Goal: Task Accomplishment & Management: Manage account settings

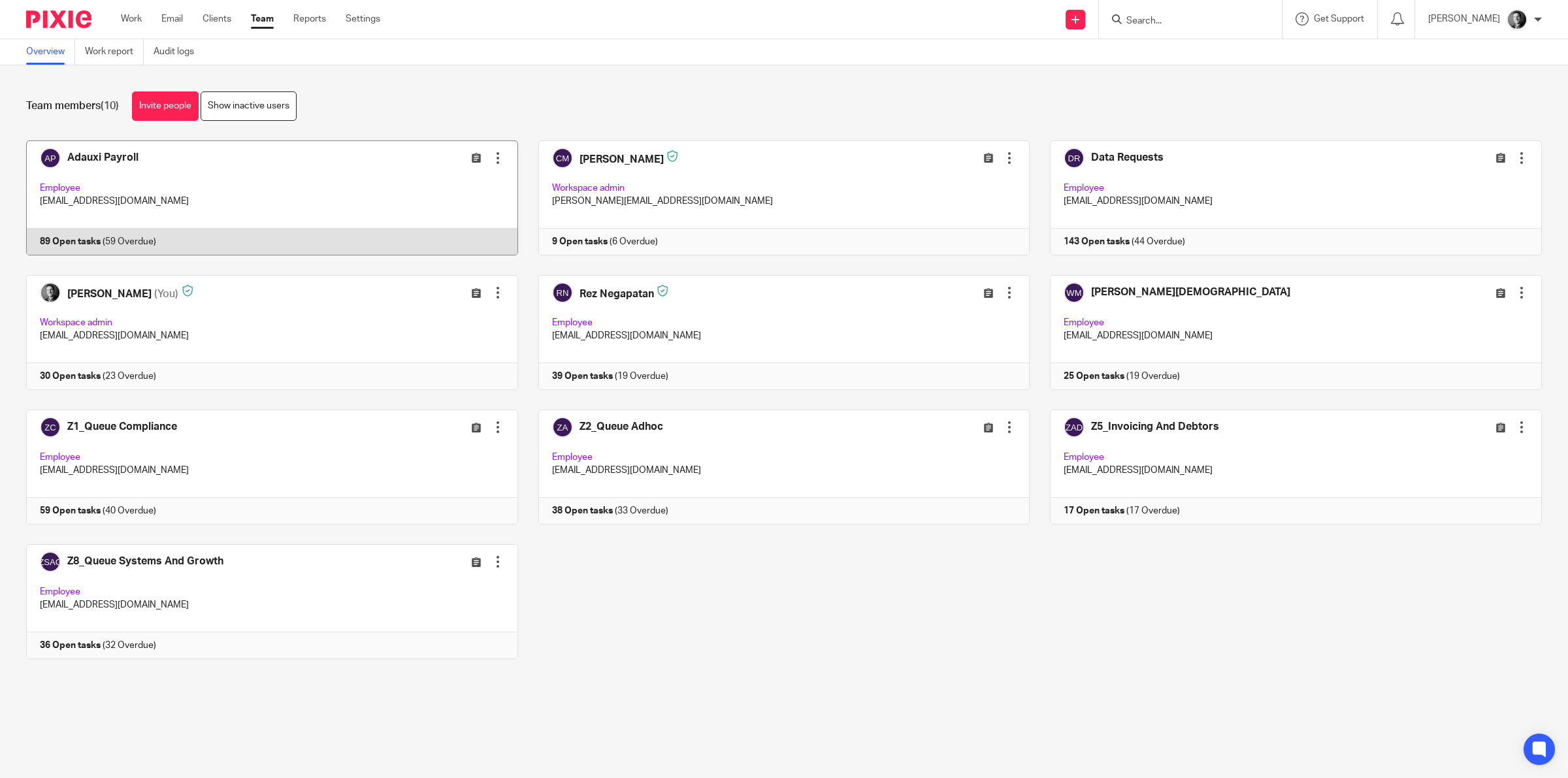
click at [136, 162] on link at bounding box center [261, 197] width 512 height 115
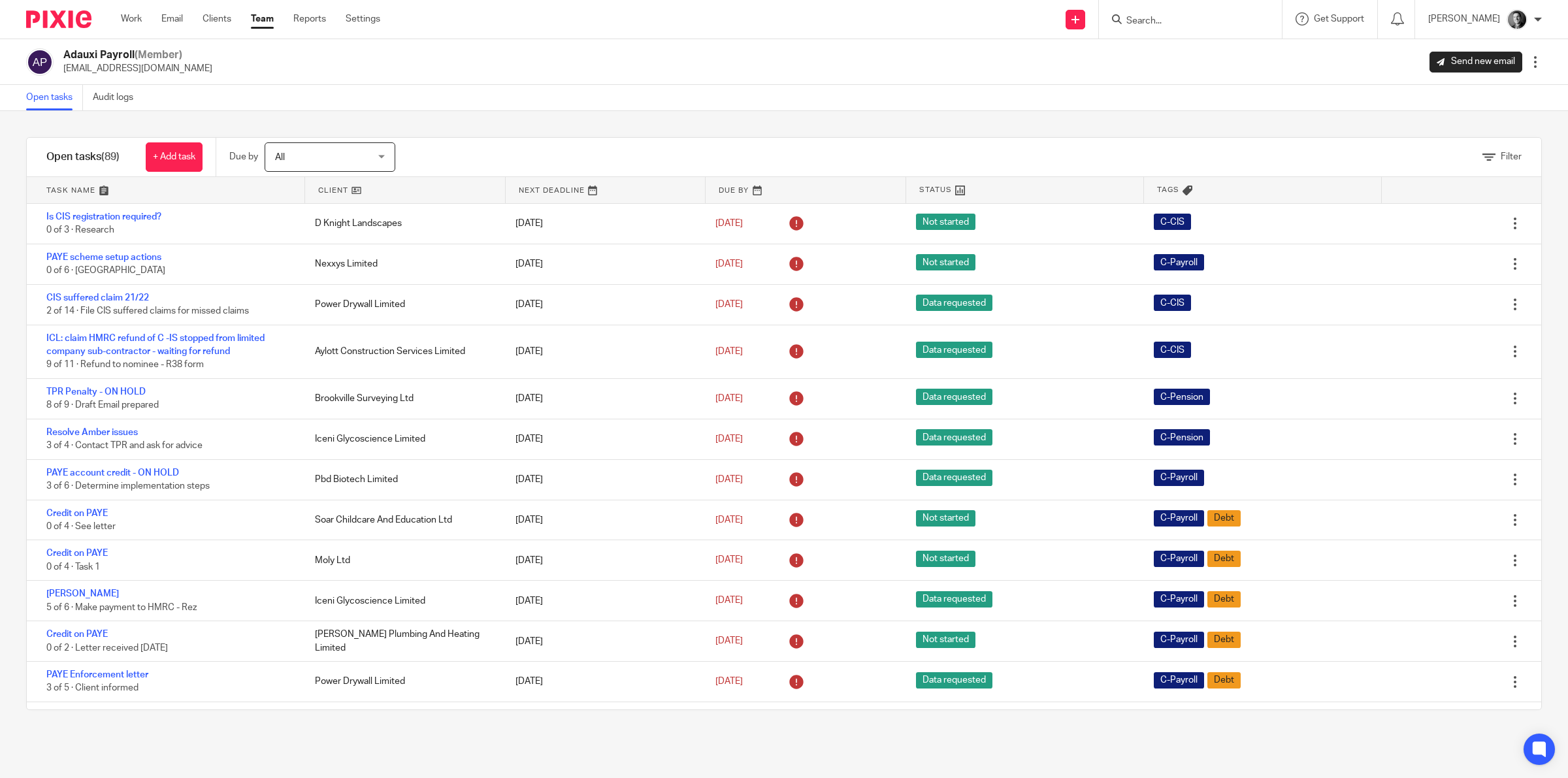
click at [321, 188] on link at bounding box center [405, 190] width 201 height 26
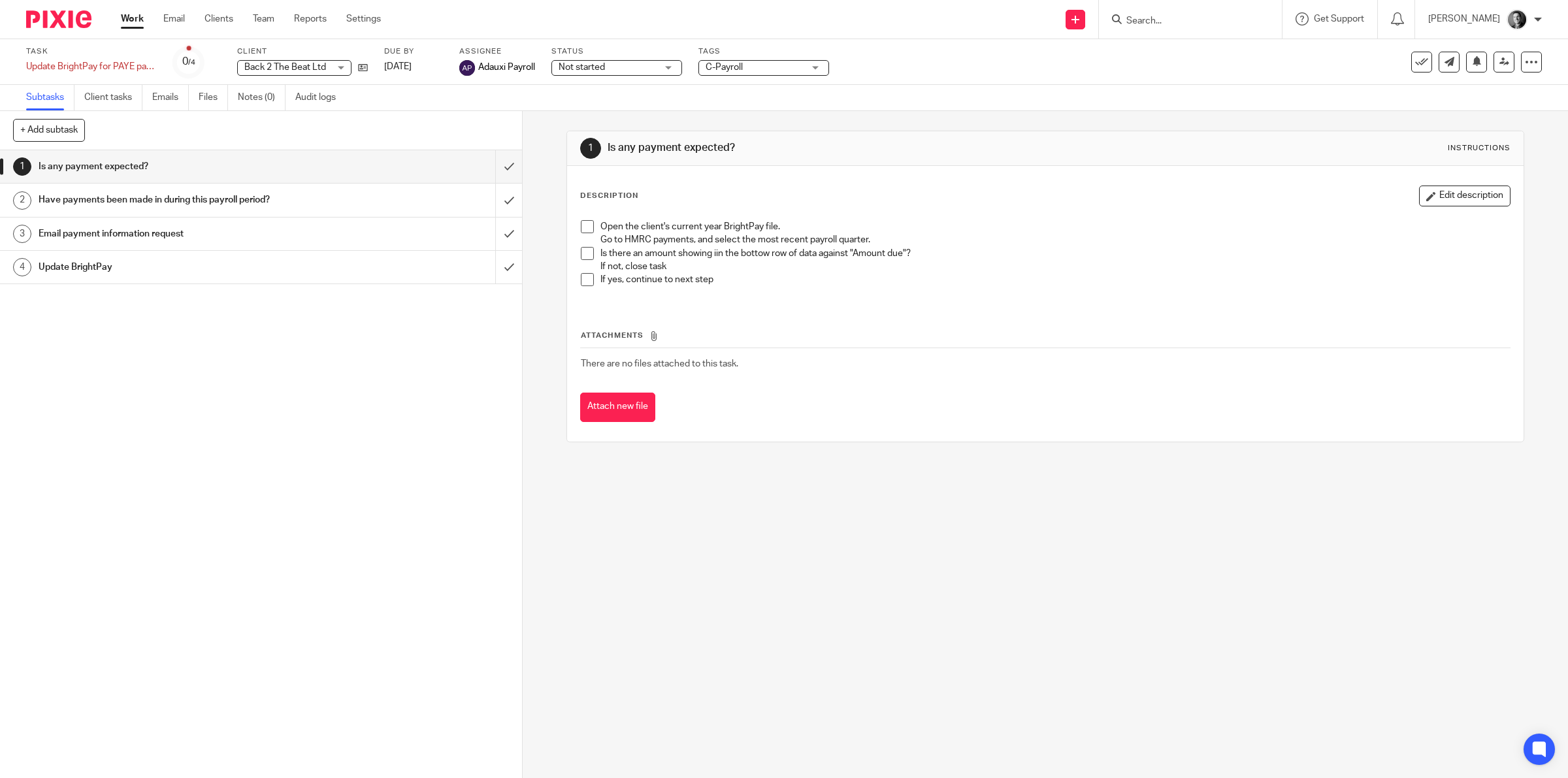
click at [770, 67] on span "C-Payroll" at bounding box center [755, 67] width 98 height 14
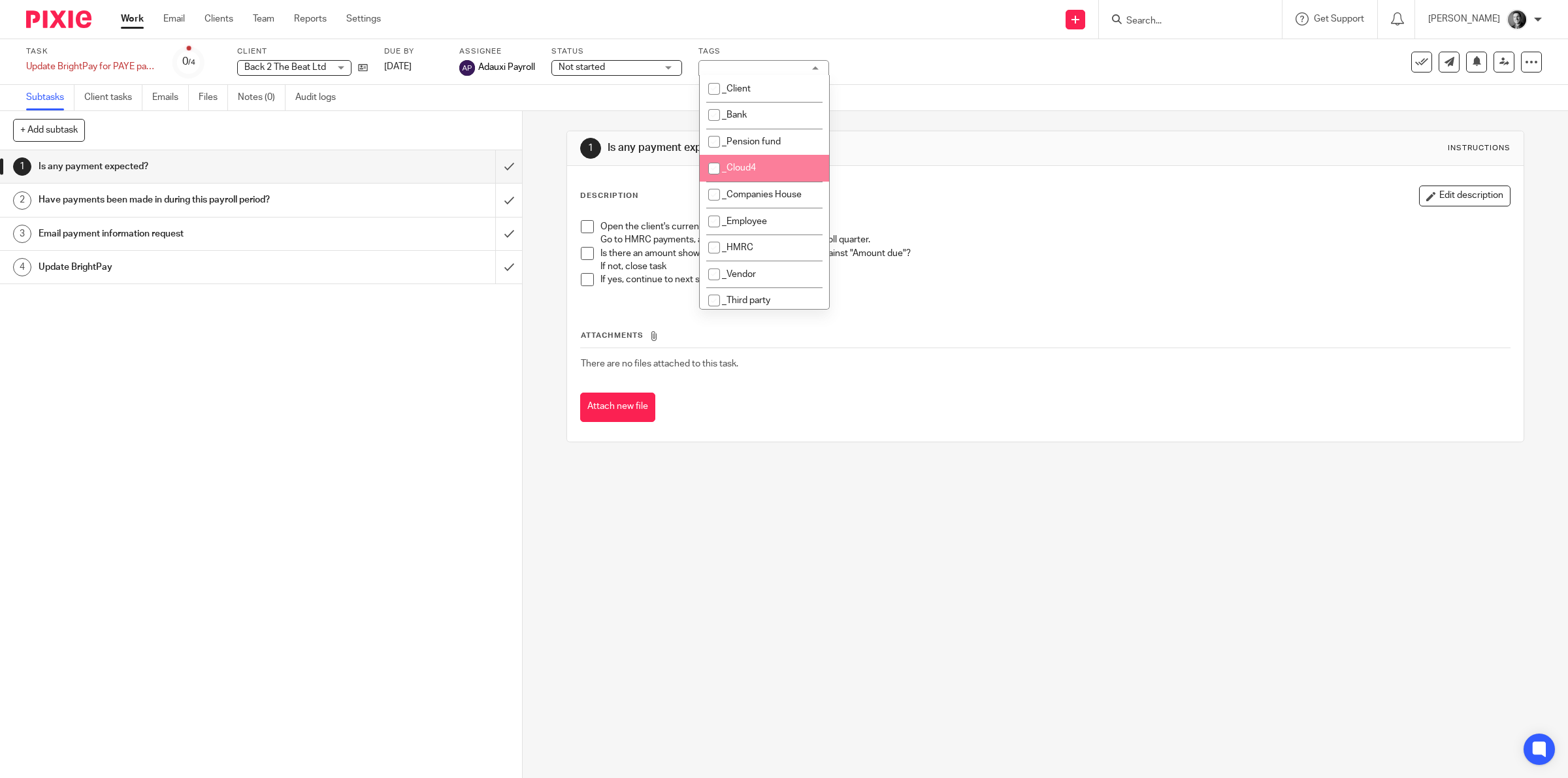
scroll to position [204, 0]
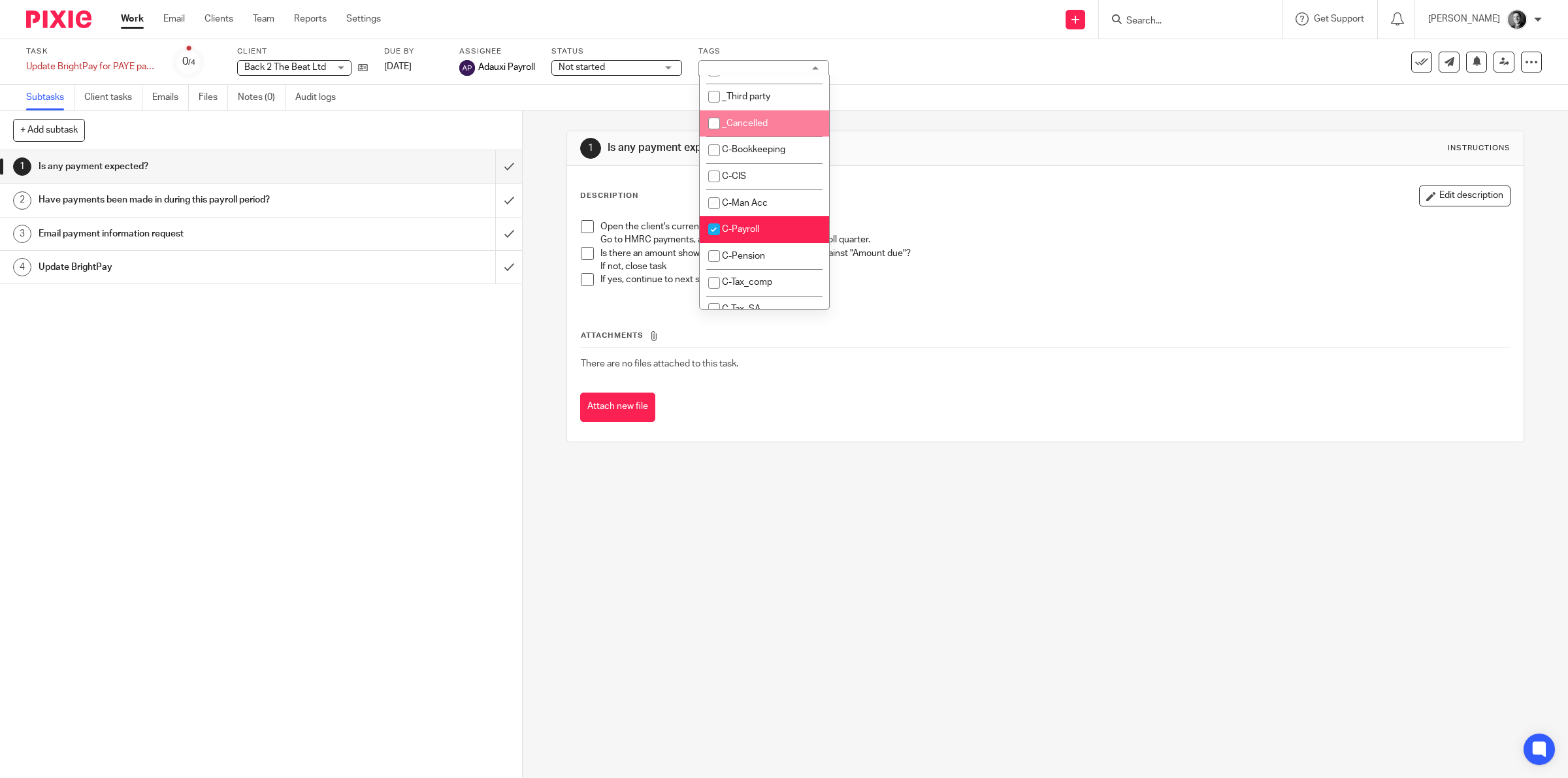
click at [782, 118] on li "_Cancelled" at bounding box center [764, 124] width 129 height 27
checkbox input "true"
click at [909, 85] on div "Subtasks Client tasks Emails Files Notes (0) Audit logs" at bounding box center [784, 98] width 1568 height 26
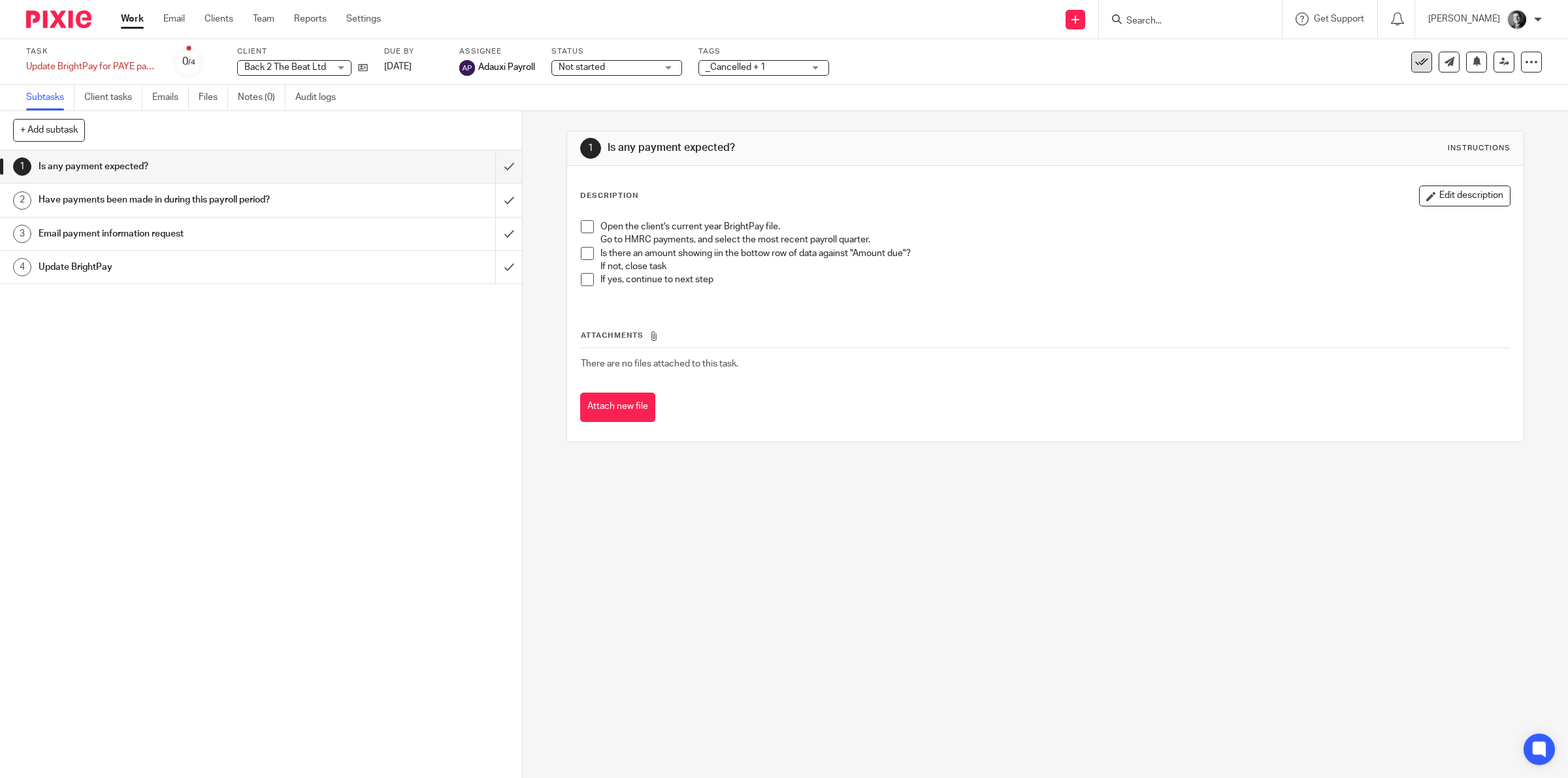
click at [1415, 60] on icon at bounding box center [1421, 62] width 13 height 13
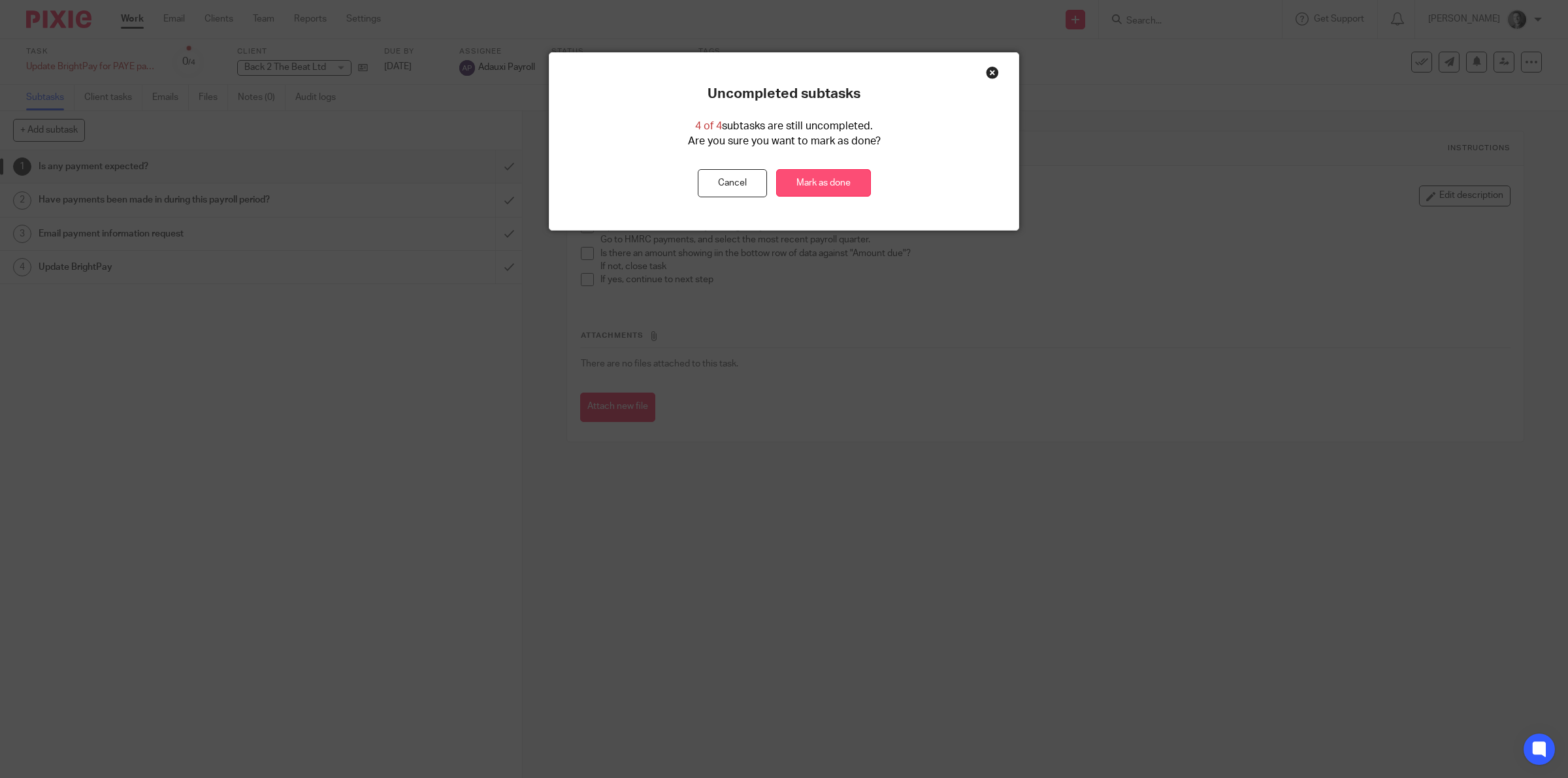
click at [807, 189] on link "Mark as done" at bounding box center [823, 183] width 95 height 28
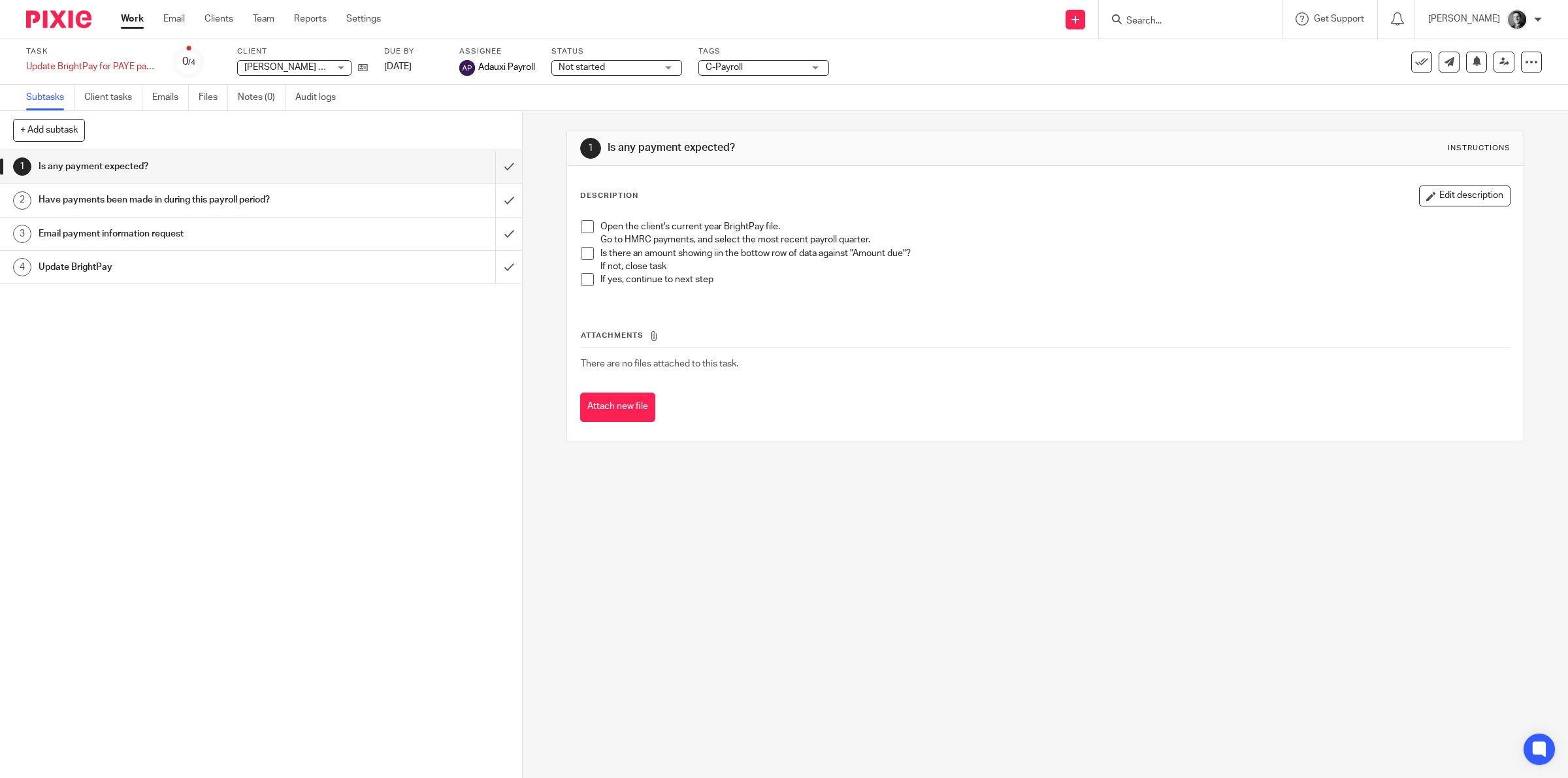
click at [748, 64] on span "C-Payroll" at bounding box center [755, 67] width 98 height 14
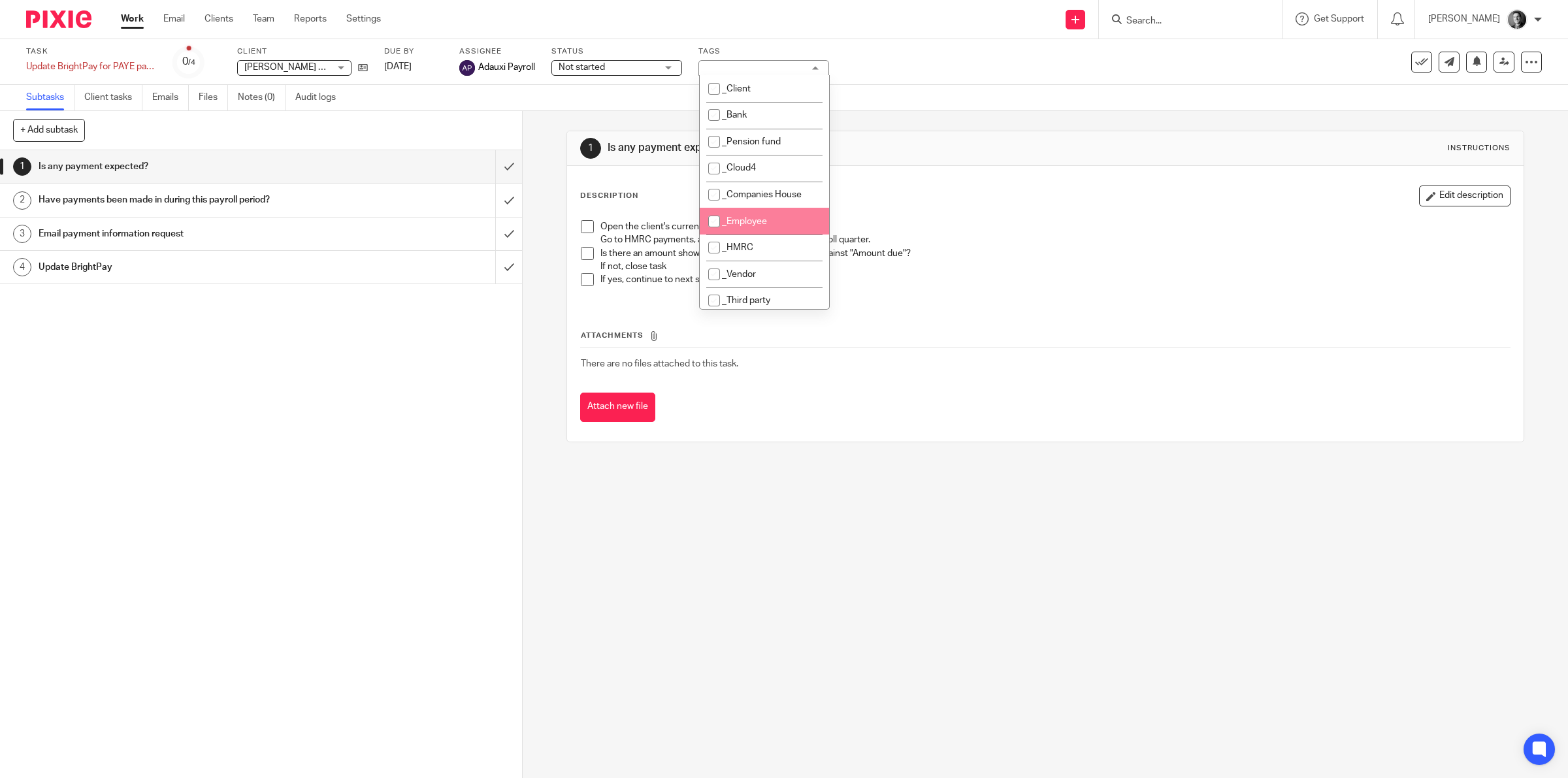
scroll to position [204, 0]
click at [782, 118] on li "_Cancelled" at bounding box center [764, 124] width 129 height 27
checkbox input "true"
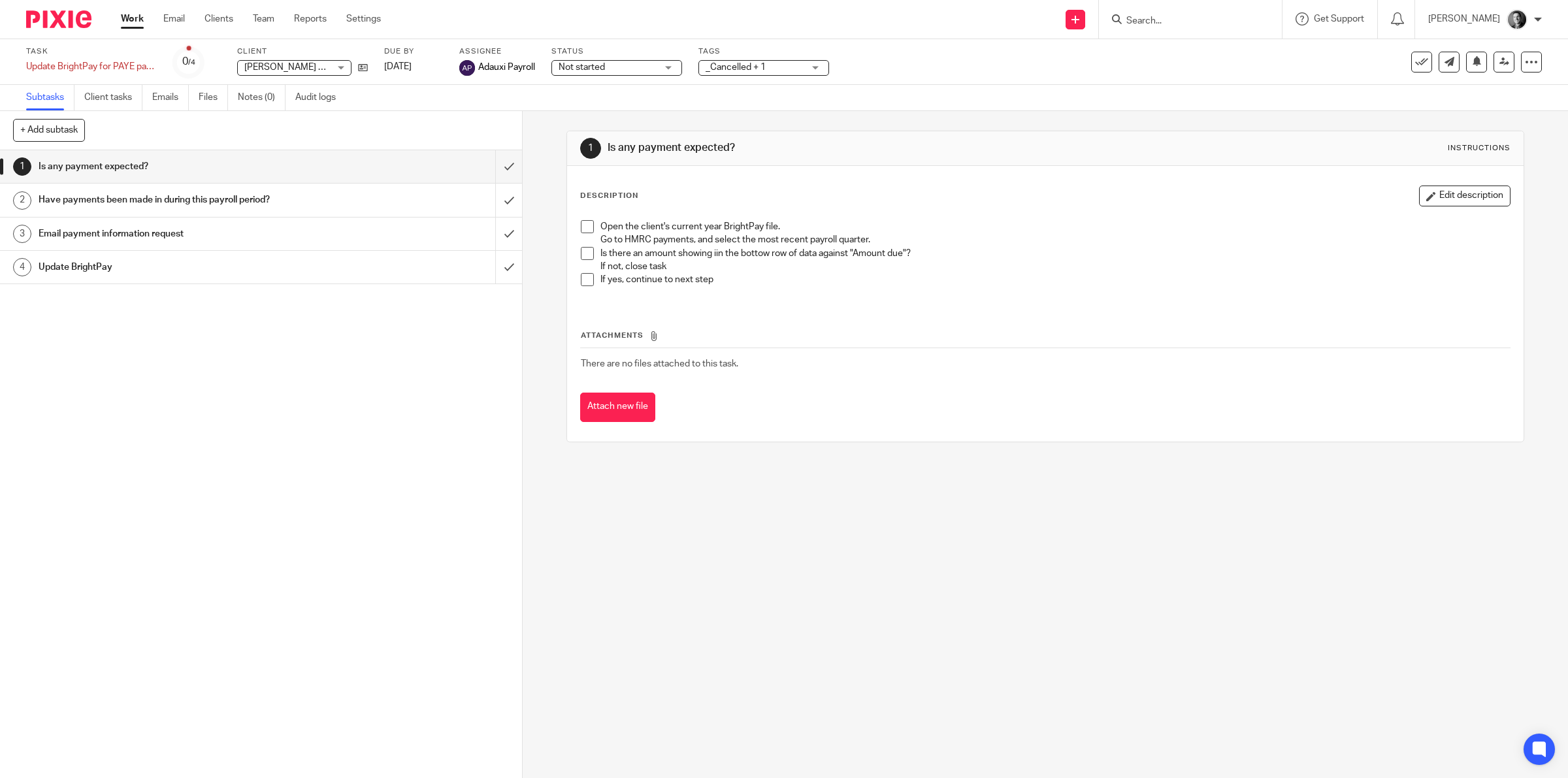
click at [958, 89] on div "Subtasks Client tasks Emails Files Notes (0) Audit logs" at bounding box center [784, 98] width 1568 height 26
click at [1415, 59] on icon at bounding box center [1421, 62] width 13 height 13
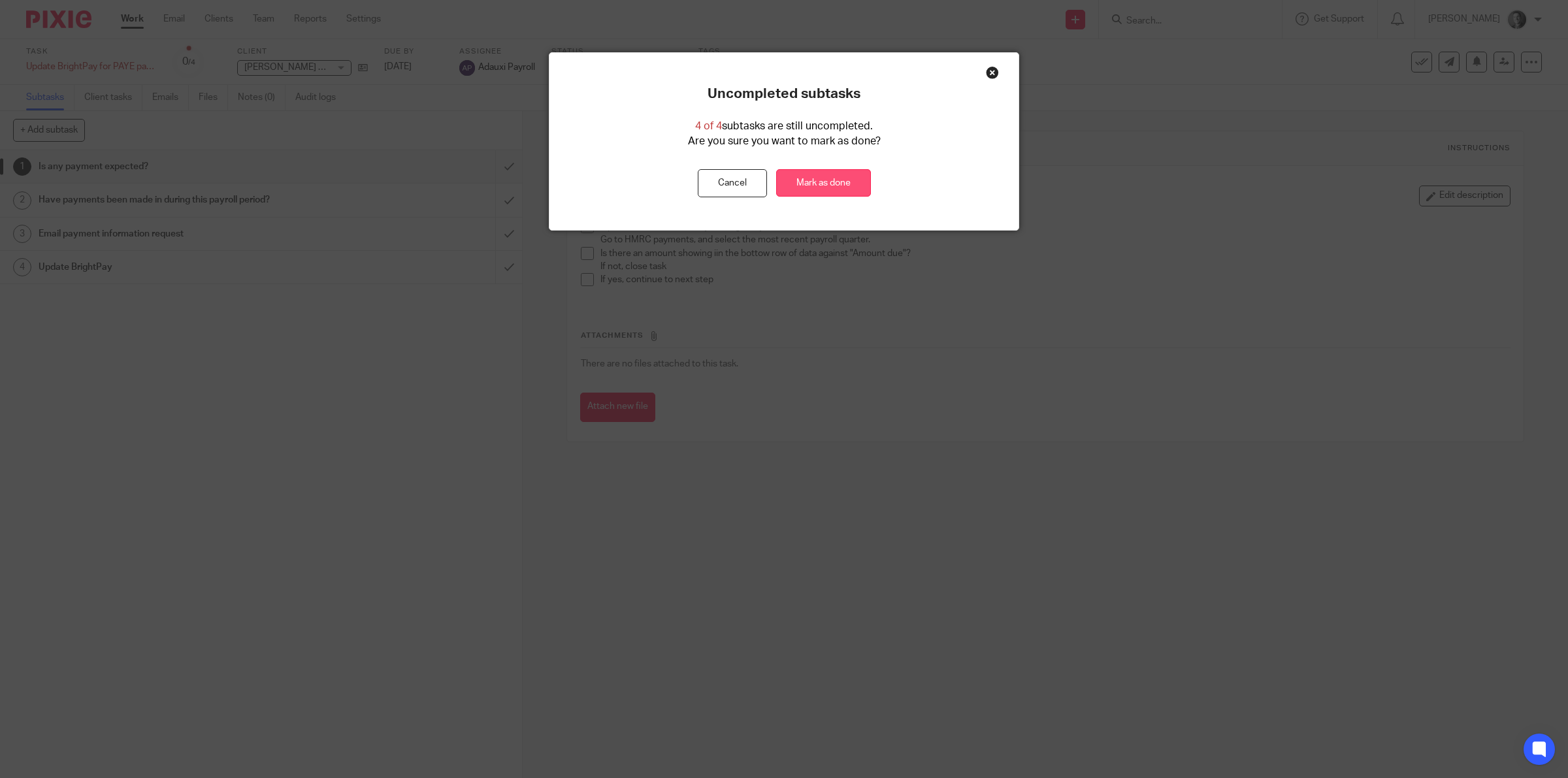
click at [843, 191] on link "Mark as done" at bounding box center [823, 183] width 95 height 28
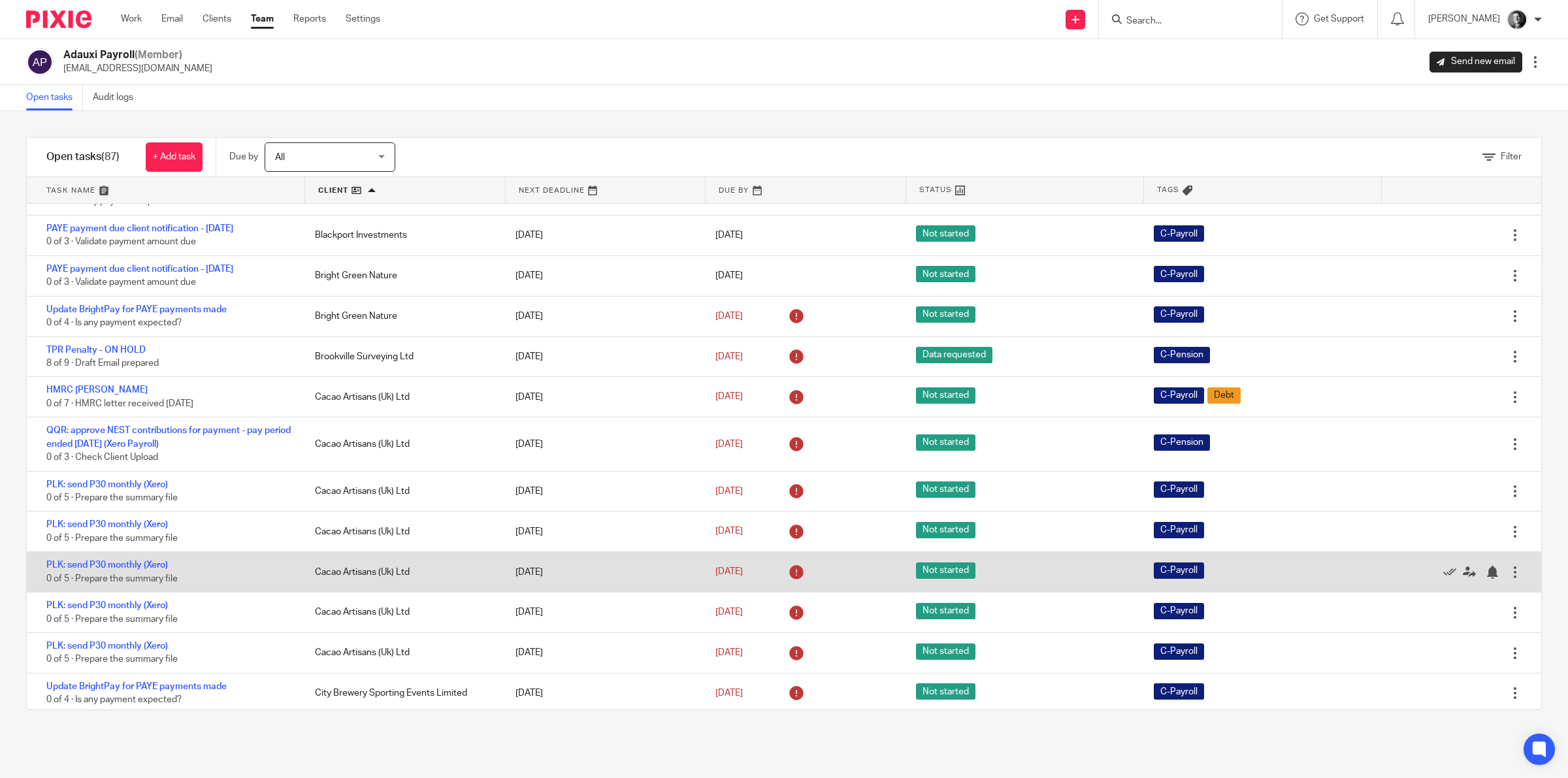
scroll to position [245, 0]
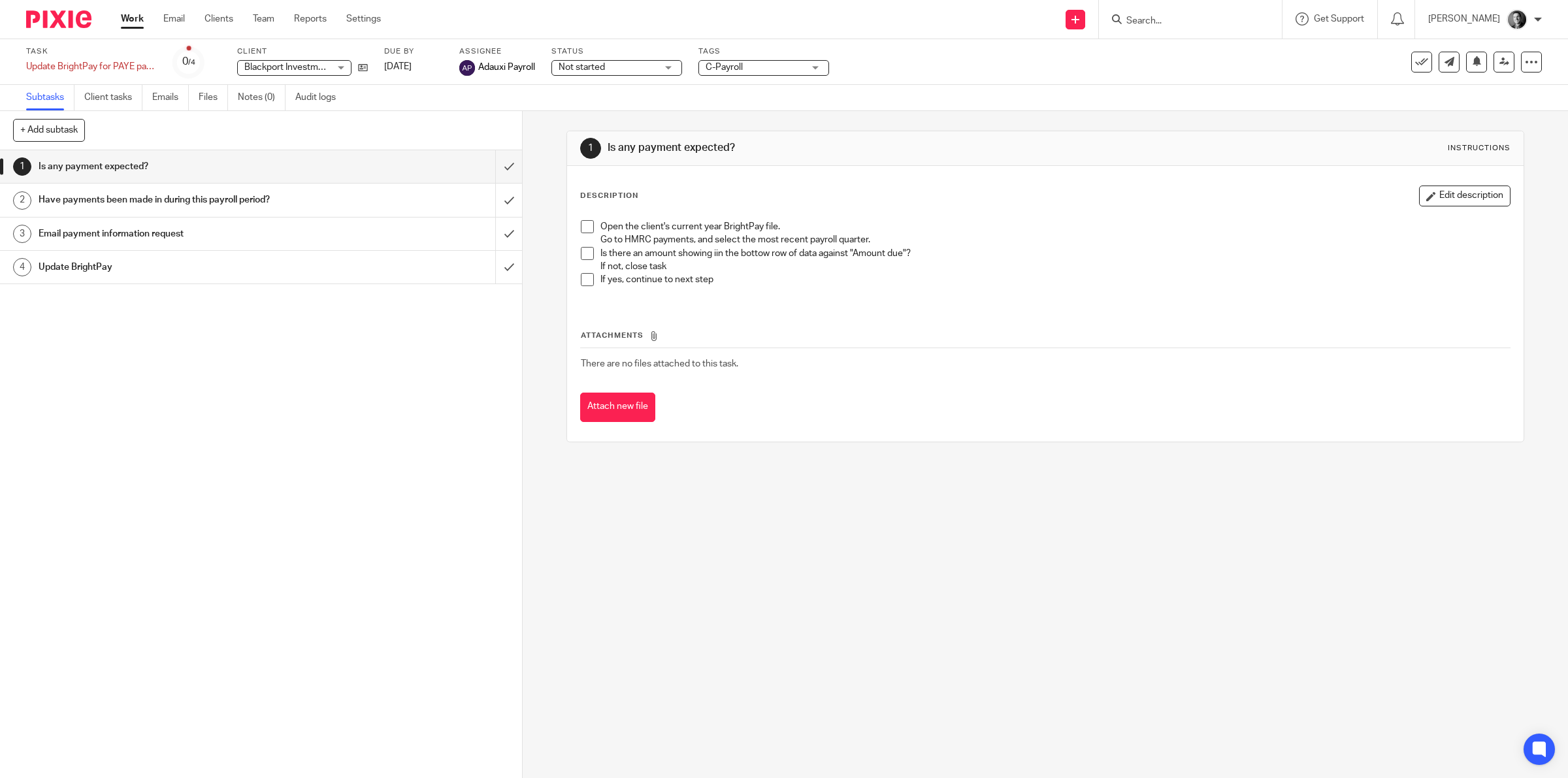
click at [746, 70] on span "C-Payroll" at bounding box center [755, 67] width 98 height 14
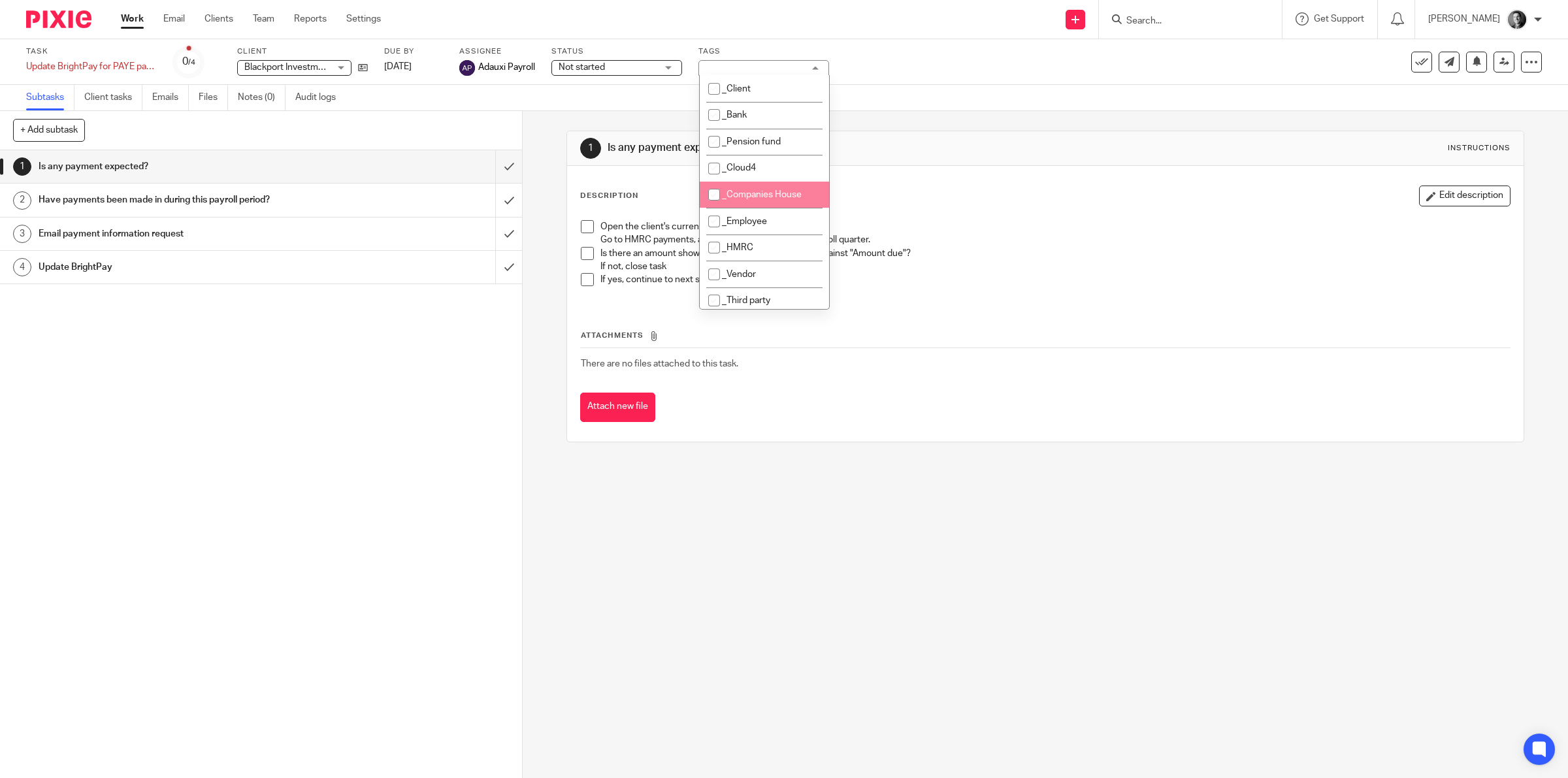
scroll to position [204, 0]
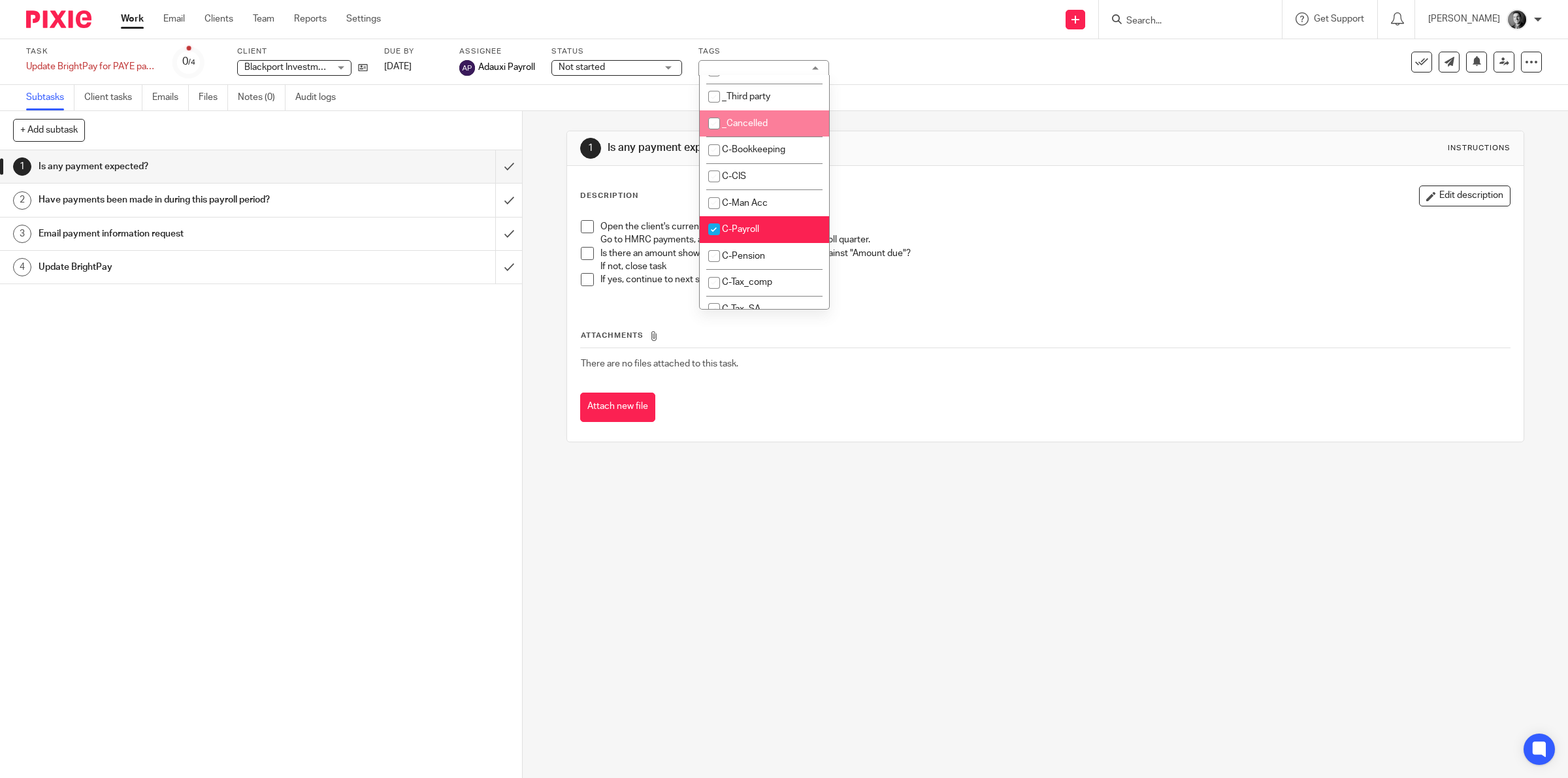
click at [786, 118] on li "_Cancelled" at bounding box center [764, 124] width 129 height 27
checkbox input "true"
drag, startPoint x: 915, startPoint y: 80, endPoint x: 1196, endPoint y: 80, distance: 281.0
click at [915, 80] on div "Task Update BrightPay for PAYE payments made Save Update BrightPay for PAYE pay…" at bounding box center [784, 62] width 1568 height 46
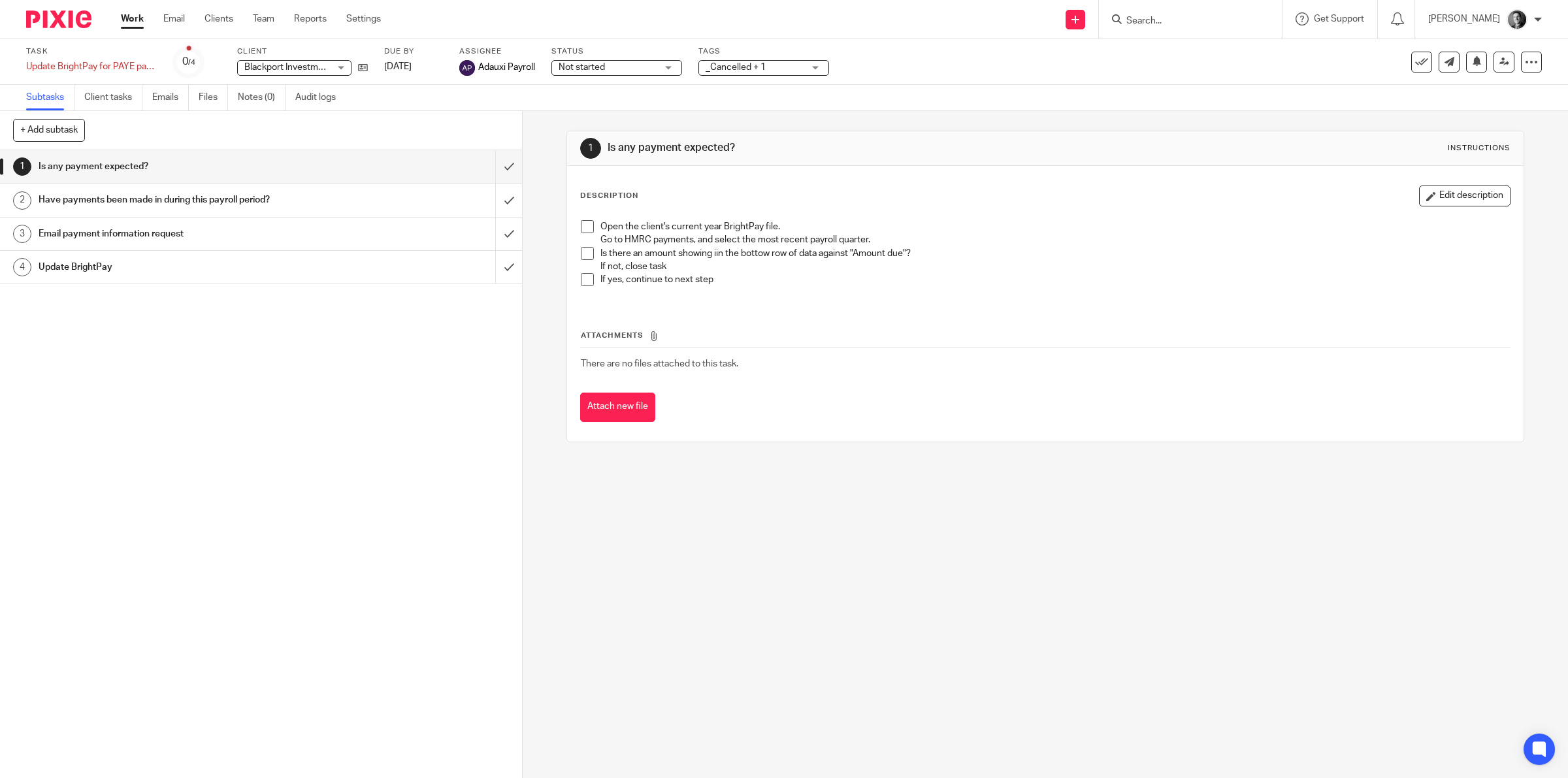
click at [1415, 61] on icon at bounding box center [1421, 62] width 13 height 13
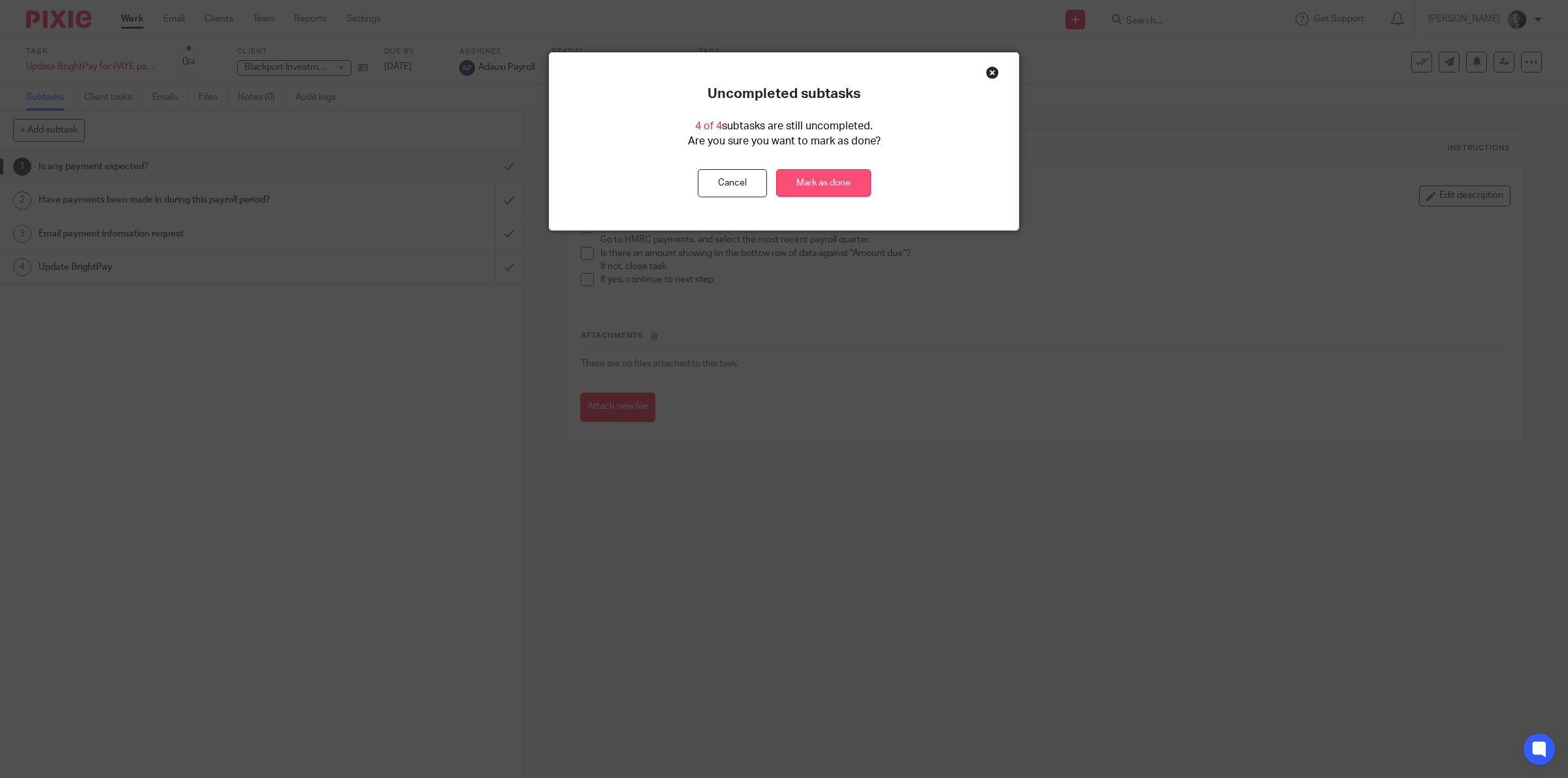
click at [847, 183] on link "Mark as done" at bounding box center [823, 183] width 95 height 28
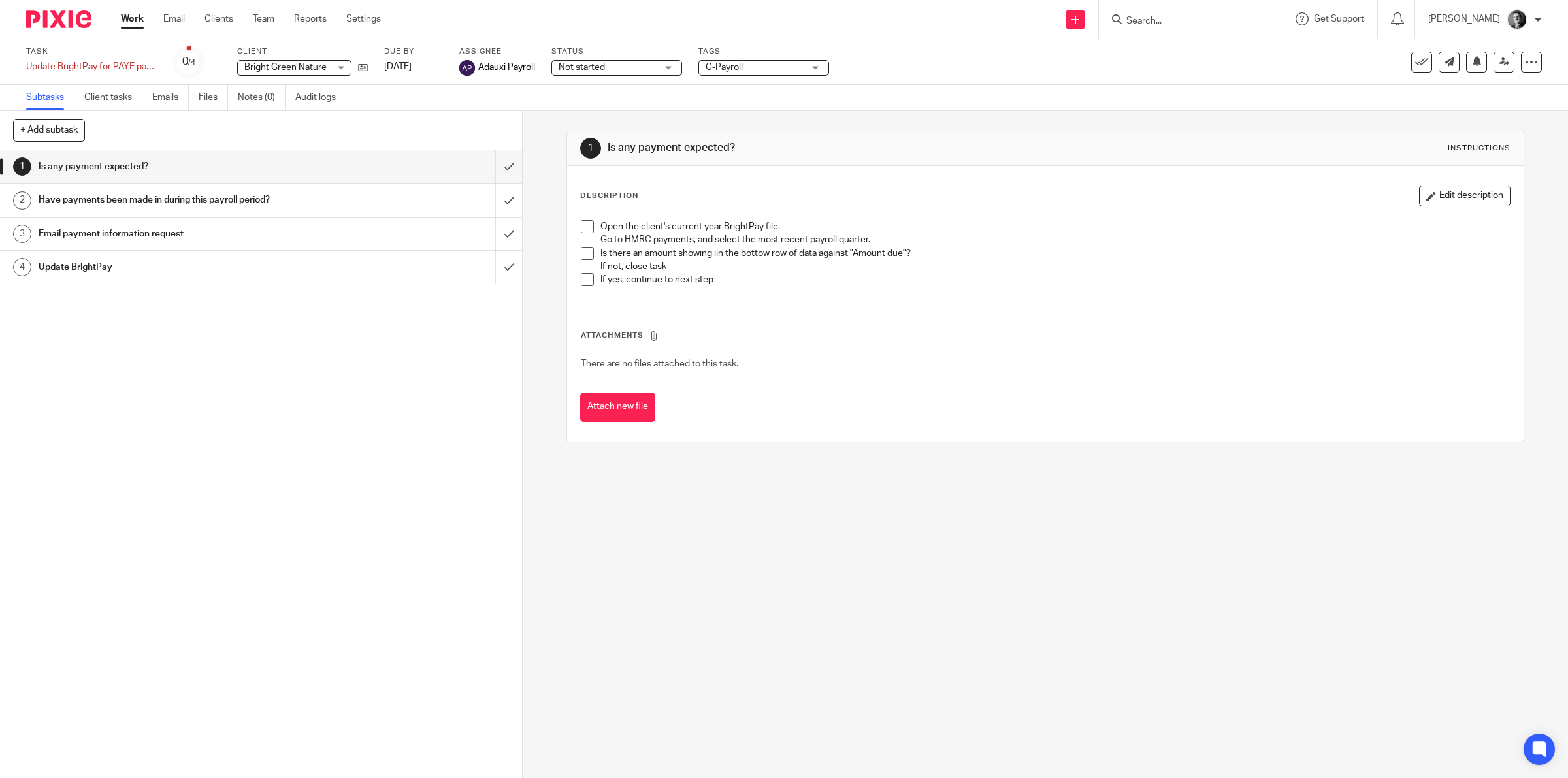
click at [802, 72] on span "C-Payroll" at bounding box center [755, 67] width 98 height 14
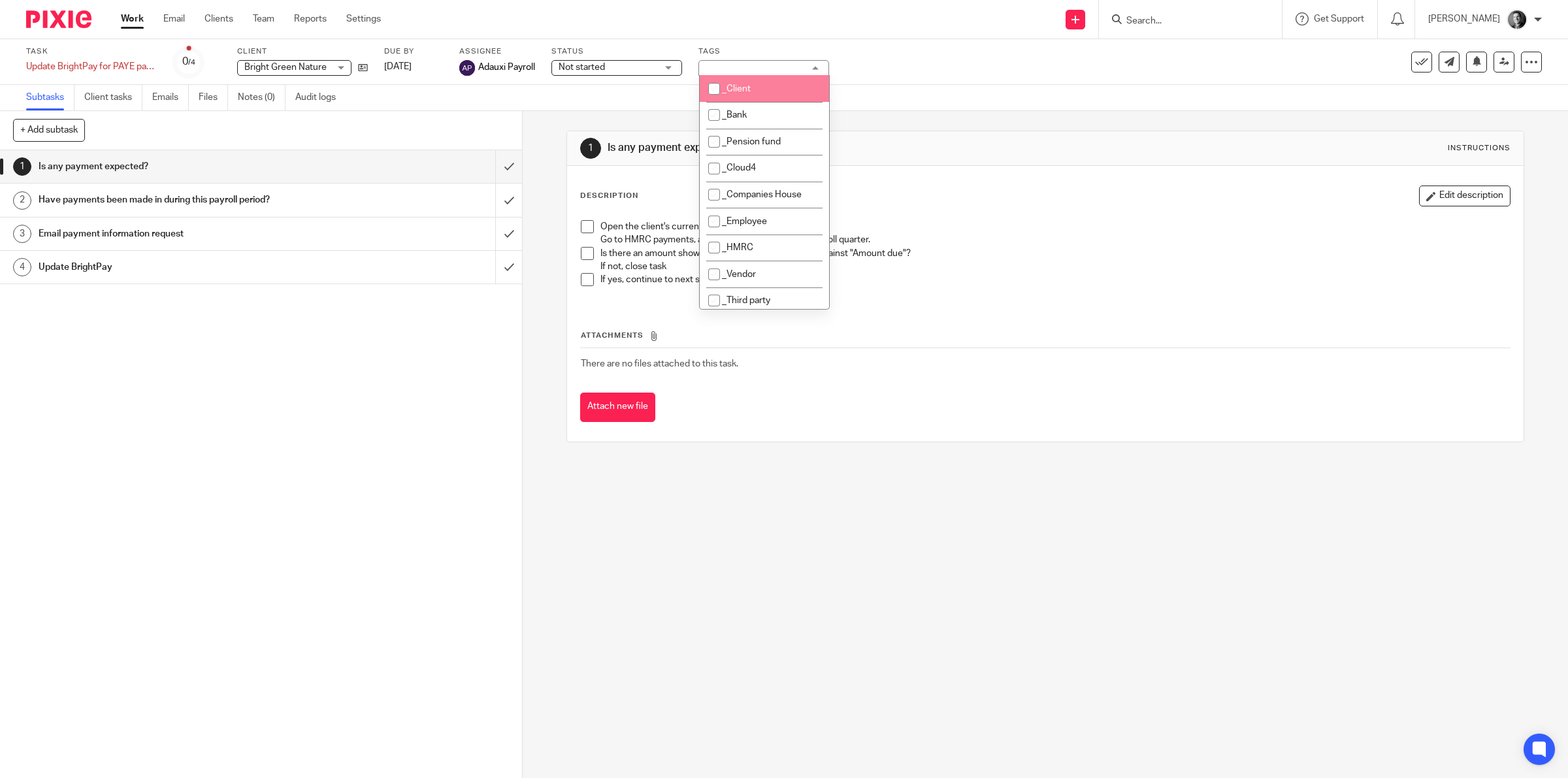
click at [828, 256] on div "_Client _Bank _Pension fund _Cloud4 _Companies House _Employee _HMRC _Vendor _T…" at bounding box center [764, 192] width 131 height 234
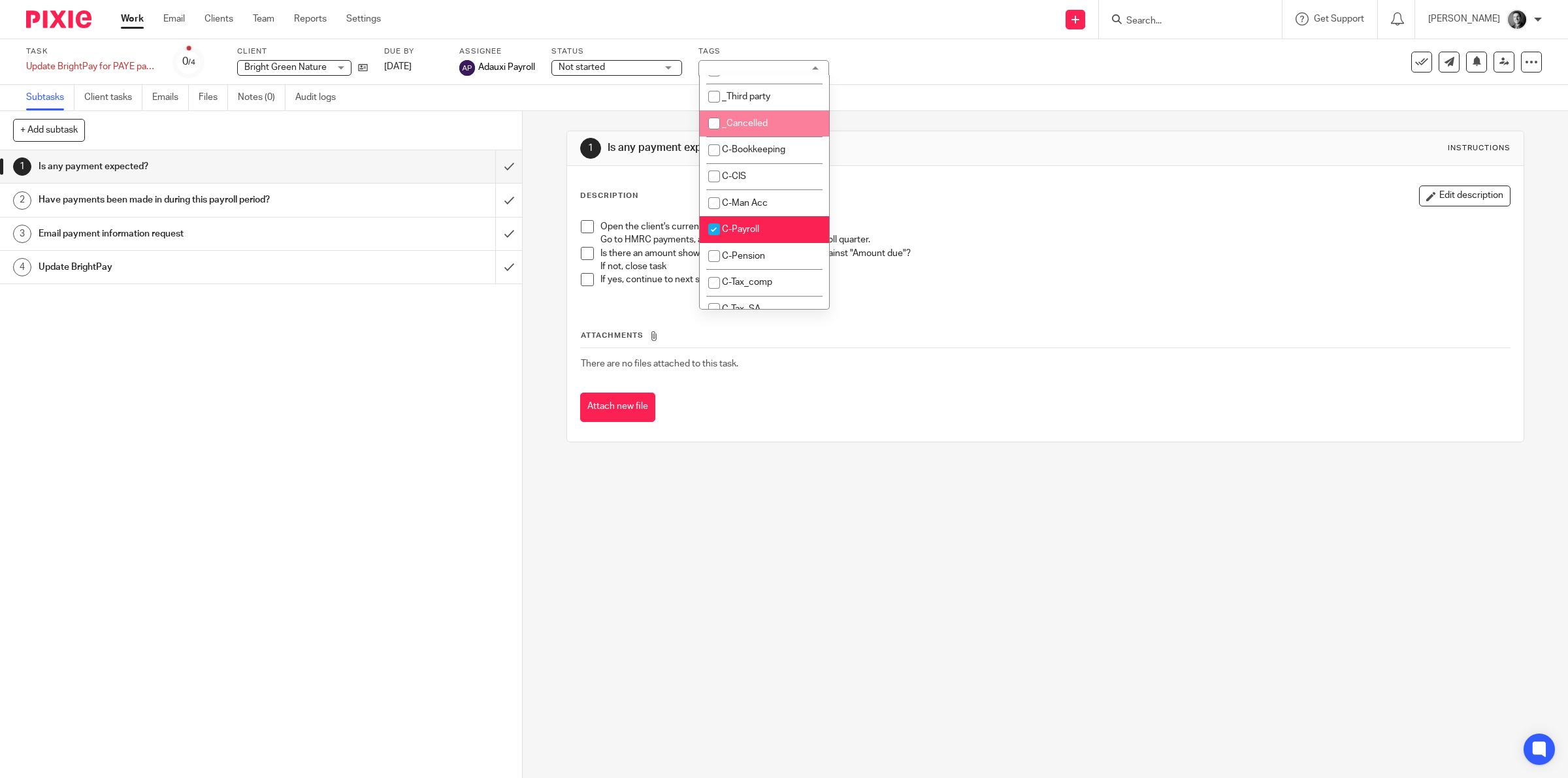
click at [789, 121] on li "_Cancelled" at bounding box center [764, 124] width 129 height 27
checkbox input "true"
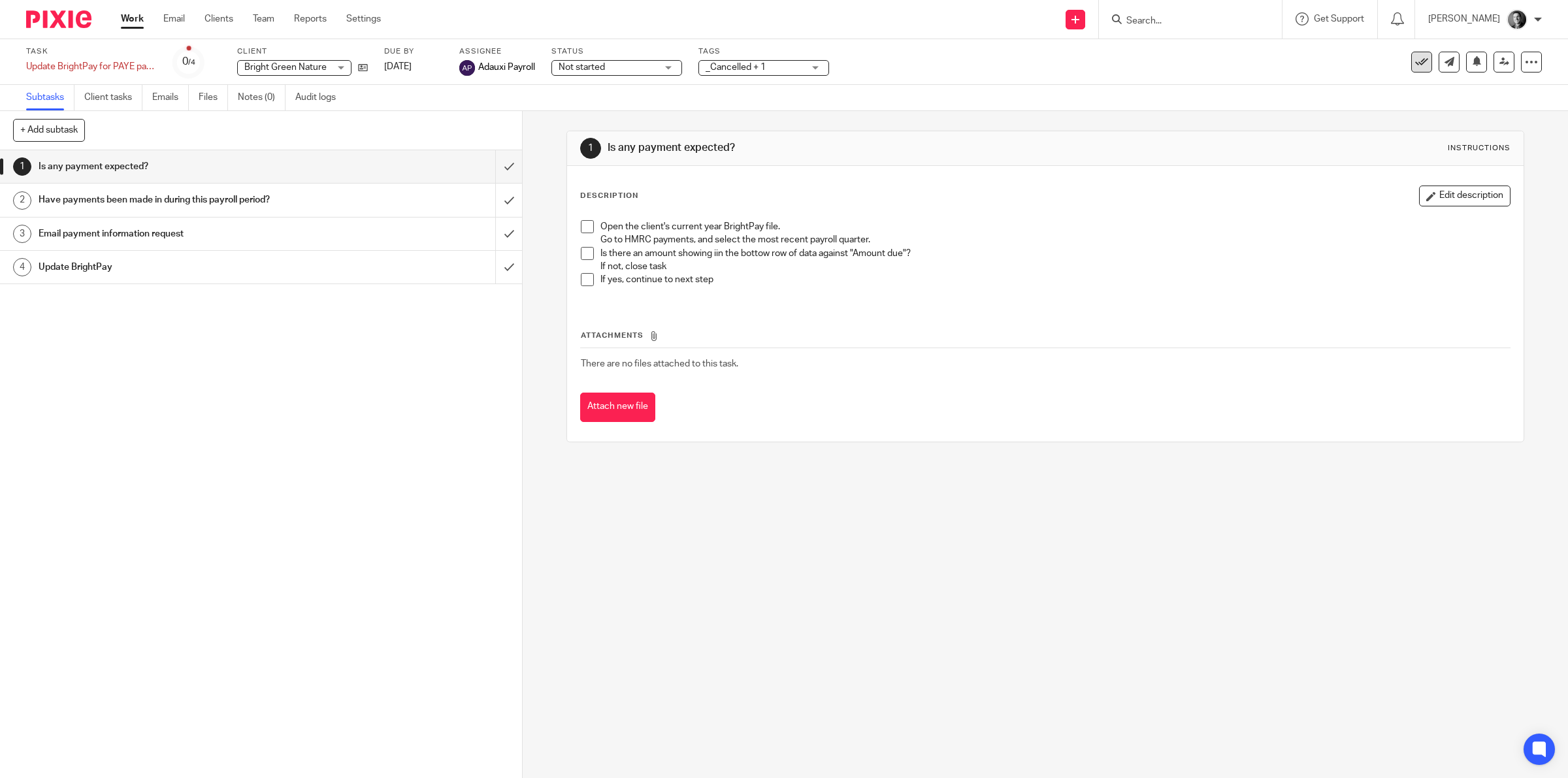
click at [1418, 60] on button at bounding box center [1422, 62] width 21 height 21
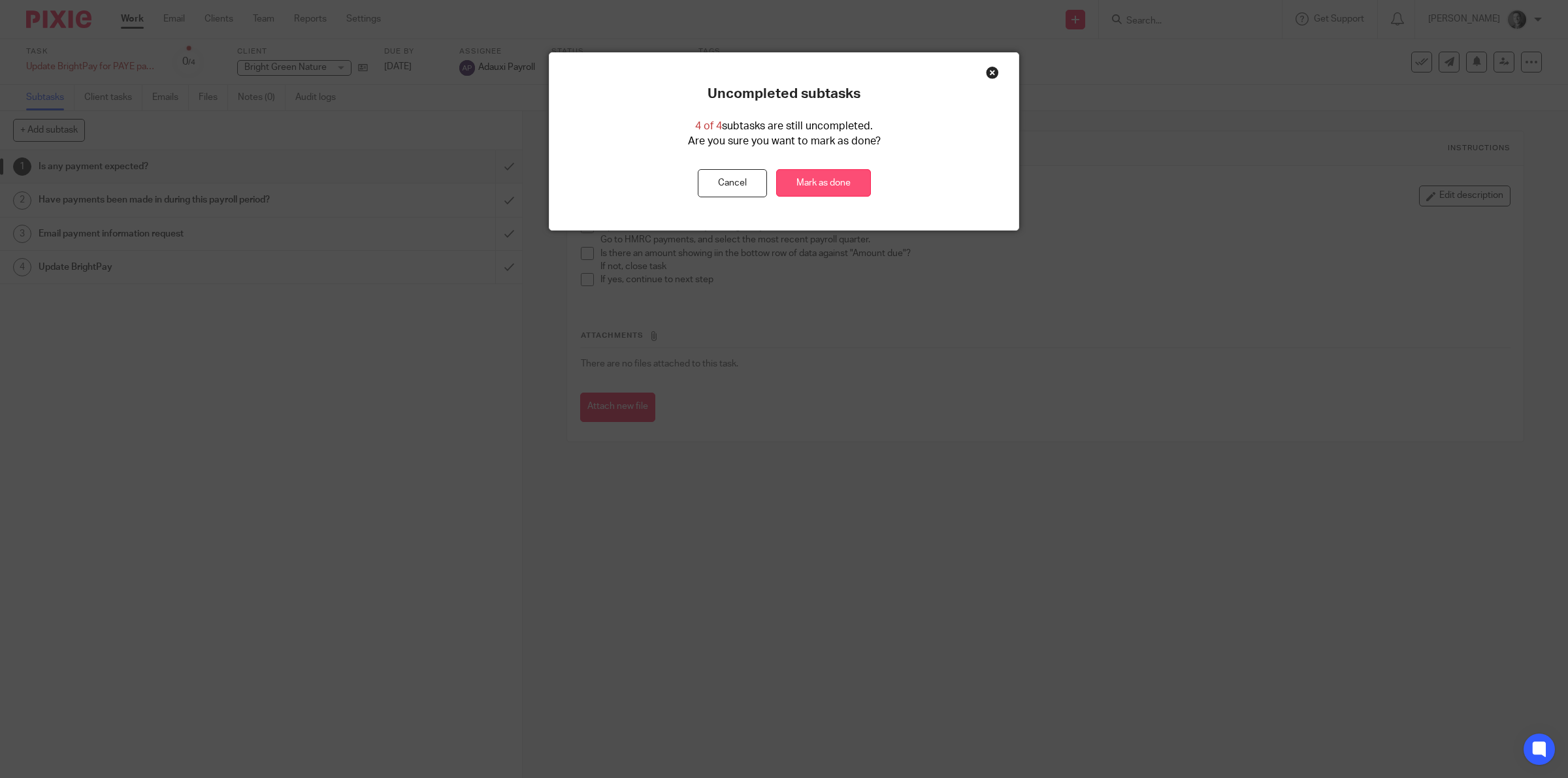
click at [841, 180] on link "Mark as done" at bounding box center [823, 183] width 95 height 28
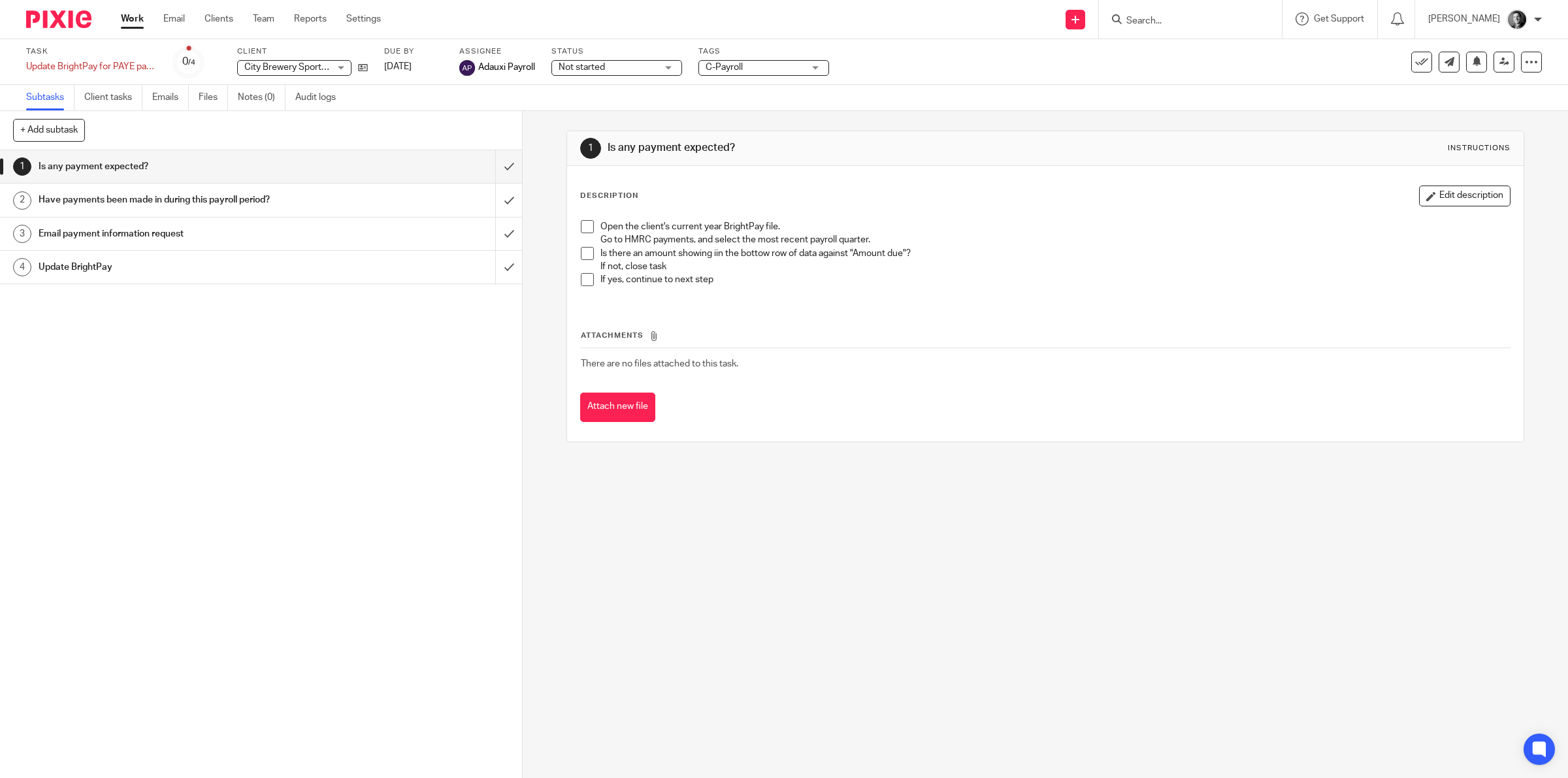
click at [797, 66] on span "C-Payroll" at bounding box center [755, 67] width 98 height 14
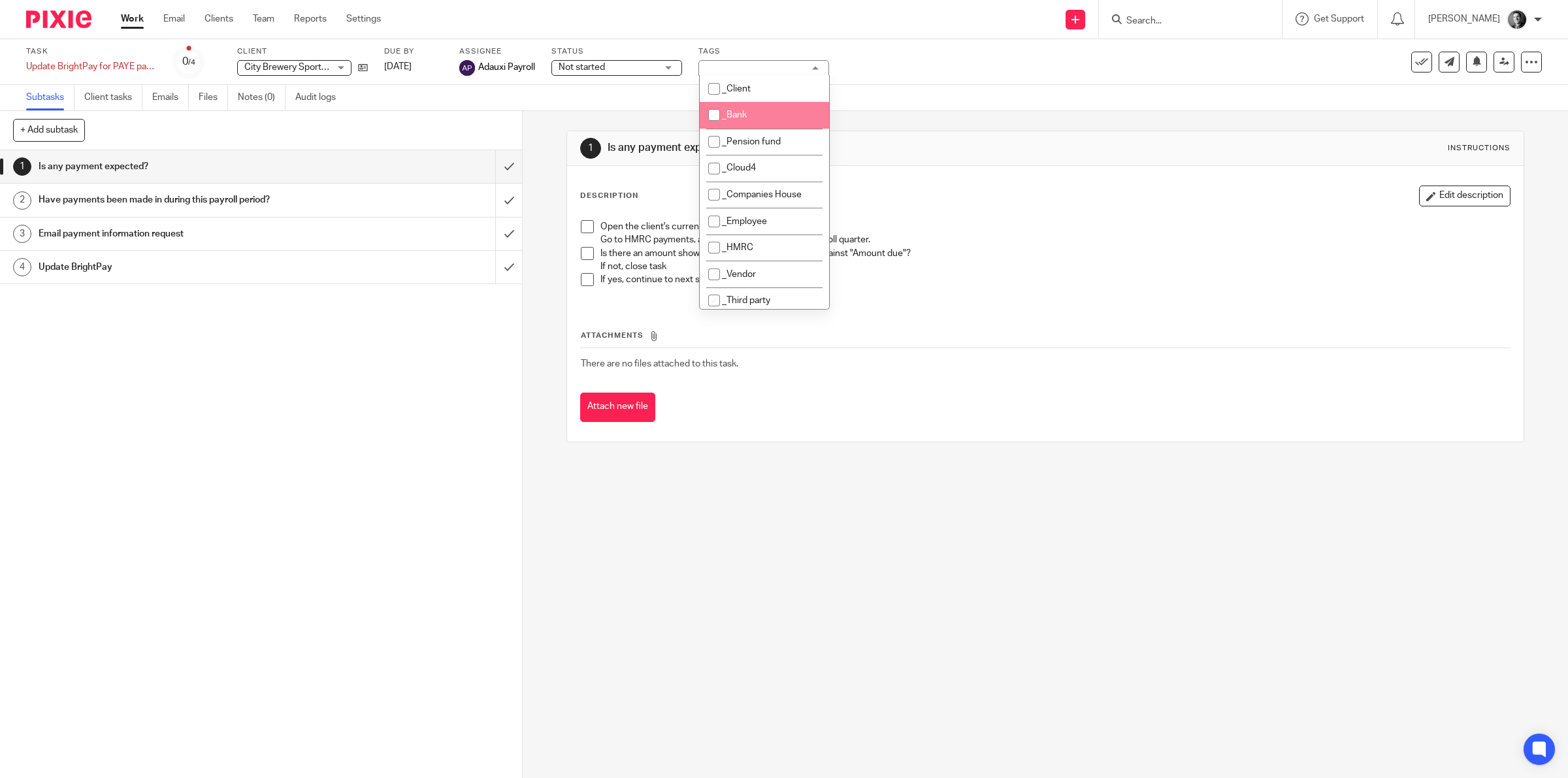
scroll to position [204, 0]
click at [782, 115] on li "_Cancelled" at bounding box center [764, 124] width 129 height 27
checkbox input "true"
click at [930, 92] on div "Subtasks Client tasks Emails Files Notes (0) Audit logs" at bounding box center [784, 98] width 1568 height 26
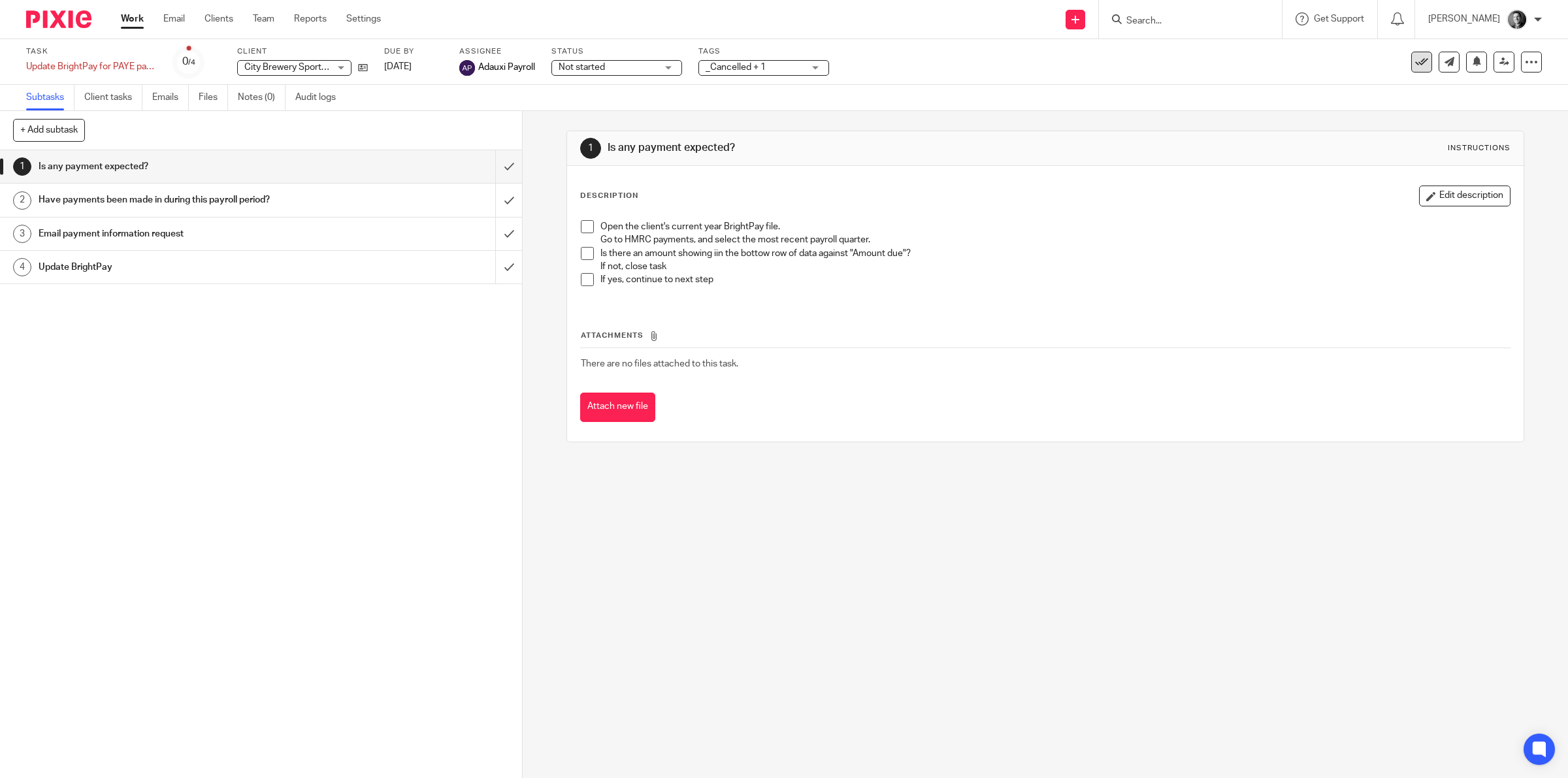
click at [1415, 57] on icon at bounding box center [1421, 62] width 13 height 13
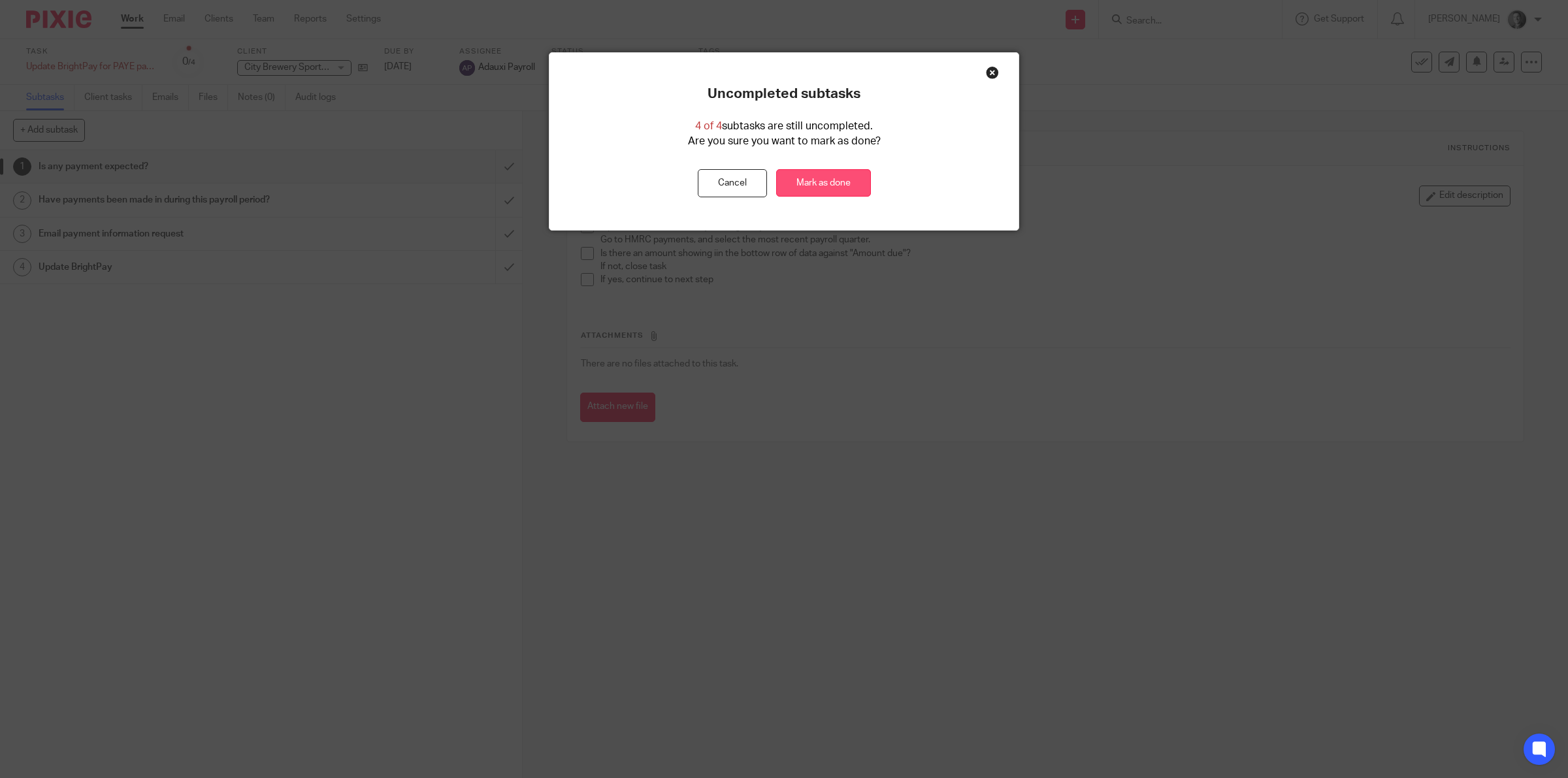
click at [804, 183] on link "Mark as done" at bounding box center [823, 183] width 95 height 28
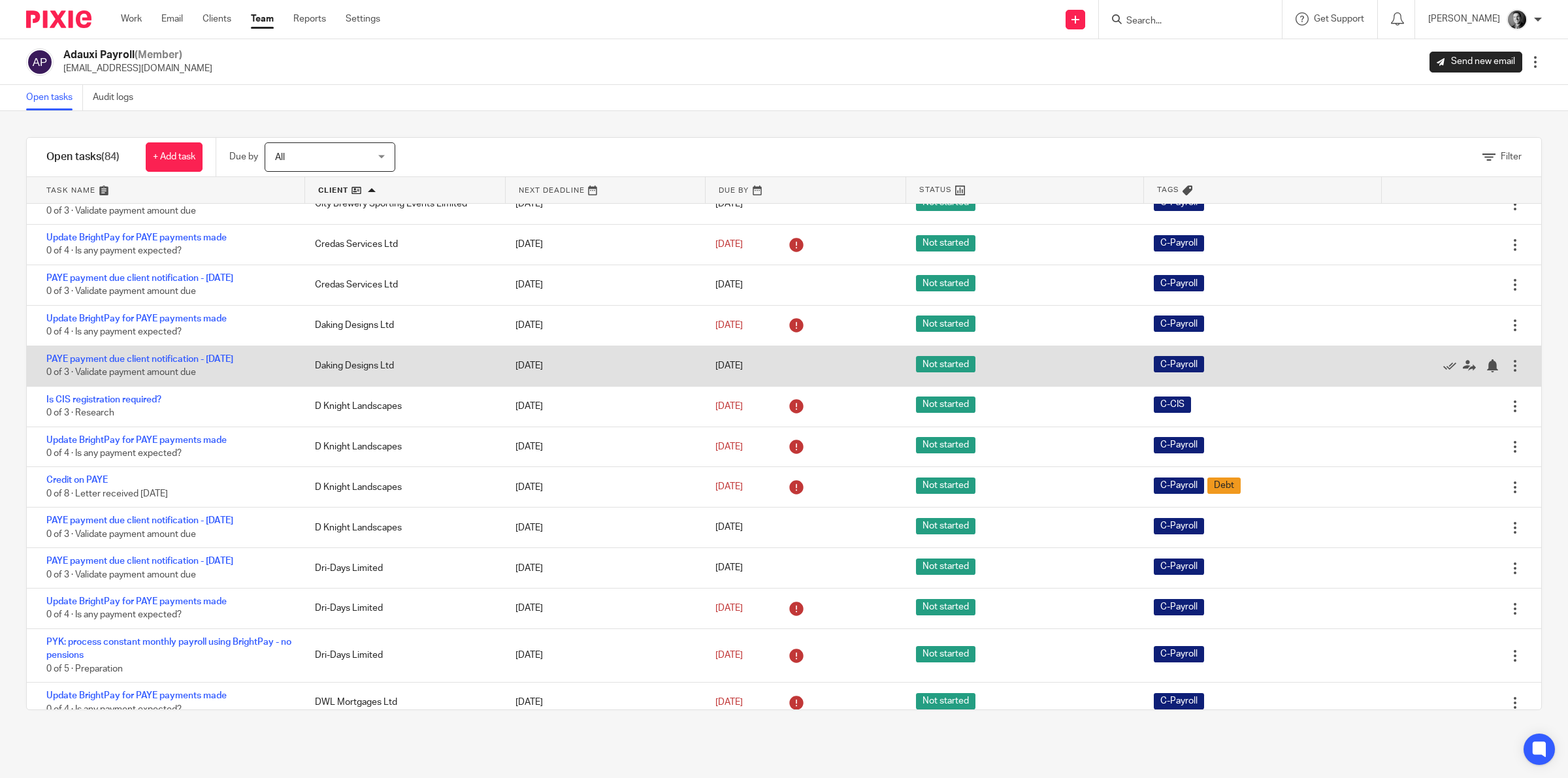
scroll to position [654, 0]
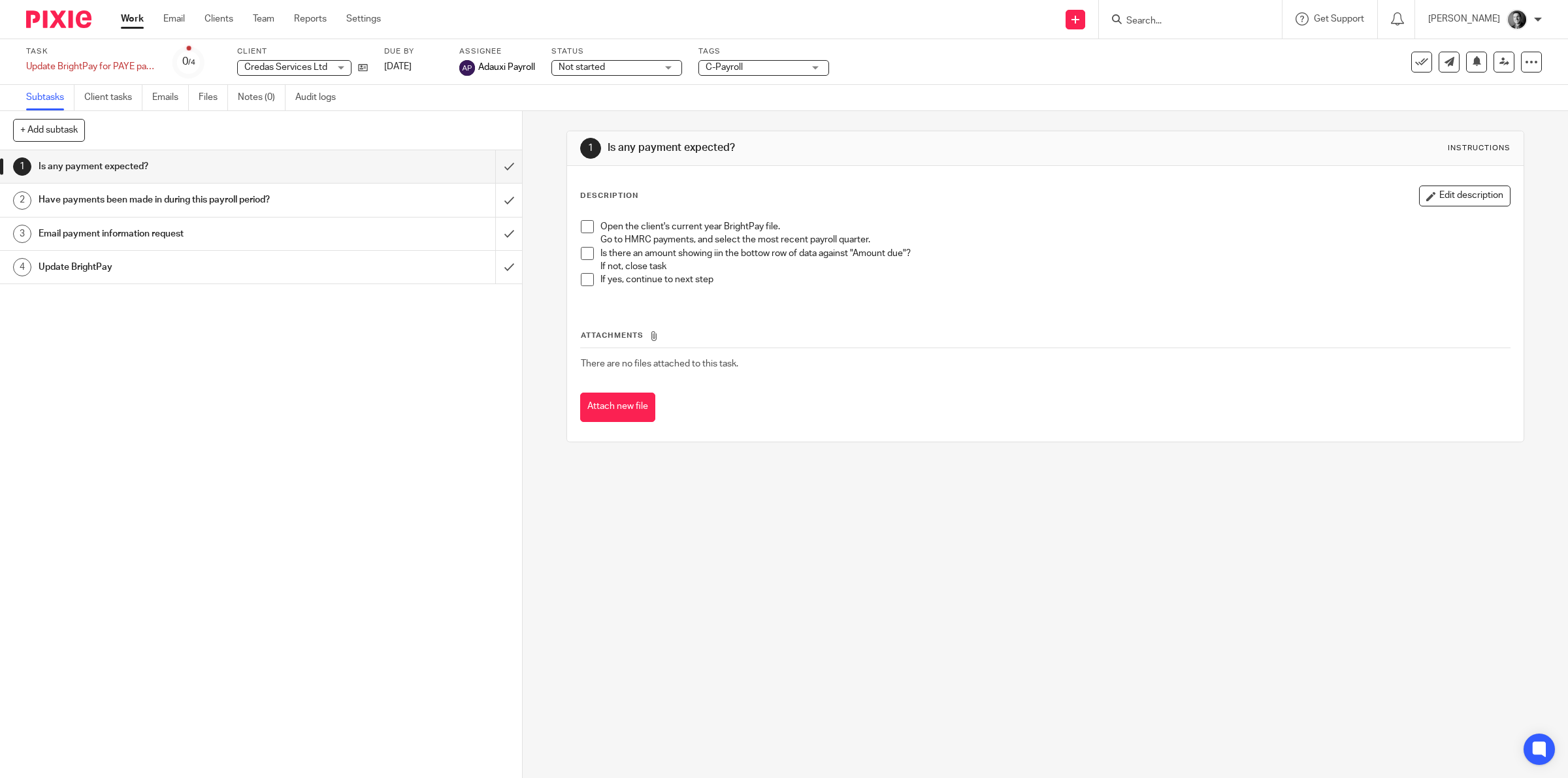
click at [750, 60] on div "Tags C-Payroll _Client _Bank _Pension fund _Cloud4 _Companies House _Employee _…" at bounding box center [764, 62] width 131 height 31
click at [802, 70] on span "C-Payroll" at bounding box center [755, 67] width 98 height 14
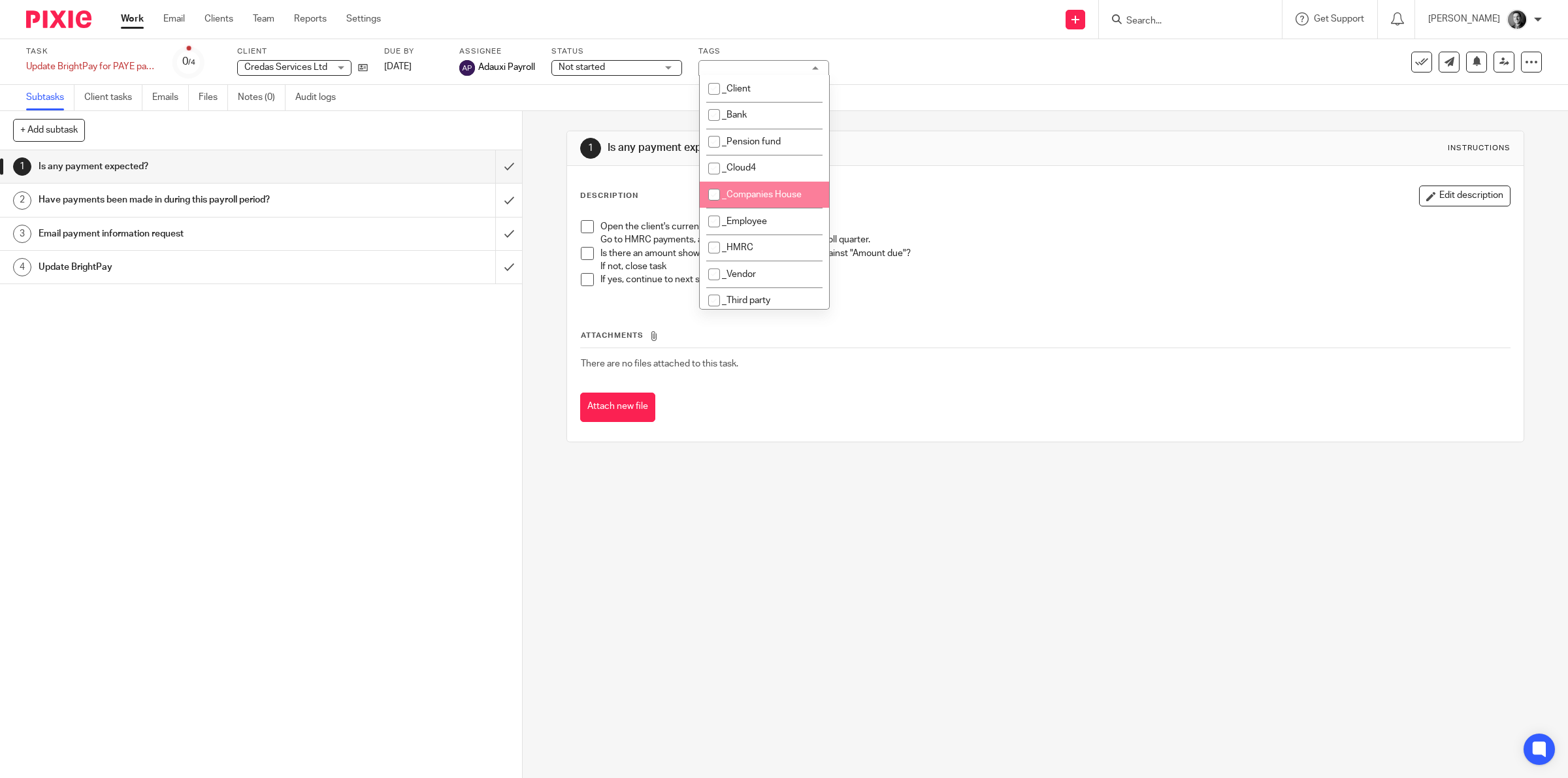
scroll to position [204, 0]
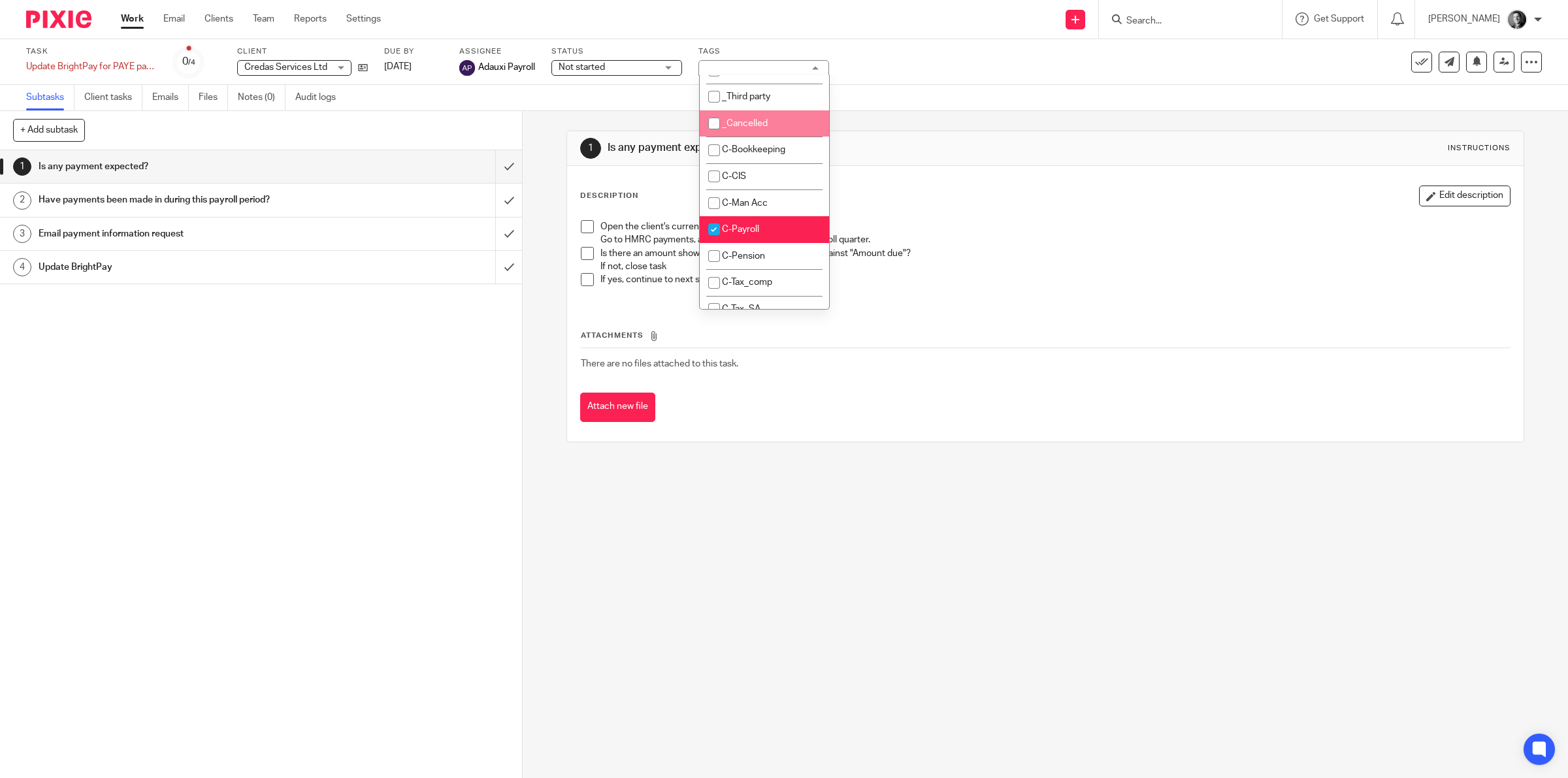
click at [792, 116] on li "_Cancelled" at bounding box center [764, 124] width 129 height 27
checkbox input "true"
click at [945, 75] on div "Task Update BrightPay for PAYE payments made Save Update BrightPay for PAYE pay…" at bounding box center [658, 62] width 1263 height 31
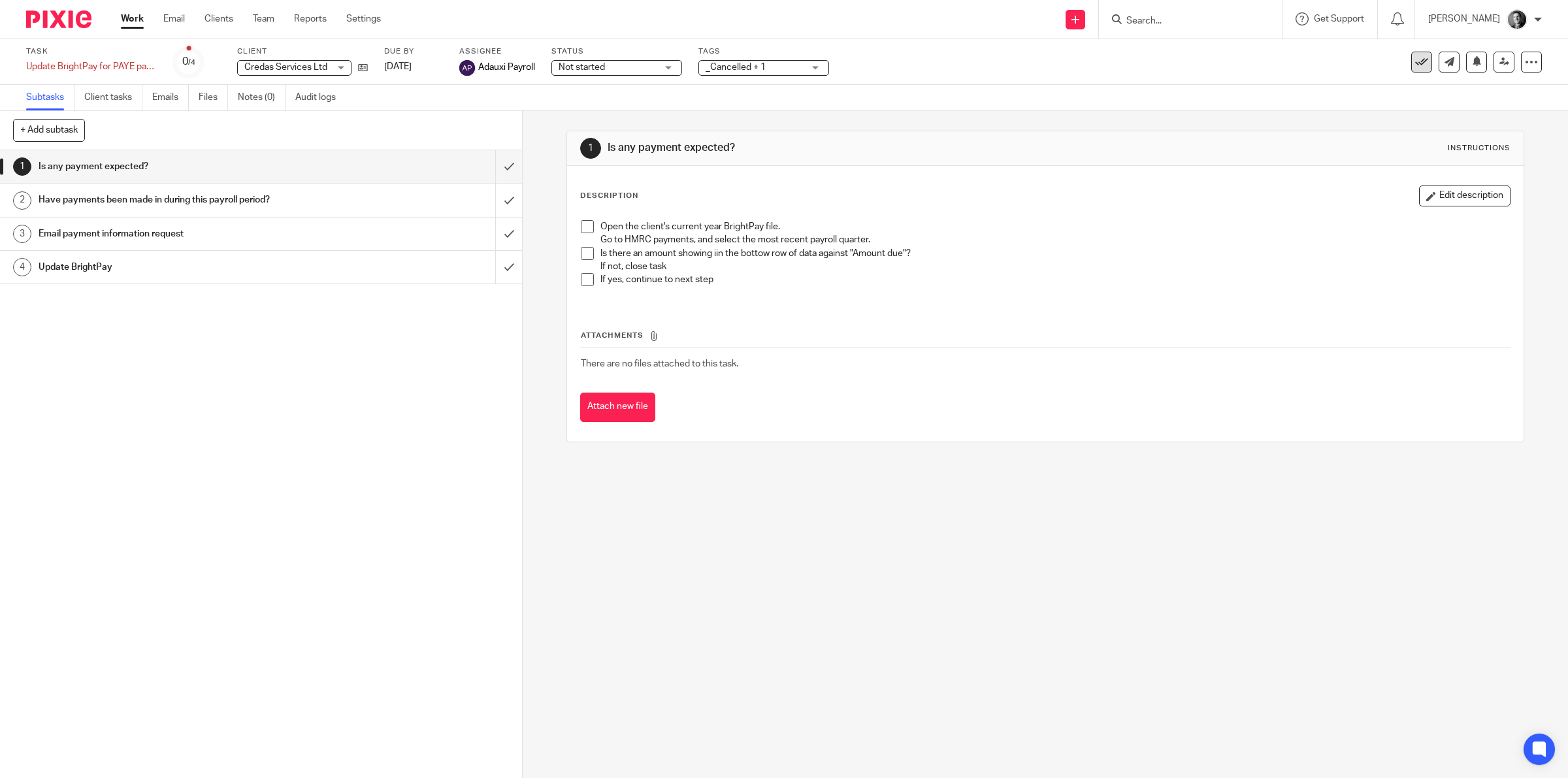
click at [1415, 62] on icon at bounding box center [1421, 62] width 13 height 13
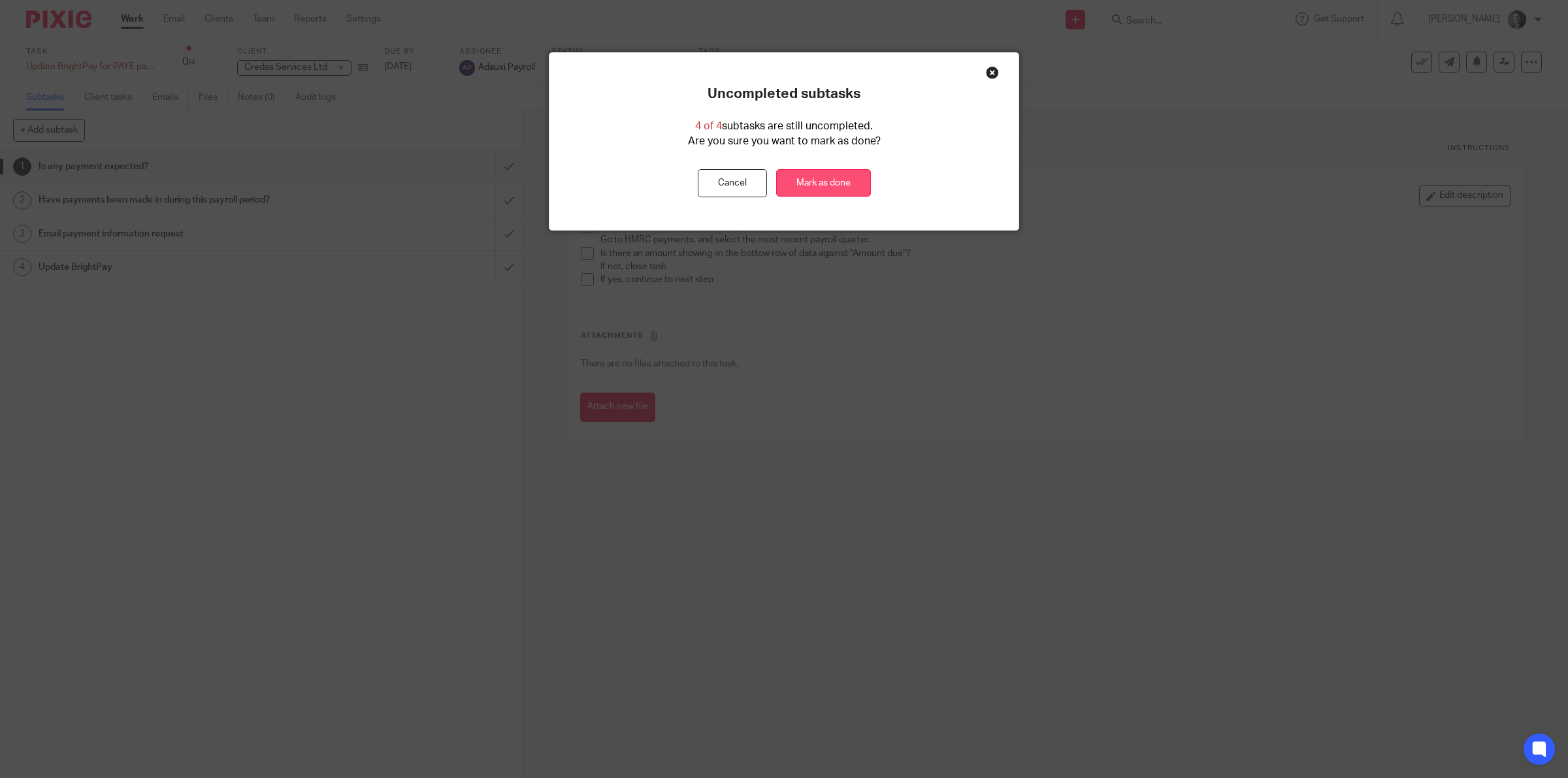
click at [841, 179] on link "Mark as done" at bounding box center [823, 183] width 95 height 28
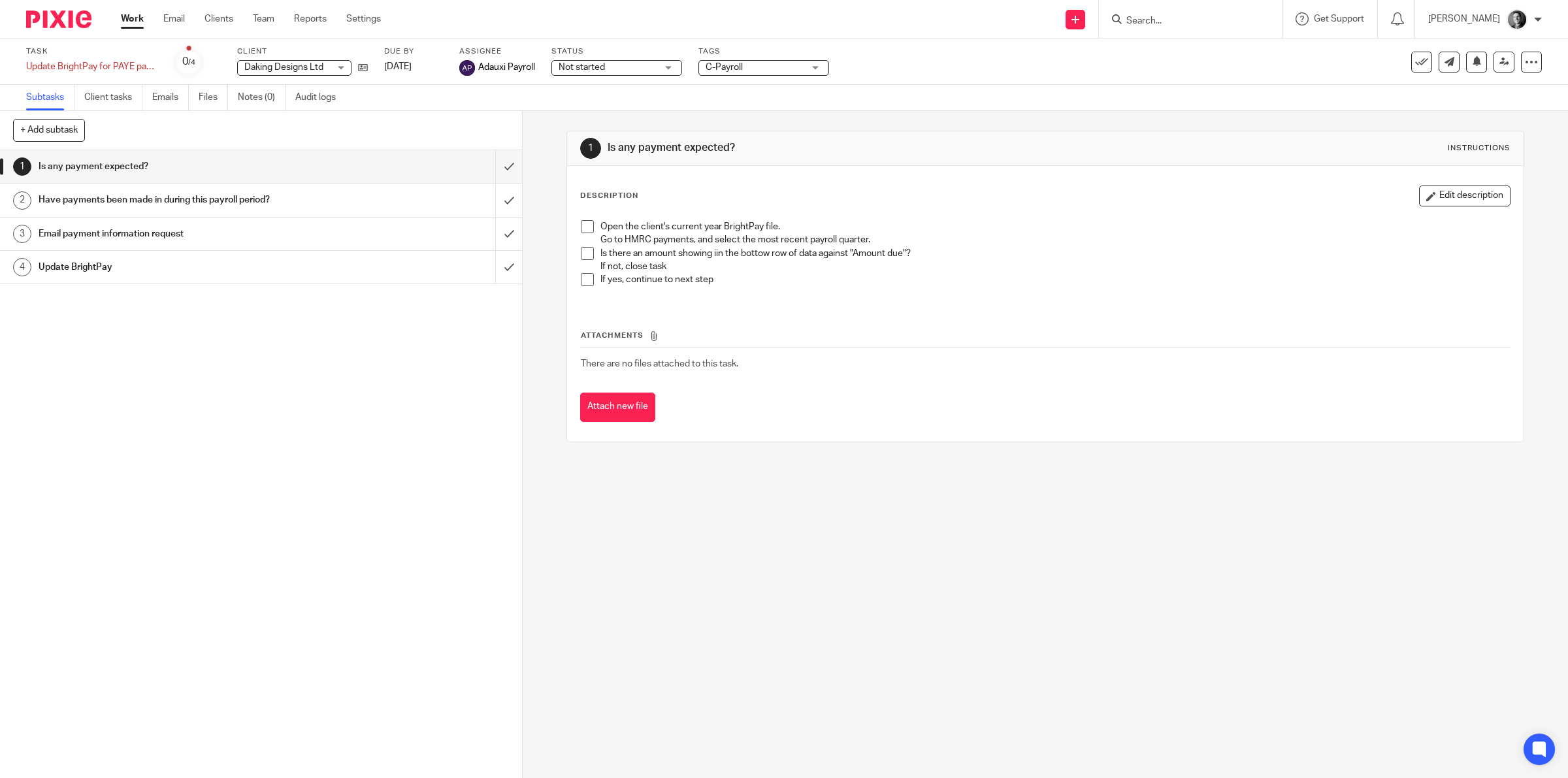
click at [778, 63] on span "C-Payroll" at bounding box center [755, 67] width 98 height 14
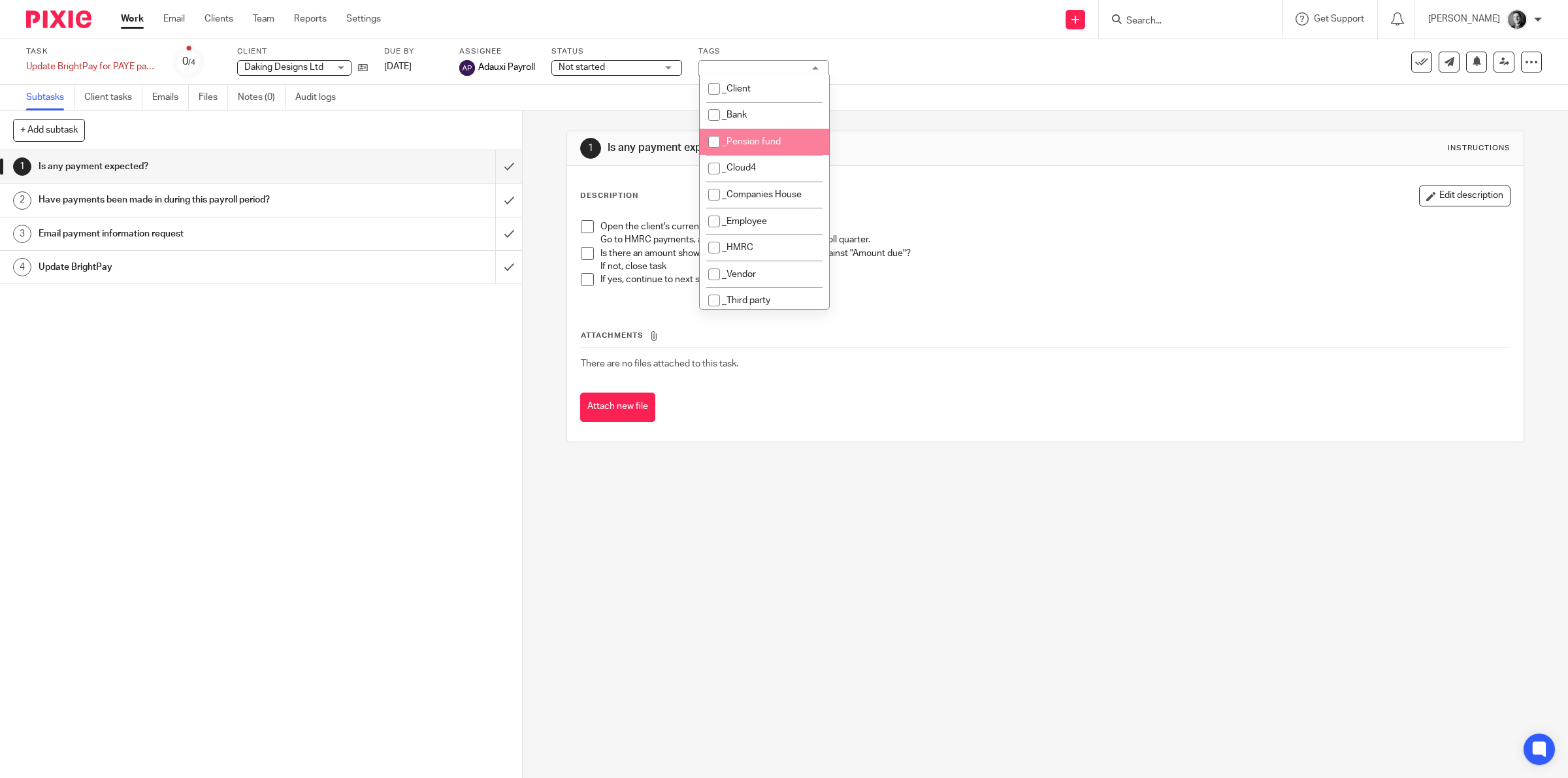
scroll to position [204, 0]
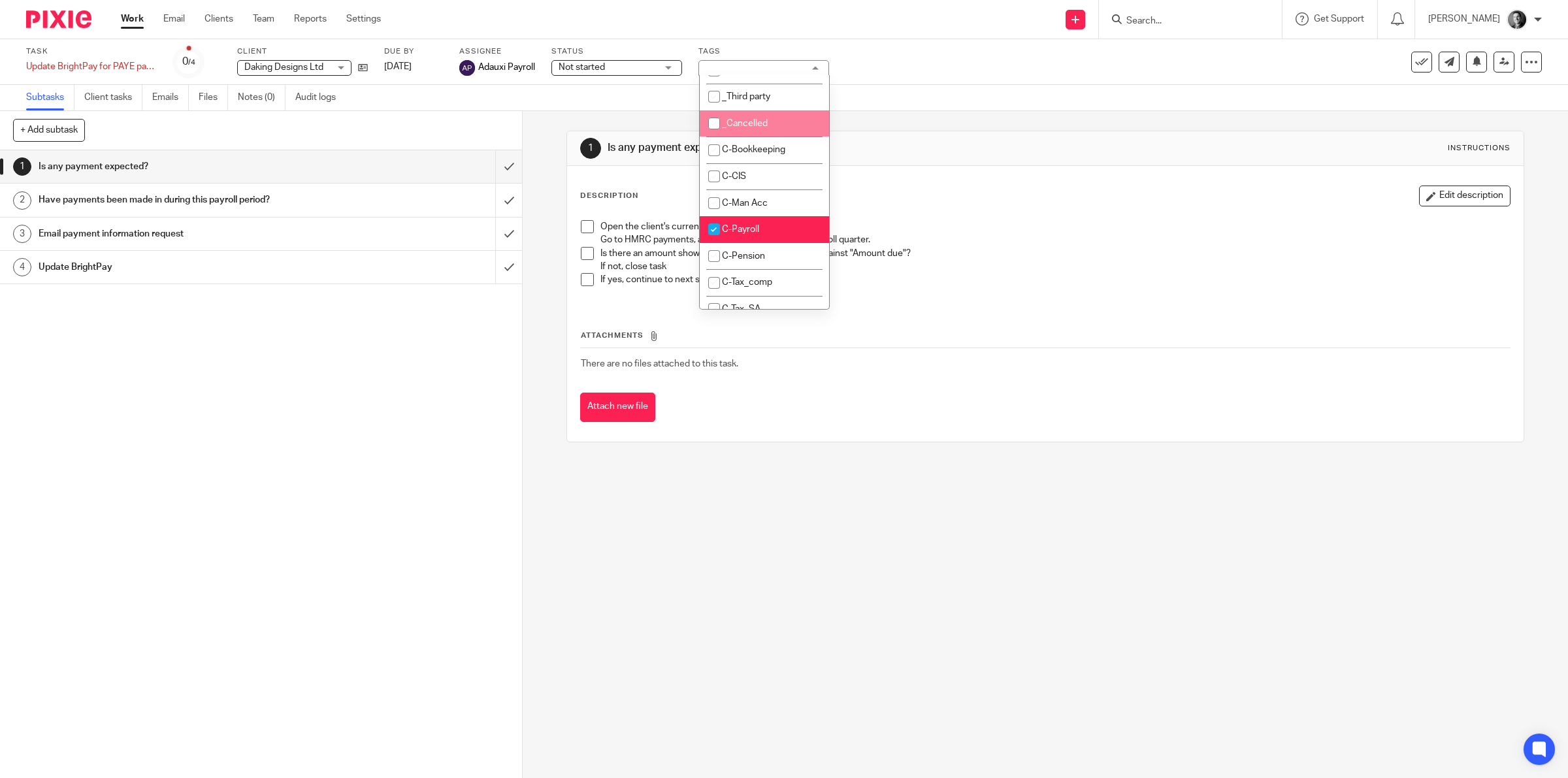
click at [775, 116] on li "_Cancelled" at bounding box center [764, 124] width 129 height 27
checkbox input "true"
click at [1180, 98] on div "Subtasks Client tasks Emails Files Notes (0) Audit logs" at bounding box center [784, 98] width 1568 height 26
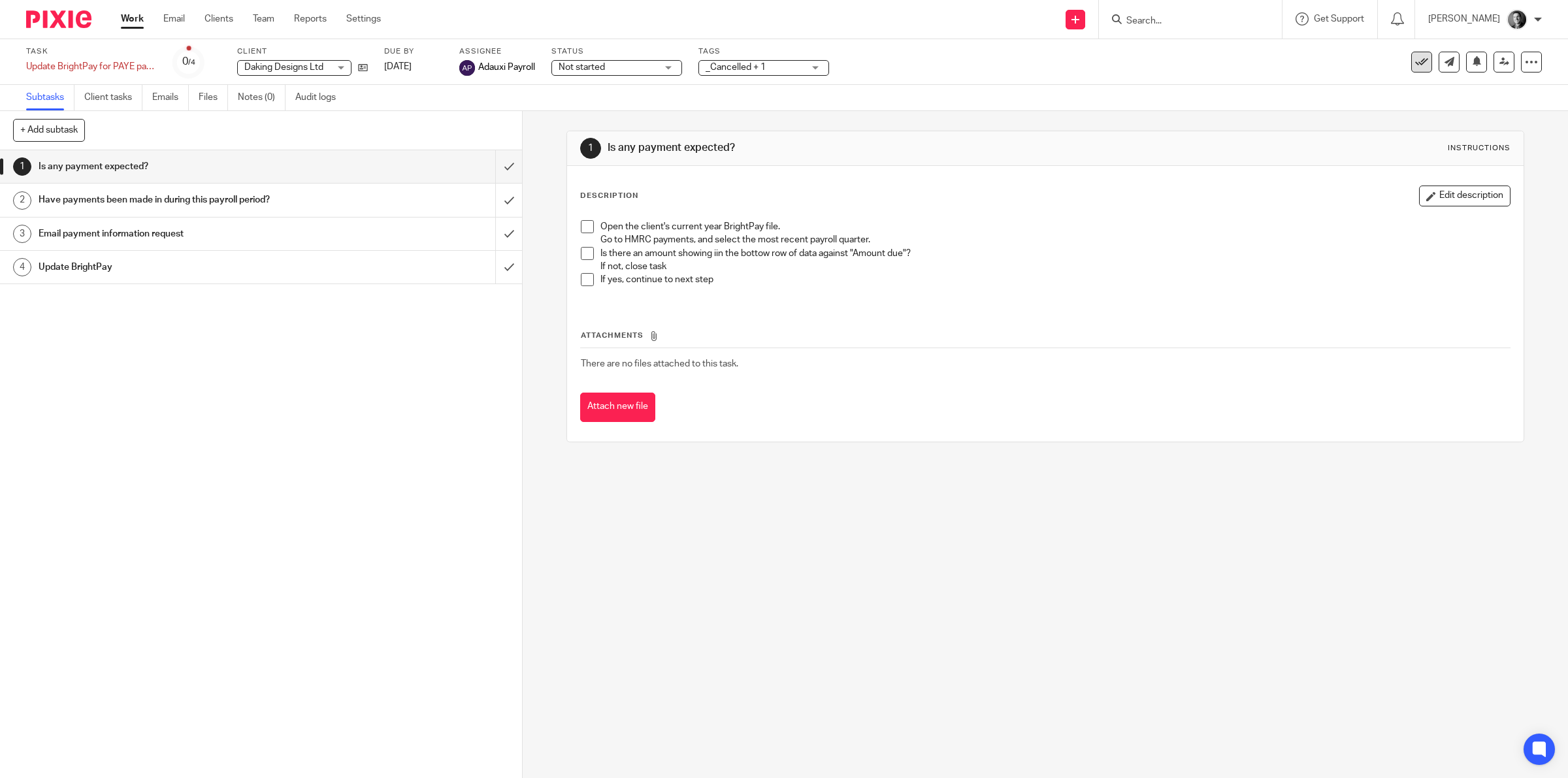
click at [1415, 57] on icon at bounding box center [1421, 62] width 13 height 13
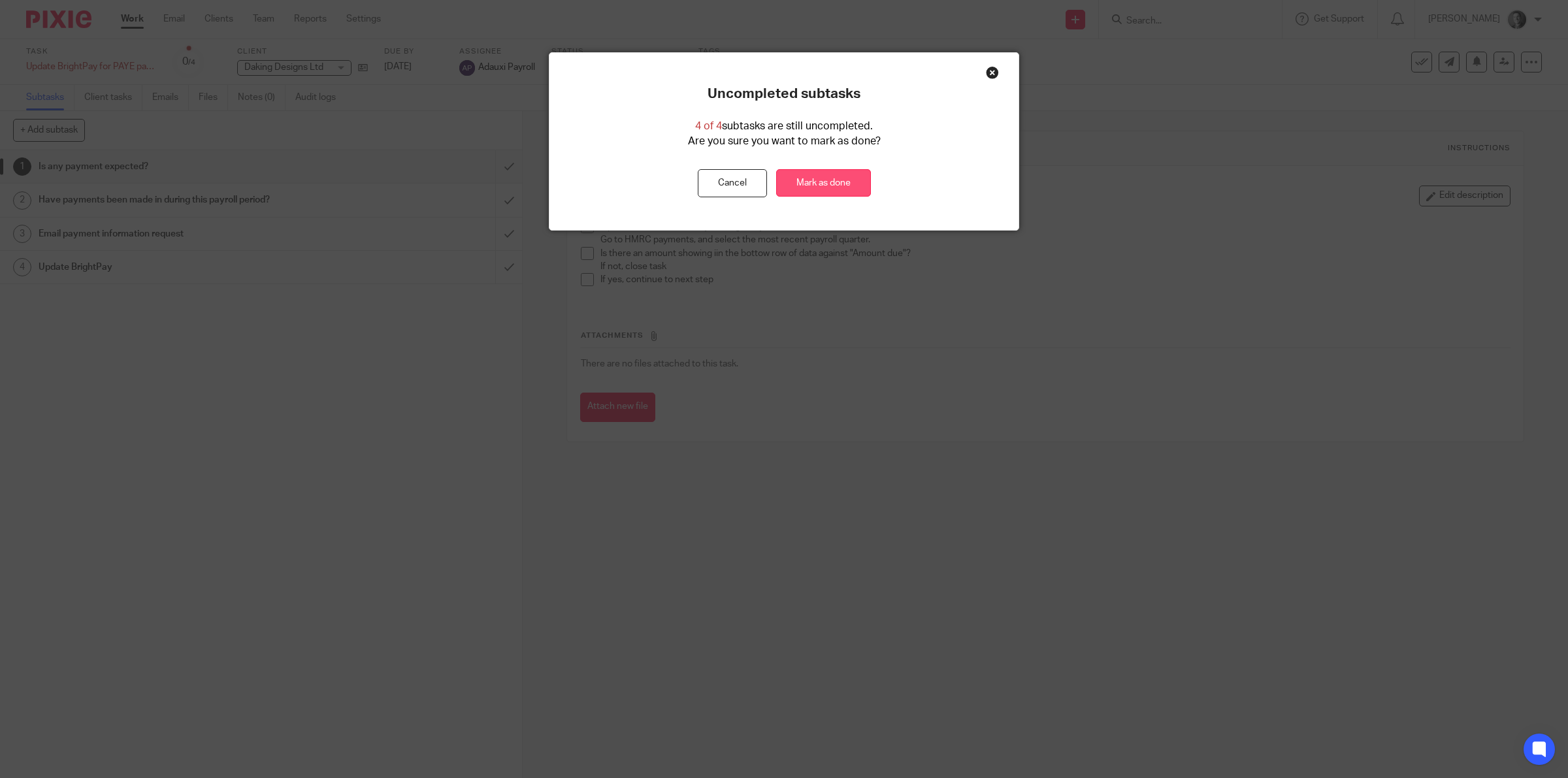
click at [837, 187] on link "Mark as done" at bounding box center [823, 183] width 95 height 28
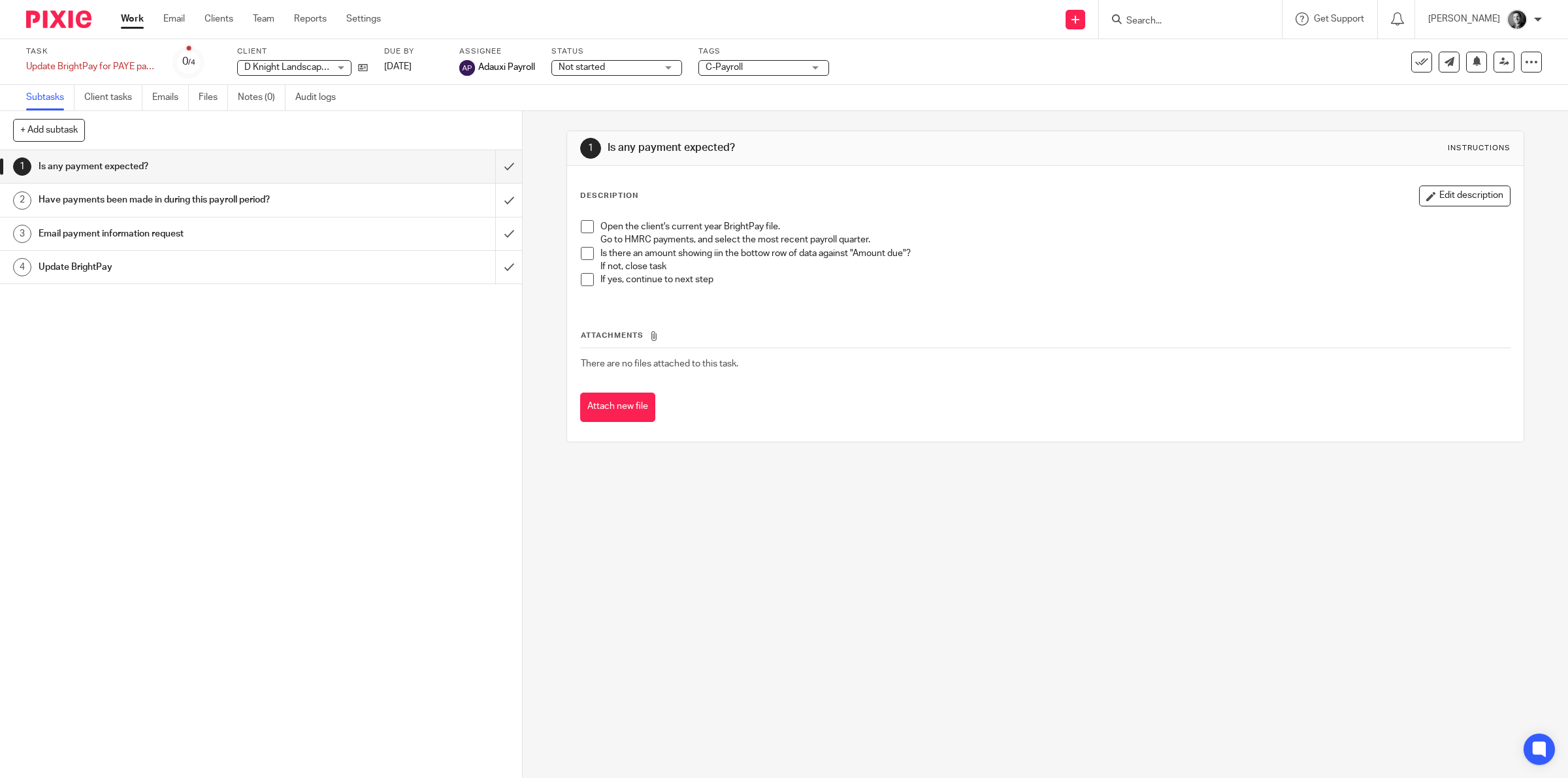
click at [818, 66] on div "C-Payroll" at bounding box center [764, 67] width 131 height 16
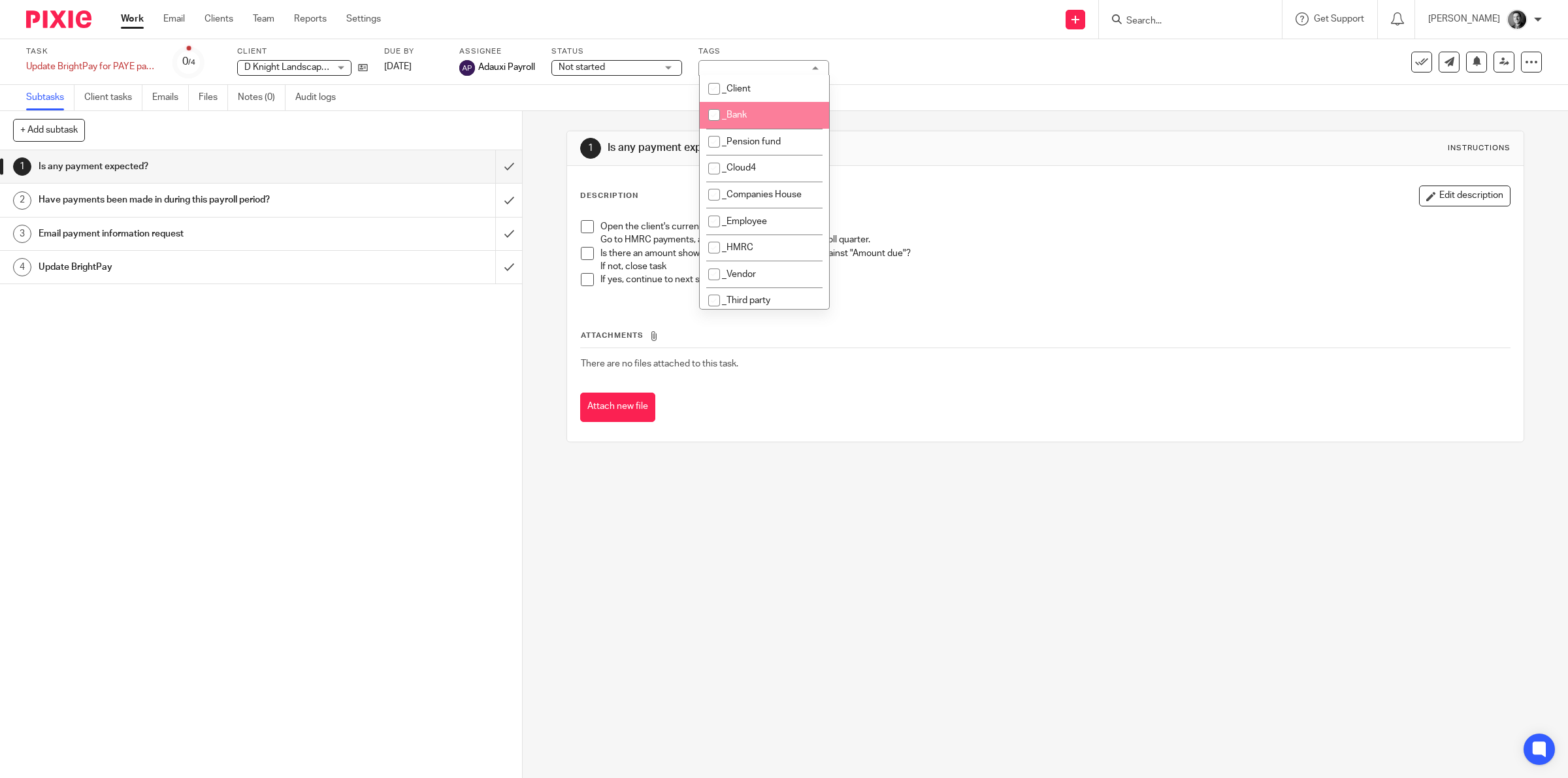
scroll to position [204, 0]
click at [772, 121] on li "_Cancelled" at bounding box center [764, 124] width 129 height 27
checkbox input "true"
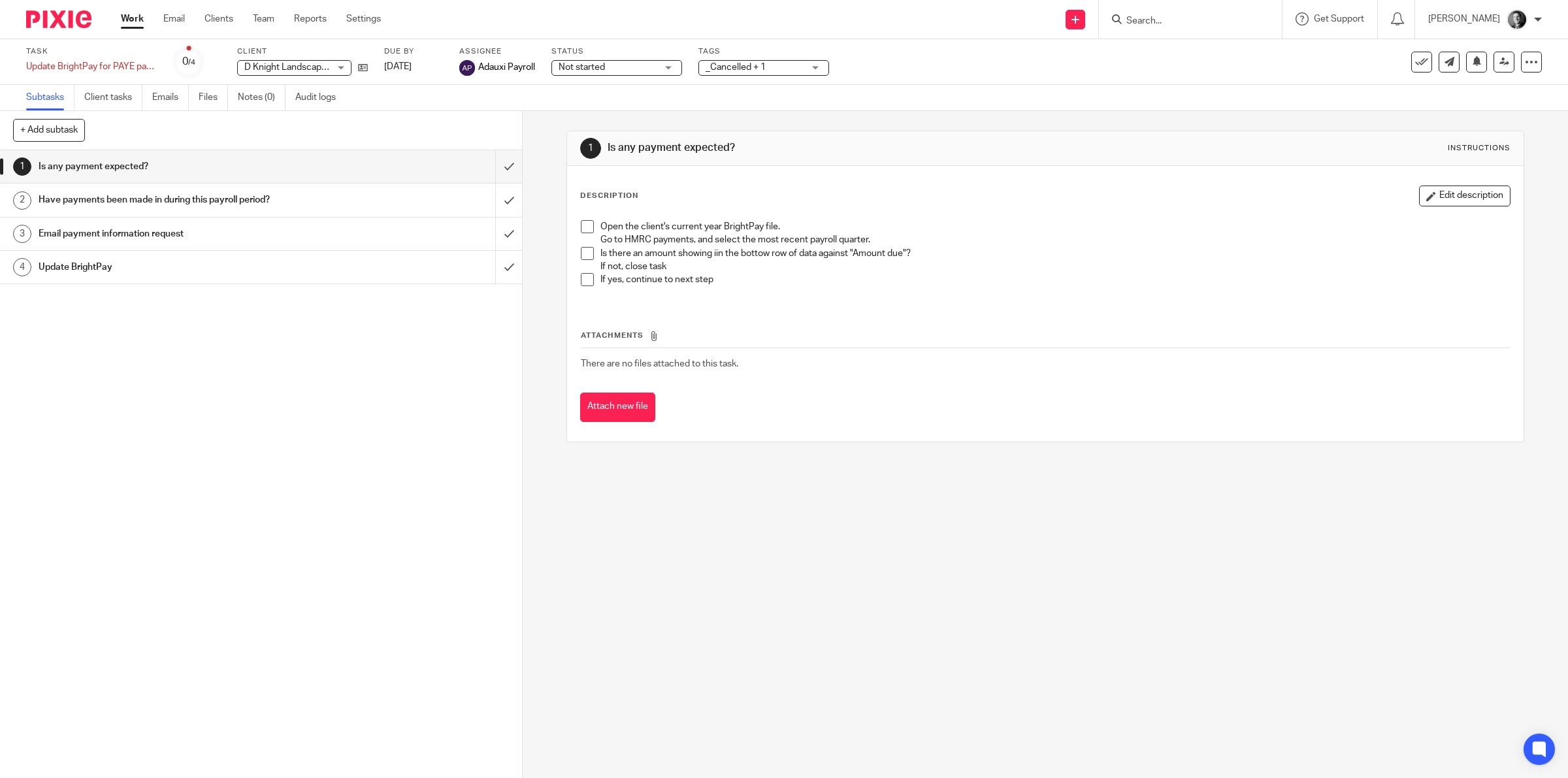
click at [944, 82] on div "Task Update BrightPay for PAYE payments made Save Update BrightPay for PAYE pay…" at bounding box center [784, 62] width 1568 height 46
click at [1415, 62] on icon at bounding box center [1421, 62] width 13 height 13
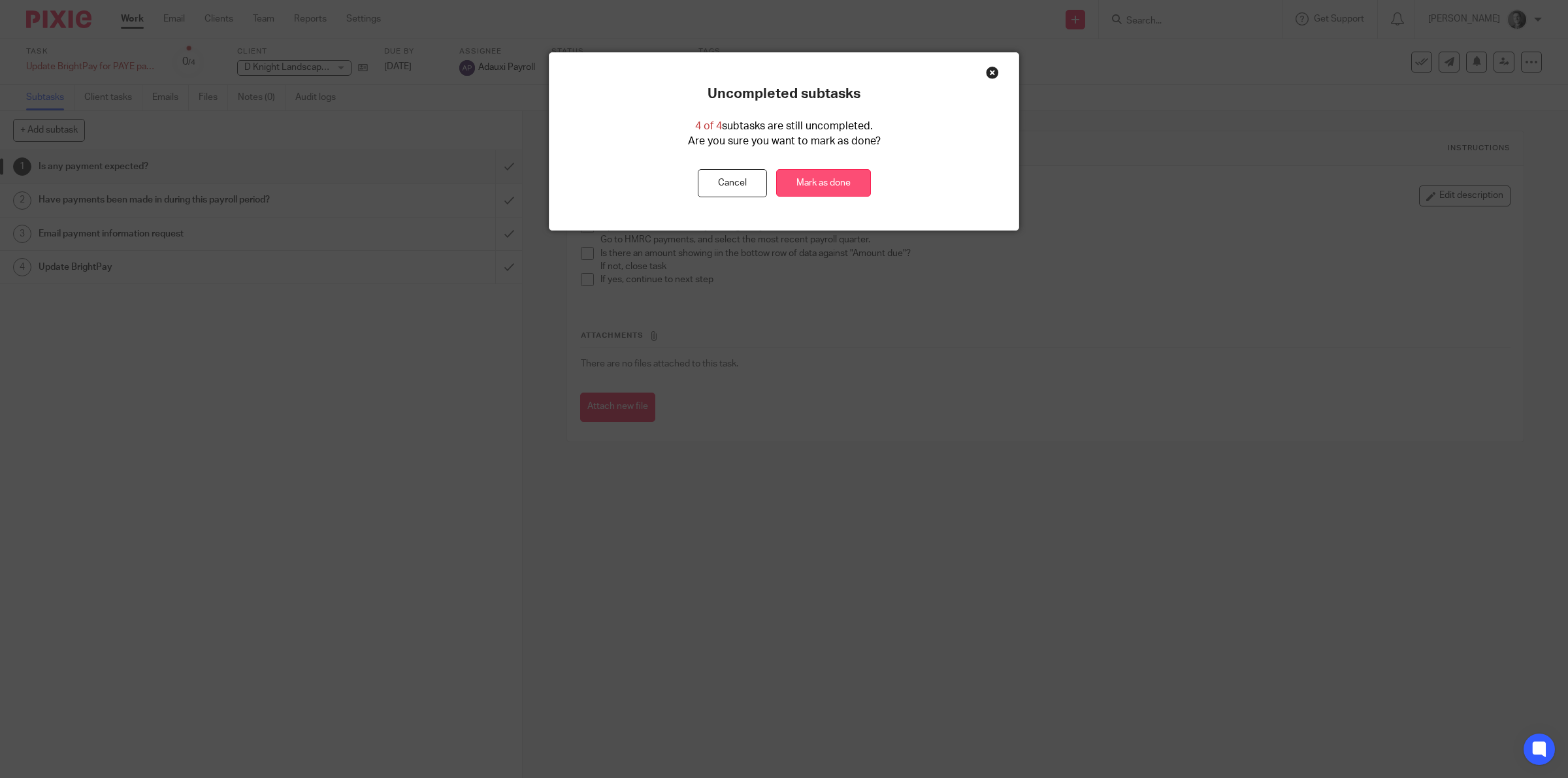
click at [834, 182] on link "Mark as done" at bounding box center [823, 183] width 95 height 28
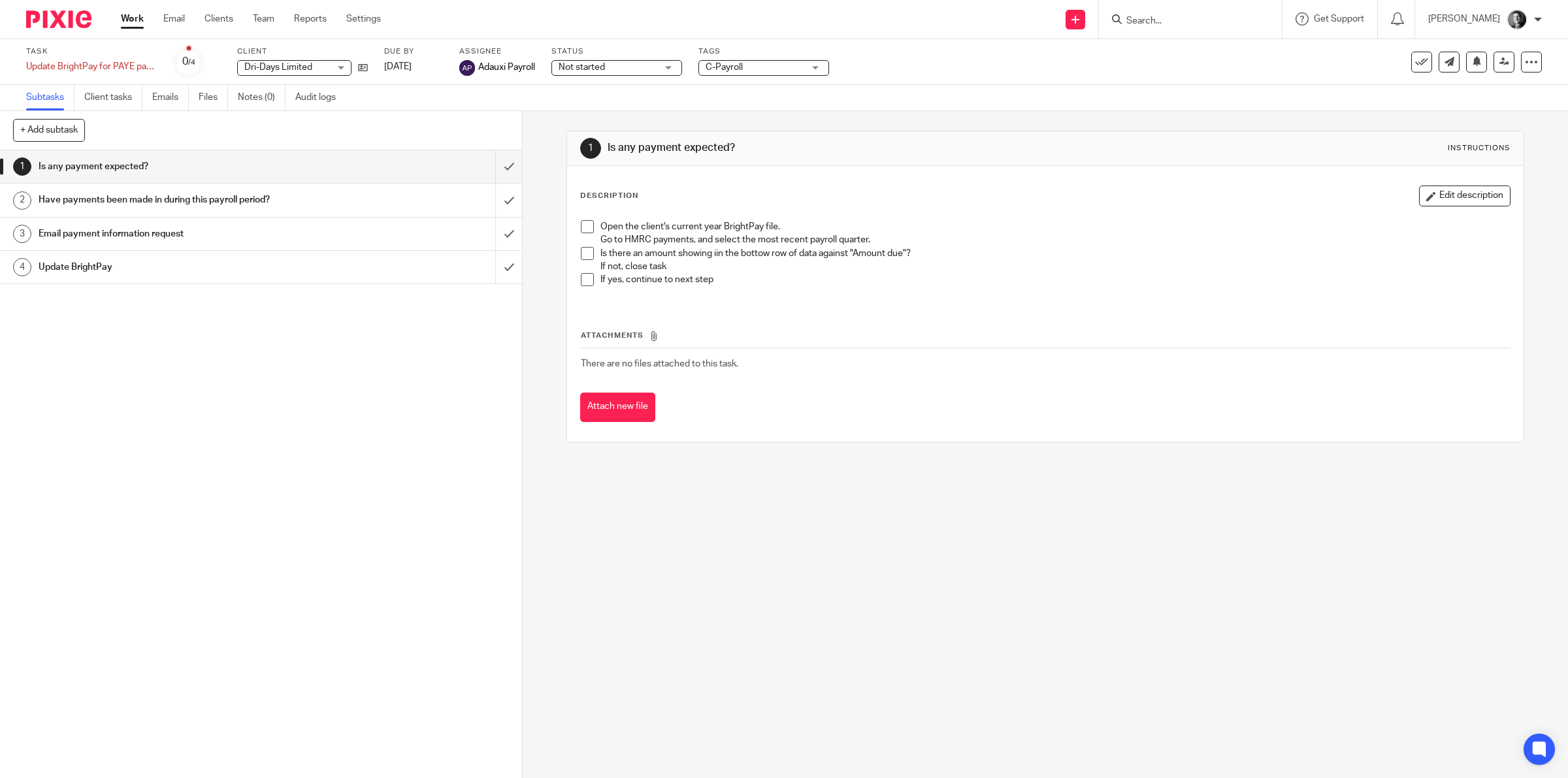
click at [748, 66] on span "C-Payroll" at bounding box center [755, 67] width 98 height 14
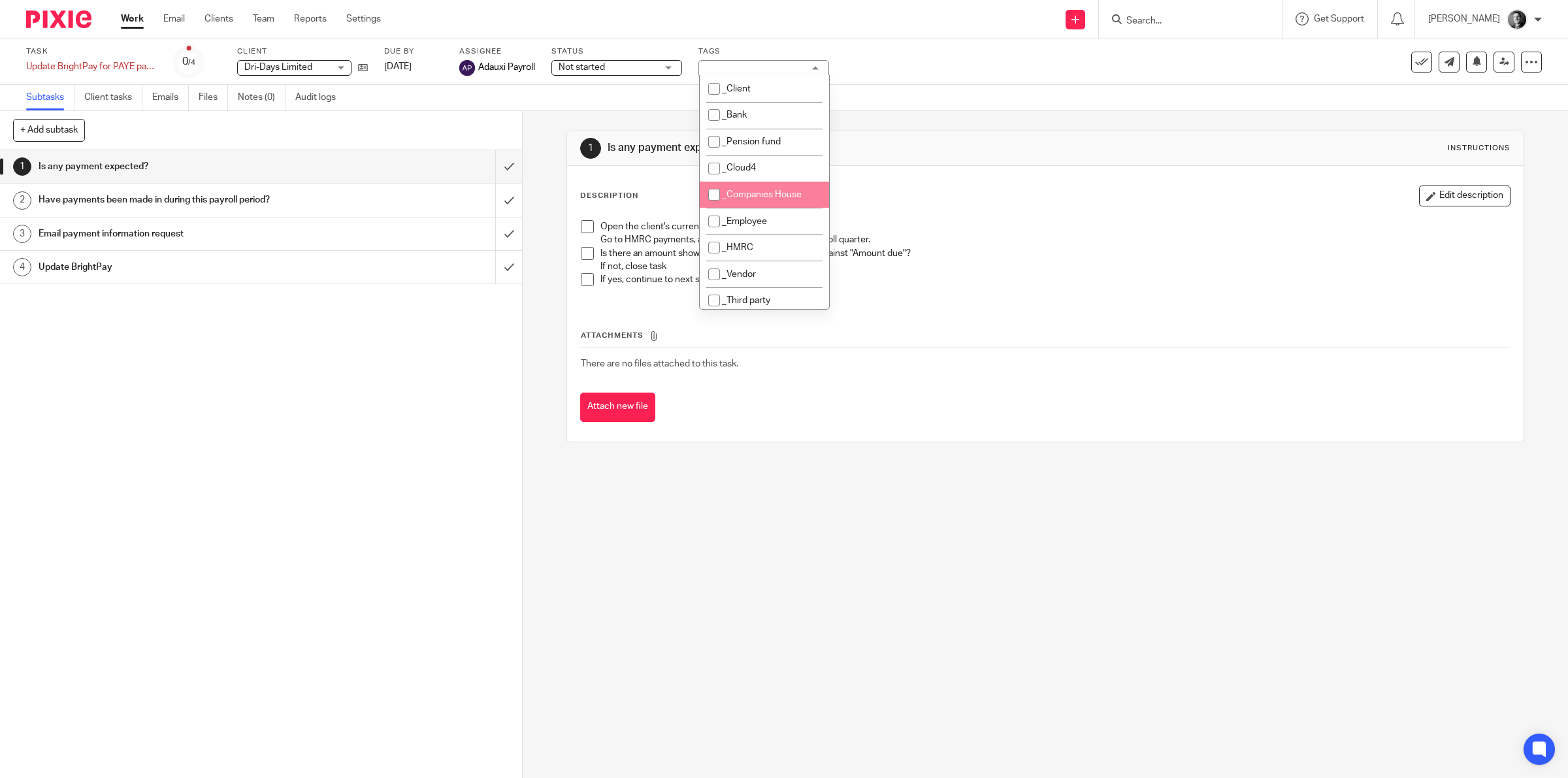
scroll to position [204, 0]
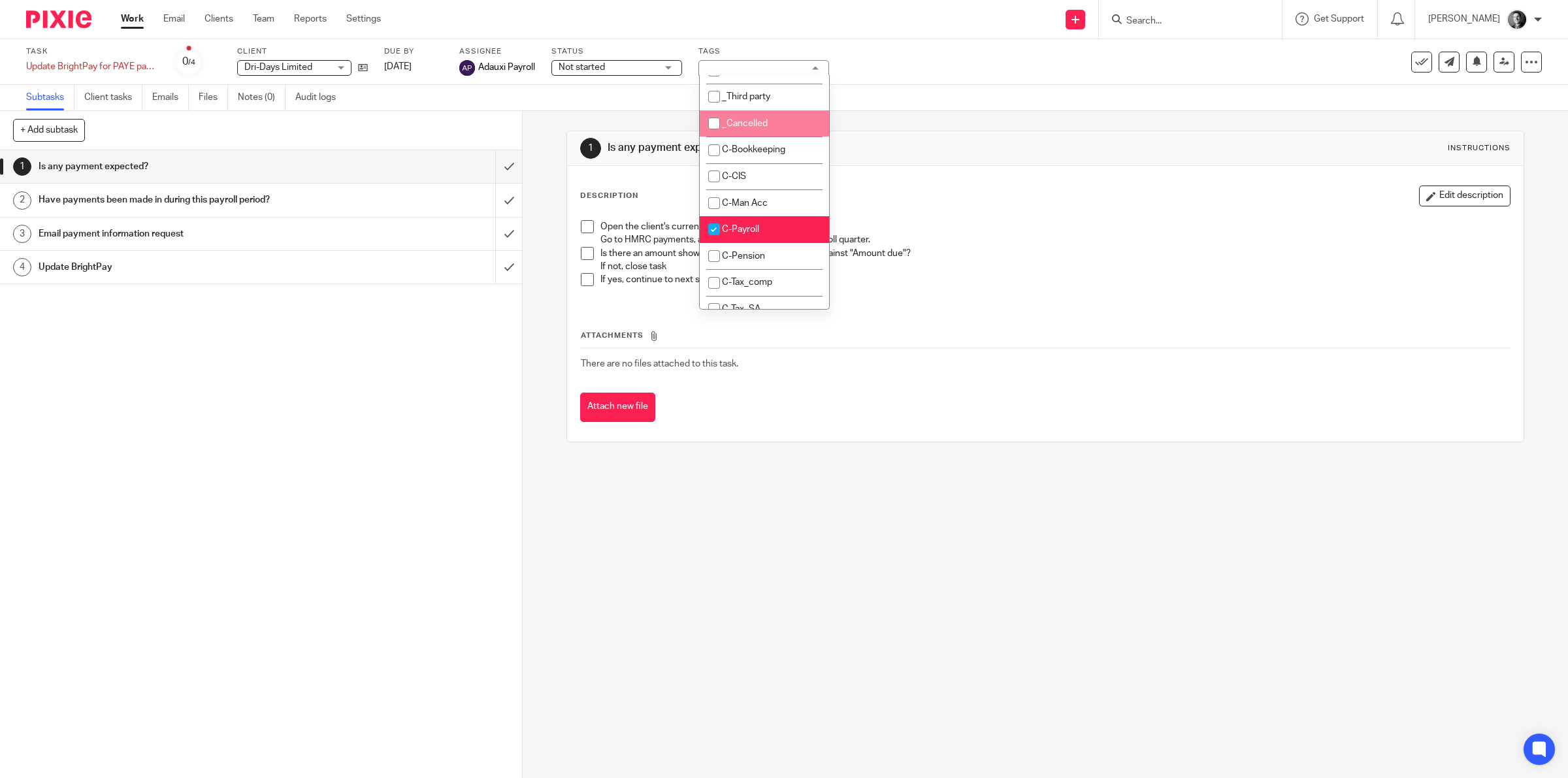
click at [795, 123] on li "_Cancelled" at bounding box center [764, 124] width 129 height 27
checkbox input "true"
click at [851, 59] on div "Task Update BrightPay for PAYE payments made Save Update BrightPay for PAYE pay…" at bounding box center [658, 62] width 1263 height 31
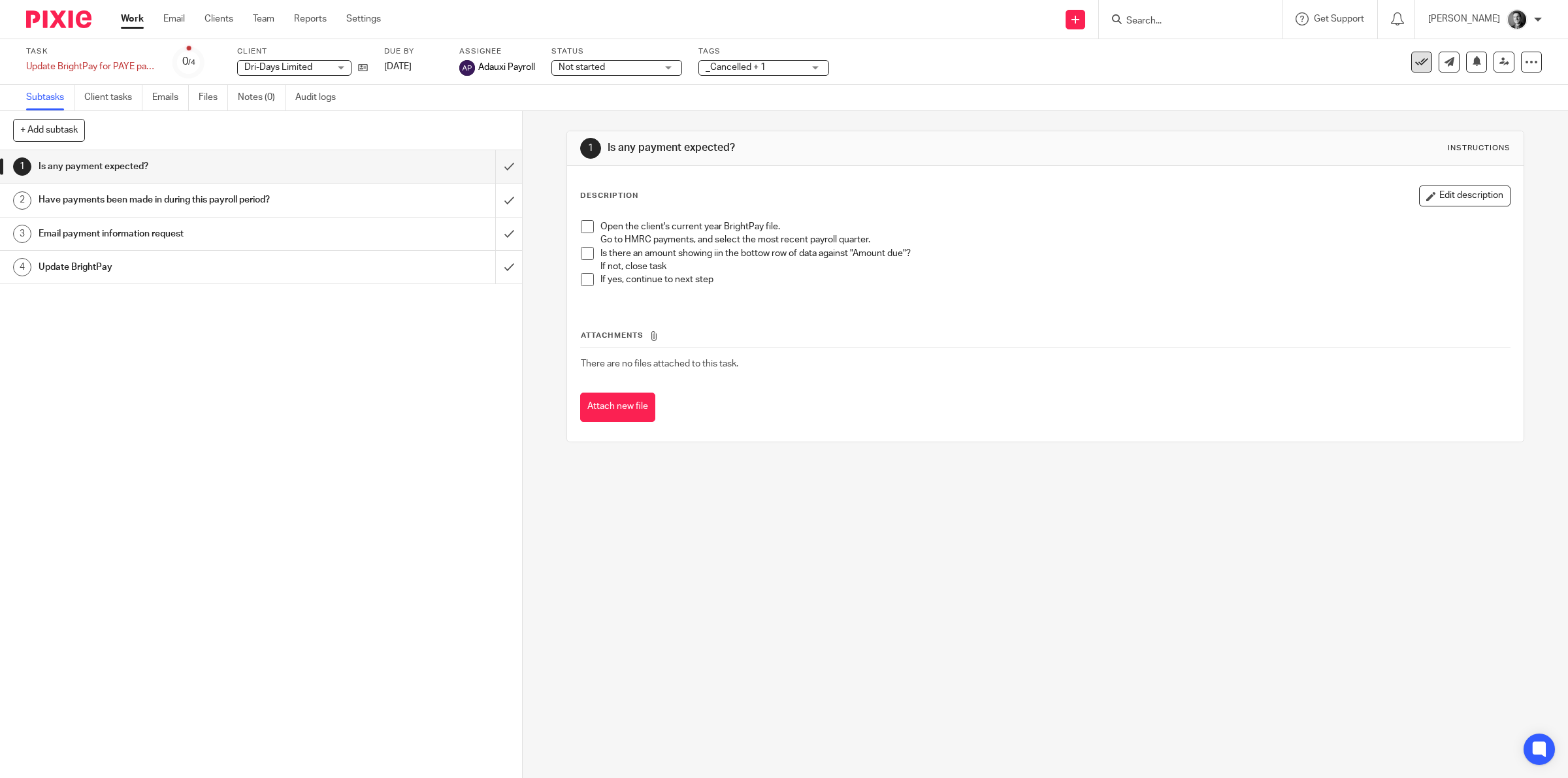
click at [1415, 62] on icon at bounding box center [1421, 62] width 13 height 13
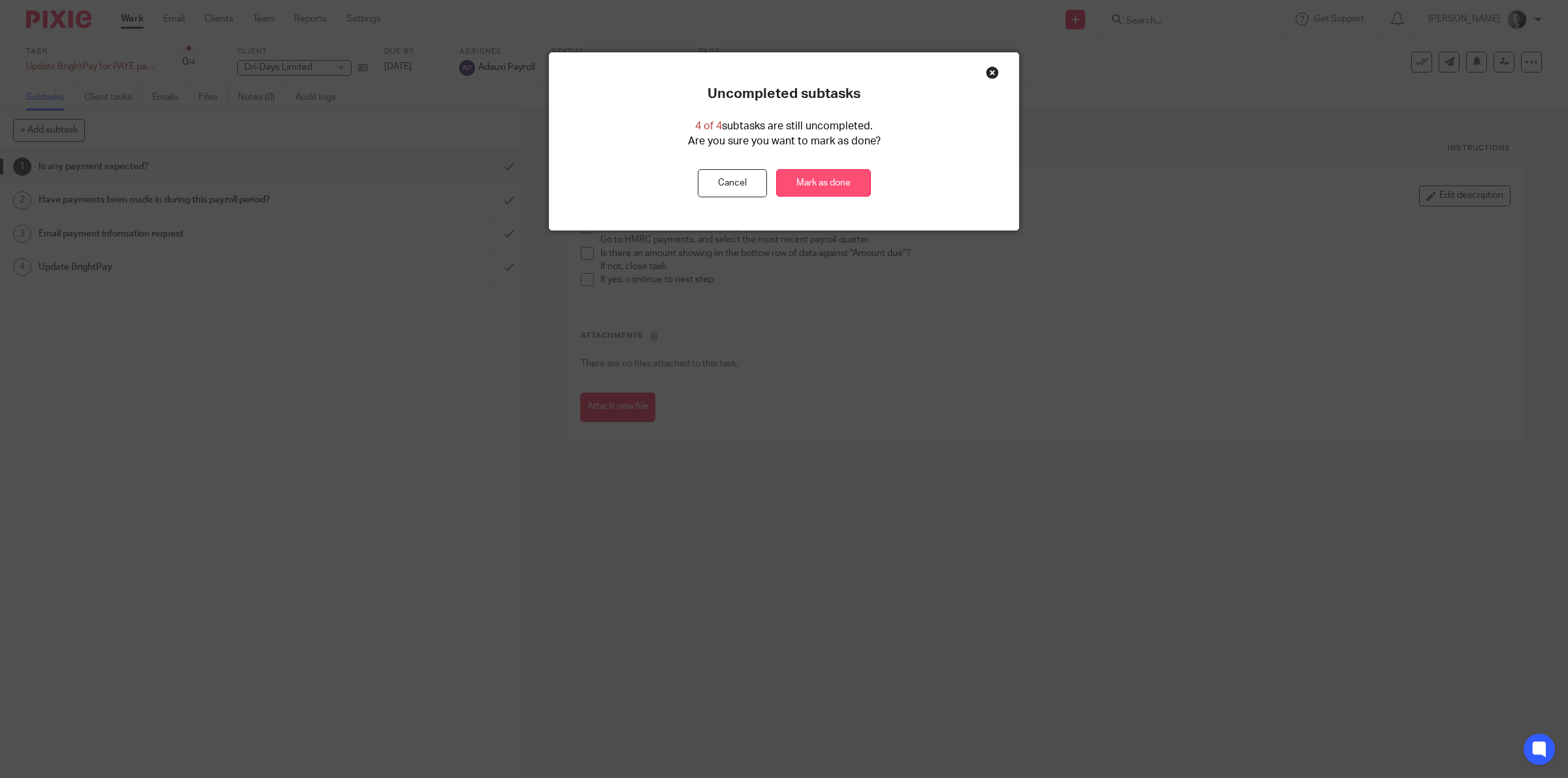
click at [848, 186] on link "Mark as done" at bounding box center [823, 183] width 95 height 28
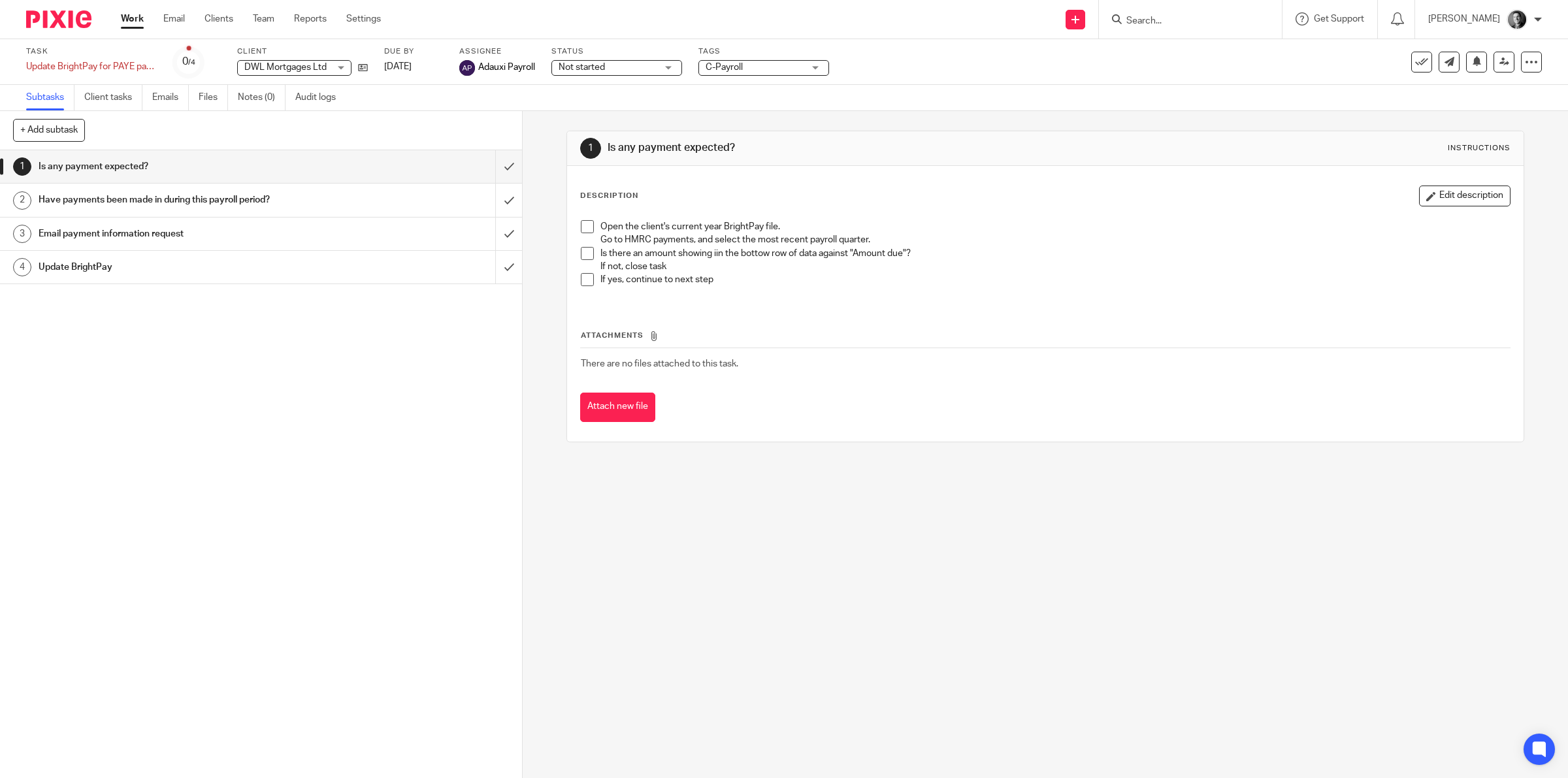
click at [809, 73] on div "C-Payroll" at bounding box center [764, 67] width 131 height 16
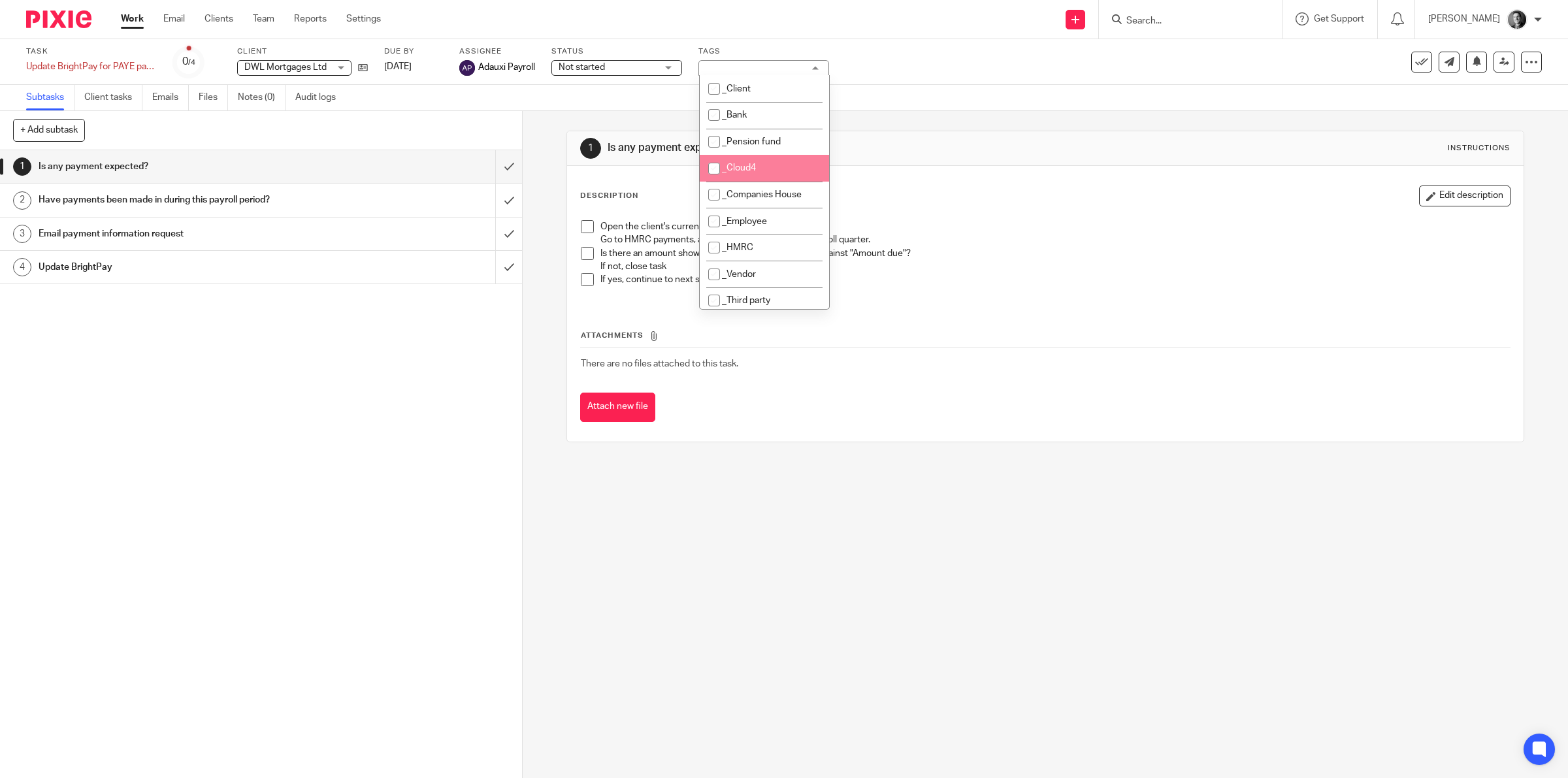
scroll to position [204, 0]
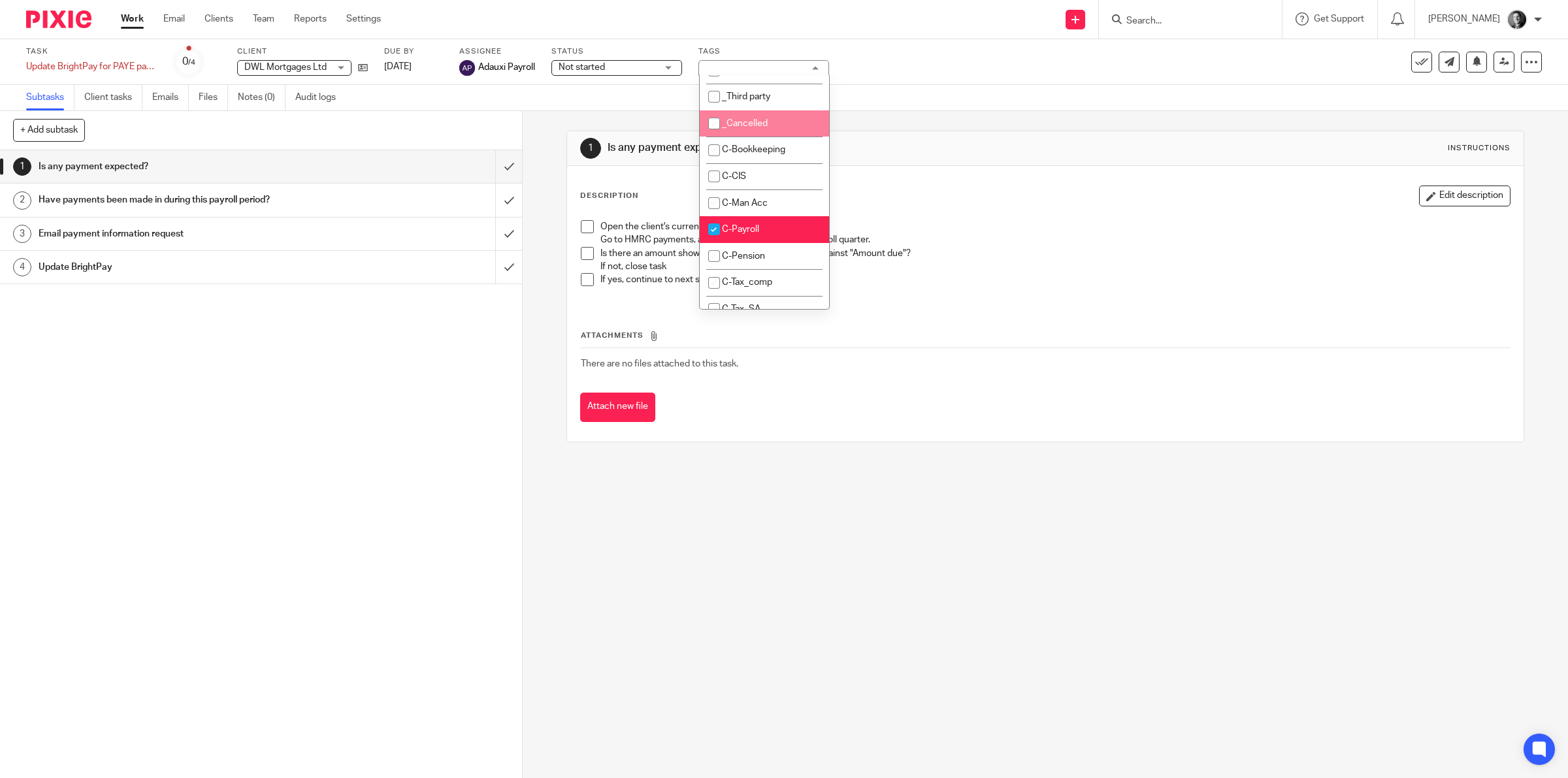
click at [789, 124] on li "_Cancelled" at bounding box center [764, 124] width 129 height 27
checkbox input "true"
click at [954, 73] on div "Task Update BrightPay for PAYE payments made Save Update BrightPay for PAYE pay…" at bounding box center [658, 62] width 1263 height 31
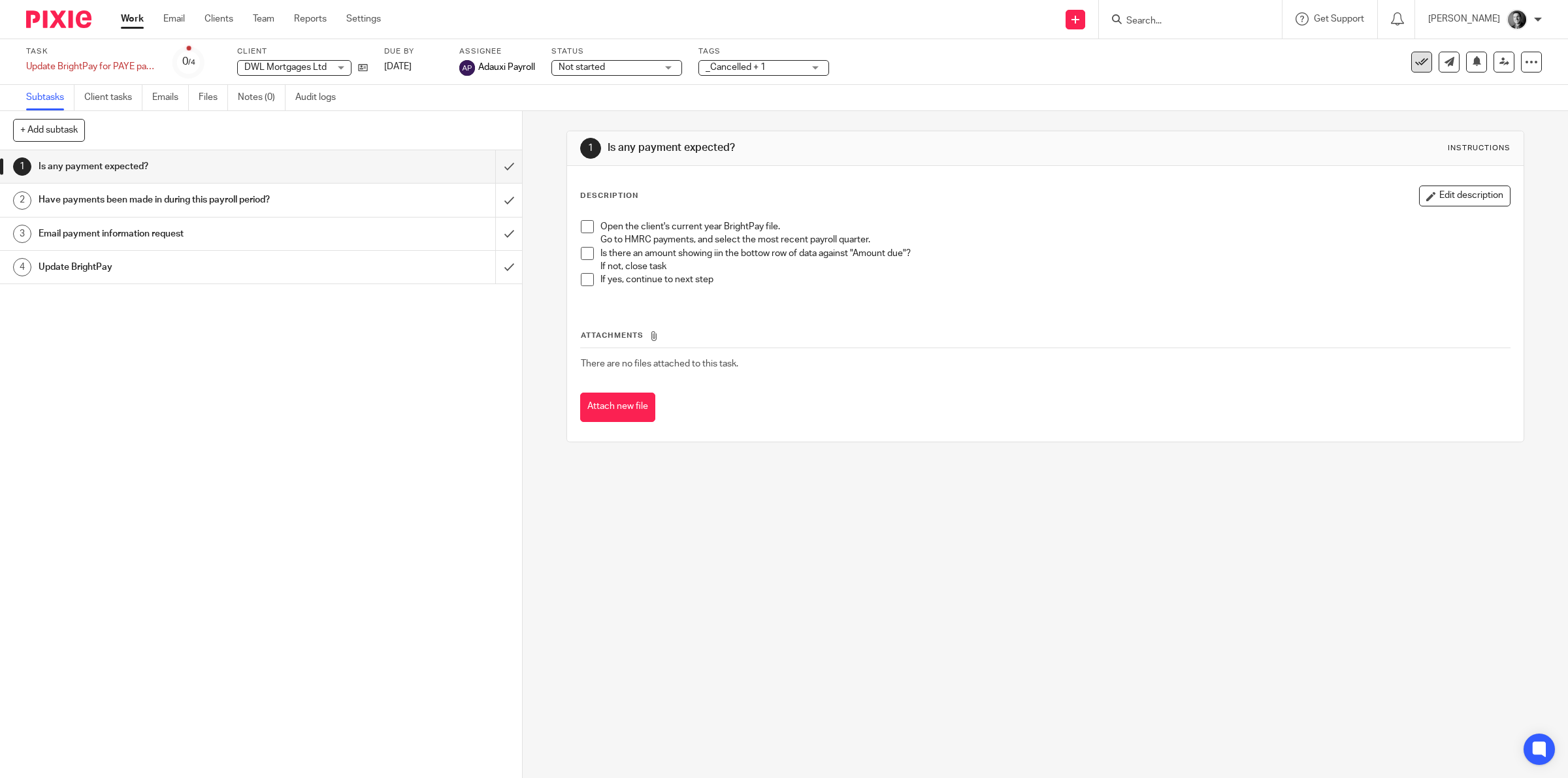
click at [1415, 61] on icon at bounding box center [1421, 62] width 13 height 13
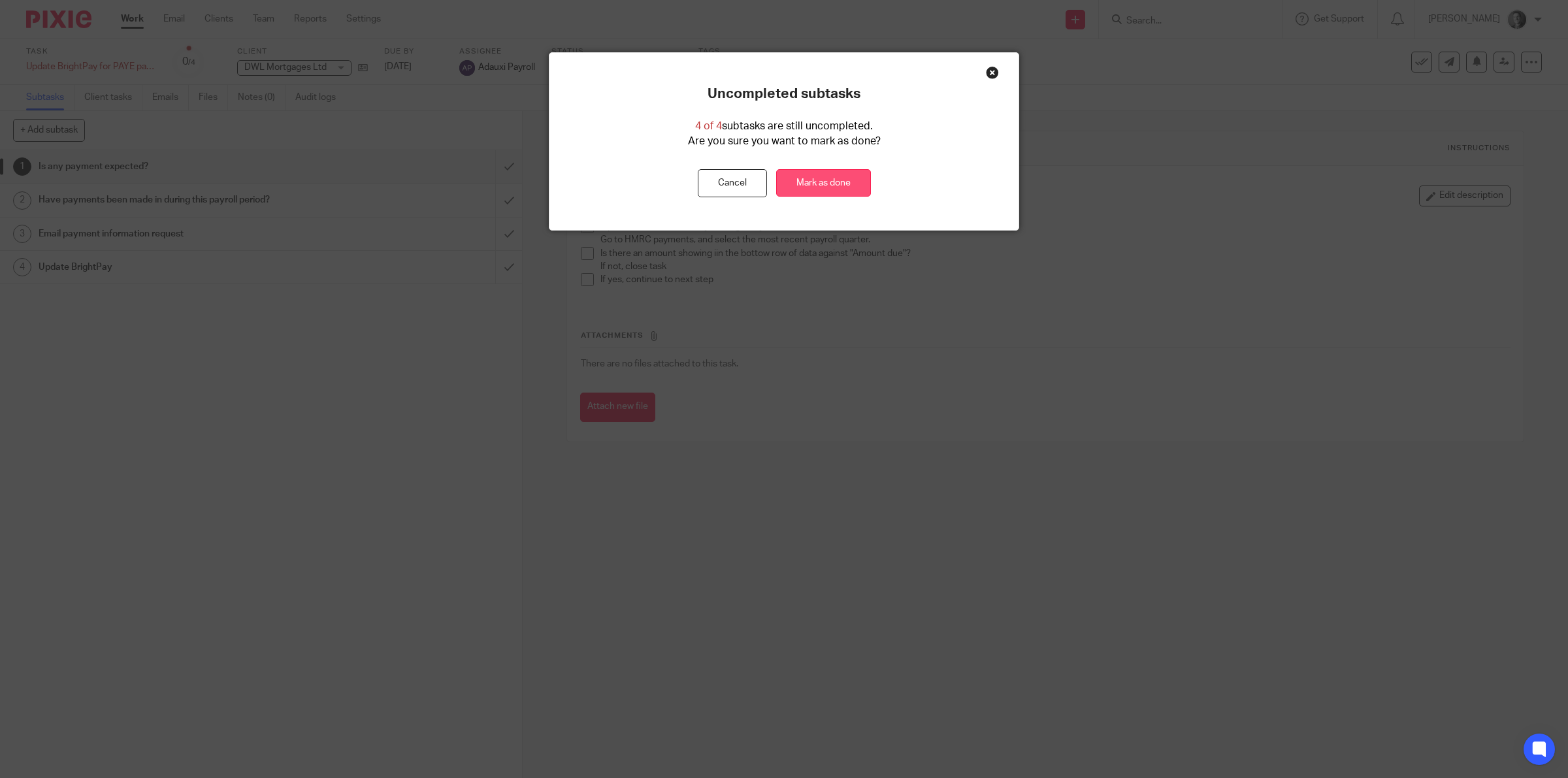
click at [809, 182] on link "Mark as done" at bounding box center [823, 183] width 95 height 28
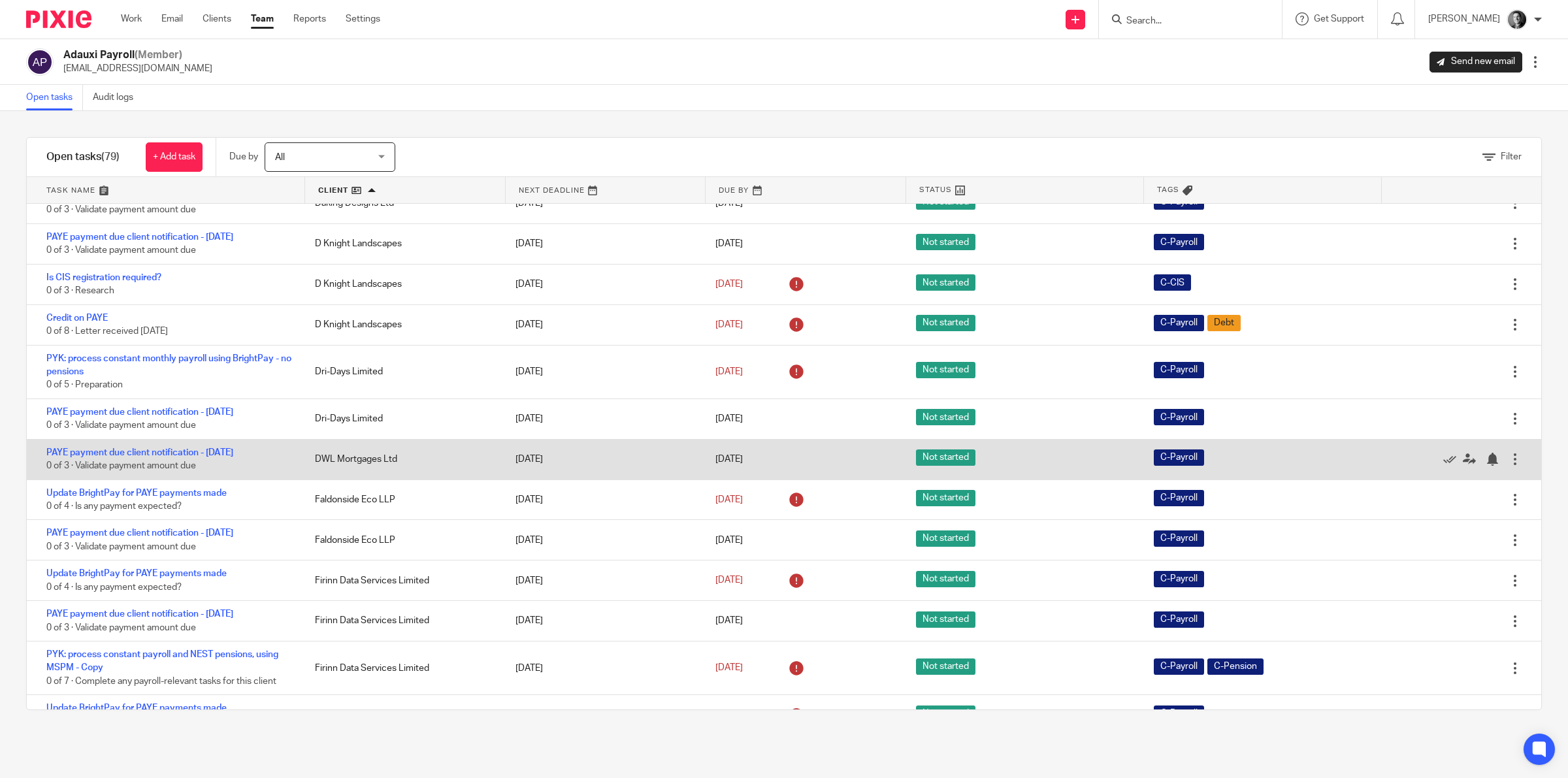
scroll to position [816, 0]
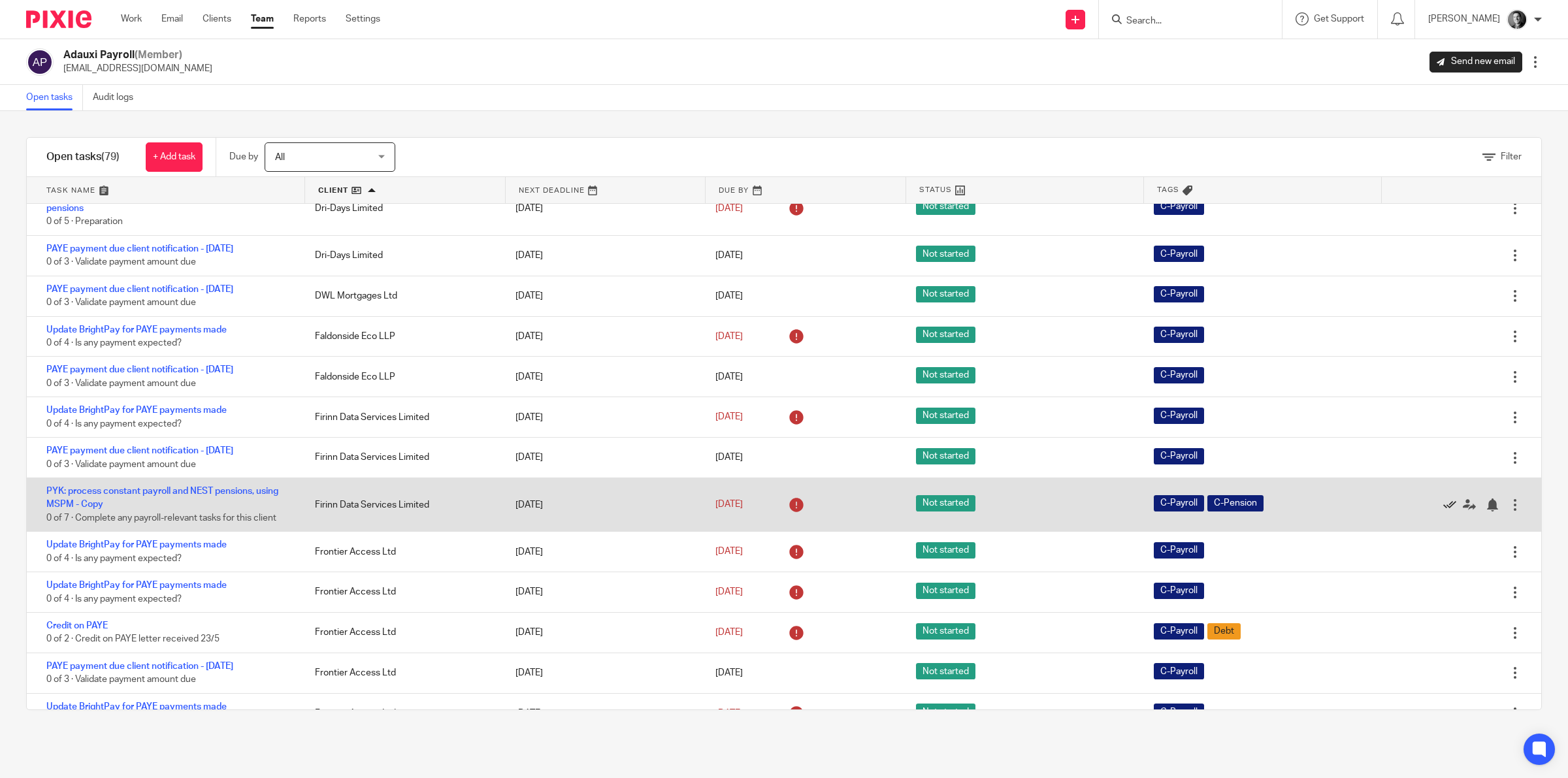
click at [1443, 504] on icon at bounding box center [1450, 505] width 13 height 13
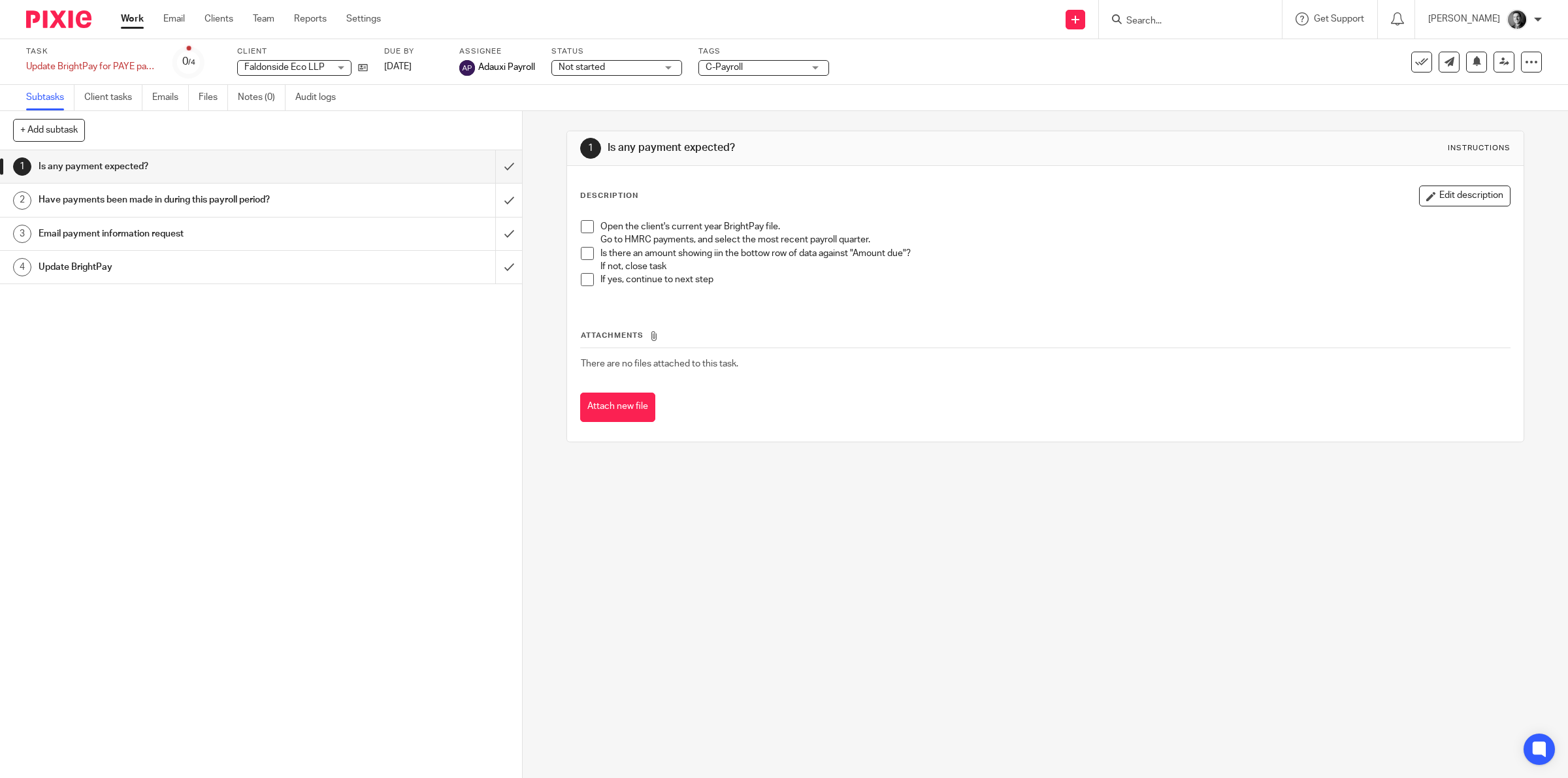
click at [744, 76] on div "Tags C-Payroll _Client _Bank _Pension fund _Cloud4 _Companies House _Employee _…" at bounding box center [764, 62] width 131 height 31
click at [750, 73] on span "C-Payroll" at bounding box center [755, 67] width 98 height 14
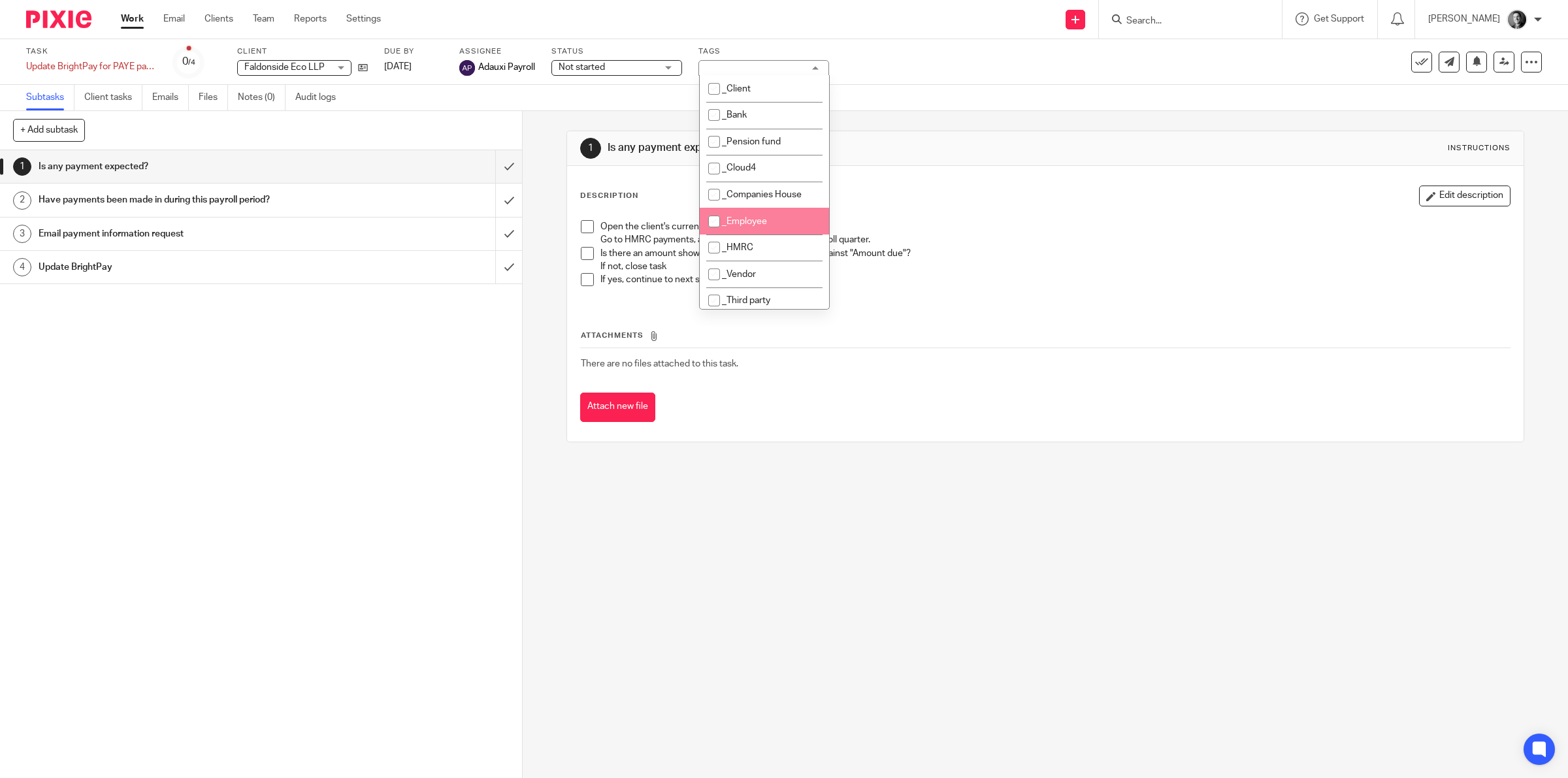
scroll to position [204, 0]
click at [792, 124] on li "_Cancelled" at bounding box center [764, 124] width 129 height 27
checkbox input "true"
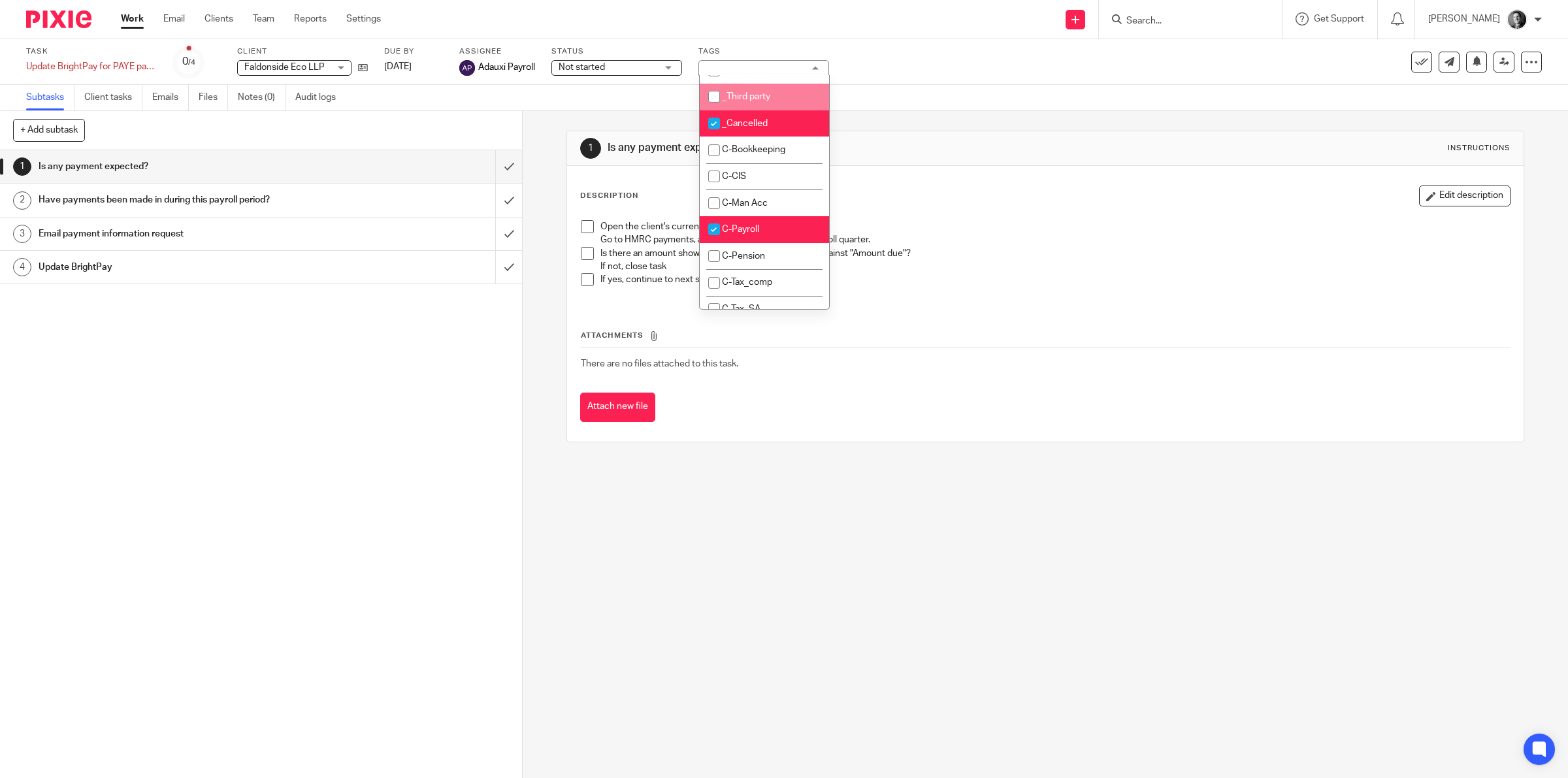
scroll to position [0, 0]
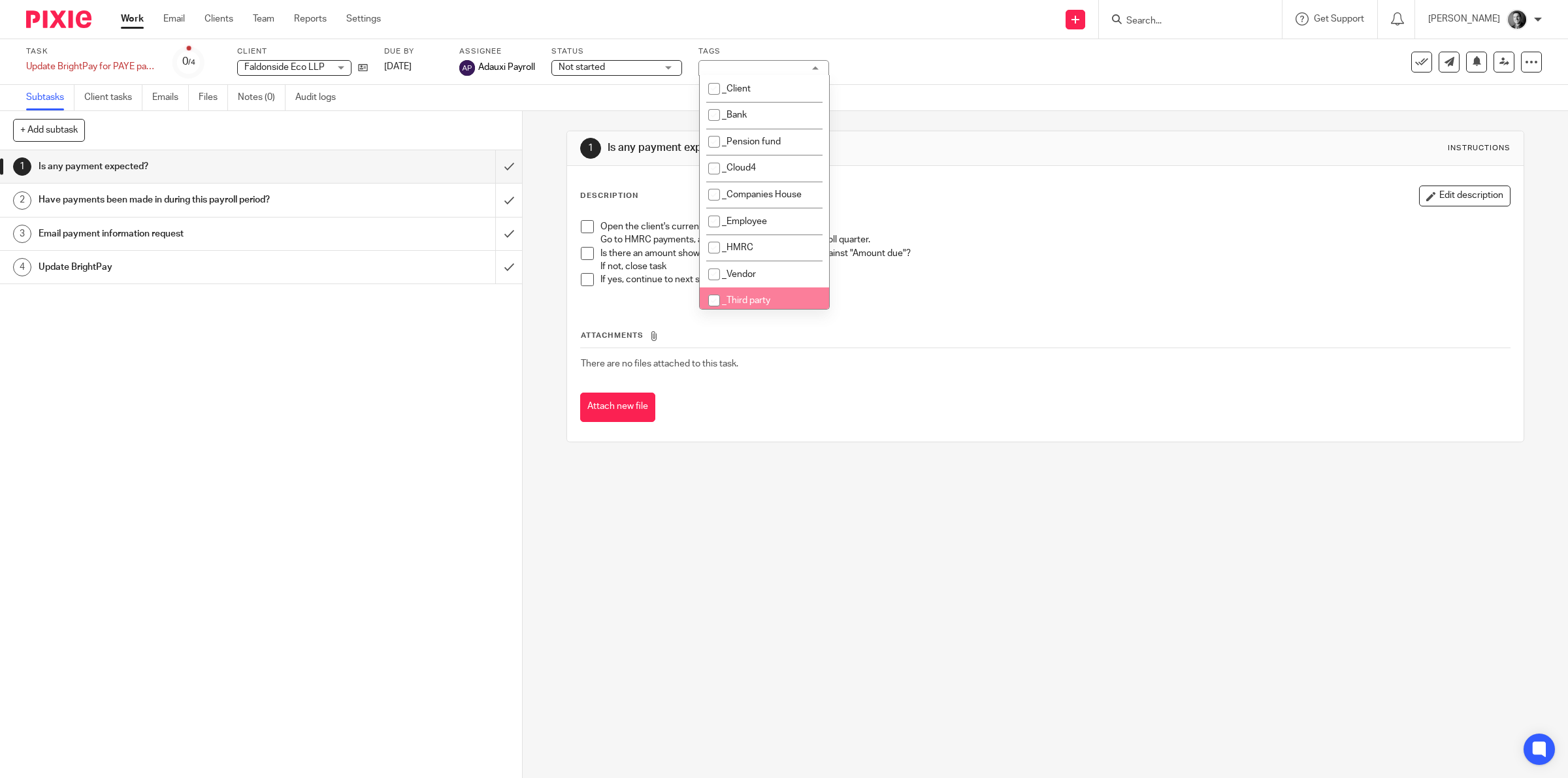
click at [861, 93] on div "Subtasks Client tasks Emails Files Notes (0) Audit logs" at bounding box center [784, 98] width 1568 height 26
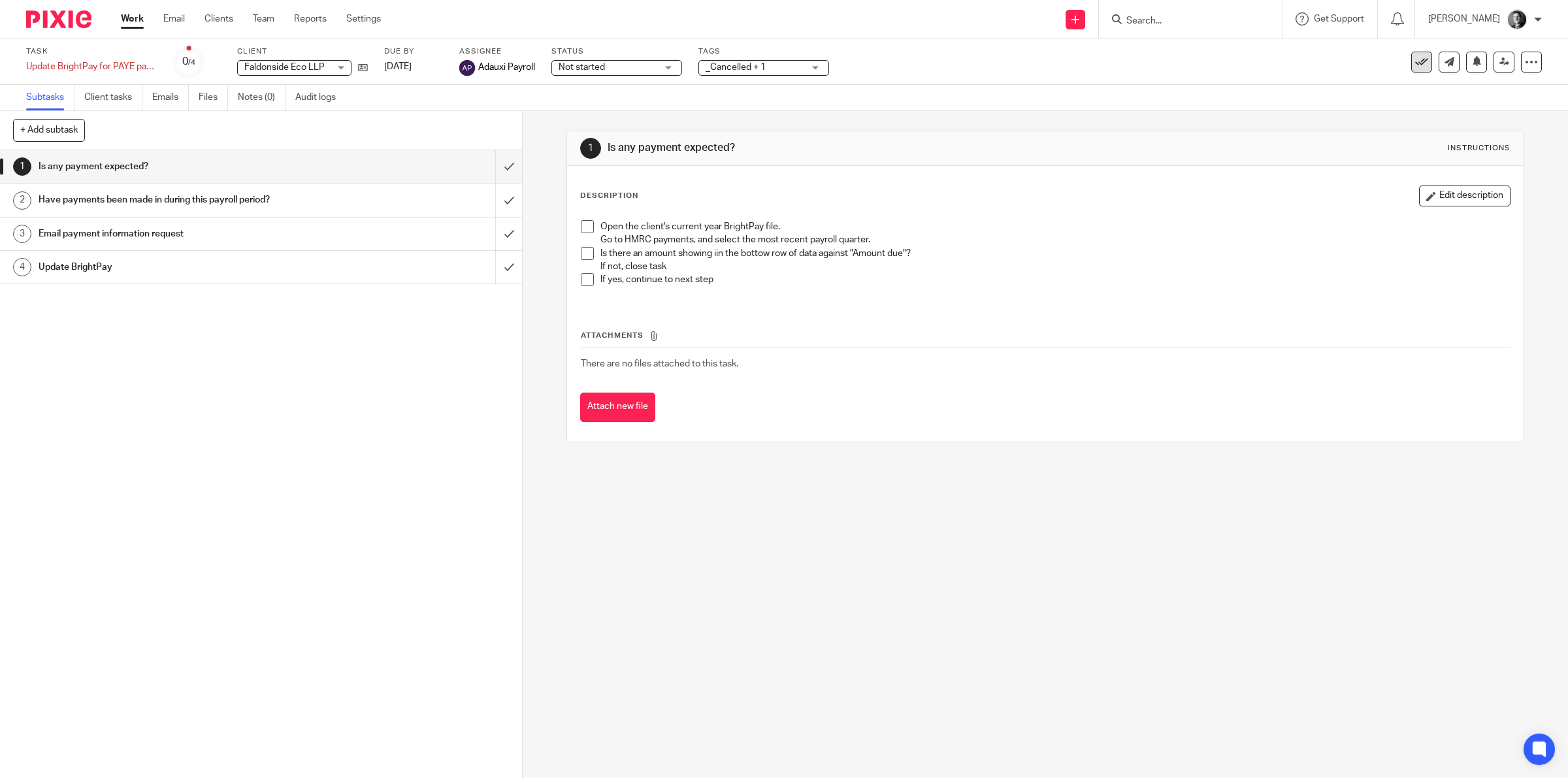
click at [1415, 57] on icon at bounding box center [1421, 62] width 13 height 13
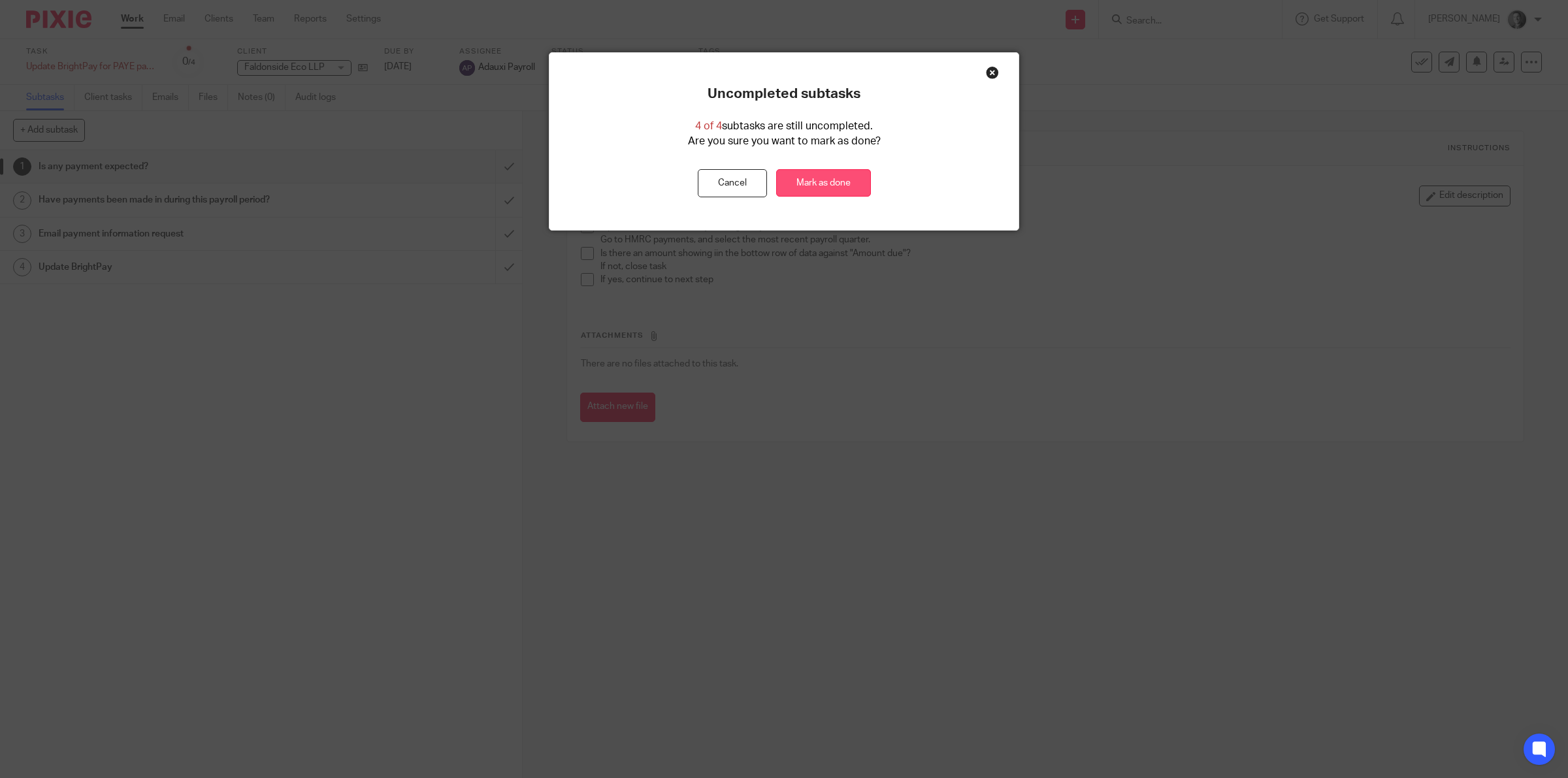
click at [848, 180] on link "Mark as done" at bounding box center [823, 183] width 95 height 28
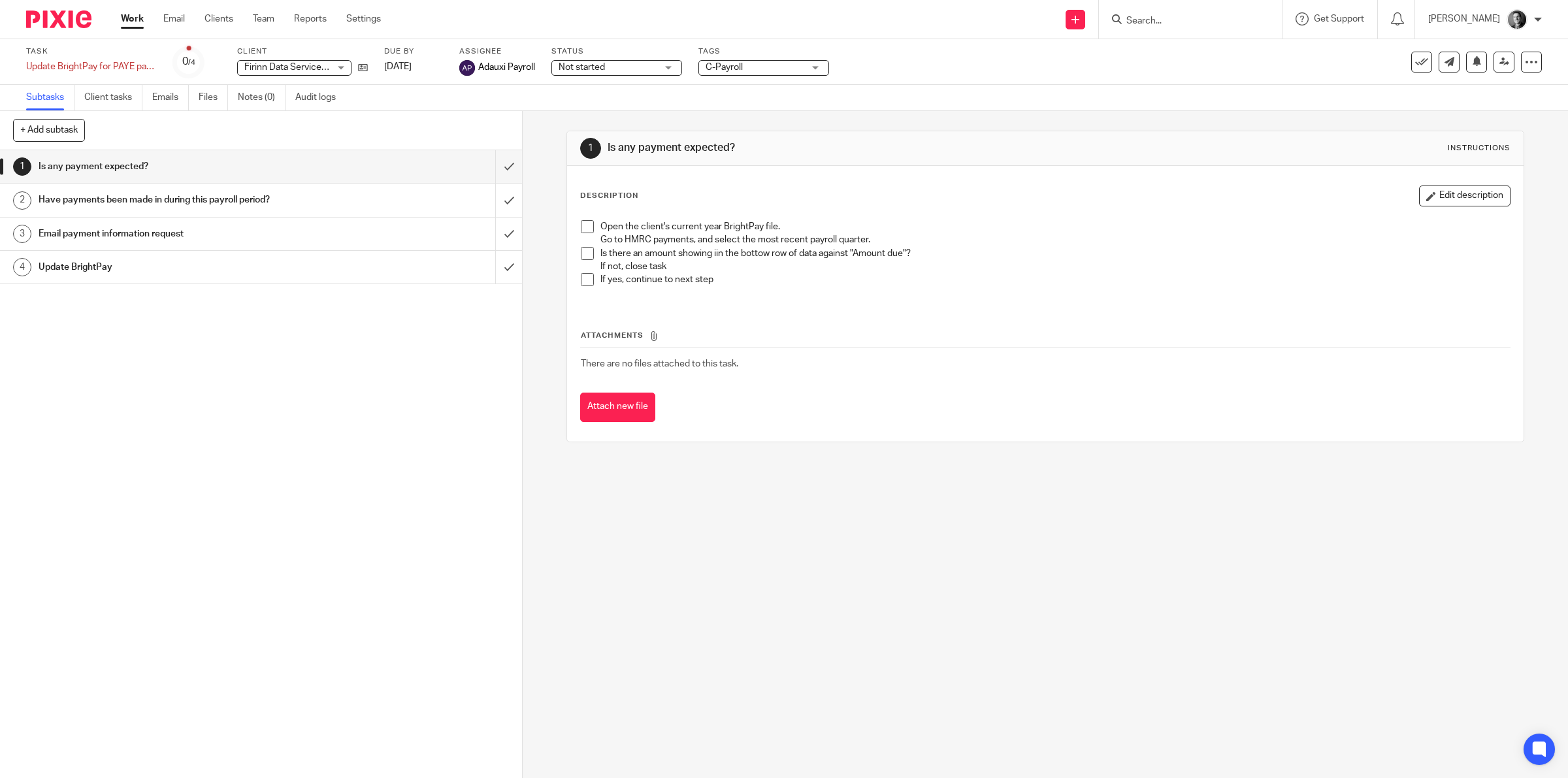
click at [795, 75] on div "C-Payroll" at bounding box center [764, 67] width 131 height 16
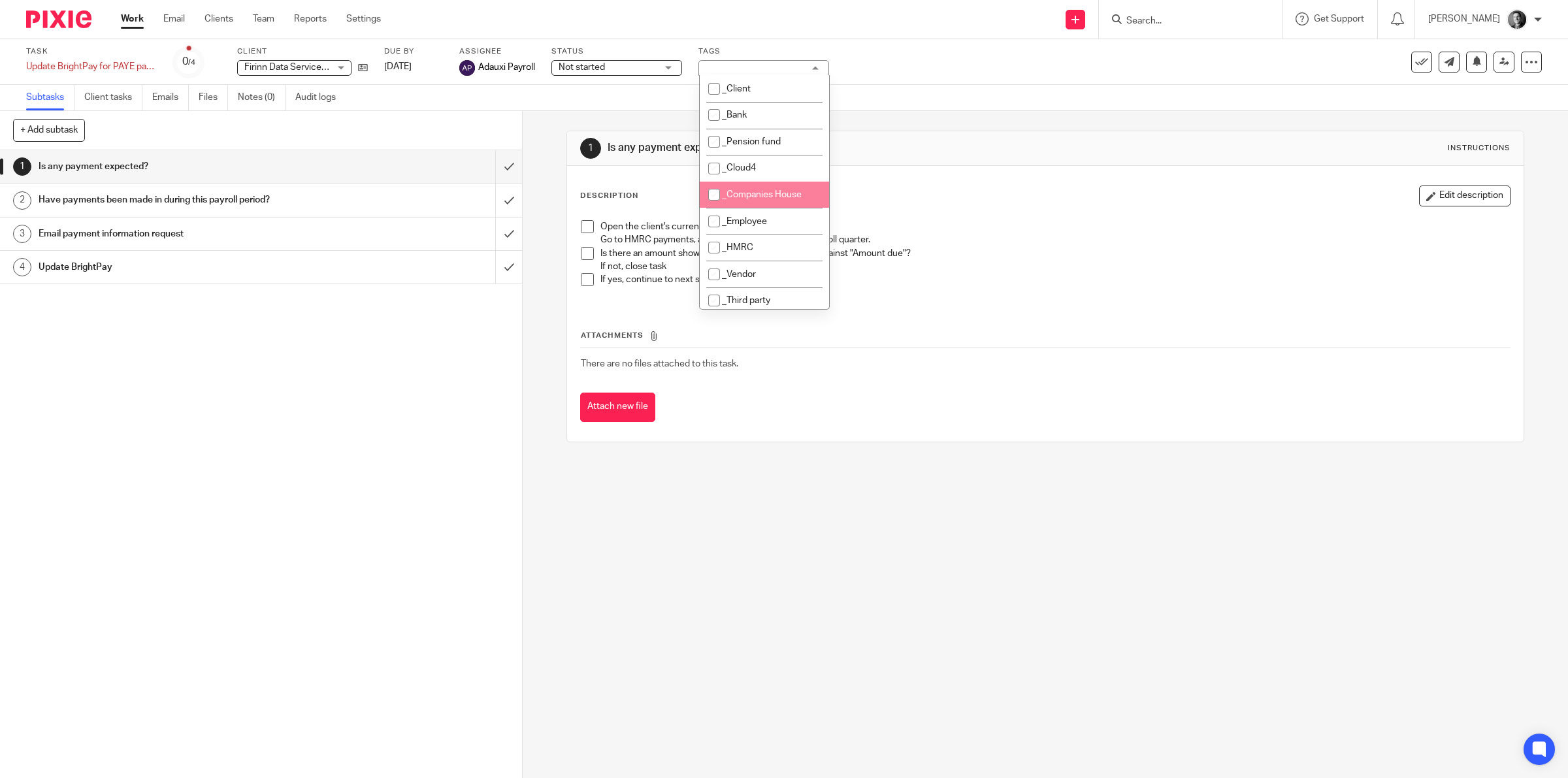
scroll to position [204, 0]
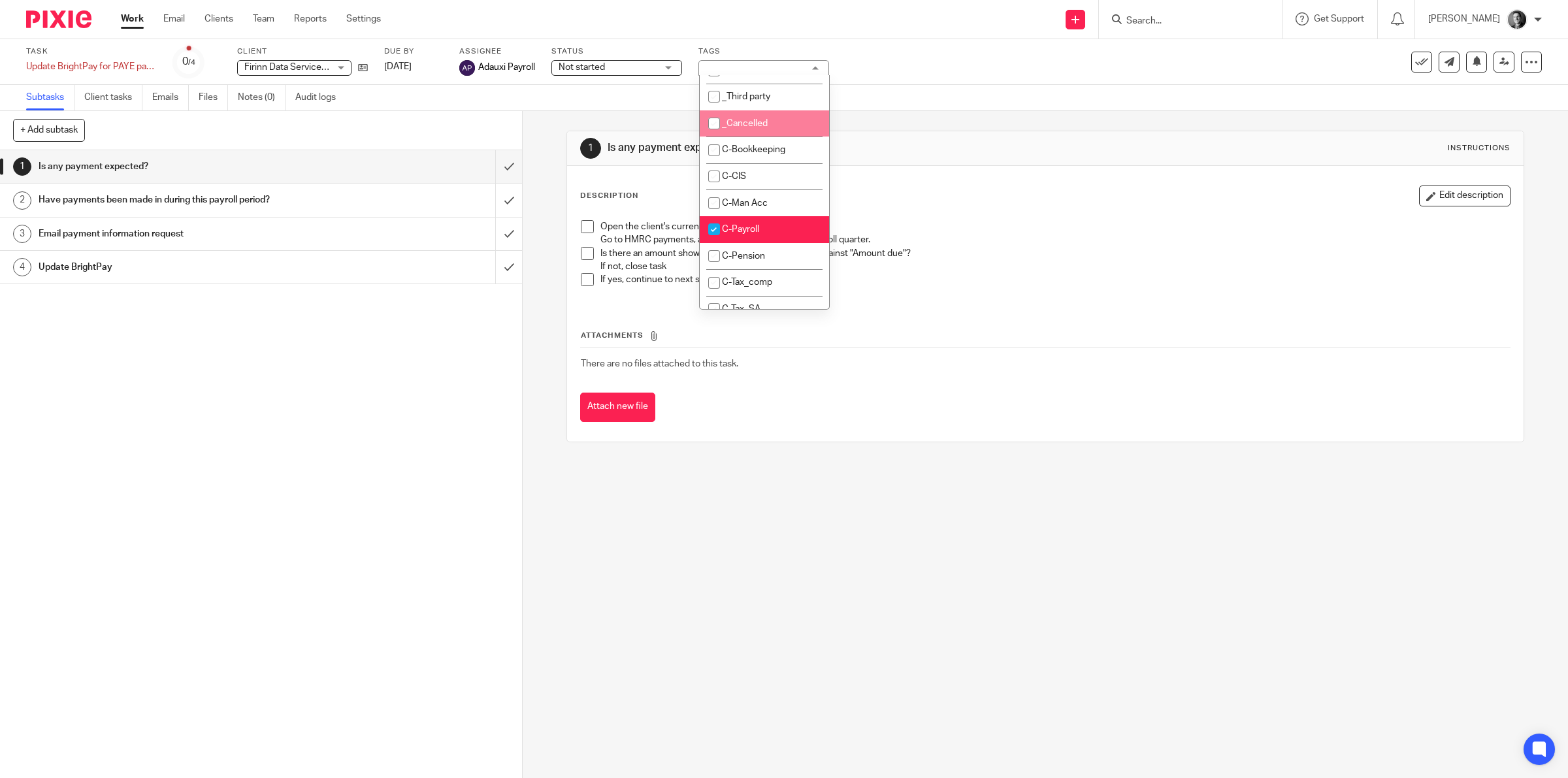
click at [785, 129] on li "_Cancelled" at bounding box center [764, 124] width 129 height 27
checkbox input "true"
click at [949, 93] on div "Subtasks Client tasks Emails Files Notes (0) Audit logs" at bounding box center [784, 98] width 1568 height 26
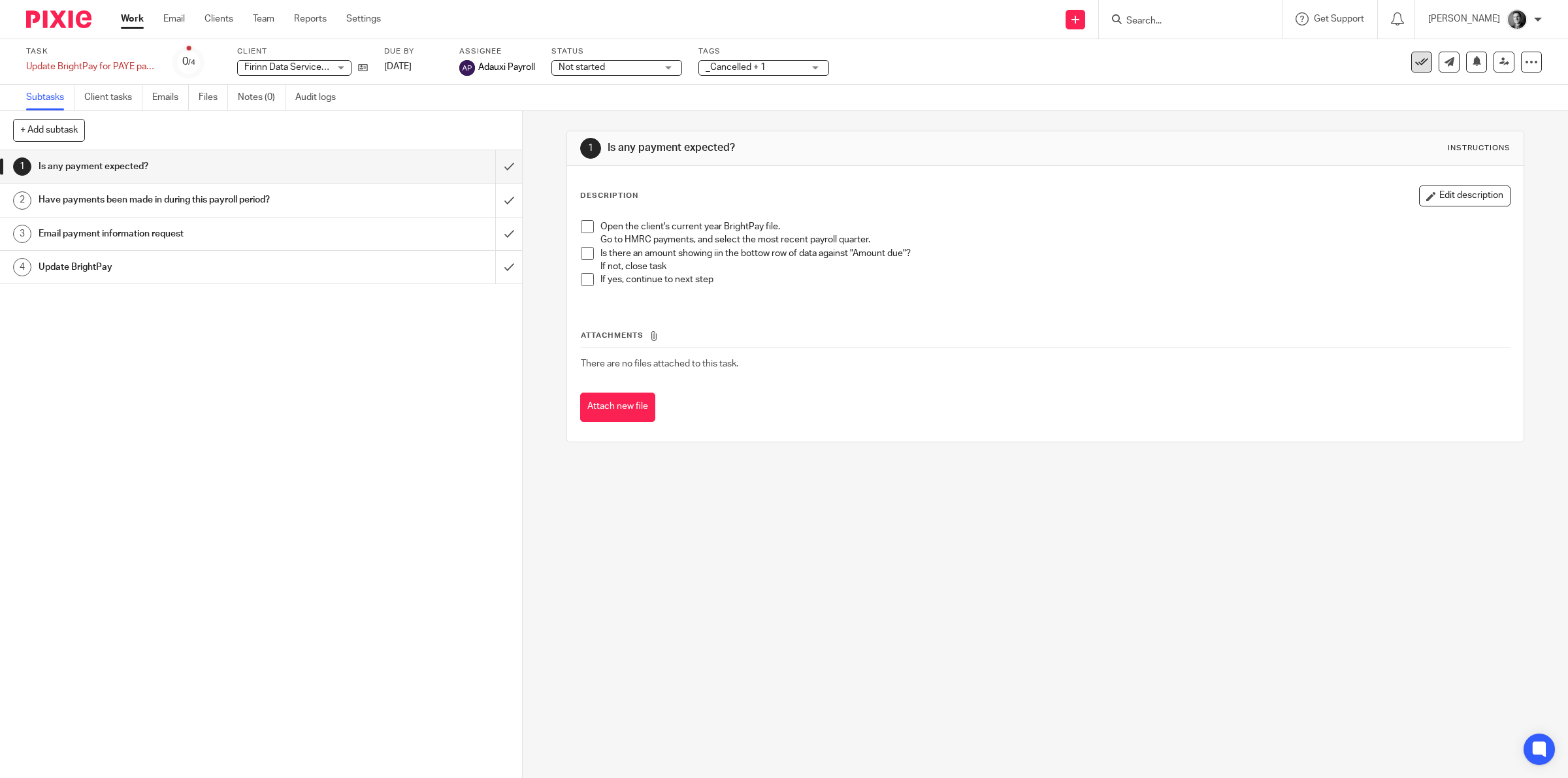
click at [1416, 62] on button at bounding box center [1422, 62] width 21 height 21
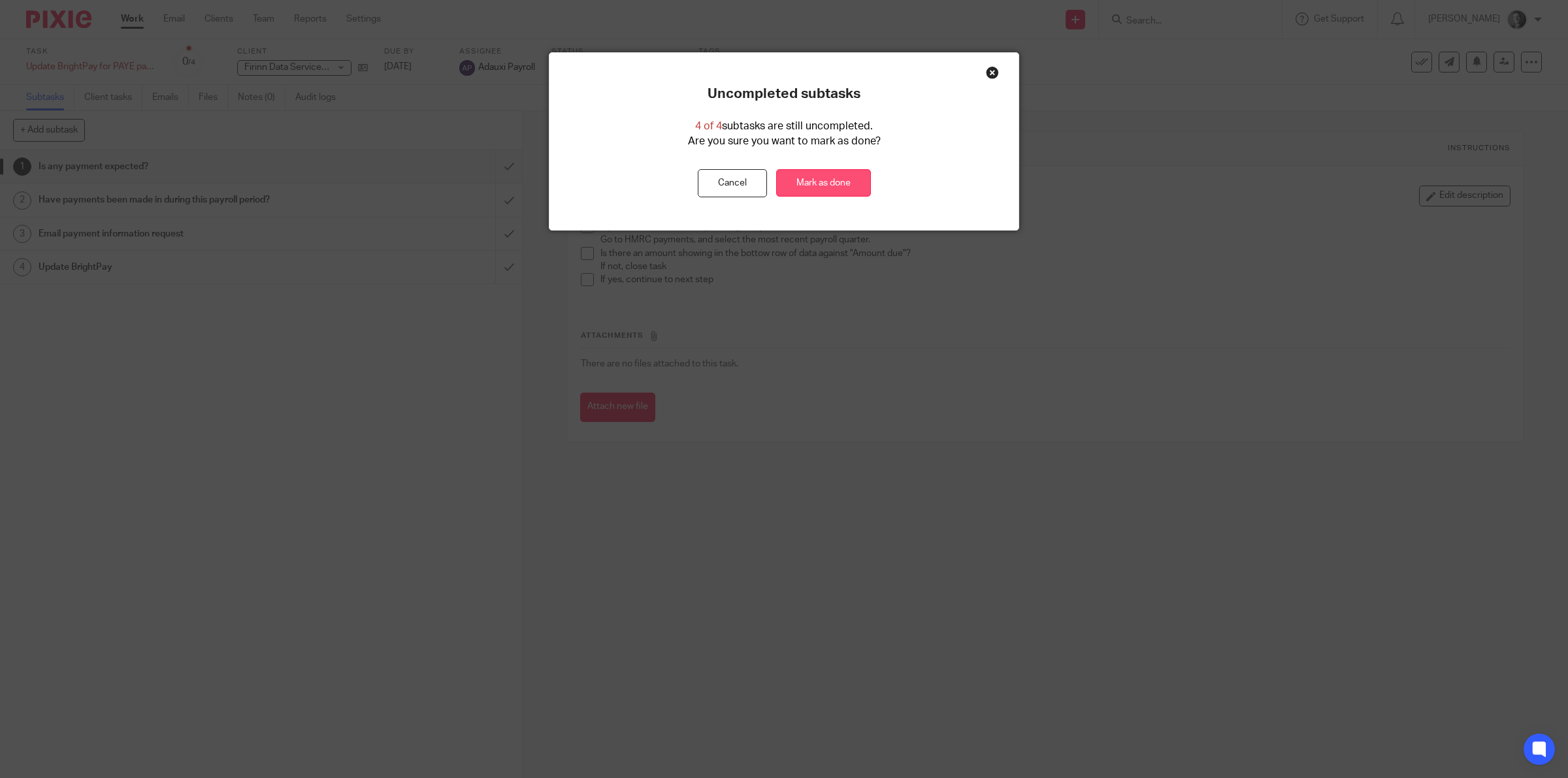
click at [828, 174] on link "Mark as done" at bounding box center [823, 183] width 95 height 28
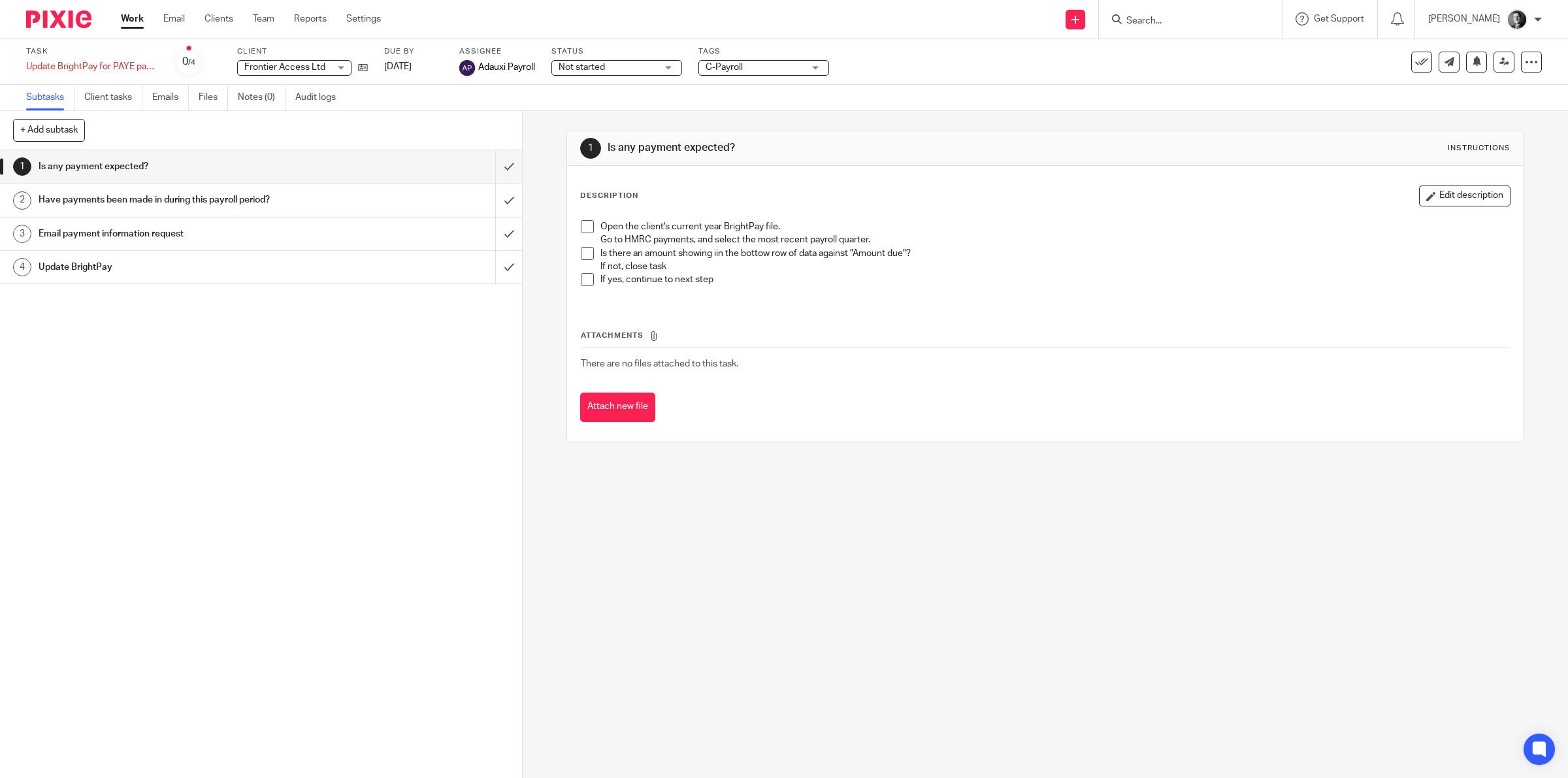
click at [799, 66] on span "C-Payroll" at bounding box center [755, 67] width 98 height 14
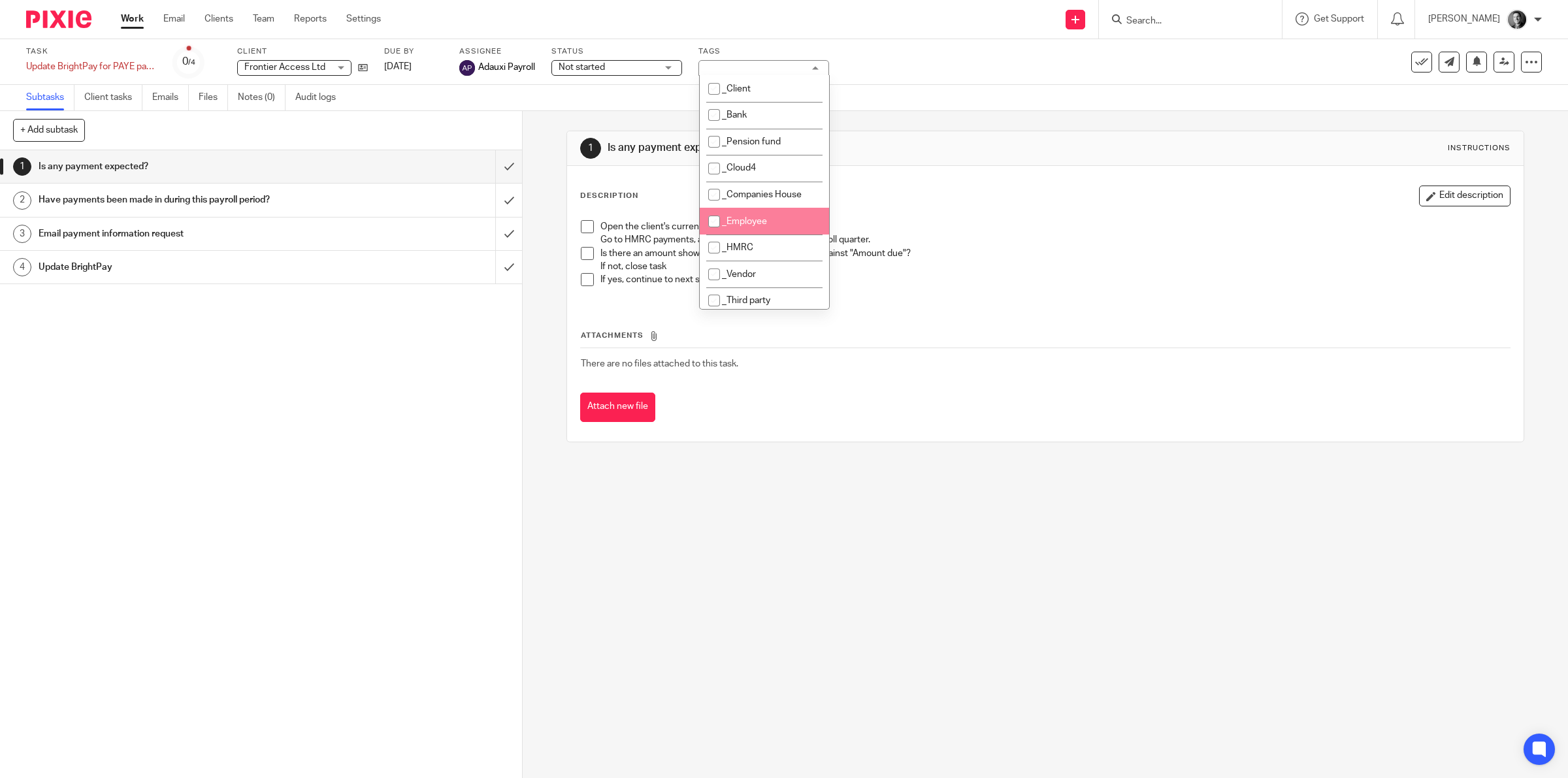
scroll to position [204, 0]
click at [773, 124] on li "_Cancelled" at bounding box center [764, 124] width 129 height 27
checkbox input "true"
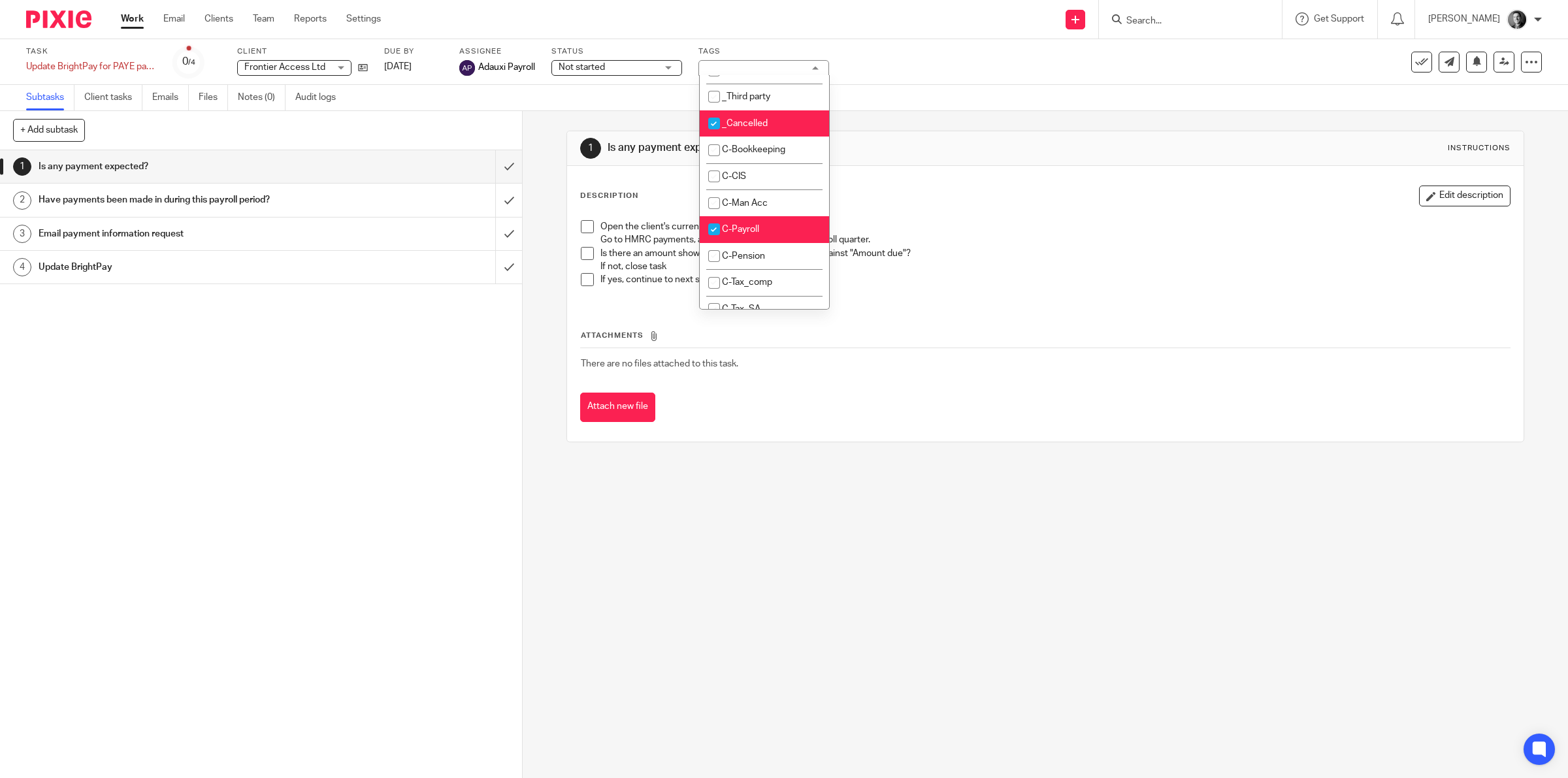
click at [899, 108] on div "Subtasks Client tasks Emails Files Notes (0) Audit logs" at bounding box center [784, 98] width 1568 height 26
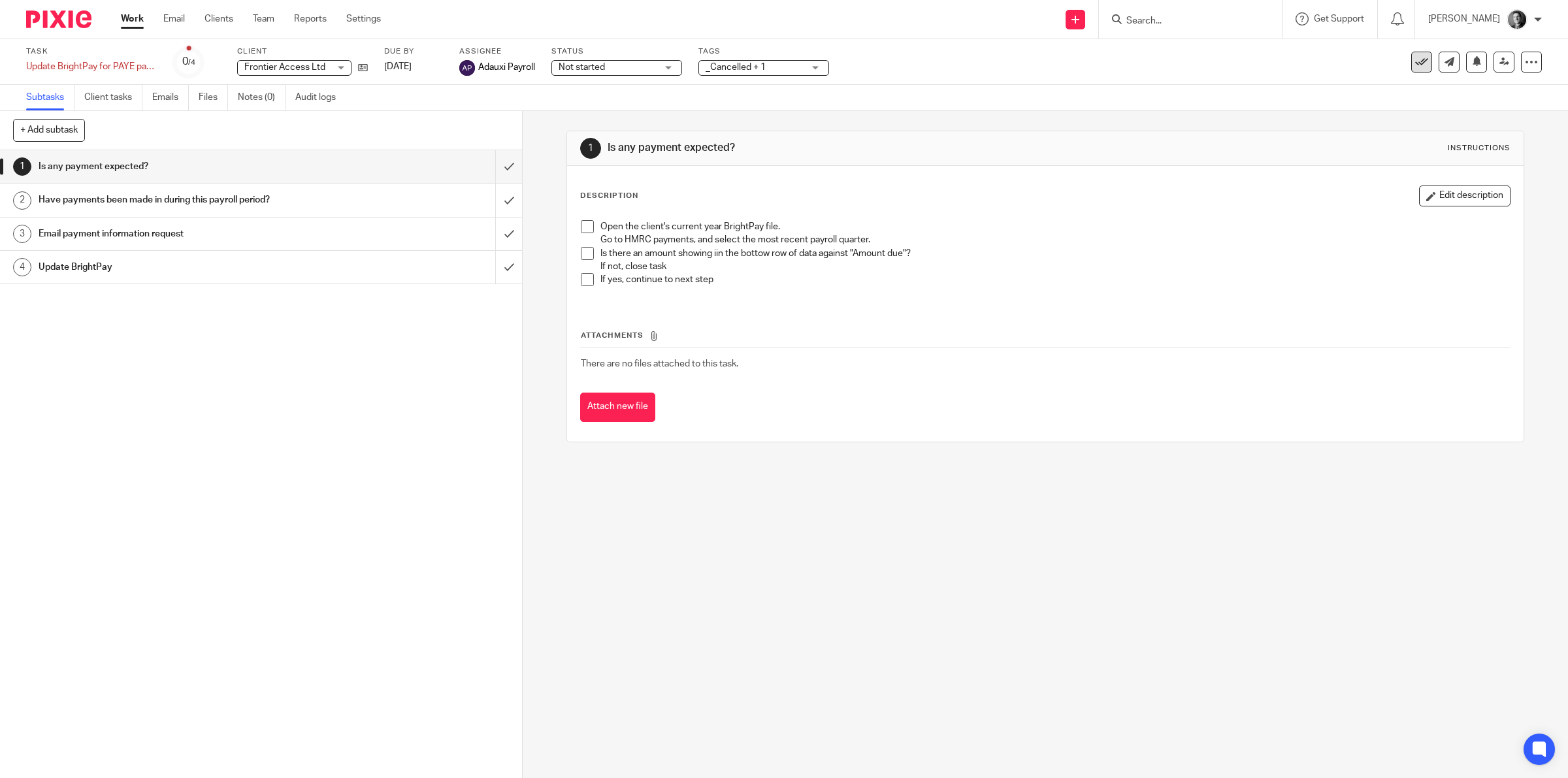
click at [1415, 57] on icon at bounding box center [1421, 62] width 13 height 13
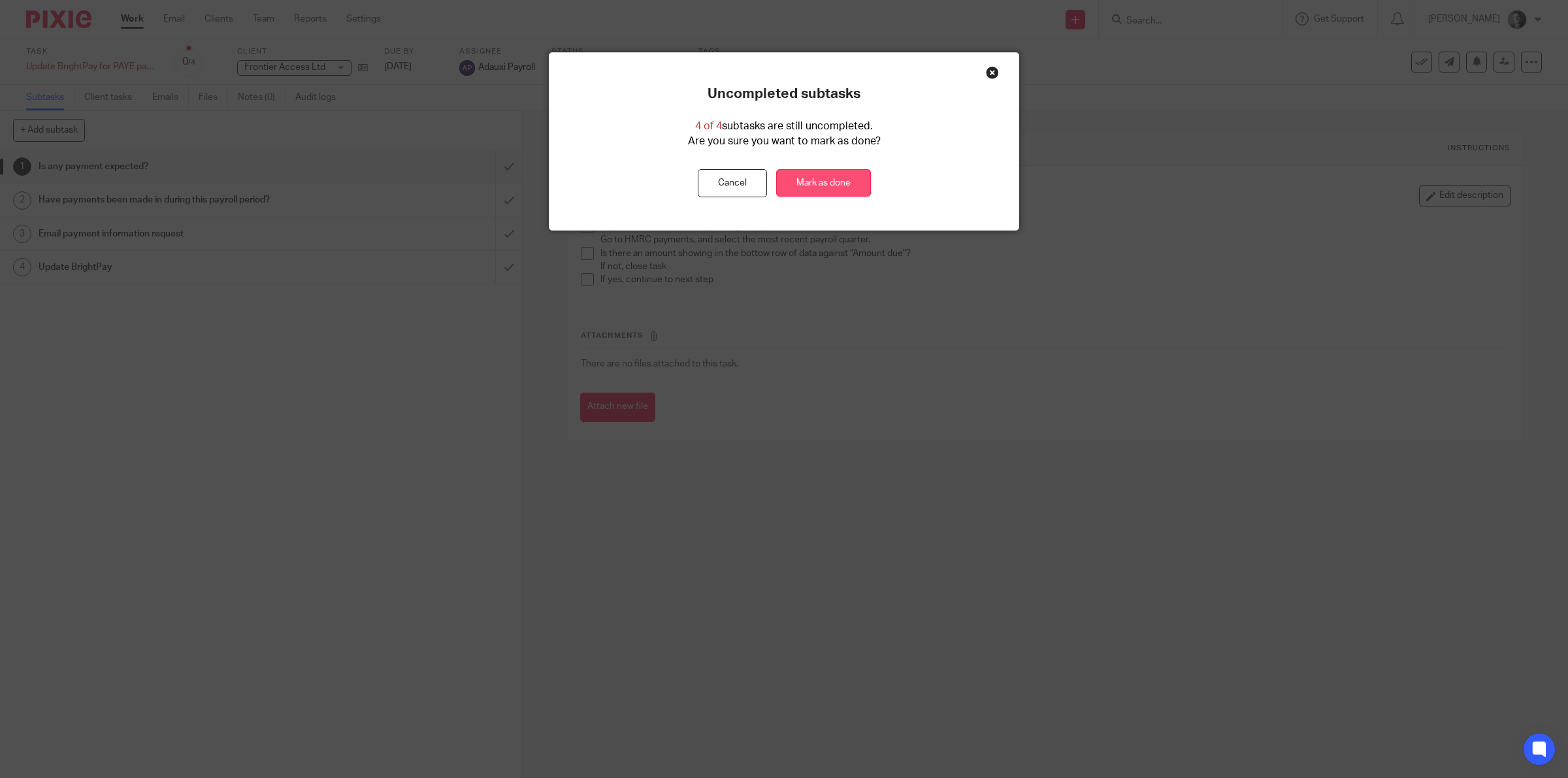
click at [844, 183] on link "Mark as done" at bounding box center [823, 183] width 95 height 28
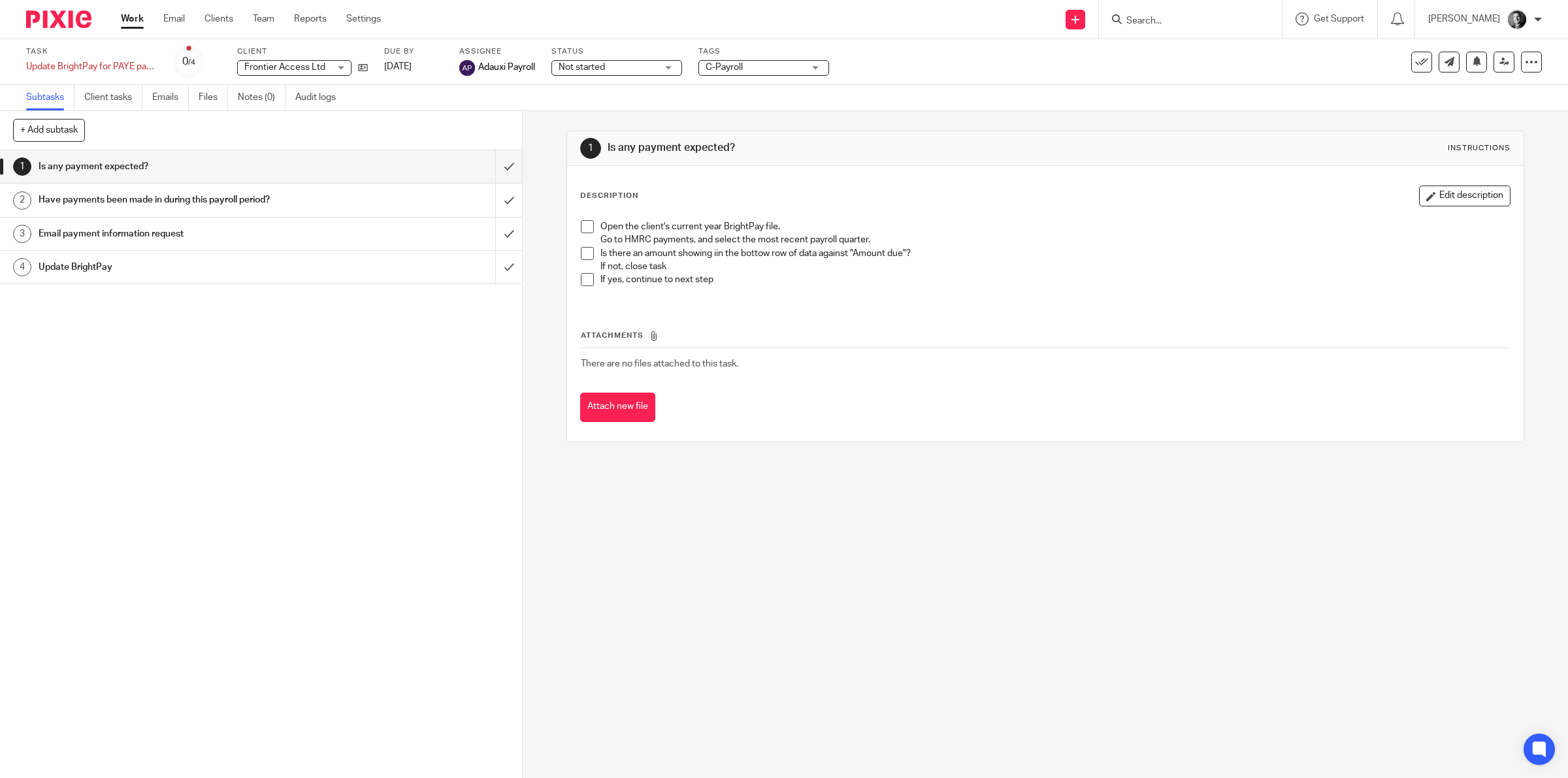
click at [723, 64] on span "C-Payroll" at bounding box center [723, 67] width 37 height 9
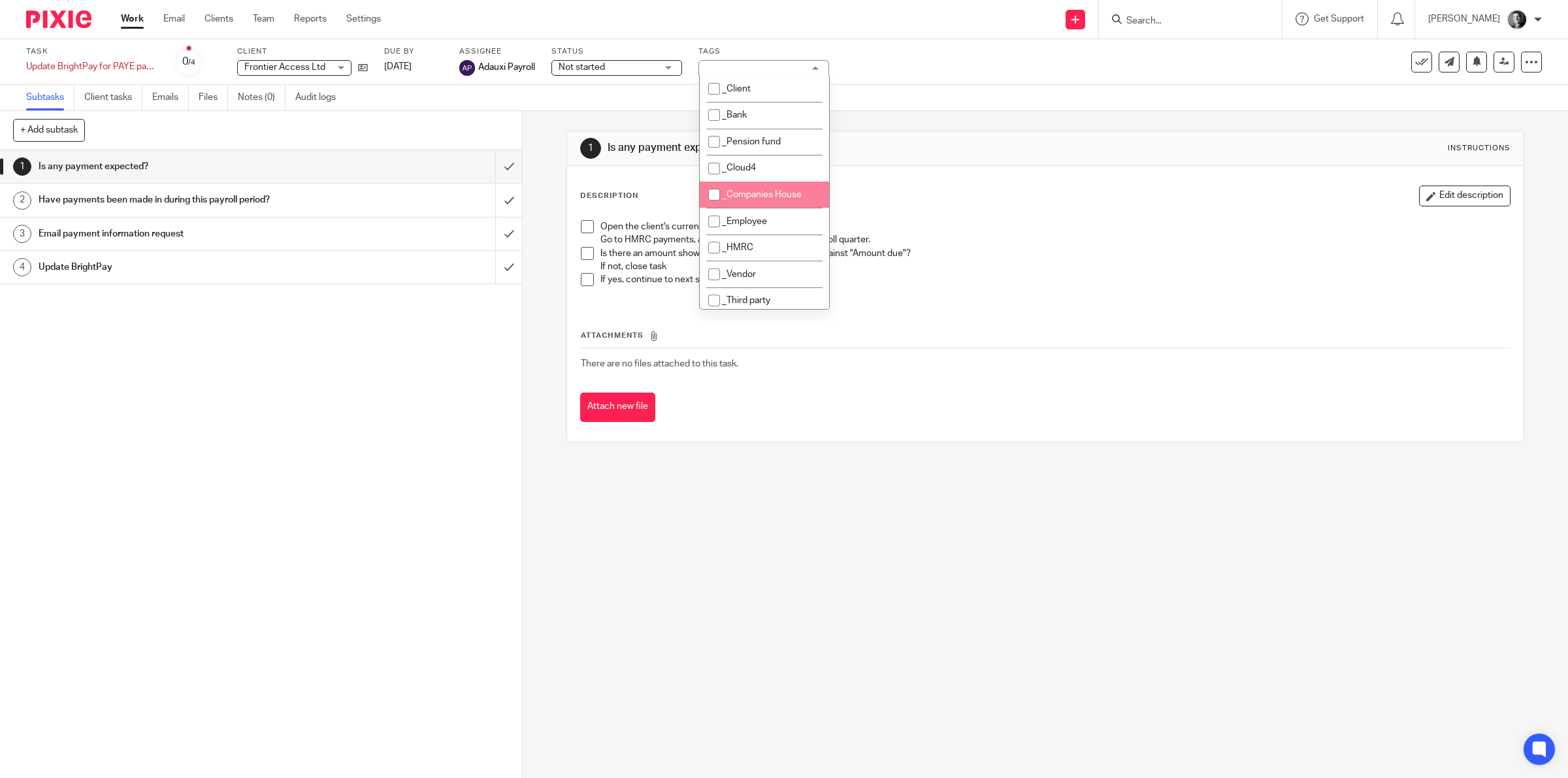
scroll to position [204, 0]
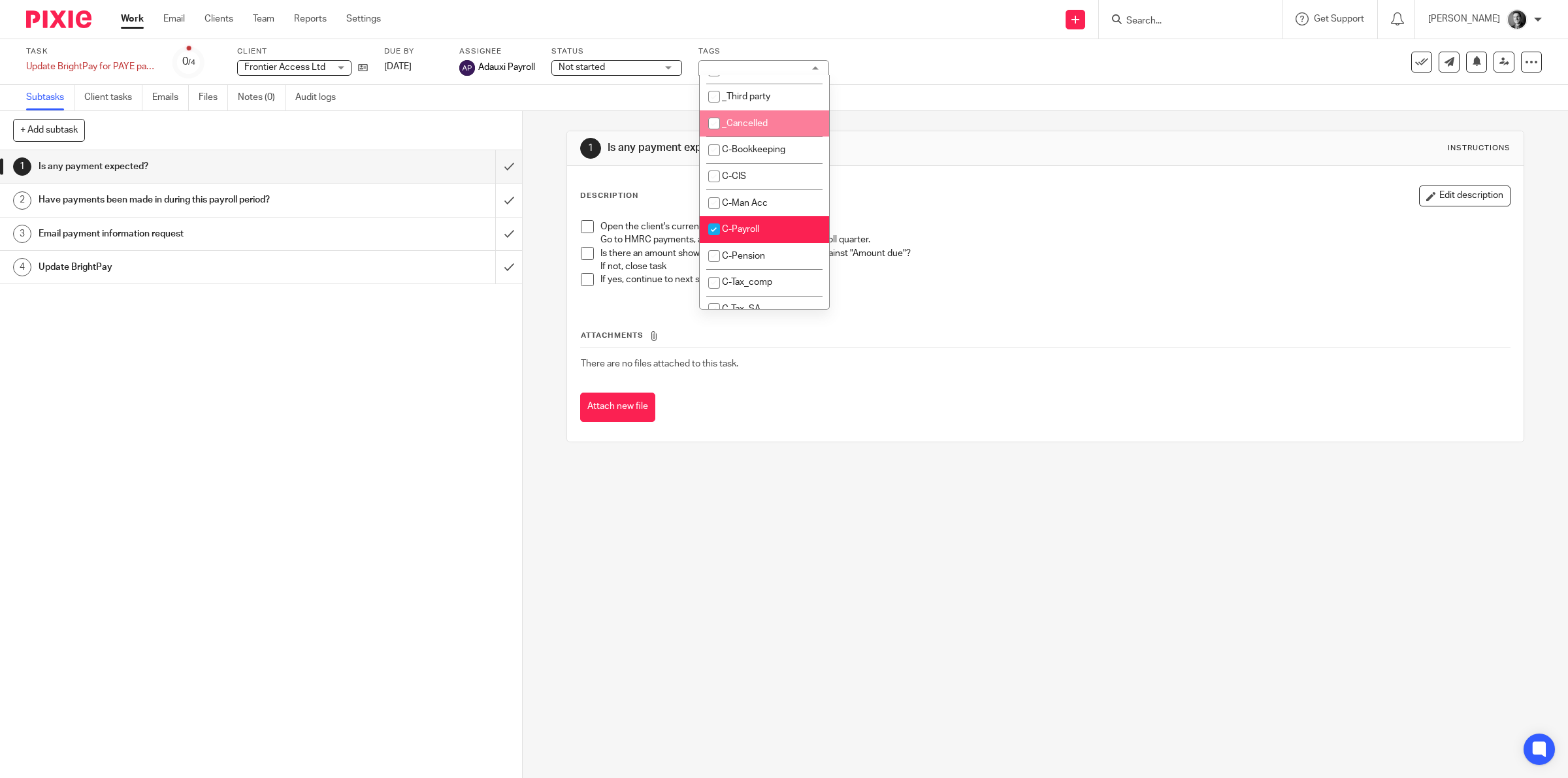
click at [794, 123] on li "_Cancelled" at bounding box center [764, 124] width 129 height 27
checkbox input "true"
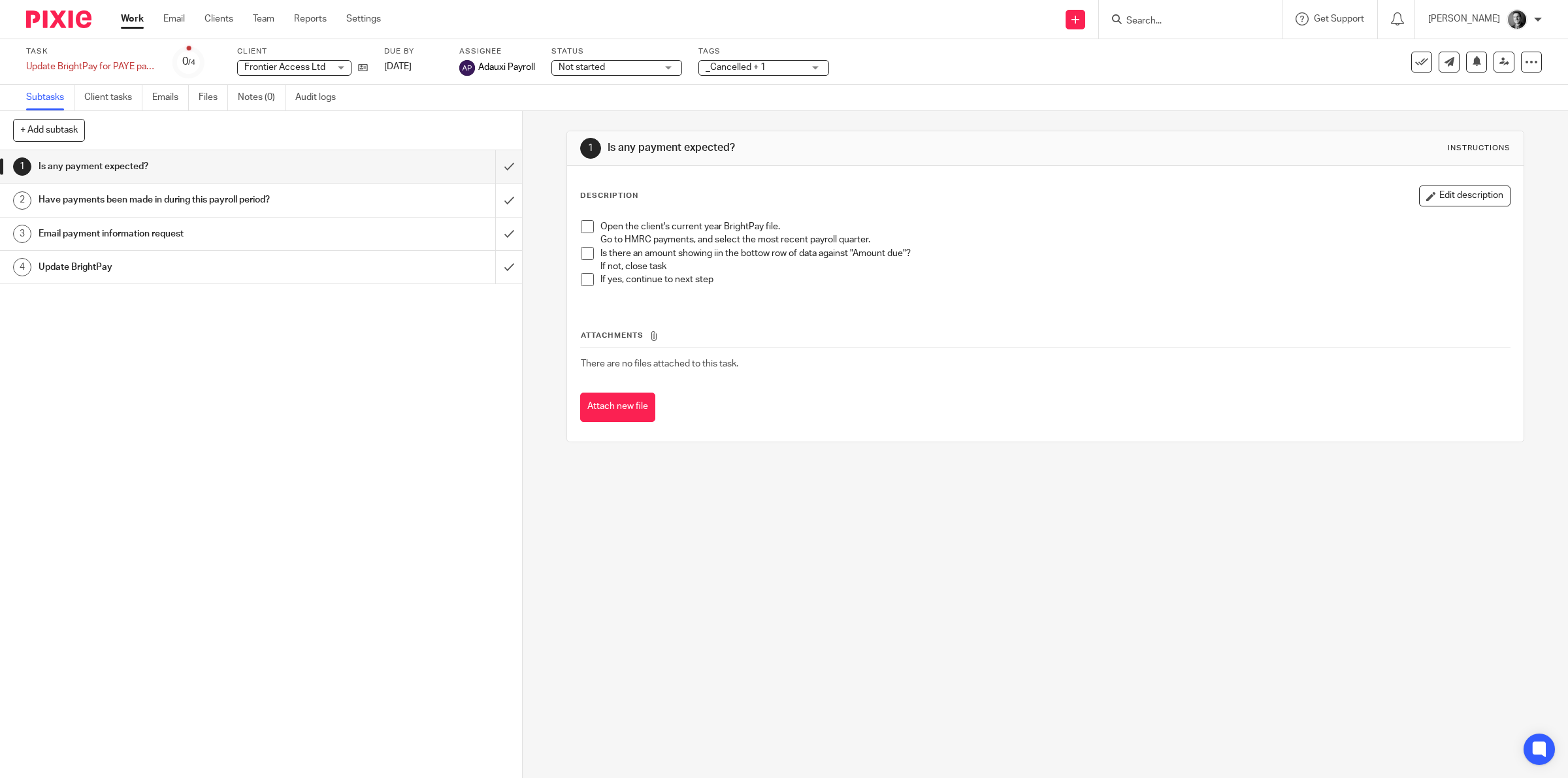
click at [848, 97] on div "Subtasks Client tasks Emails Files Notes (0) Audit logs" at bounding box center [784, 98] width 1568 height 26
click at [1415, 63] on icon at bounding box center [1421, 62] width 13 height 13
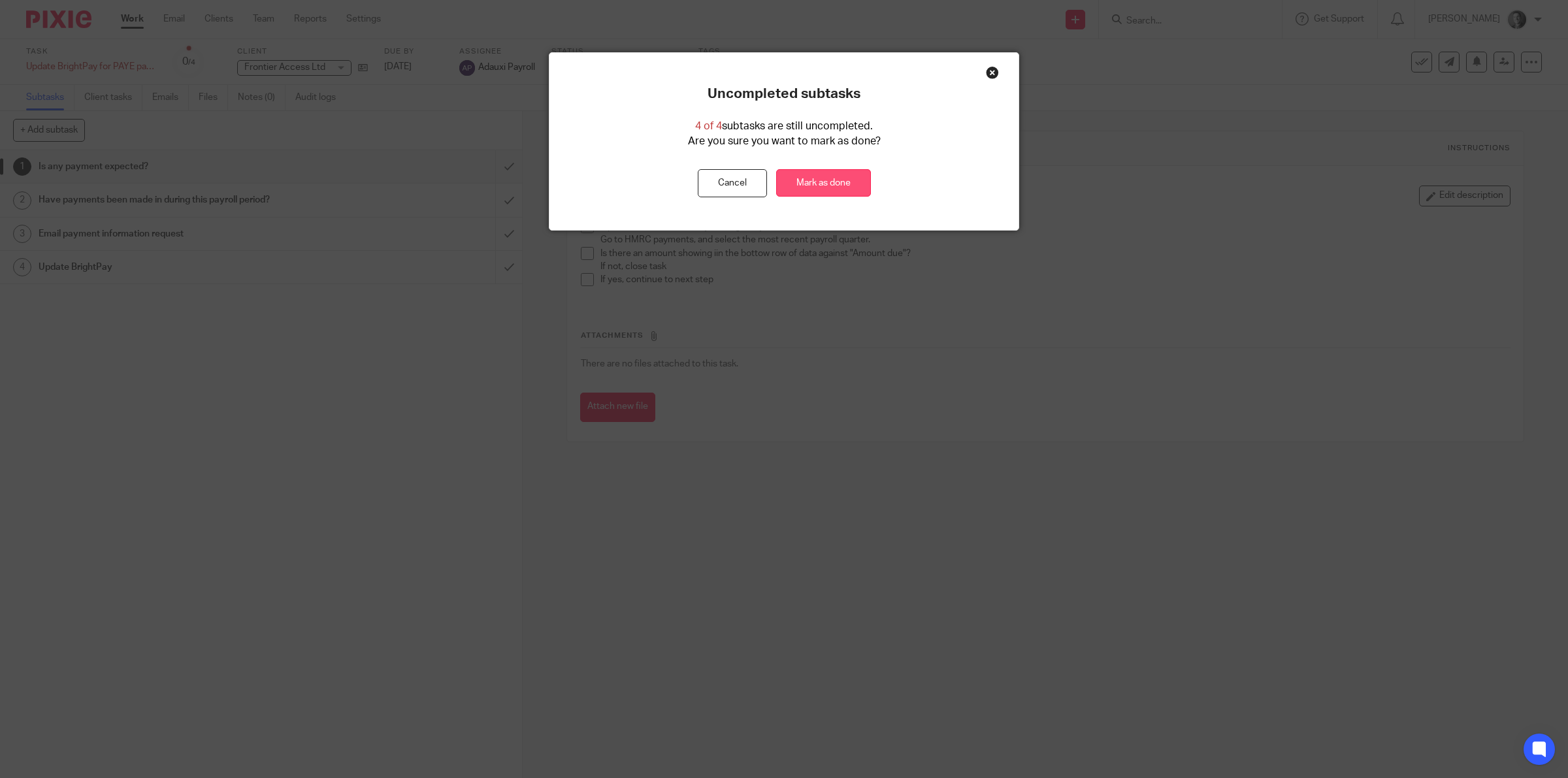
click at [850, 183] on link "Mark as done" at bounding box center [823, 183] width 95 height 28
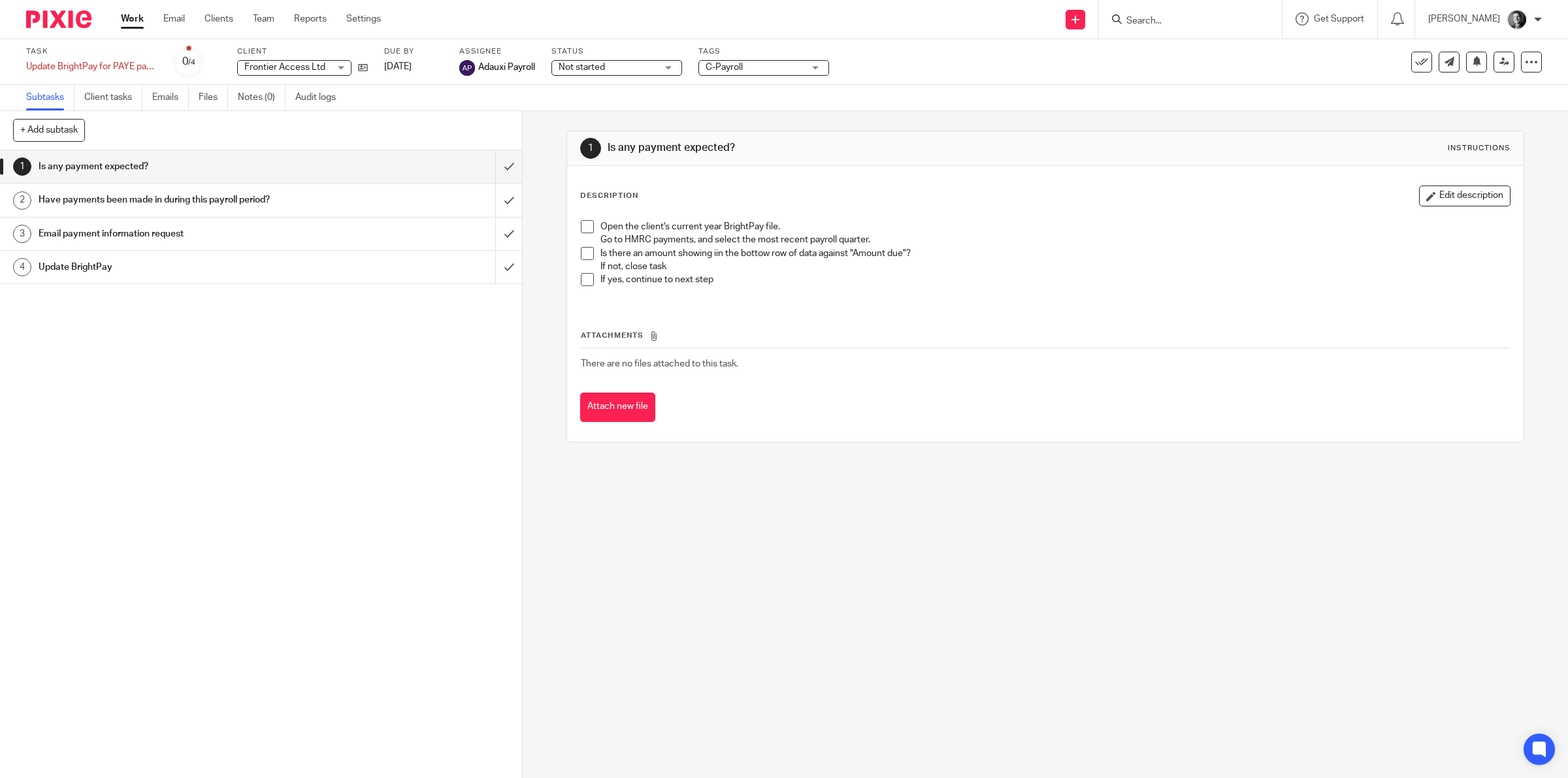
click at [812, 66] on div "C-Payroll" at bounding box center [764, 67] width 131 height 16
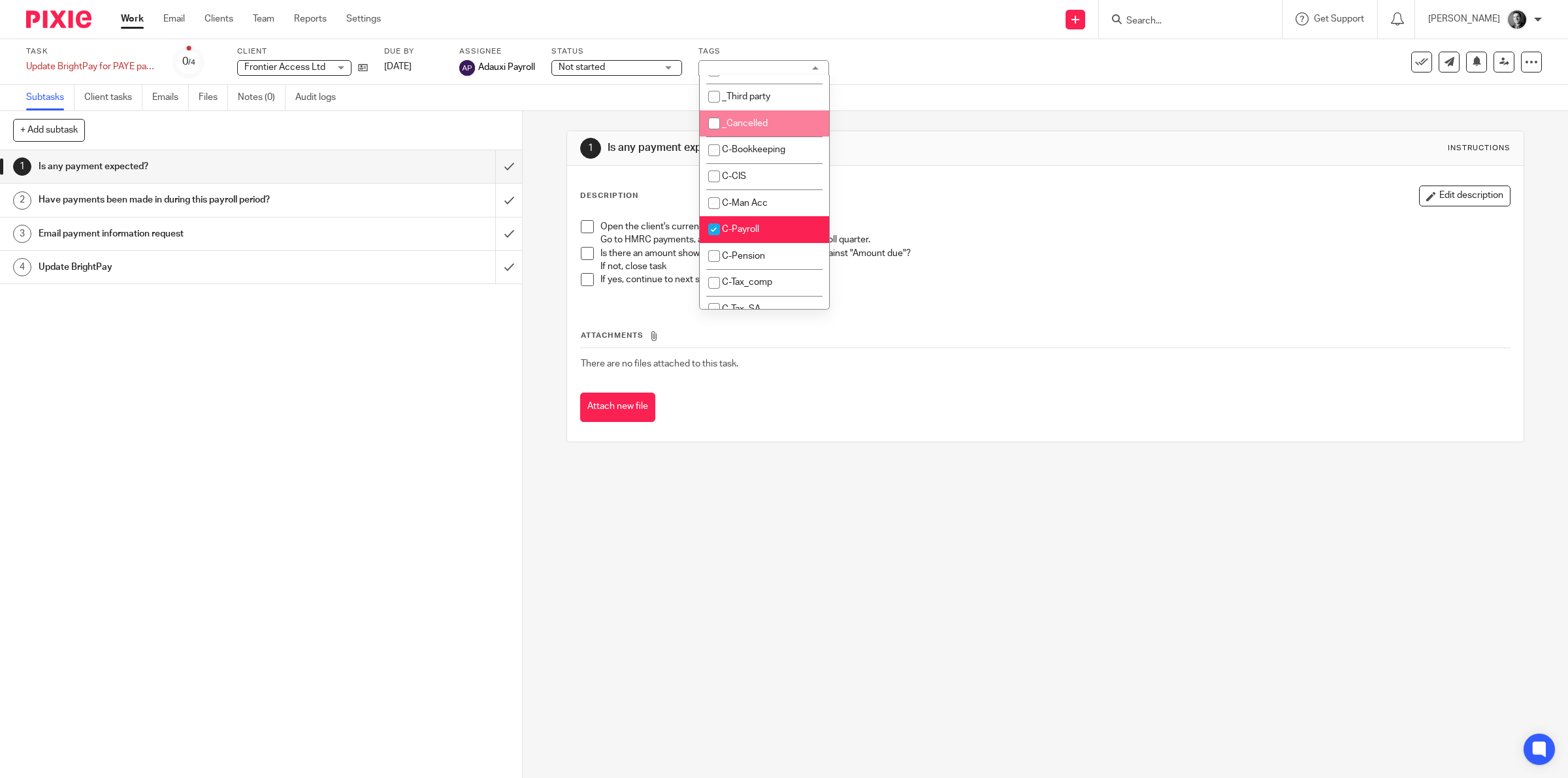
click at [787, 123] on li "_Cancelled" at bounding box center [764, 124] width 129 height 27
checkbox input "true"
click at [952, 102] on div "Subtasks Client tasks Emails Files Notes (0) Audit logs" at bounding box center [784, 98] width 1568 height 26
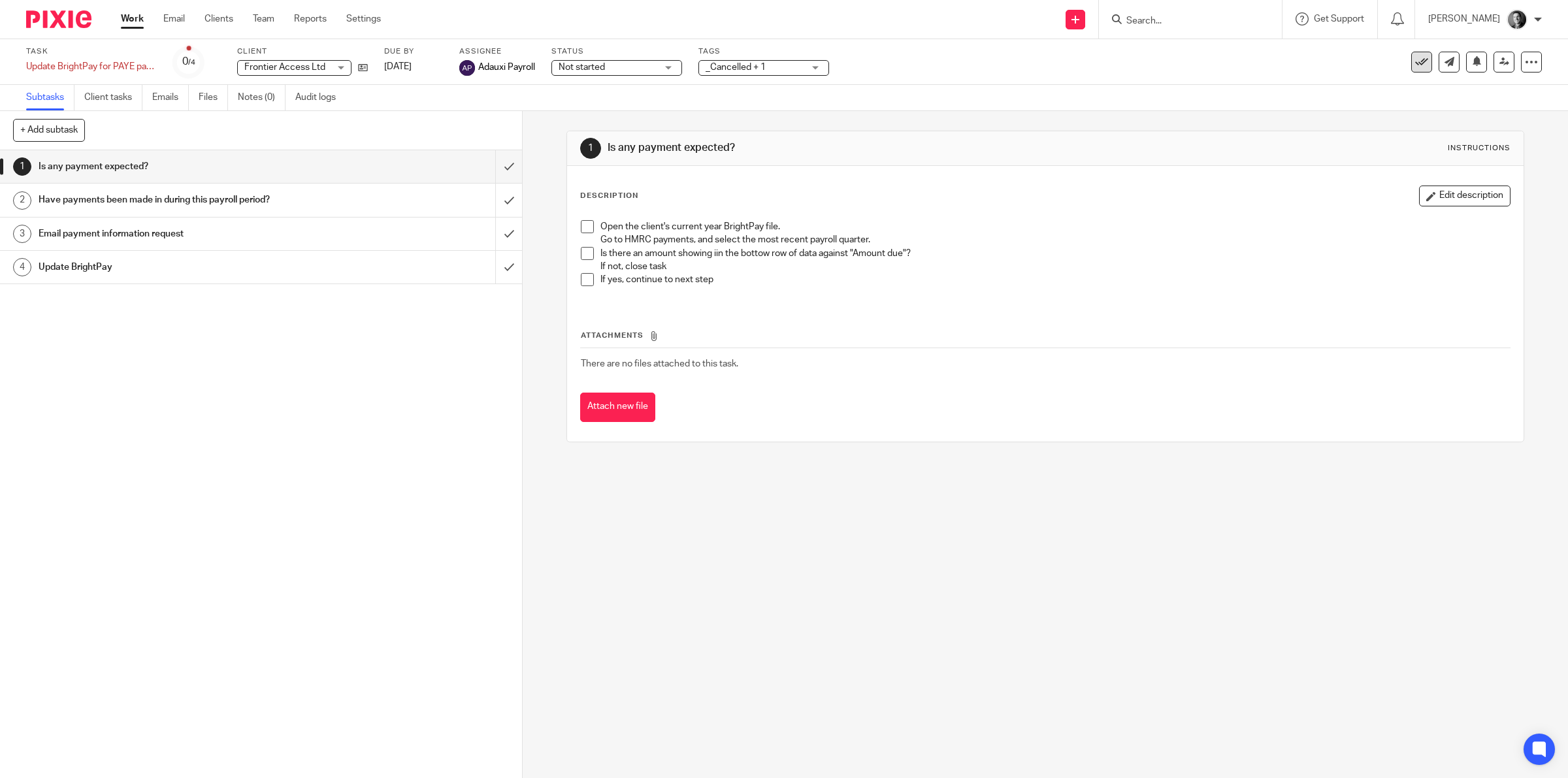
click at [1415, 66] on icon at bounding box center [1421, 62] width 13 height 13
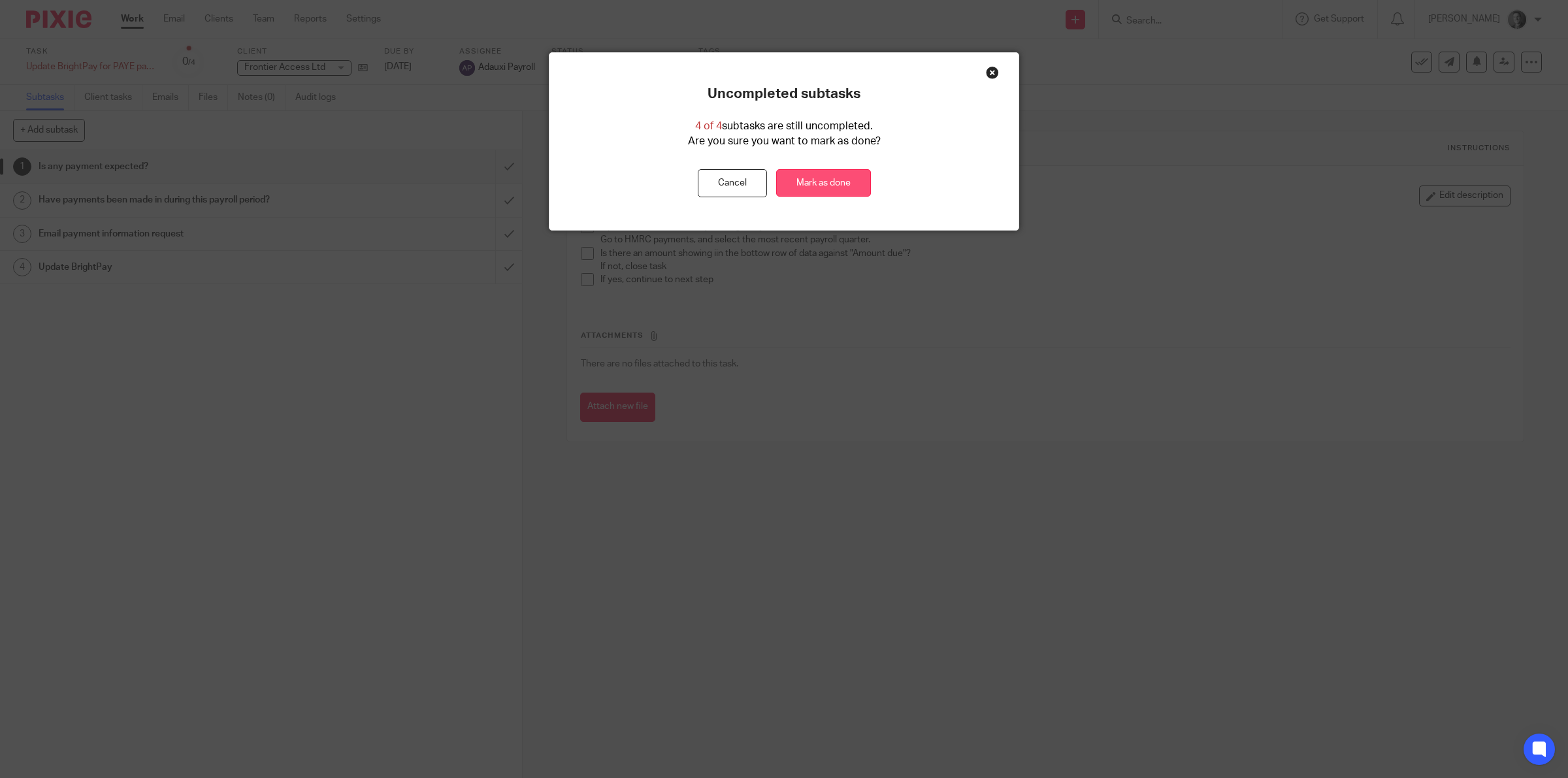
click at [833, 185] on link "Mark as done" at bounding box center [823, 183] width 95 height 28
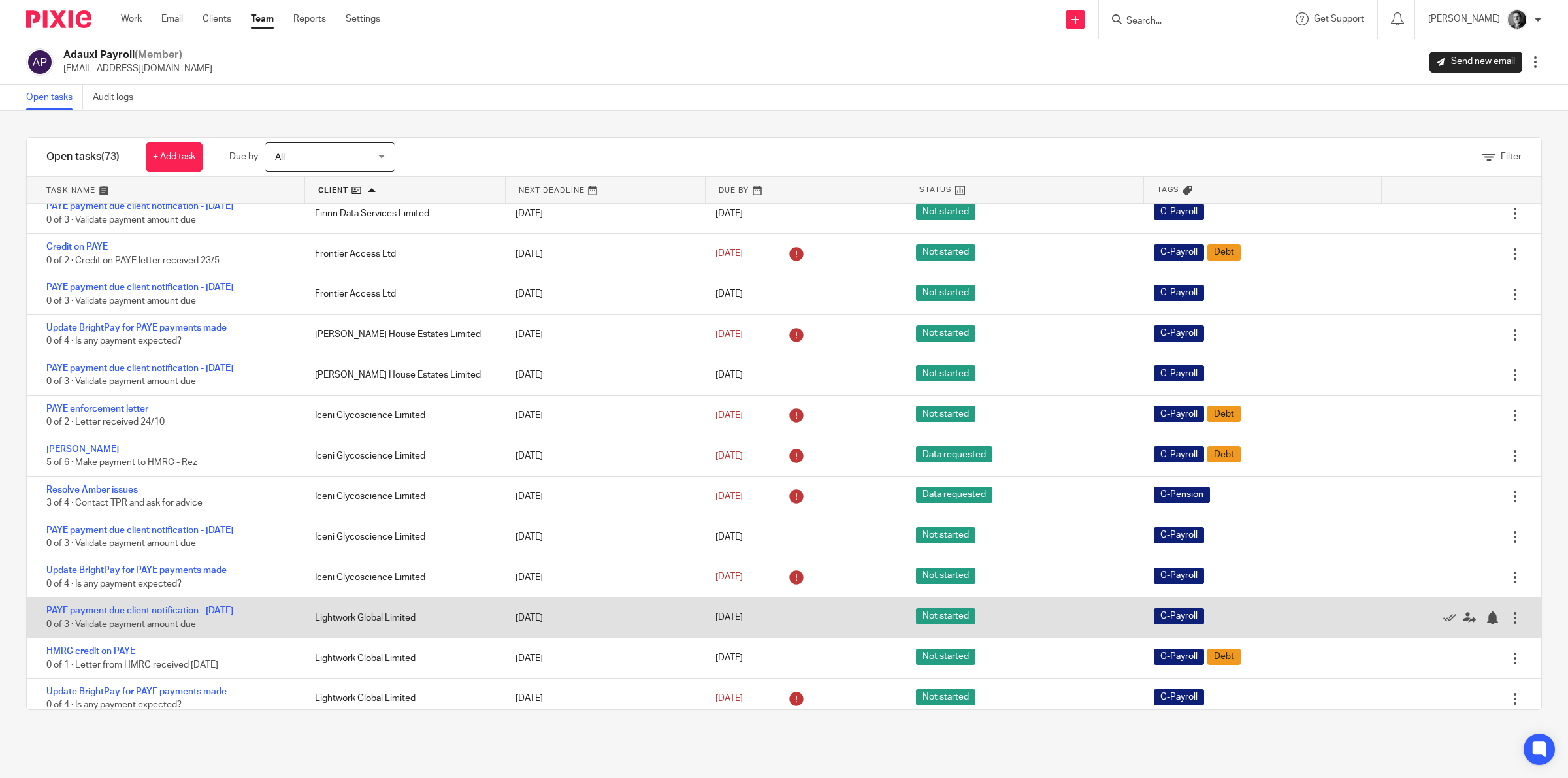
scroll to position [1061, 0]
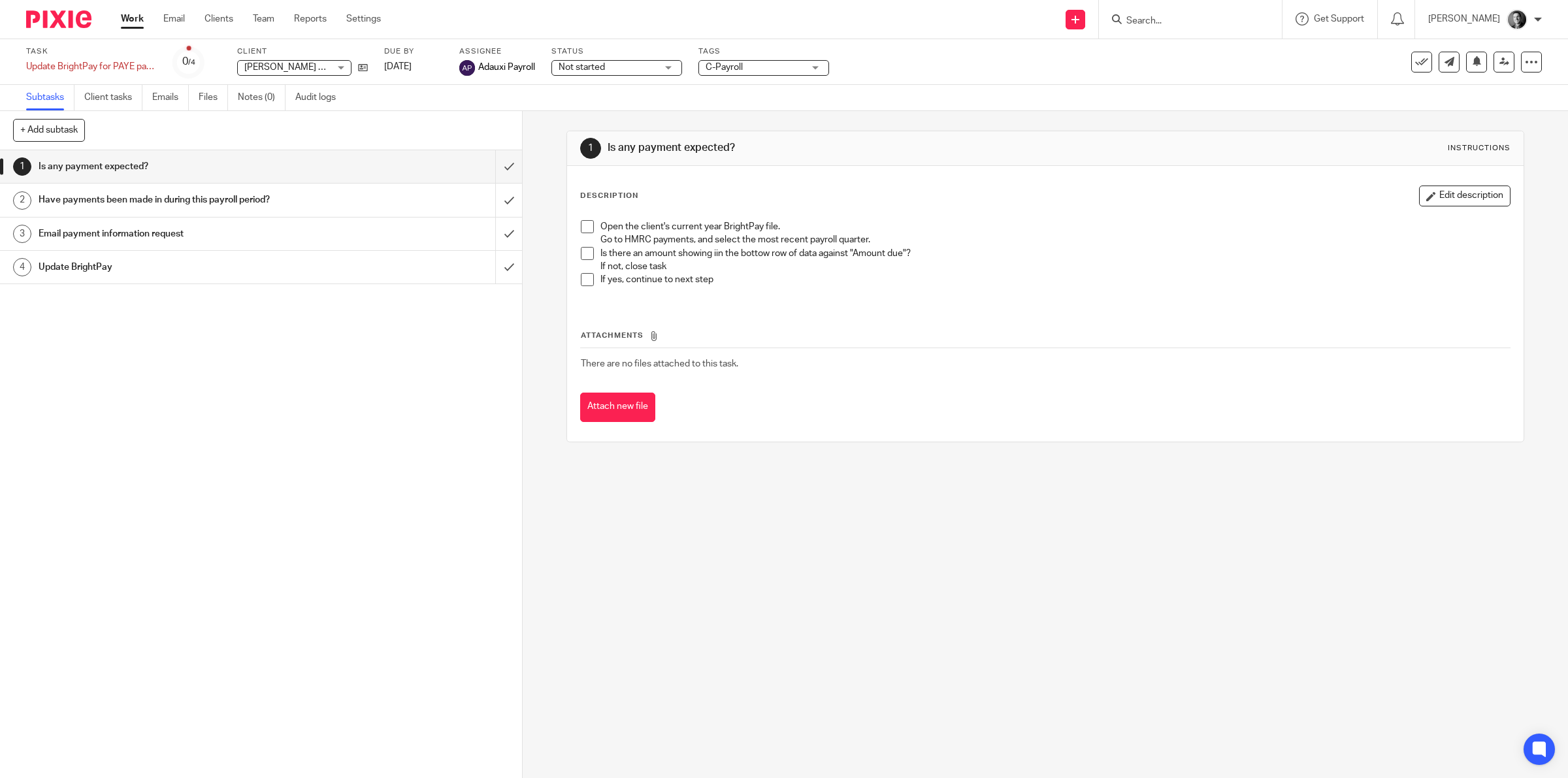
click at [781, 61] on span "C-Payroll" at bounding box center [755, 67] width 98 height 14
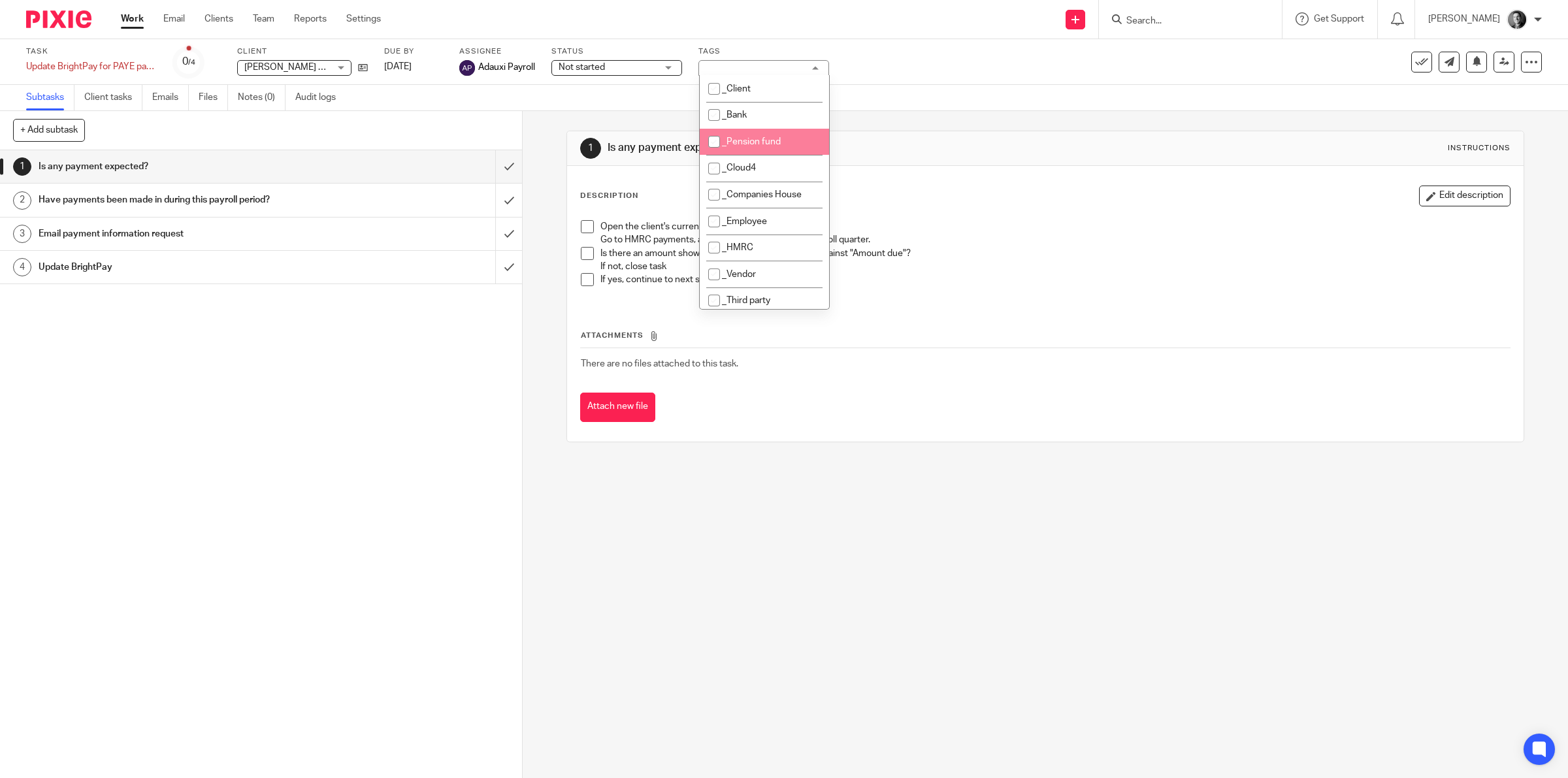
scroll to position [204, 0]
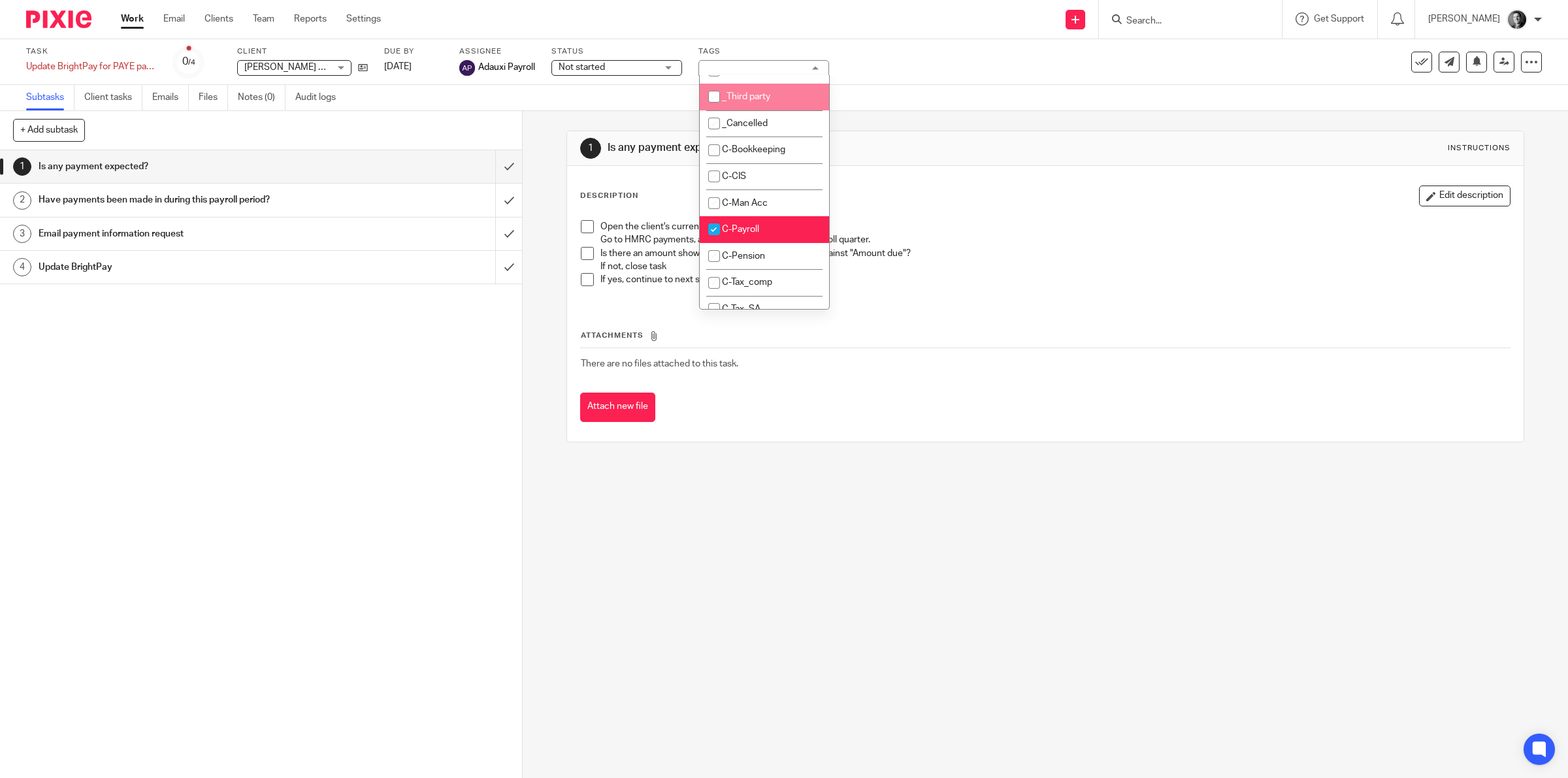
click at [771, 106] on li "_Third party" at bounding box center [764, 97] width 129 height 27
click at [773, 98] on li "_Third party" at bounding box center [764, 97] width 129 height 27
checkbox input "false"
click at [773, 121] on li "_Cancelled" at bounding box center [764, 124] width 129 height 27
checkbox input "true"
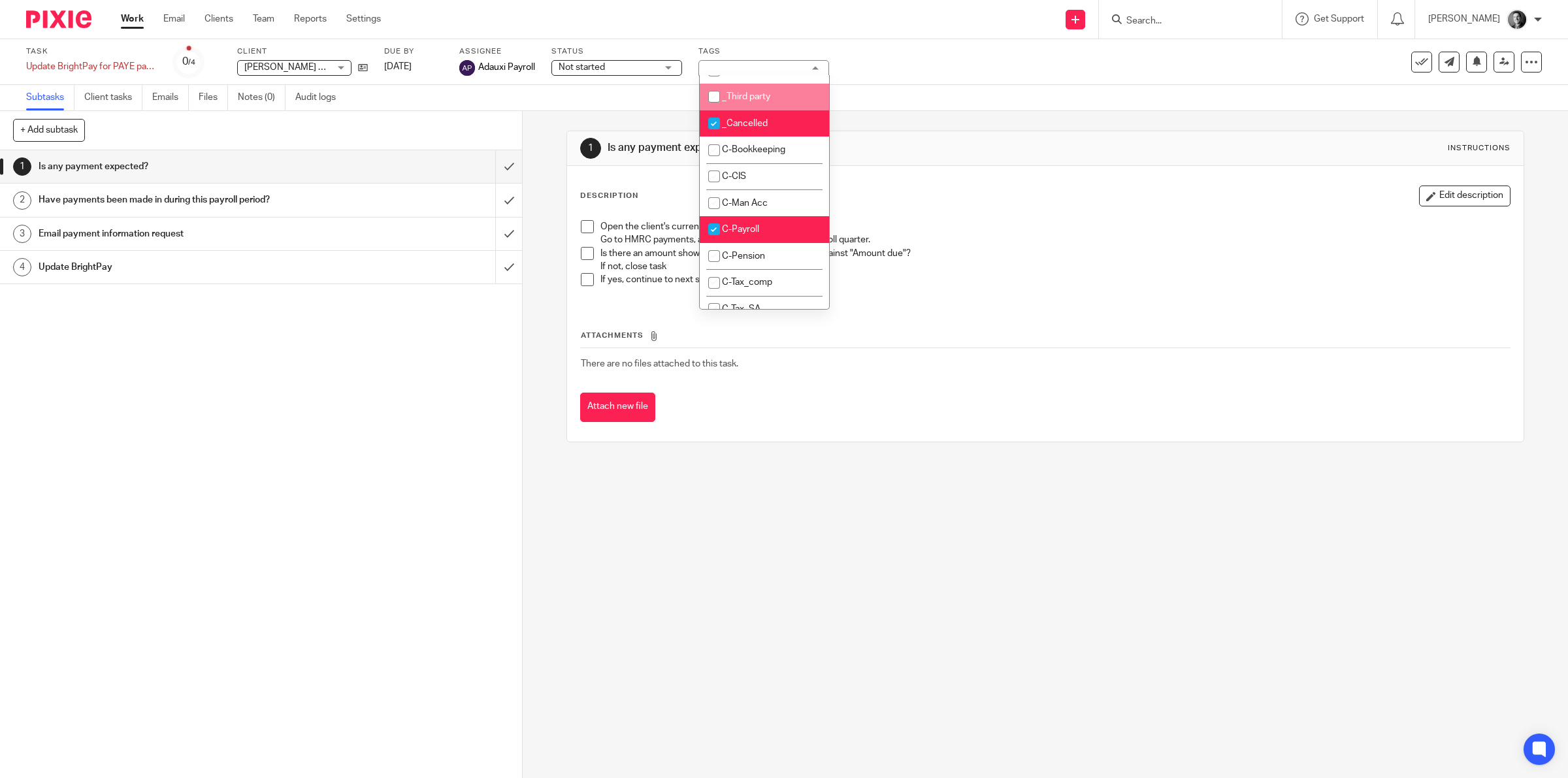
click at [856, 88] on div "Subtasks Client tasks Emails Files Notes (0) Audit logs" at bounding box center [784, 98] width 1568 height 26
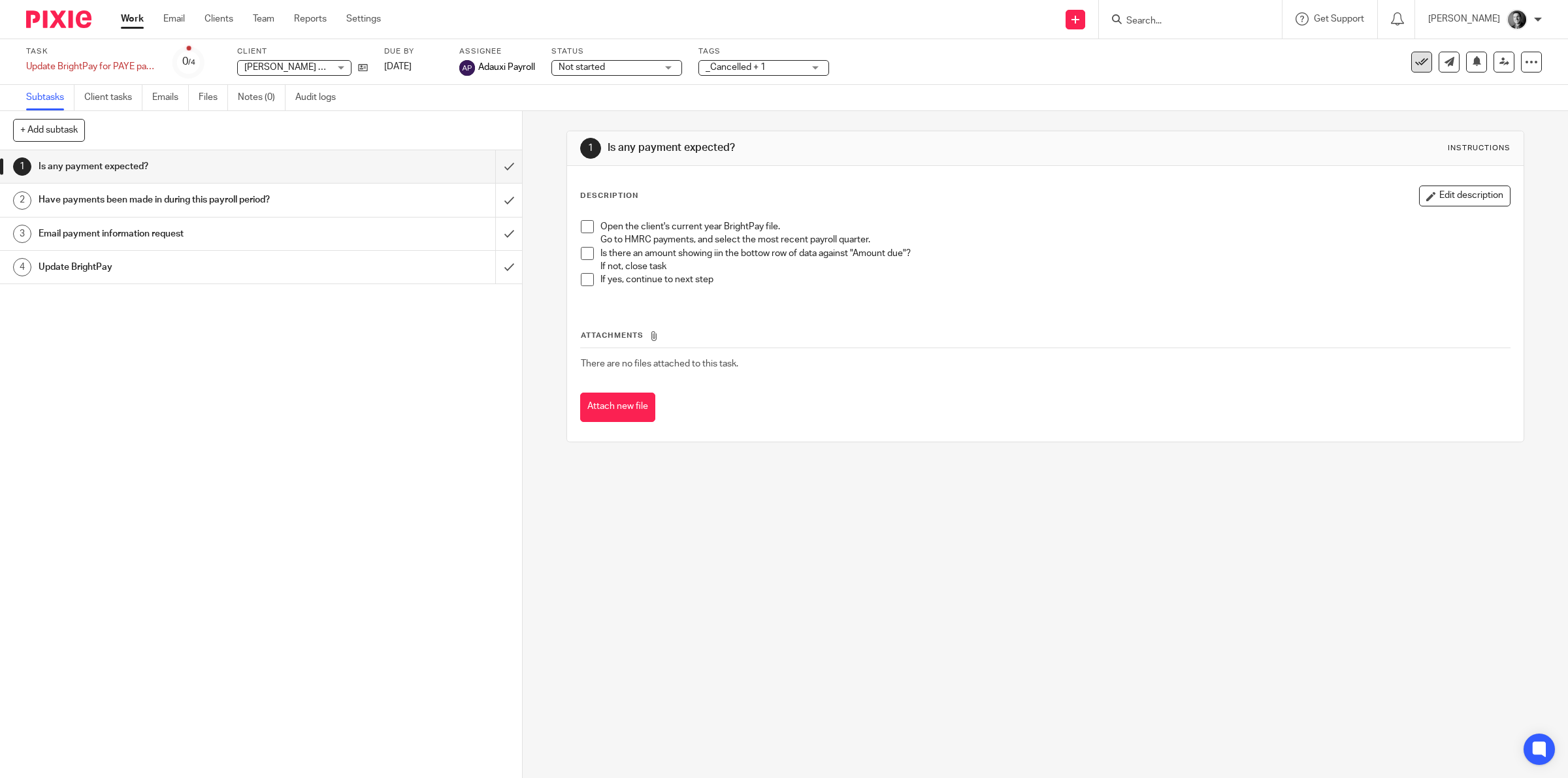
click at [1415, 60] on icon at bounding box center [1421, 62] width 13 height 13
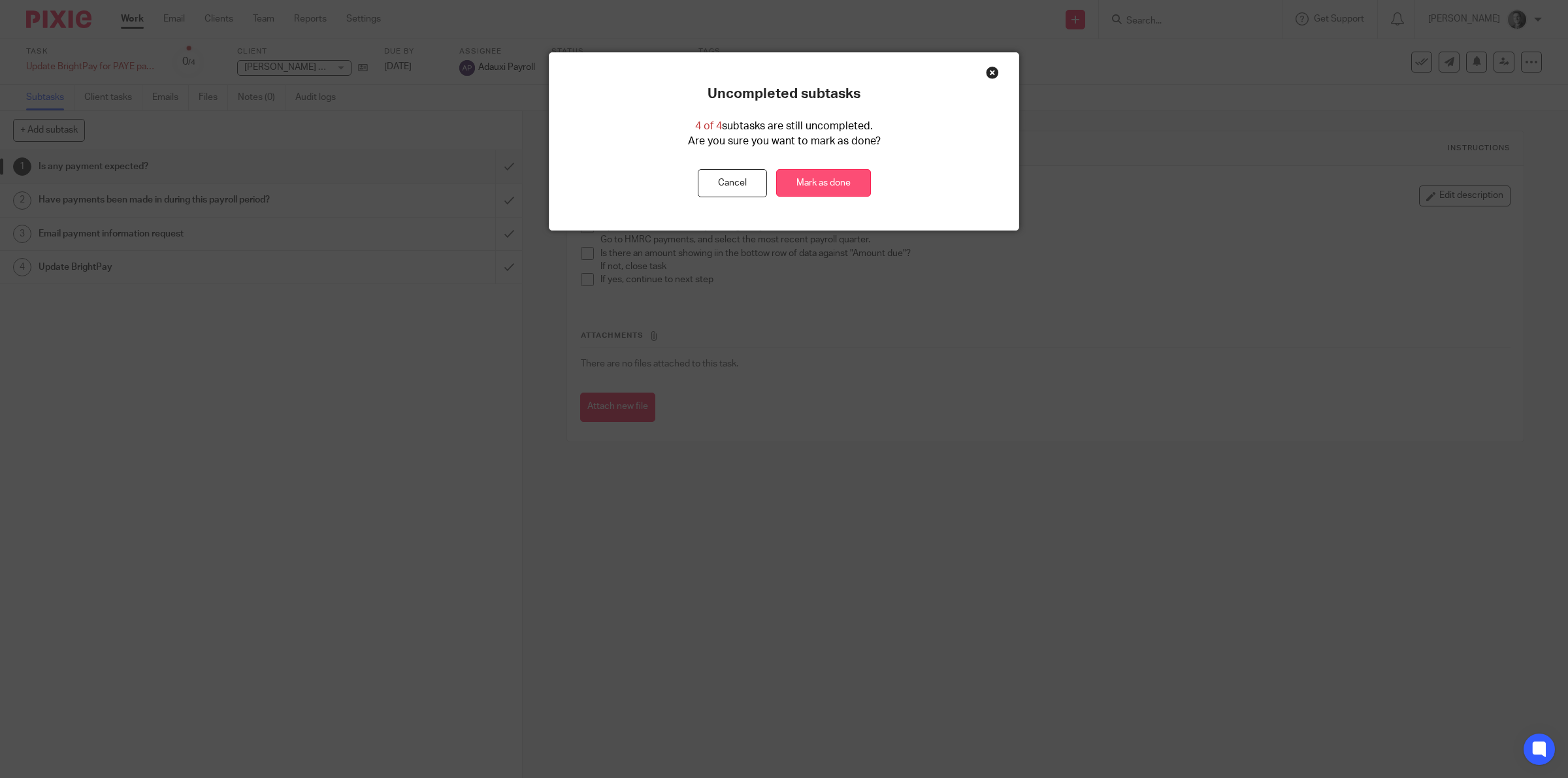
click at [805, 187] on link "Mark as done" at bounding box center [823, 183] width 95 height 28
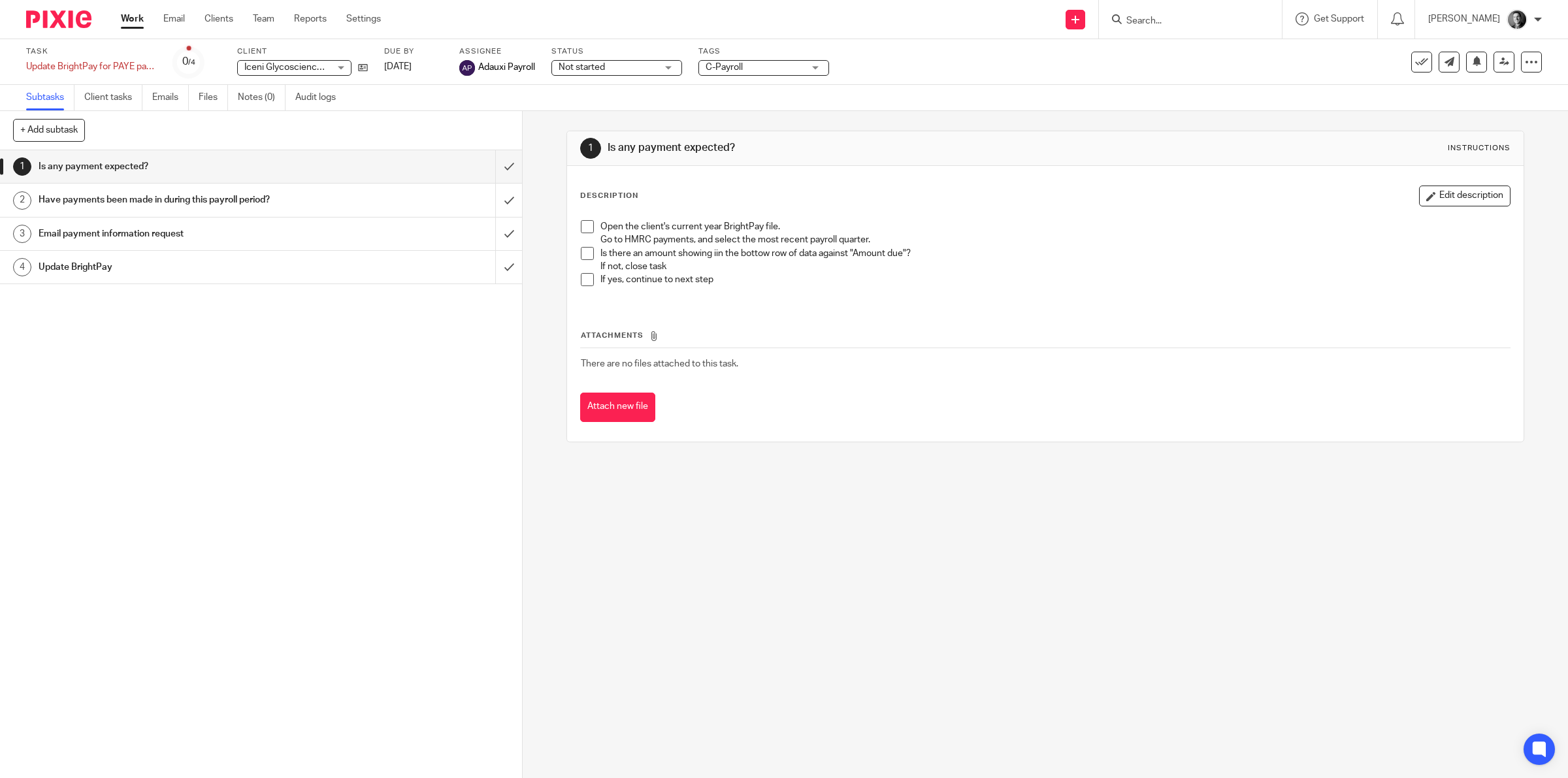
click at [785, 66] on span "C-Payroll" at bounding box center [755, 67] width 98 height 14
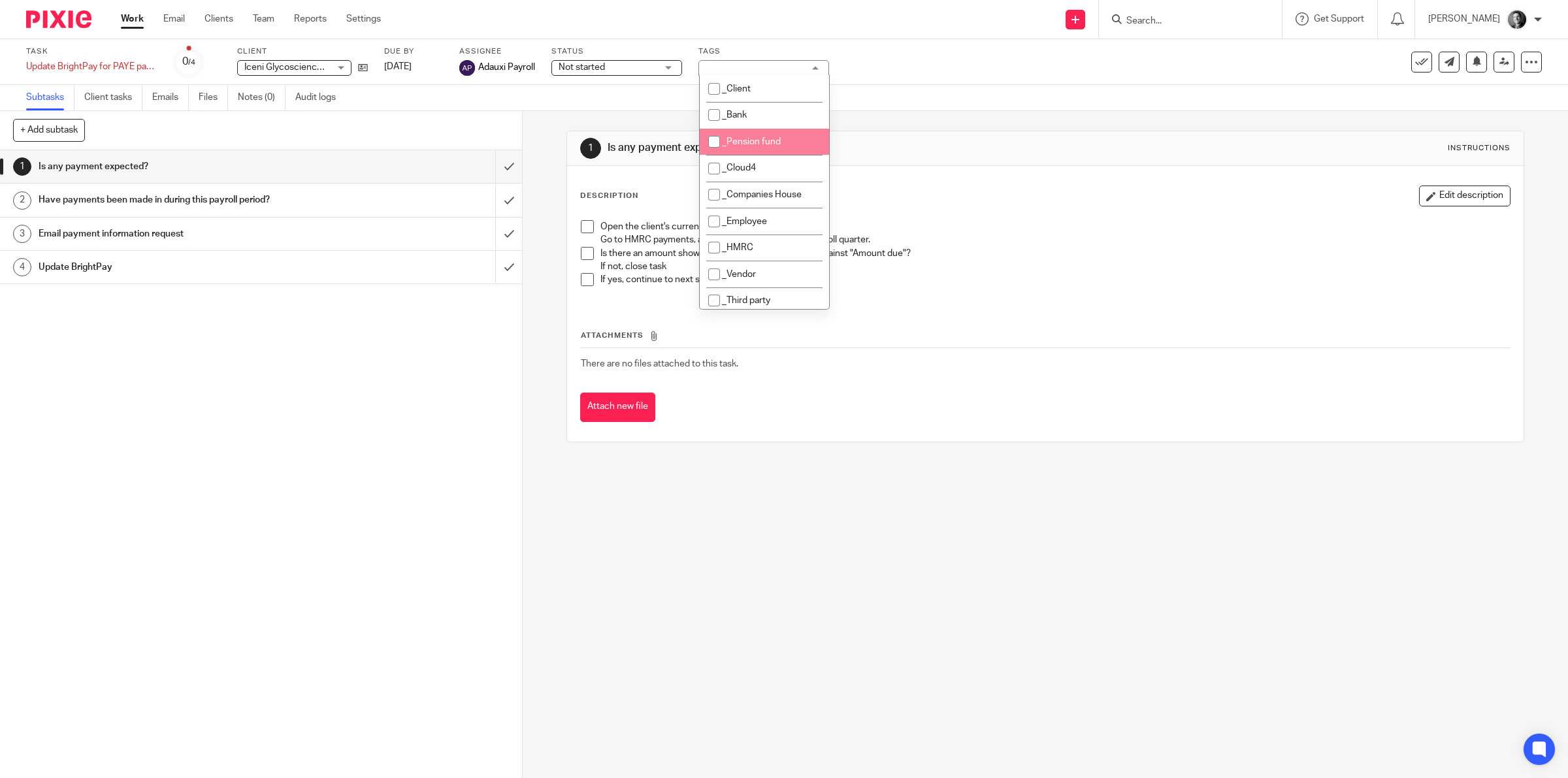
scroll to position [204, 0]
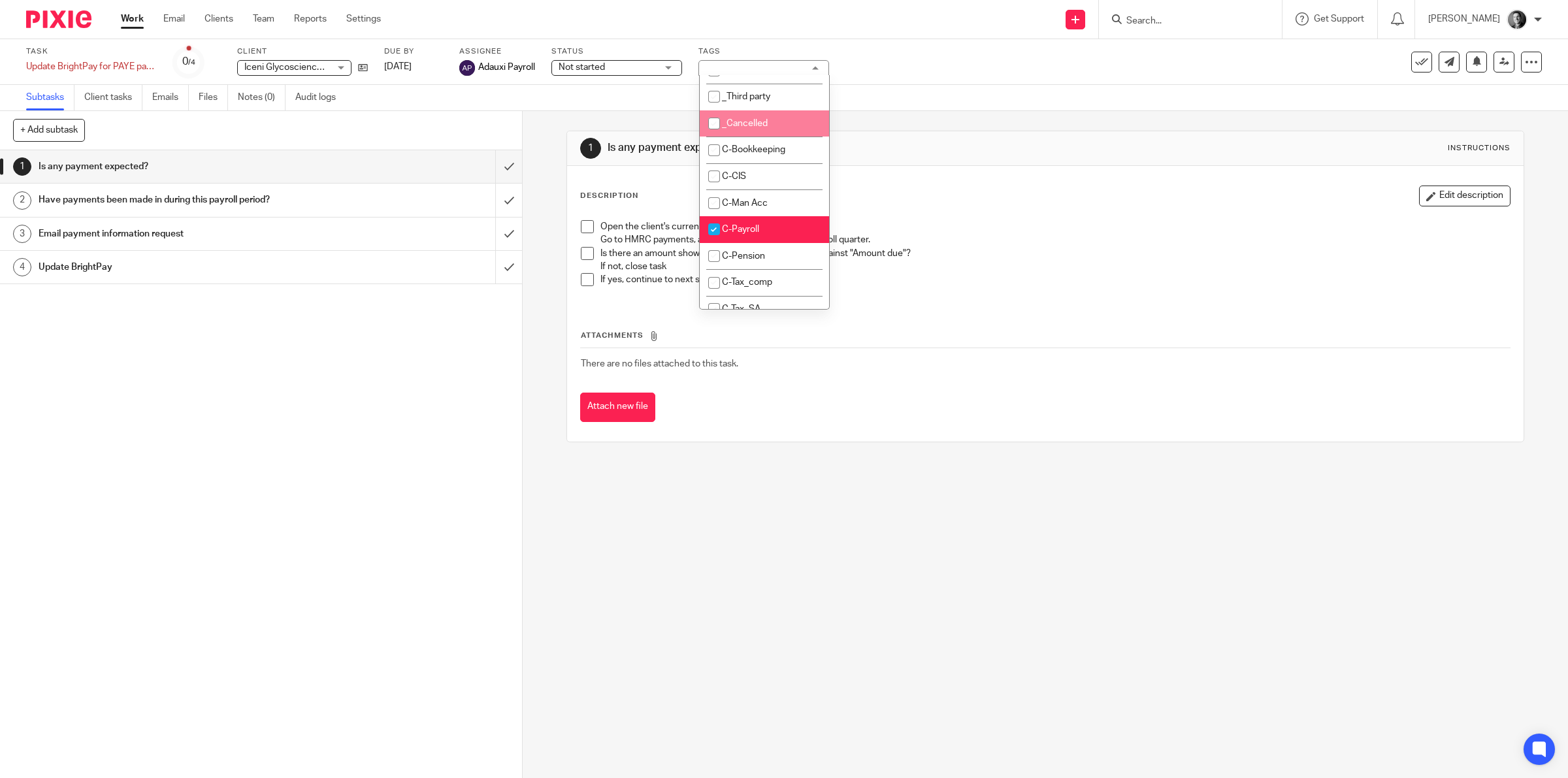
click at [778, 115] on li "_Cancelled" at bounding box center [764, 124] width 129 height 27
checkbox input "true"
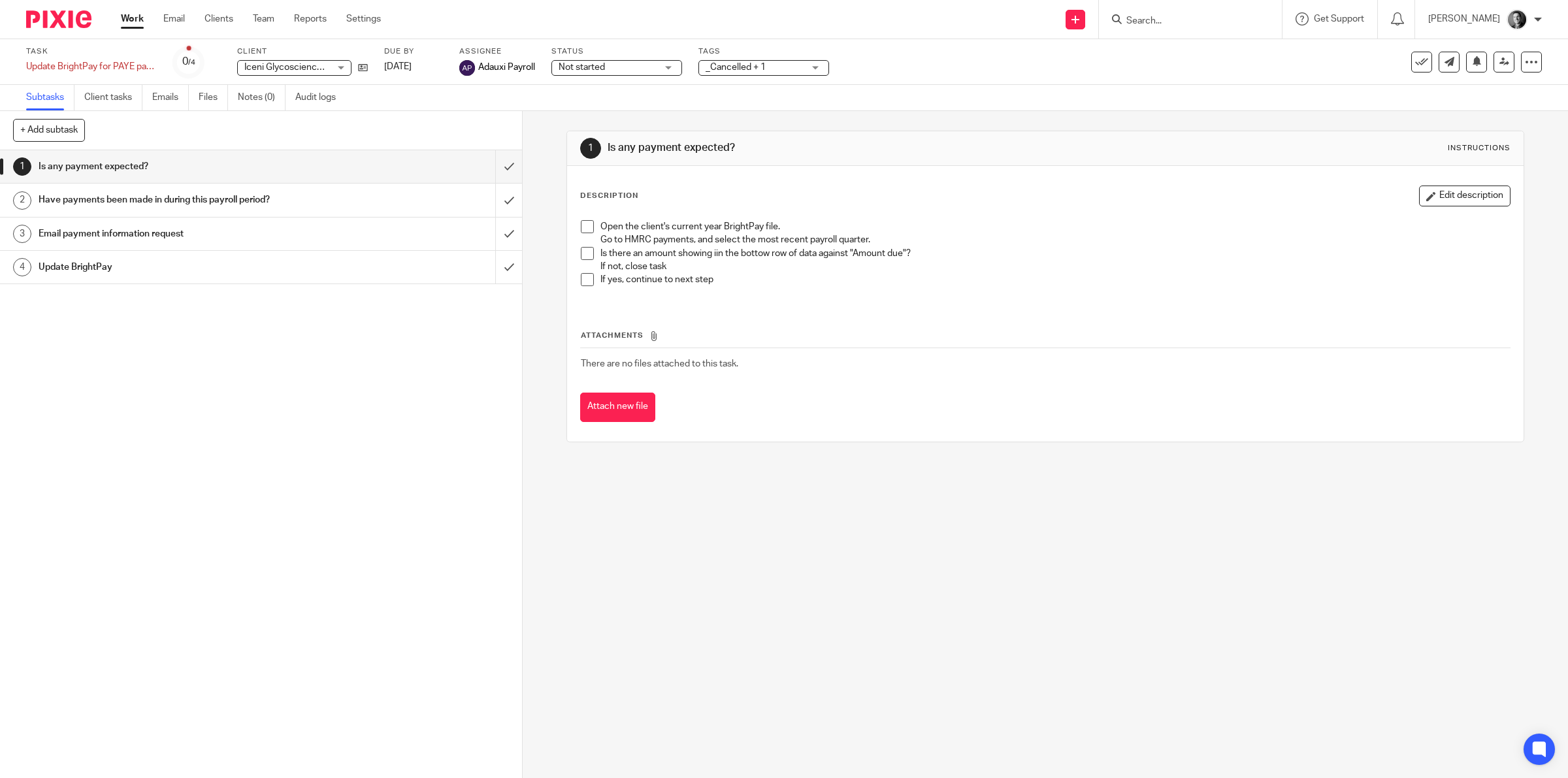
click at [939, 100] on div "Subtasks Client tasks Emails Files Notes (0) Audit logs" at bounding box center [784, 98] width 1568 height 26
click at [1415, 64] on icon at bounding box center [1421, 62] width 13 height 13
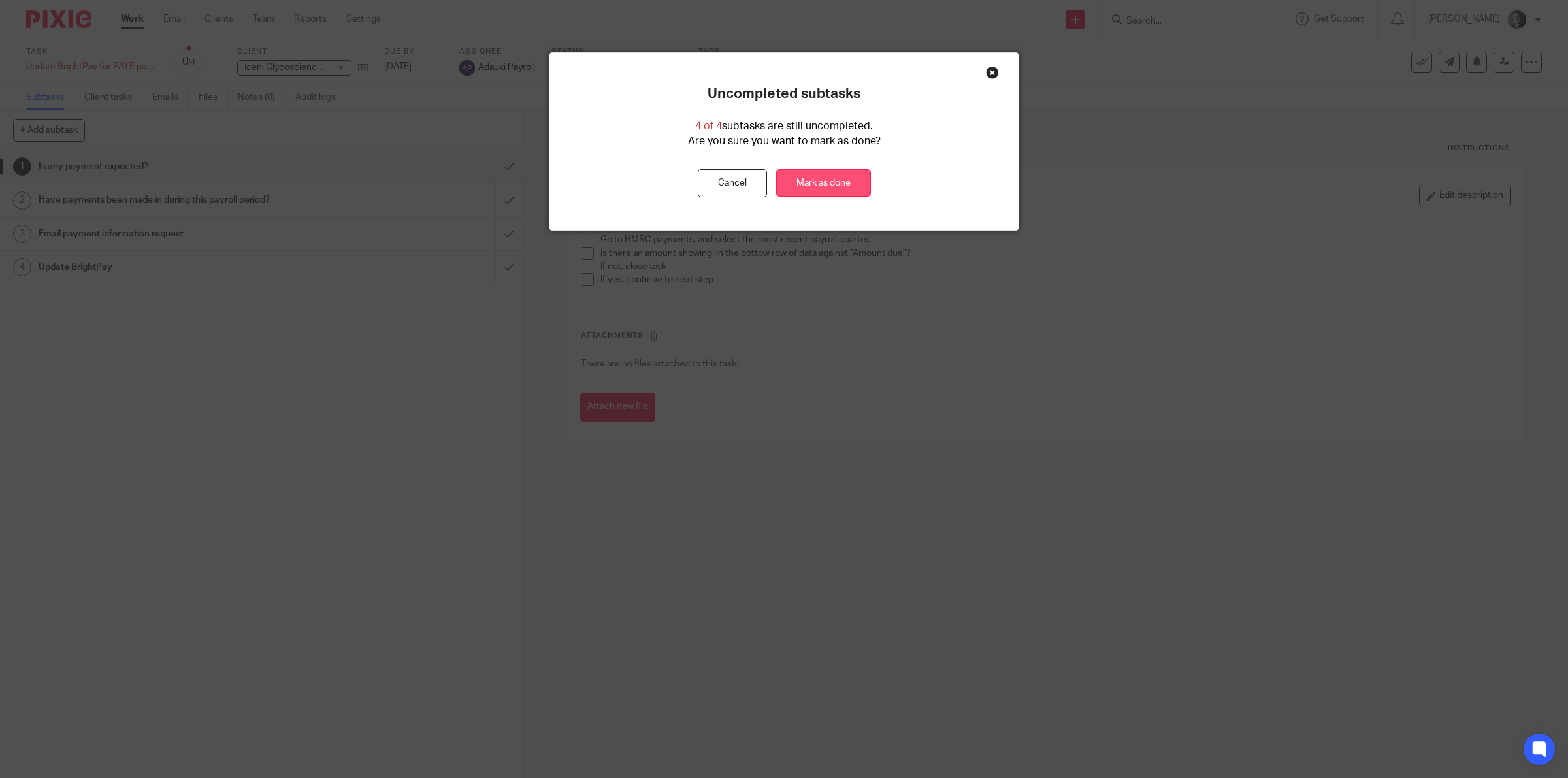
click at [847, 183] on link "Mark as done" at bounding box center [823, 183] width 95 height 28
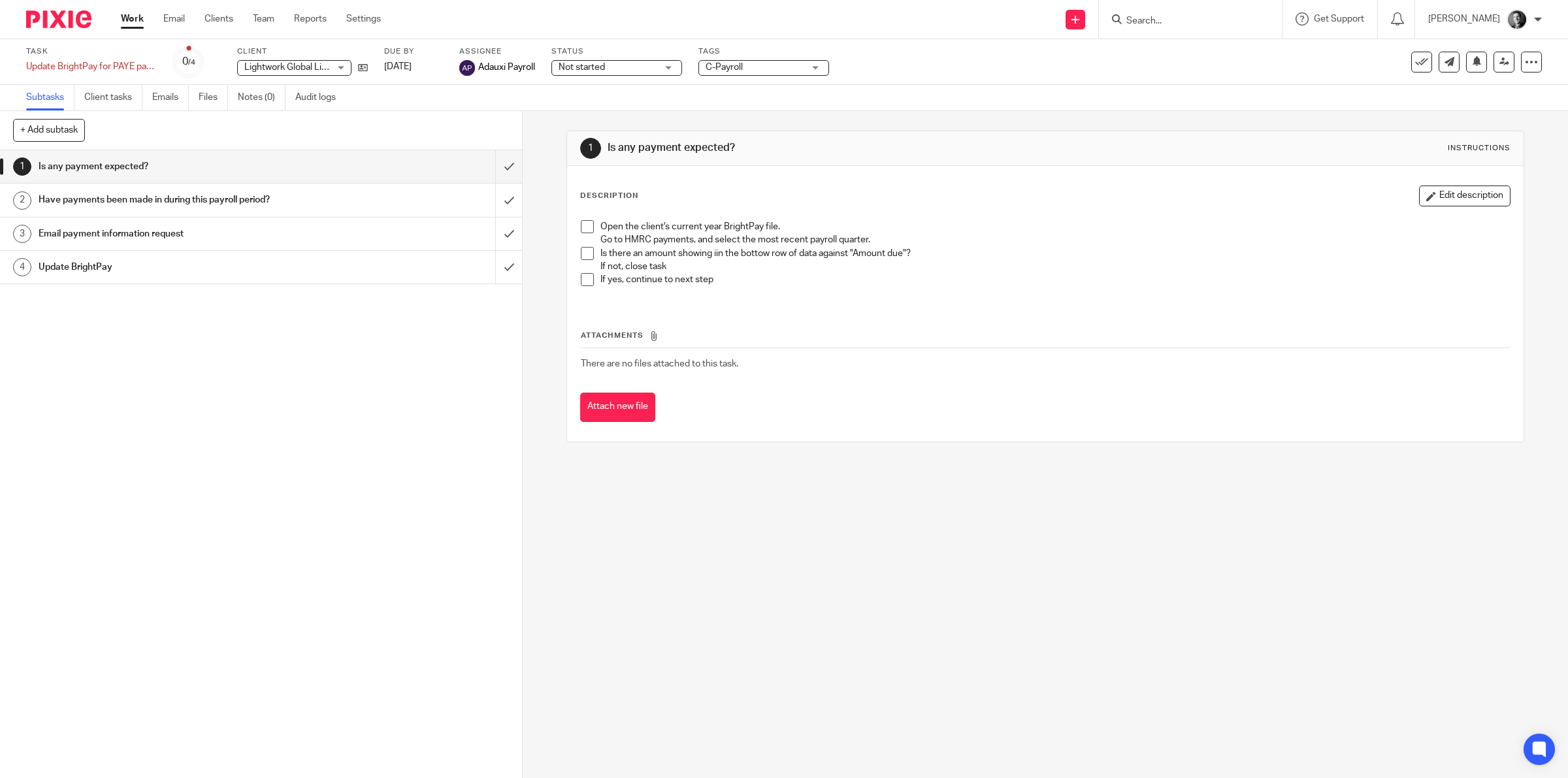
click at [804, 61] on span "C-Payroll" at bounding box center [755, 67] width 98 height 14
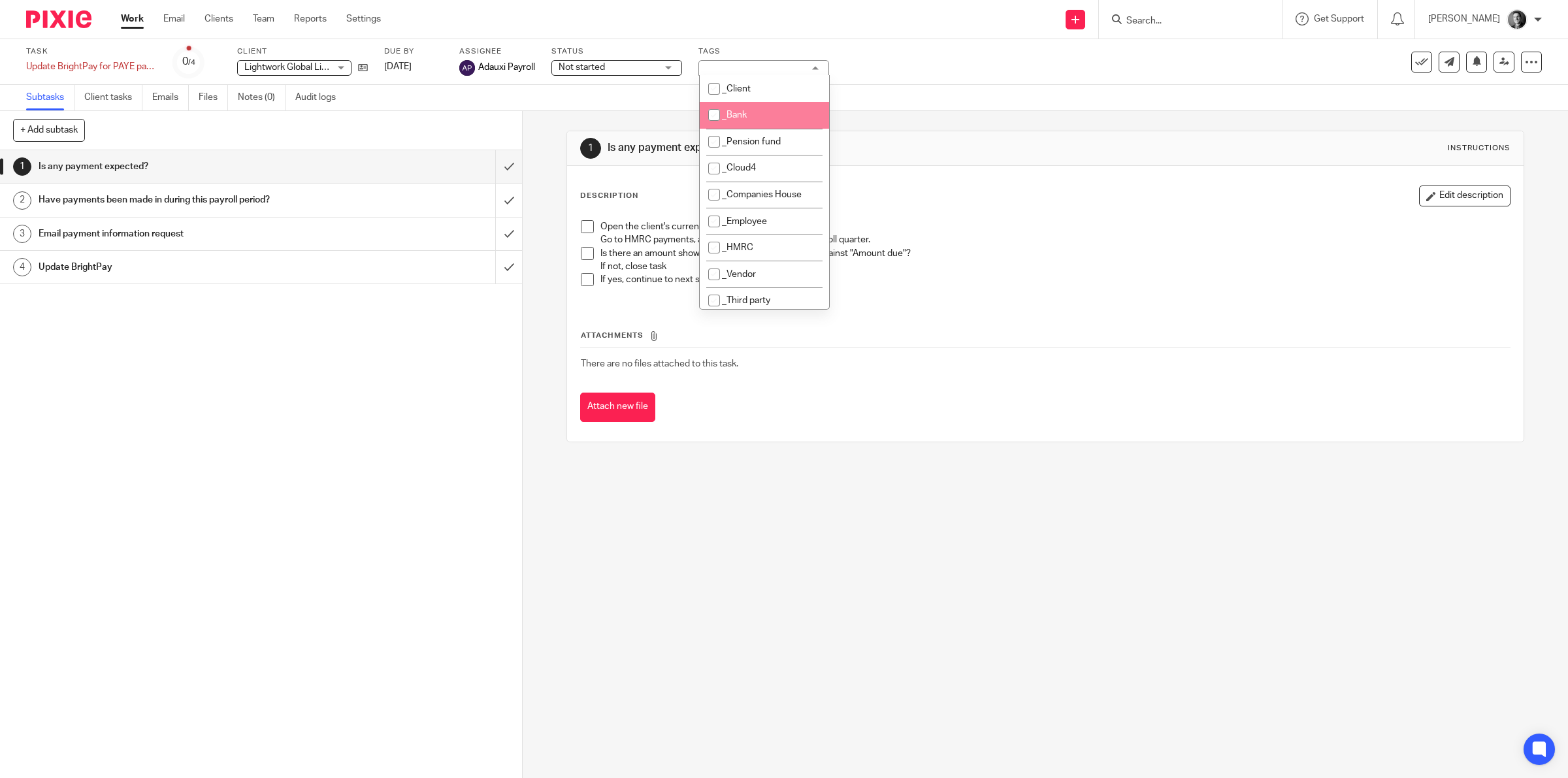
scroll to position [204, 0]
click at [779, 120] on li "_Cancelled" at bounding box center [764, 124] width 129 height 27
checkbox input "true"
click at [905, 105] on div "Subtasks Client tasks Emails Files Notes (0) Audit logs" at bounding box center [784, 98] width 1568 height 26
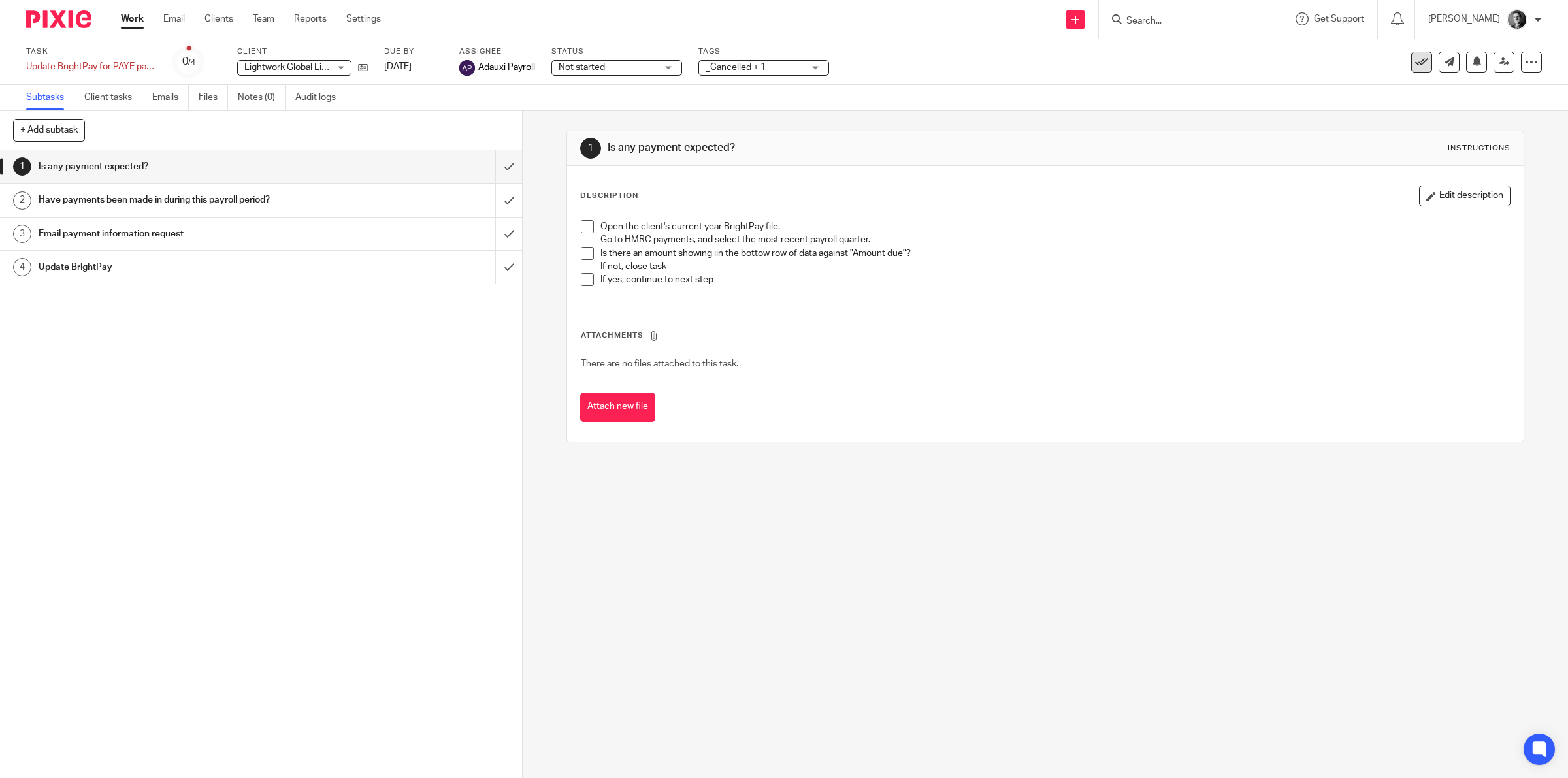
click at [1415, 57] on icon at bounding box center [1421, 62] width 13 height 13
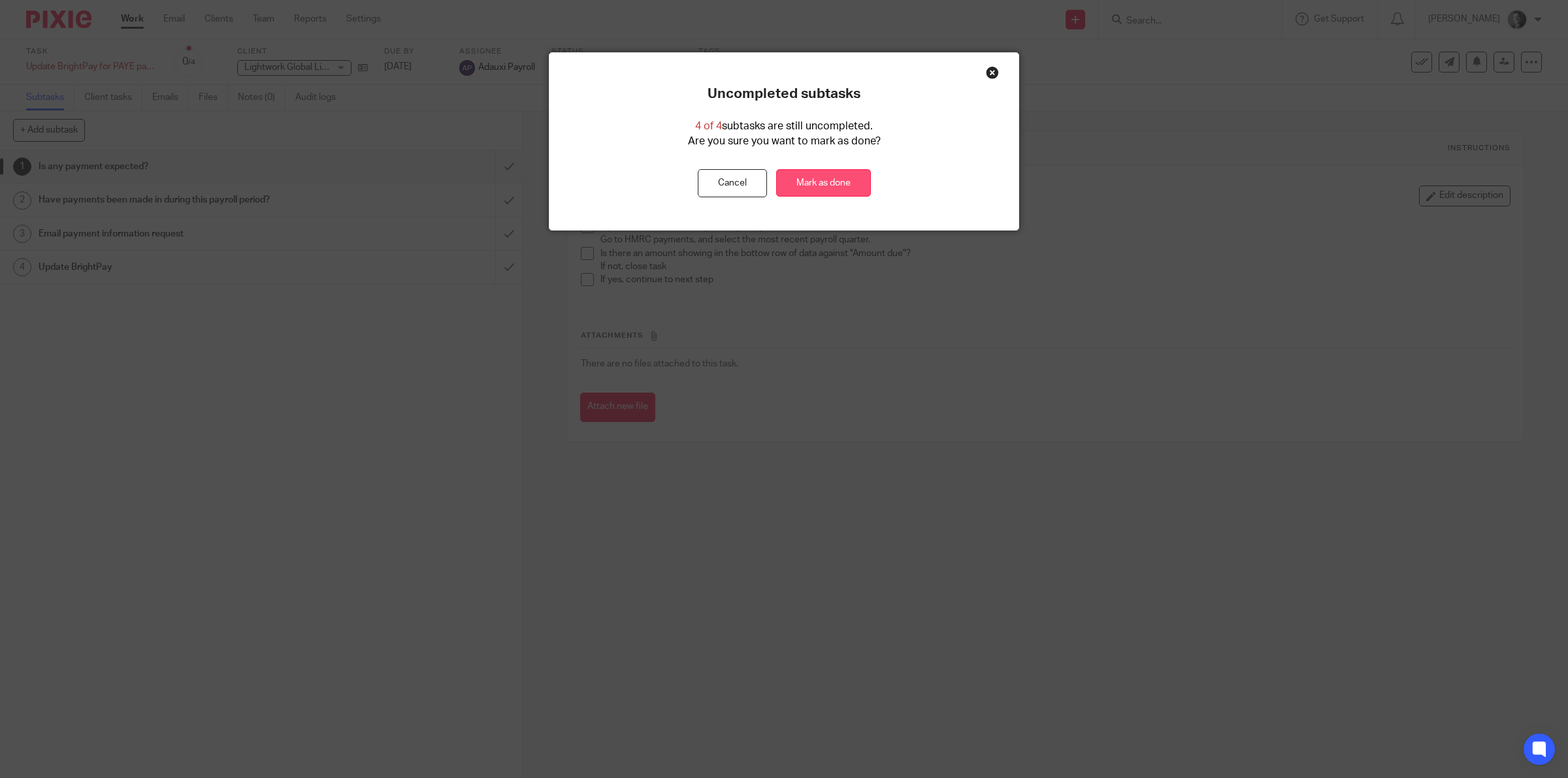
click at [822, 183] on link "Mark as done" at bounding box center [823, 183] width 95 height 28
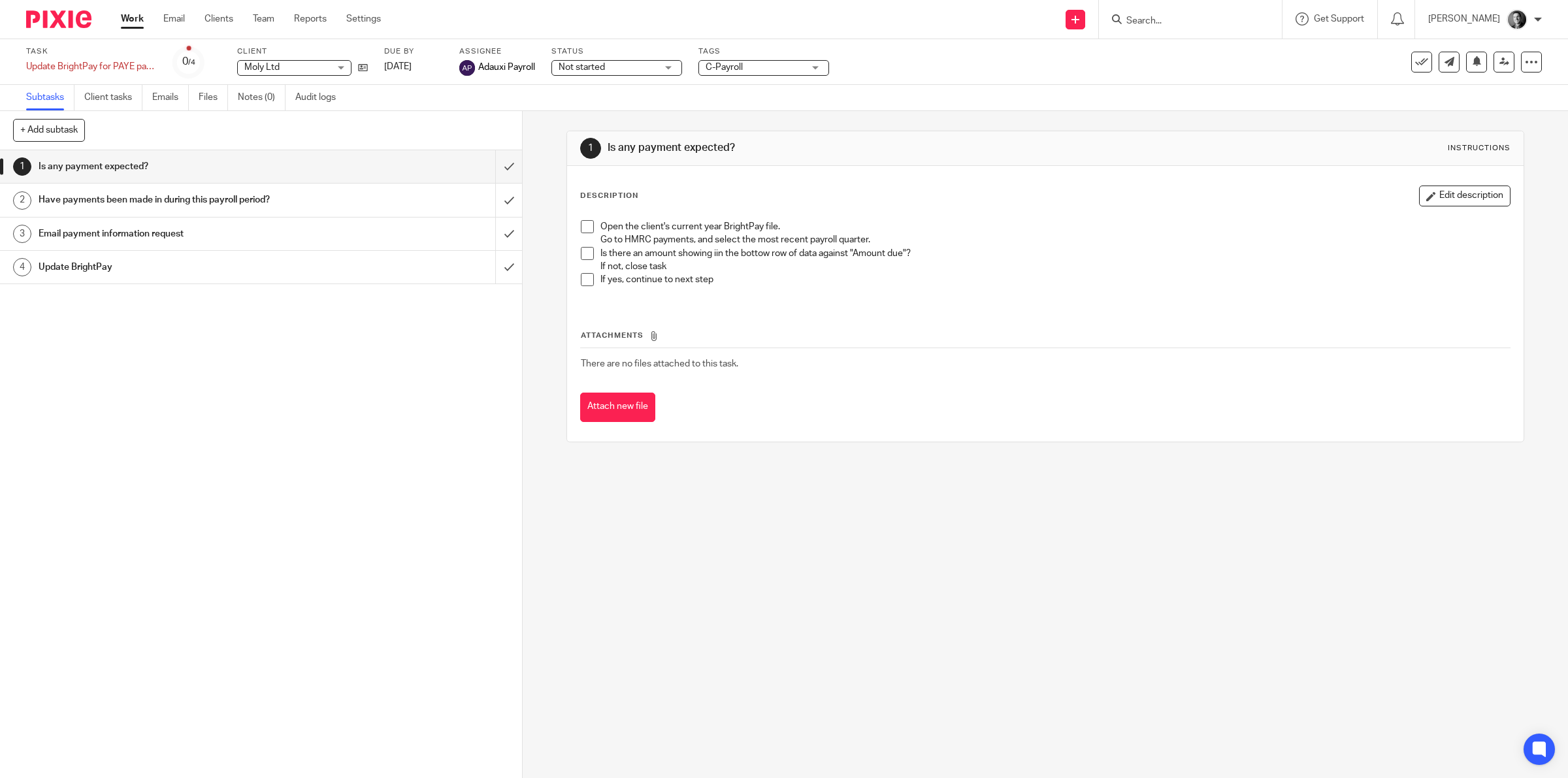
click at [802, 66] on span "C-Payroll" at bounding box center [755, 67] width 98 height 14
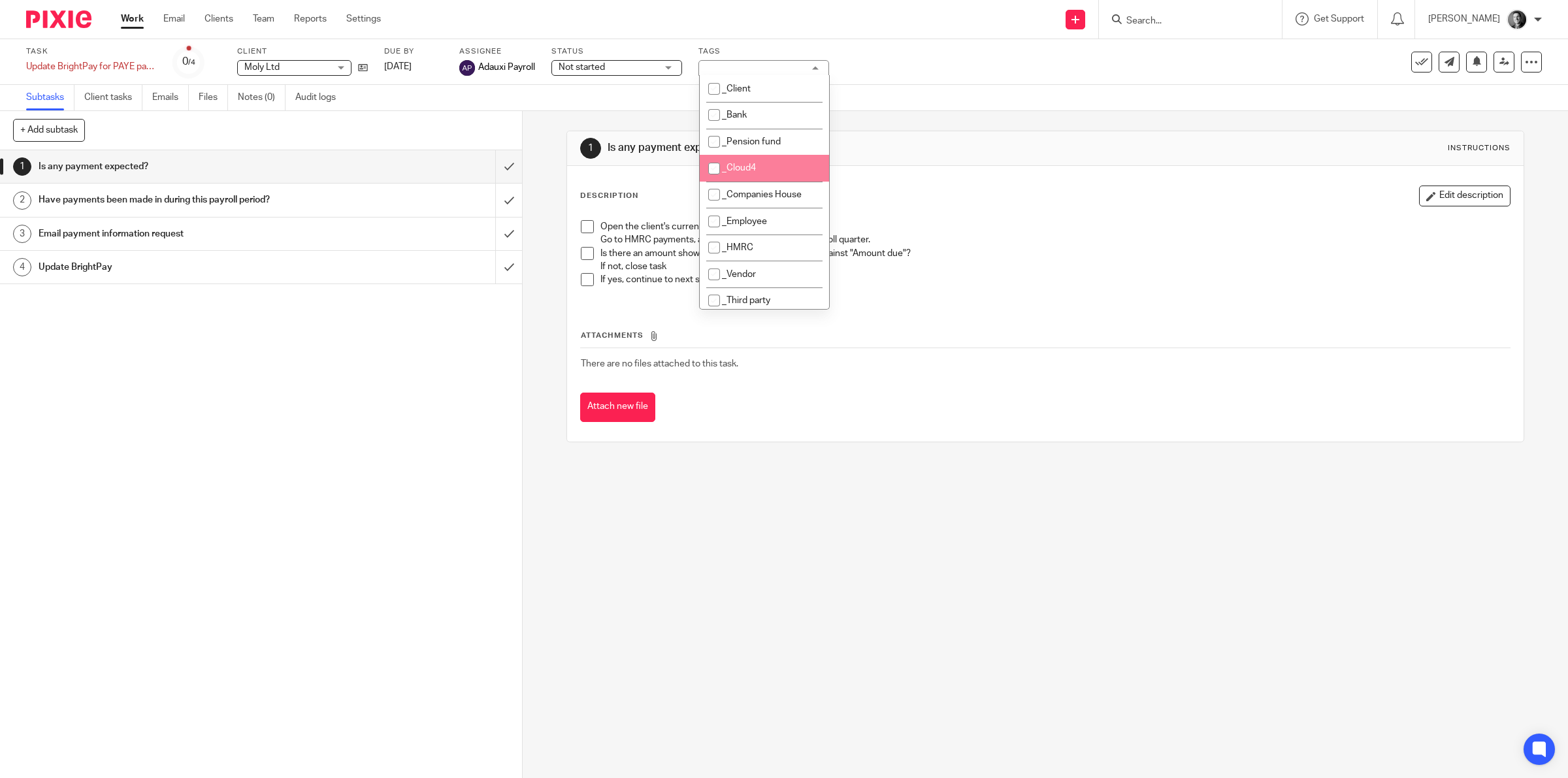
scroll to position [204, 0]
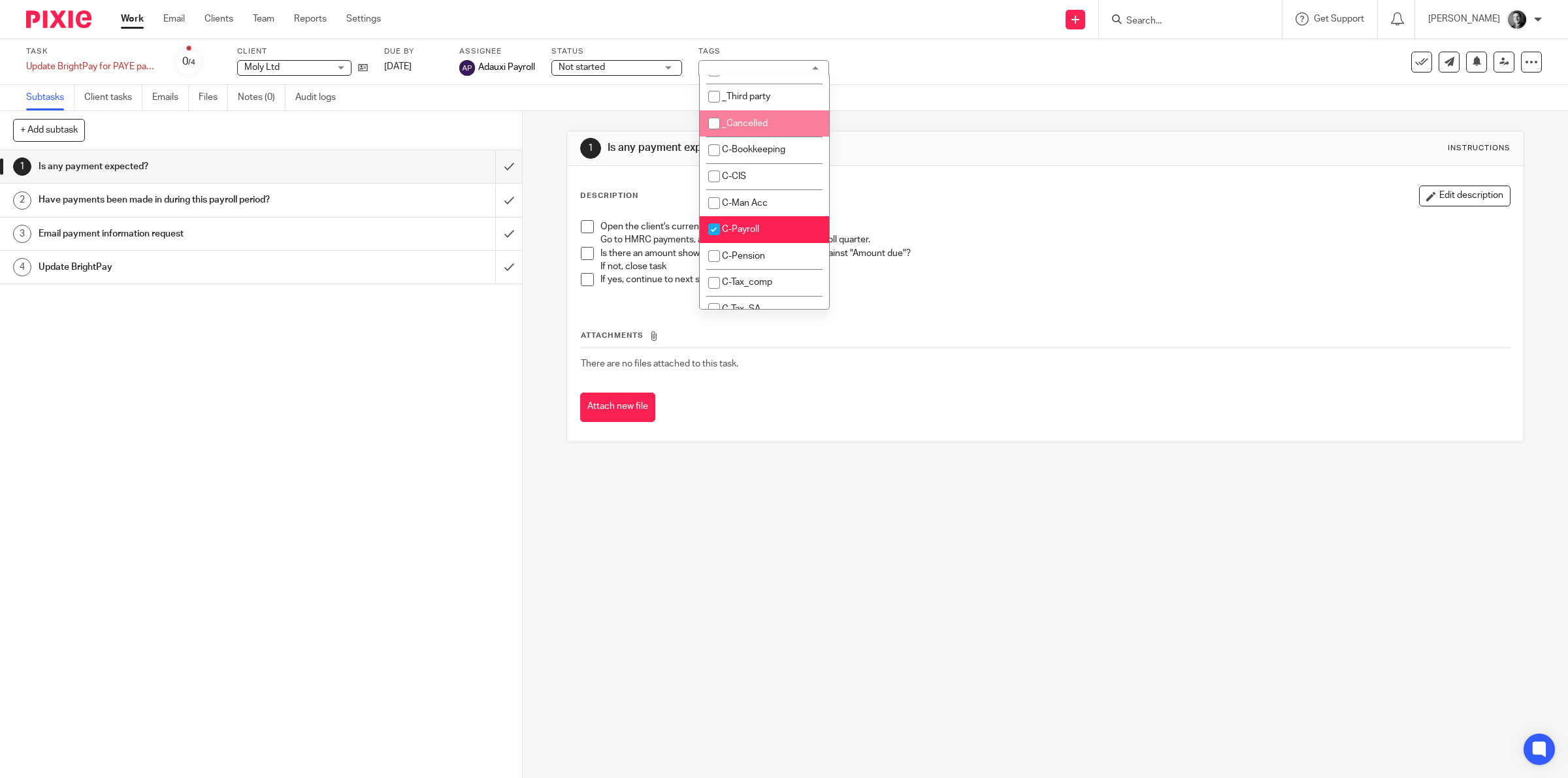
click at [771, 111] on li "_Cancelled" at bounding box center [764, 124] width 129 height 27
checkbox input "true"
click at [954, 82] on div "Task Update BrightPay for PAYE payments made Save Update BrightPay for PAYE pay…" at bounding box center [784, 62] width 1568 height 46
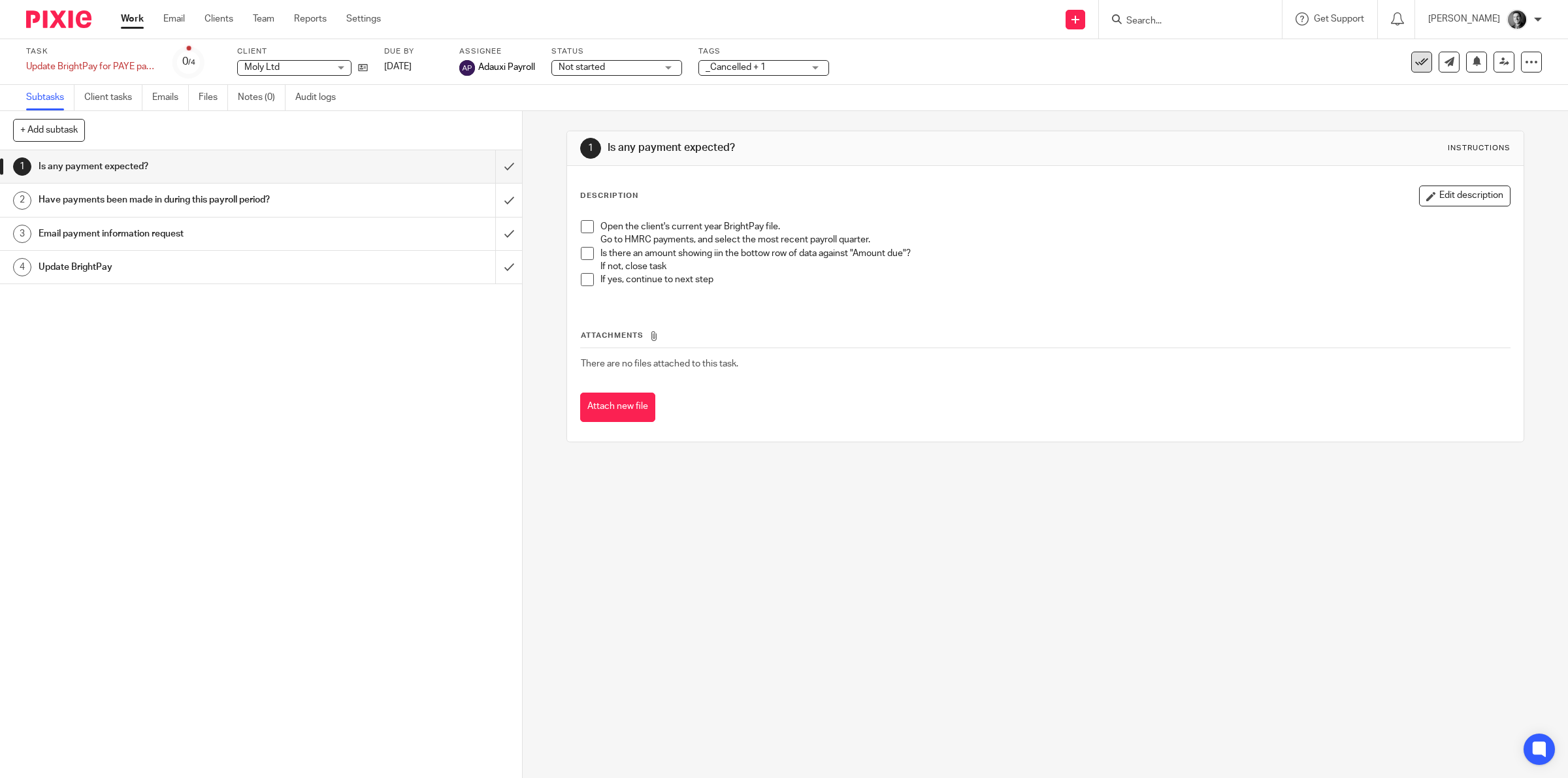
click at [1415, 60] on icon at bounding box center [1421, 62] width 13 height 13
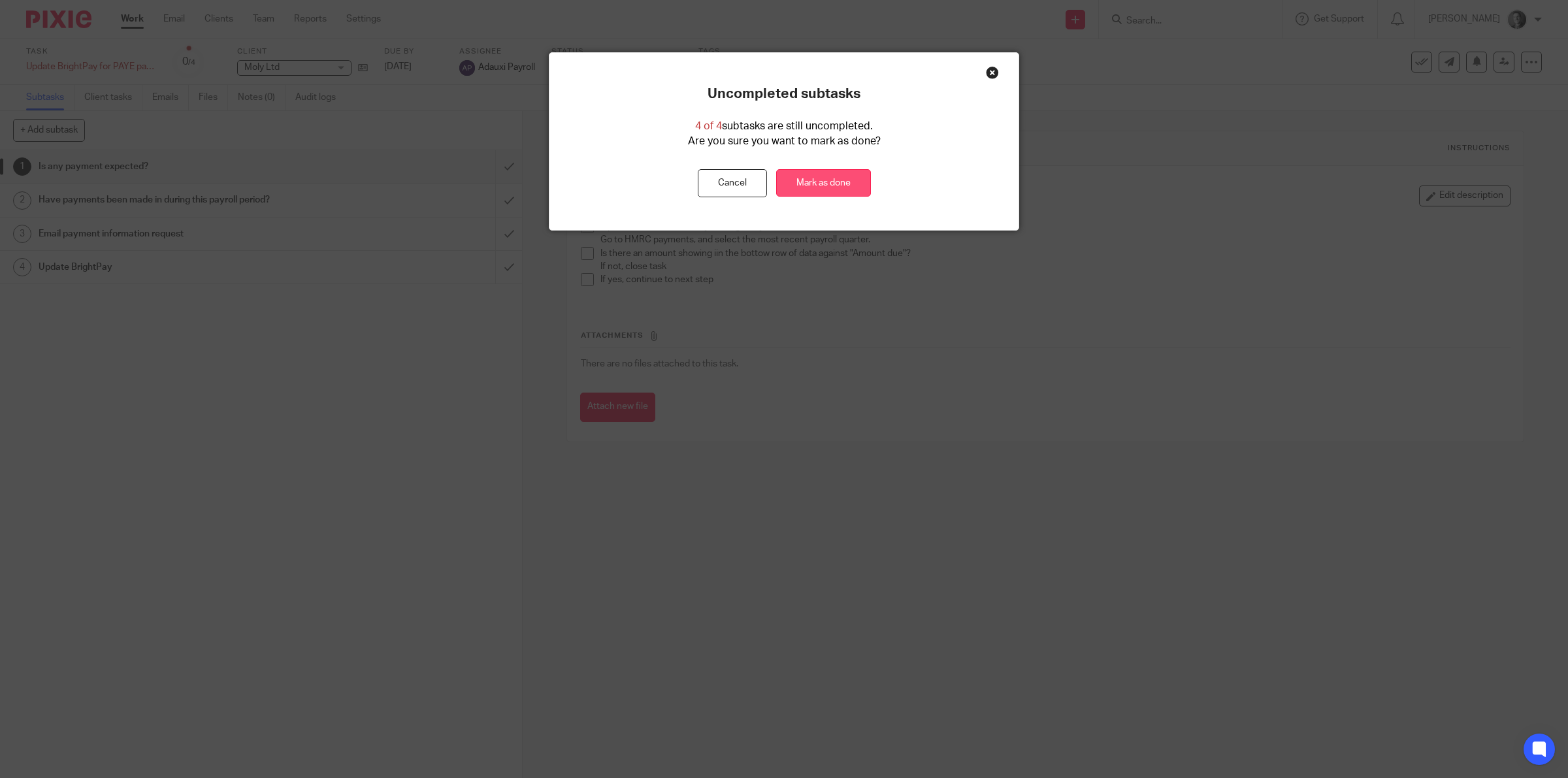
click at [847, 185] on link "Mark as done" at bounding box center [823, 183] width 95 height 28
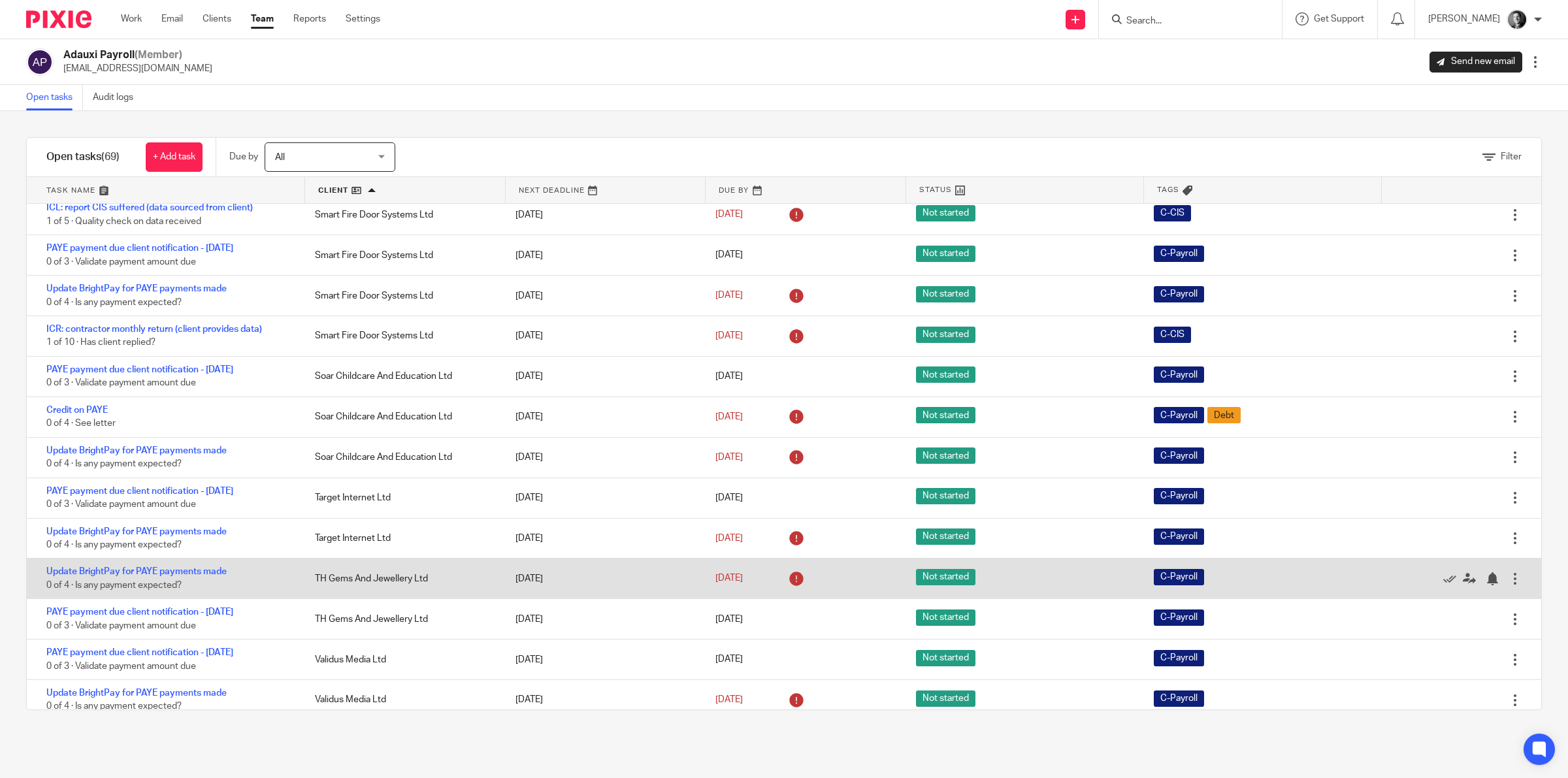
scroll to position [2323, 0]
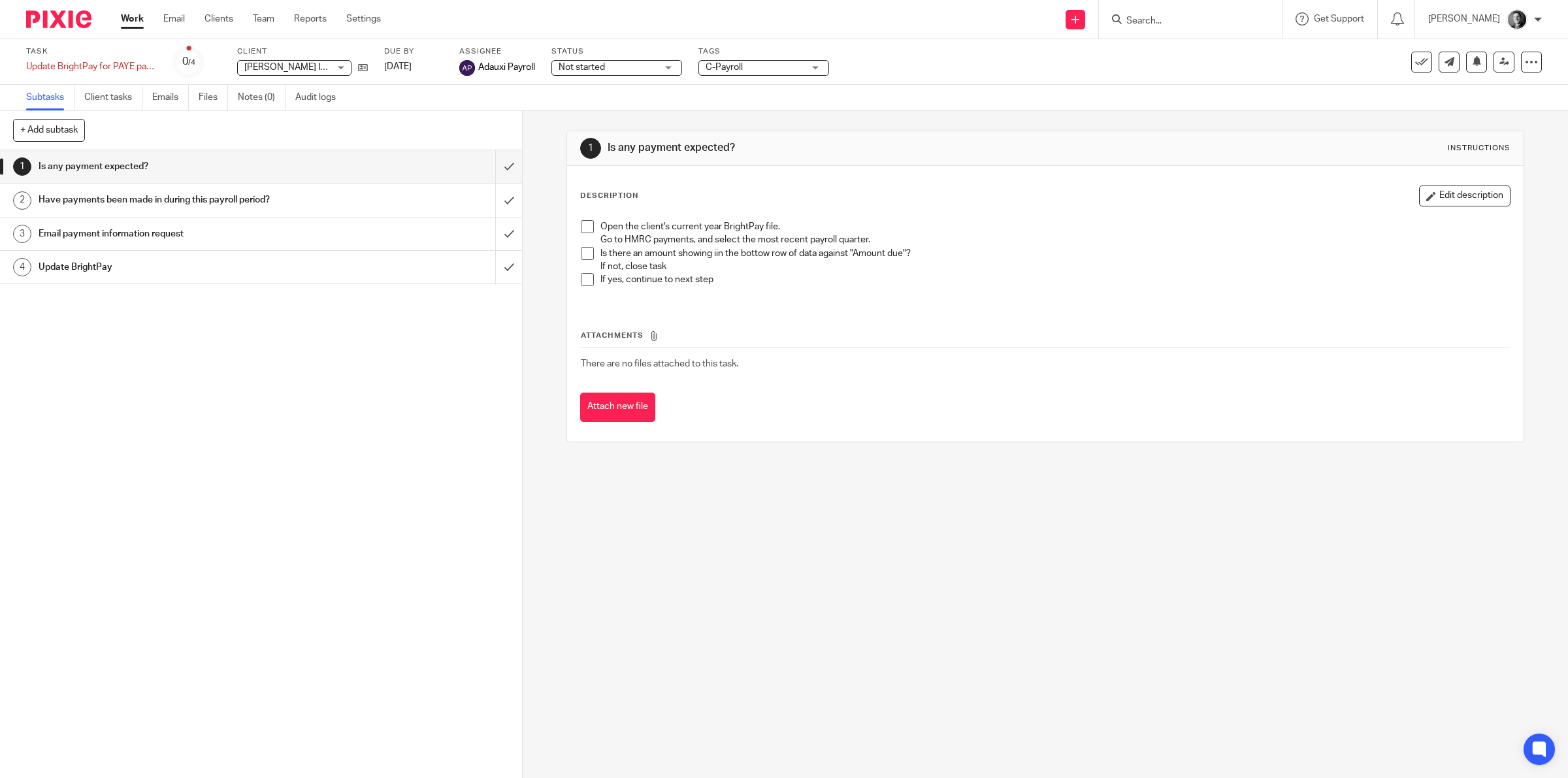
click at [726, 66] on span "C-Payroll" at bounding box center [723, 67] width 37 height 9
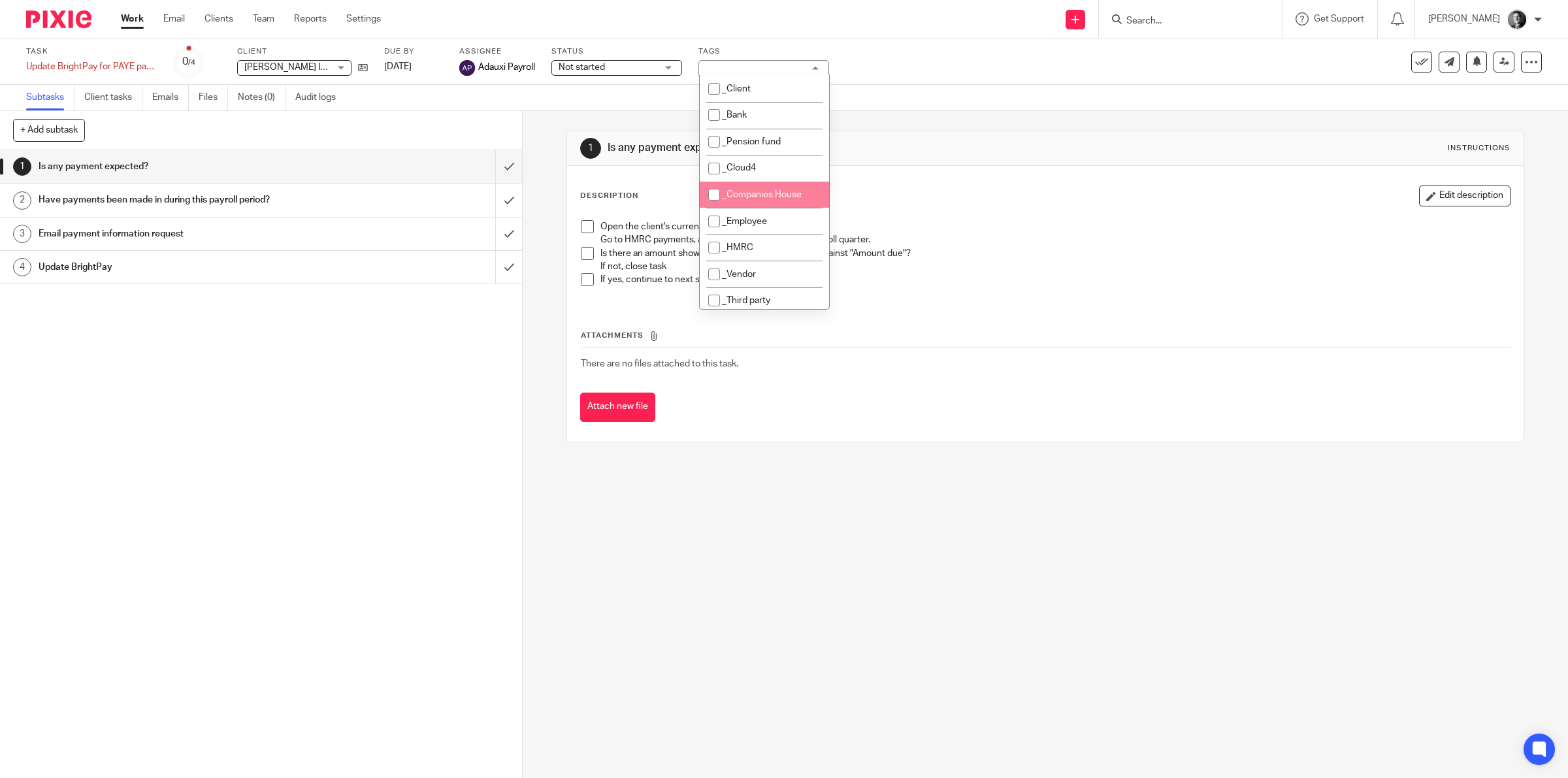
scroll to position [204, 0]
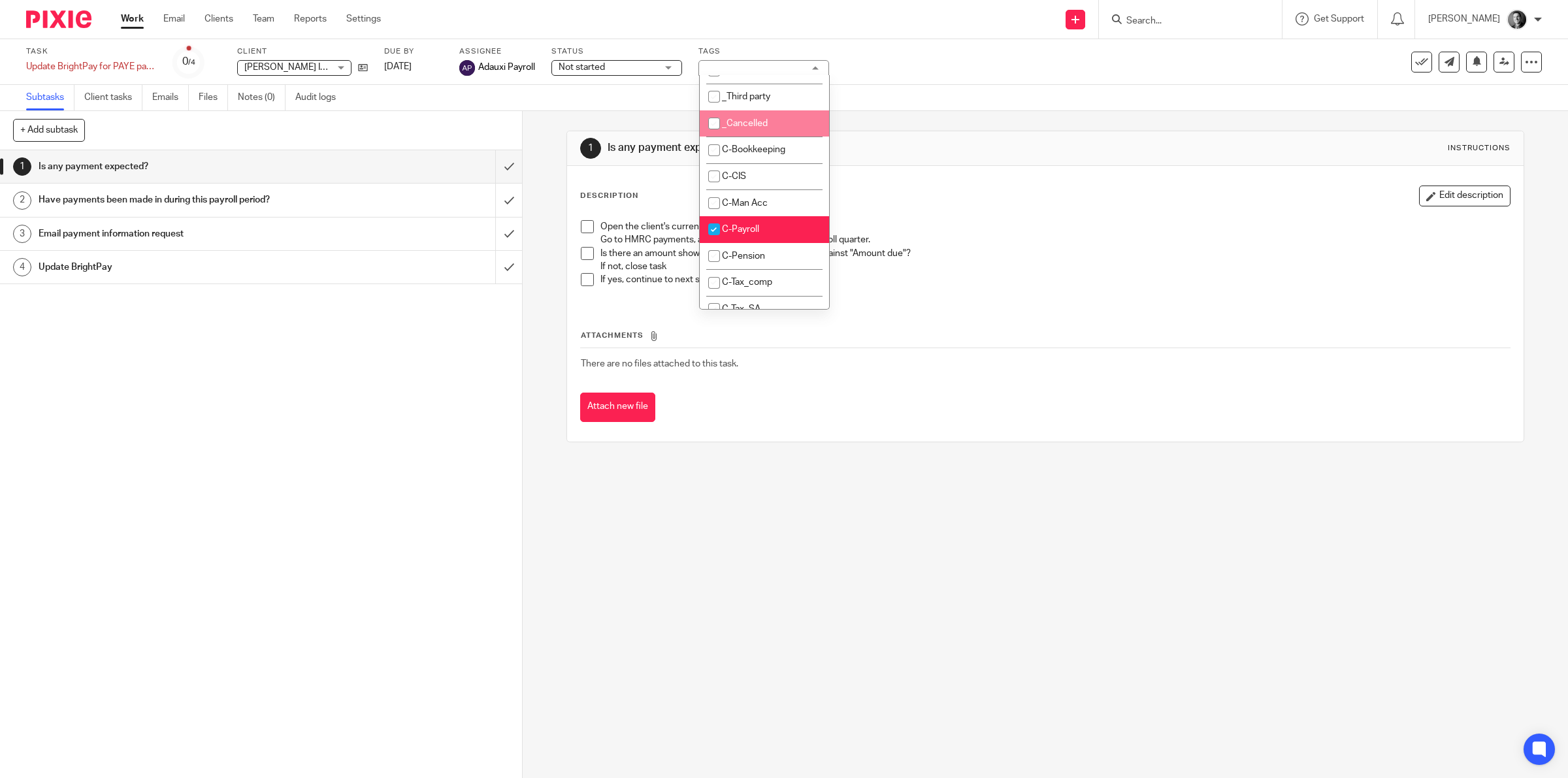
click at [786, 128] on li "_Cancelled" at bounding box center [764, 124] width 129 height 27
checkbox input "true"
click at [889, 96] on div "Subtasks Client tasks Emails Files Notes (0) Audit logs" at bounding box center [784, 98] width 1568 height 26
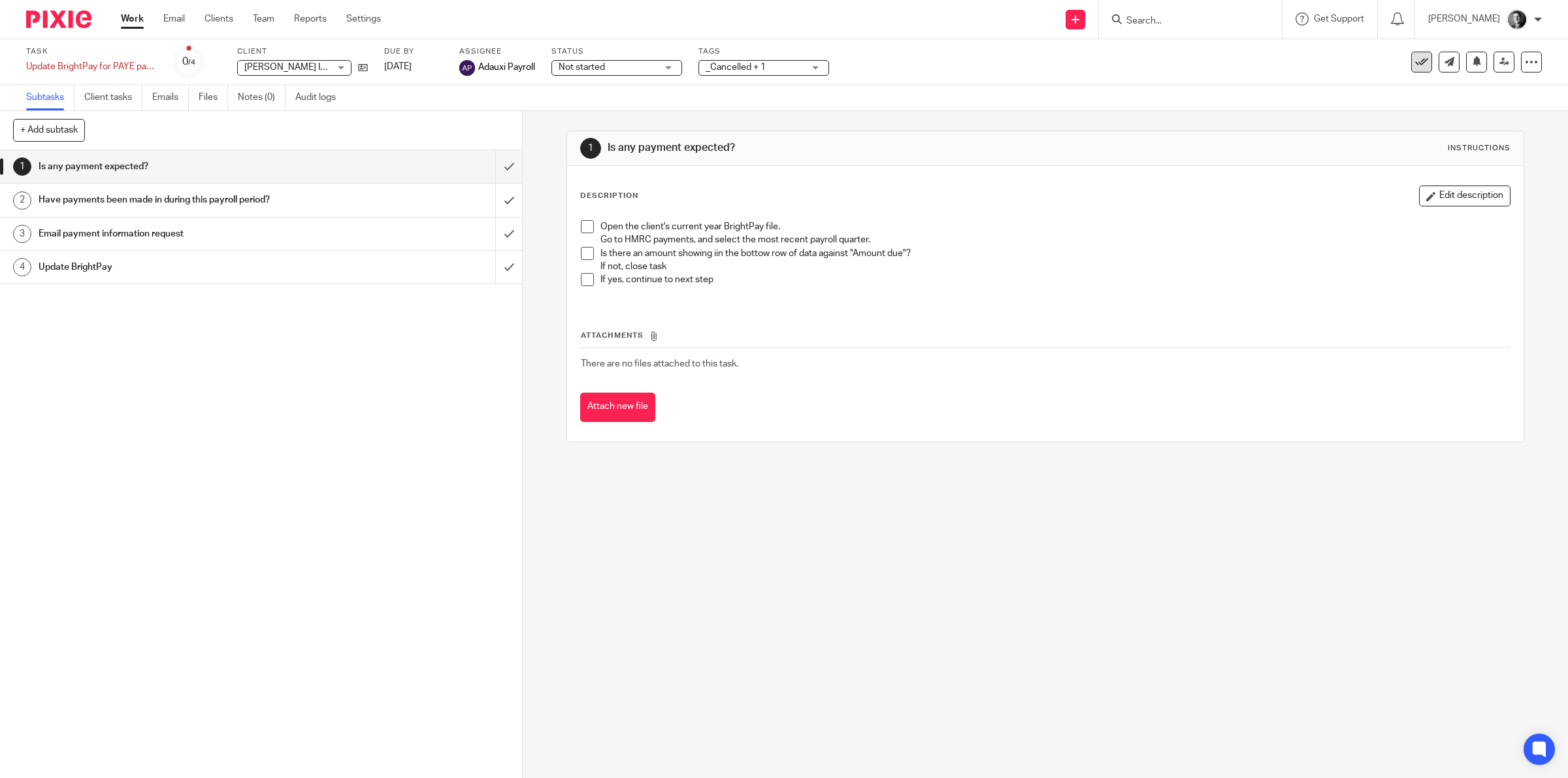
click at [1412, 57] on button at bounding box center [1422, 62] width 21 height 21
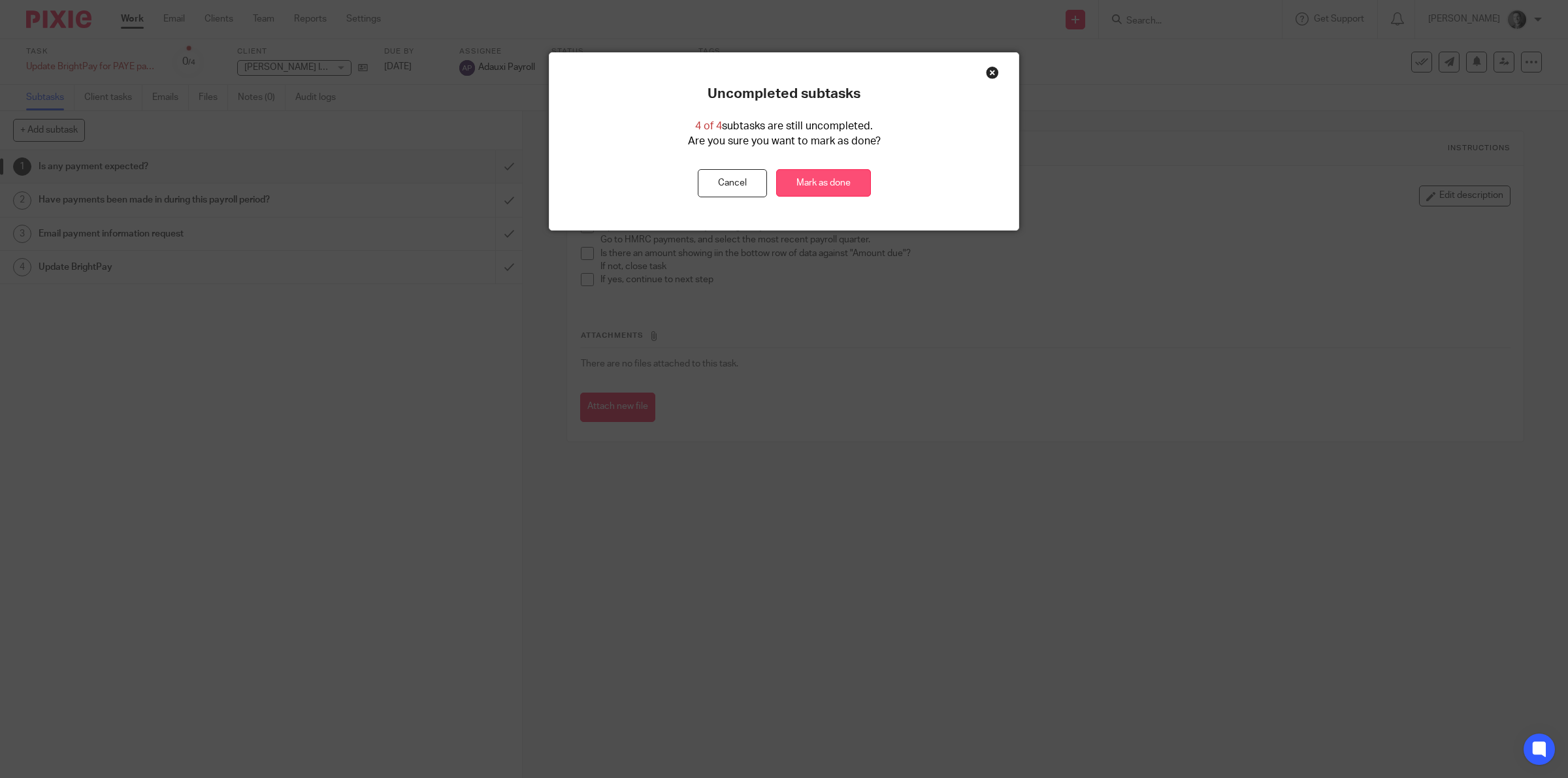
click at [850, 180] on link "Mark as done" at bounding box center [823, 183] width 95 height 28
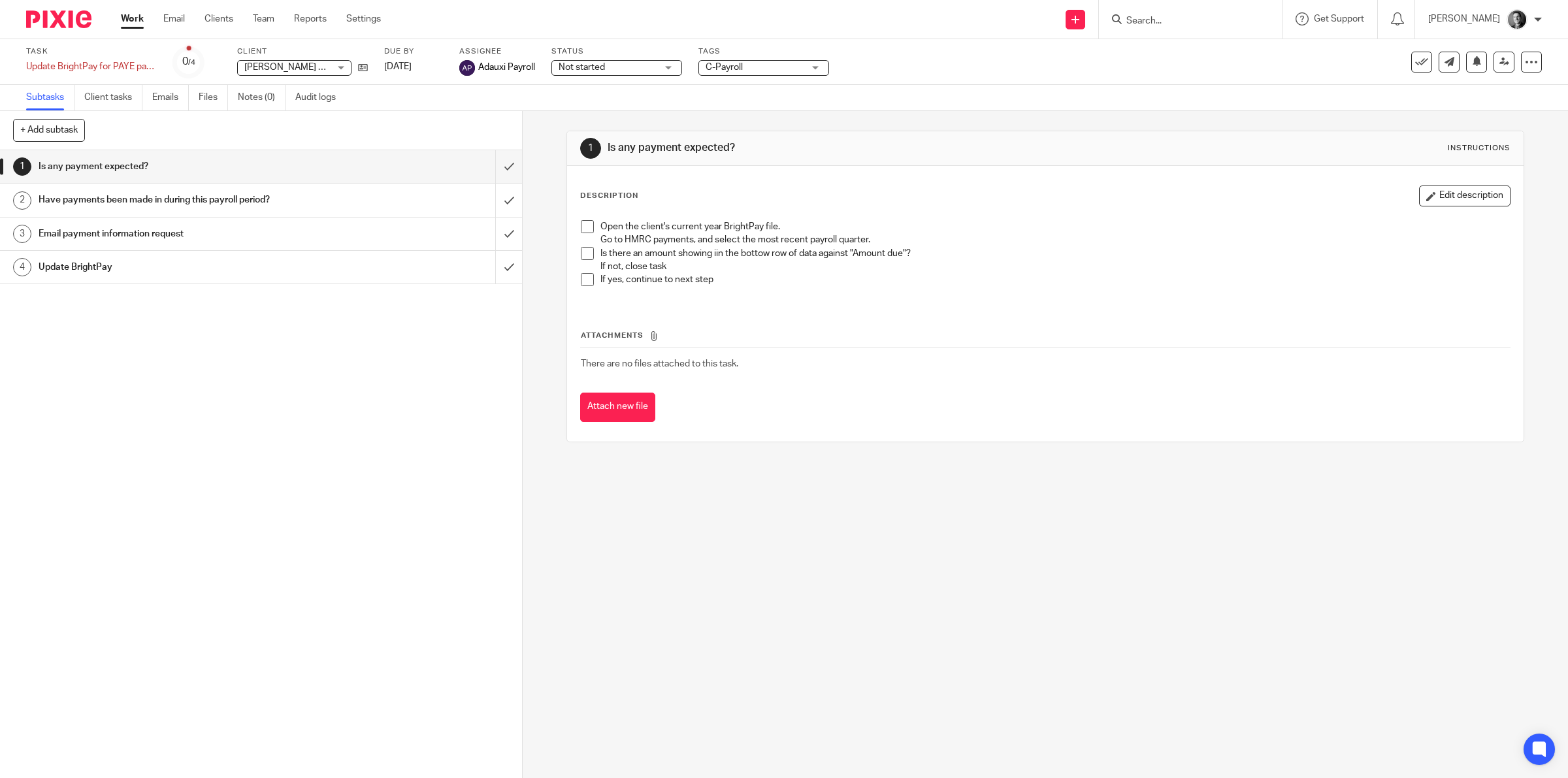
click at [741, 73] on span "C-Payroll" at bounding box center [755, 67] width 98 height 14
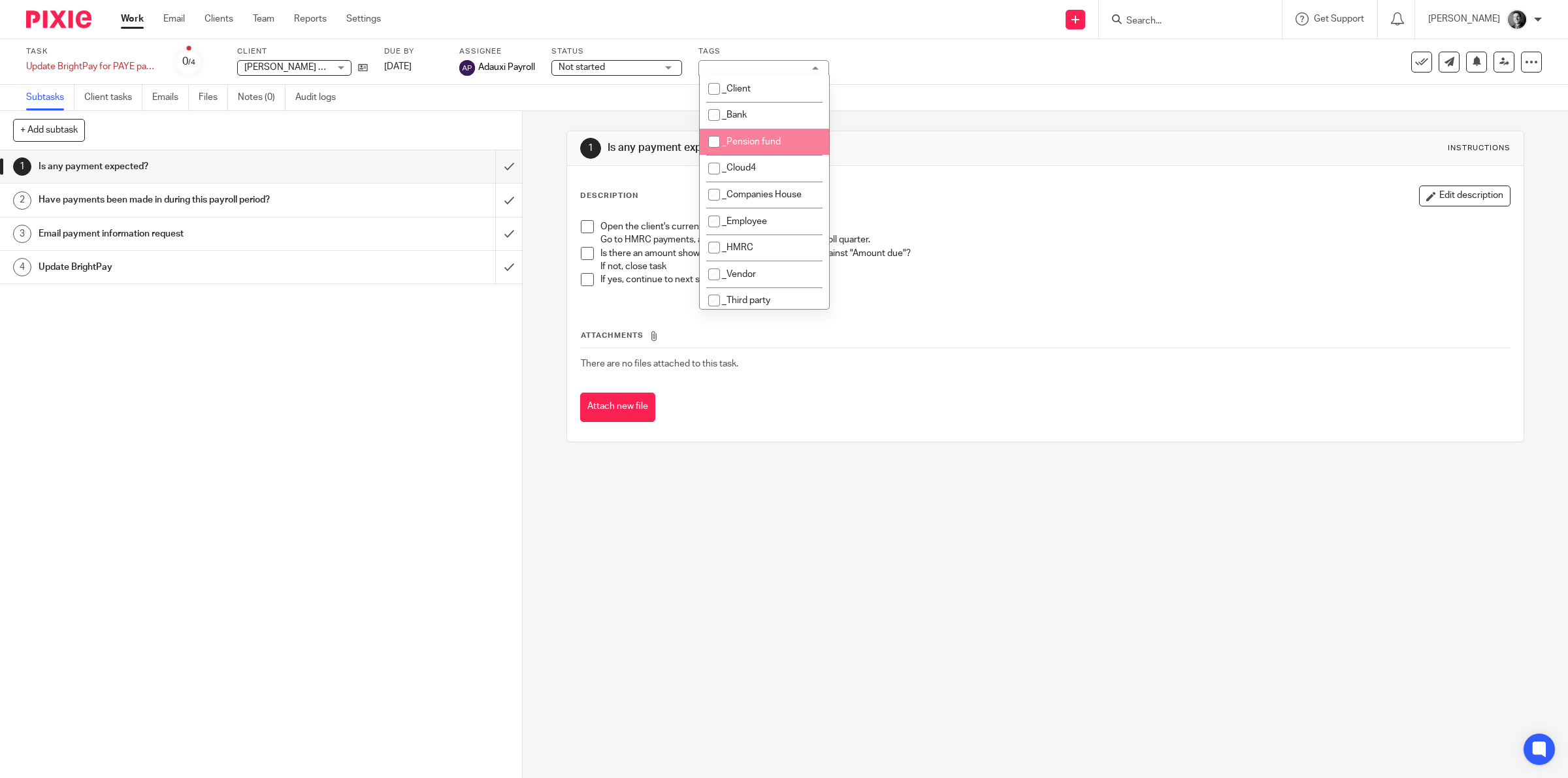
scroll to position [204, 0]
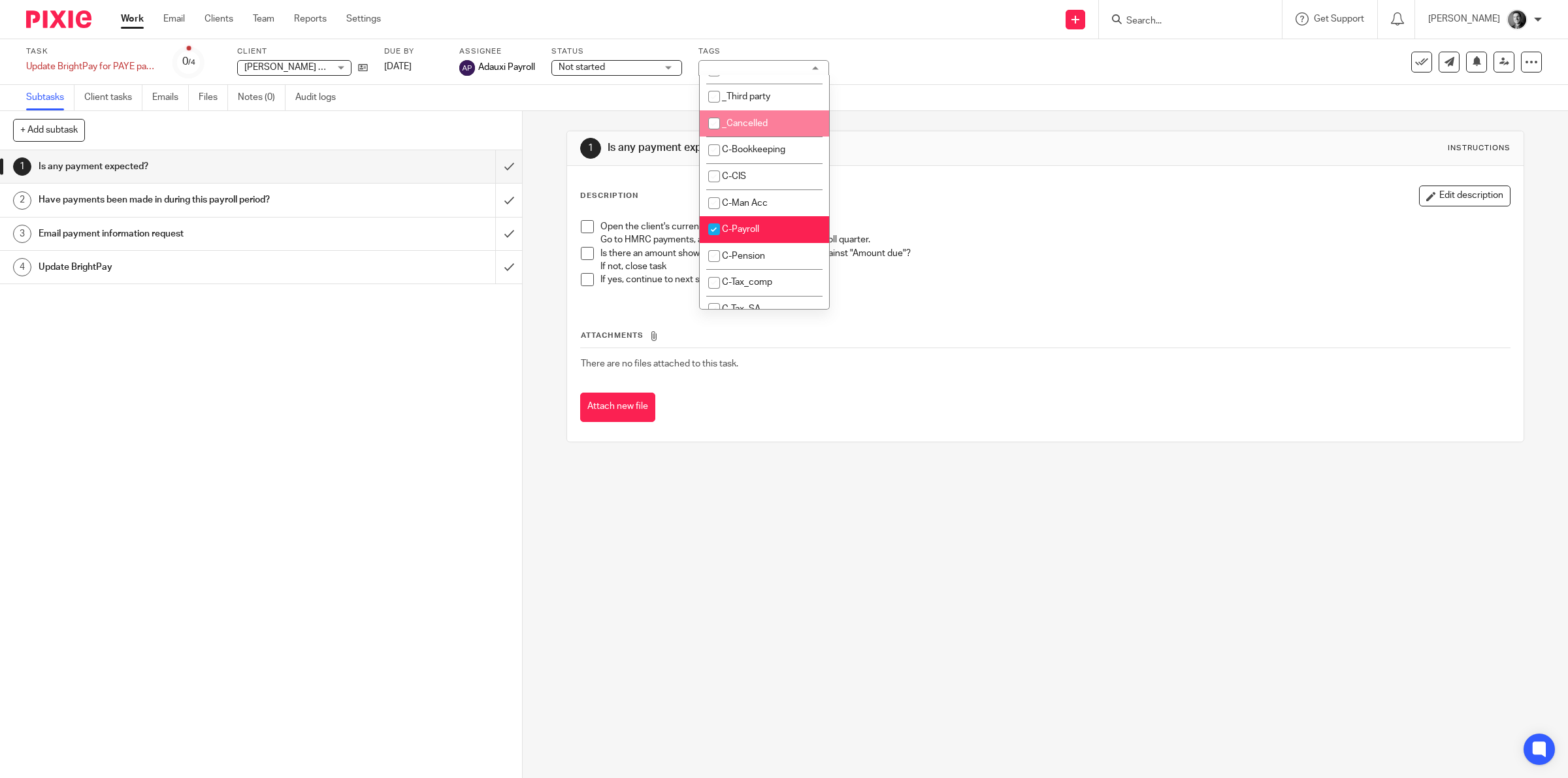
click at [795, 122] on li "_Cancelled" at bounding box center [764, 124] width 129 height 27
checkbox input "true"
click at [1083, 106] on div "Subtasks Client tasks Emails Files Notes (0) Audit logs" at bounding box center [784, 98] width 1568 height 26
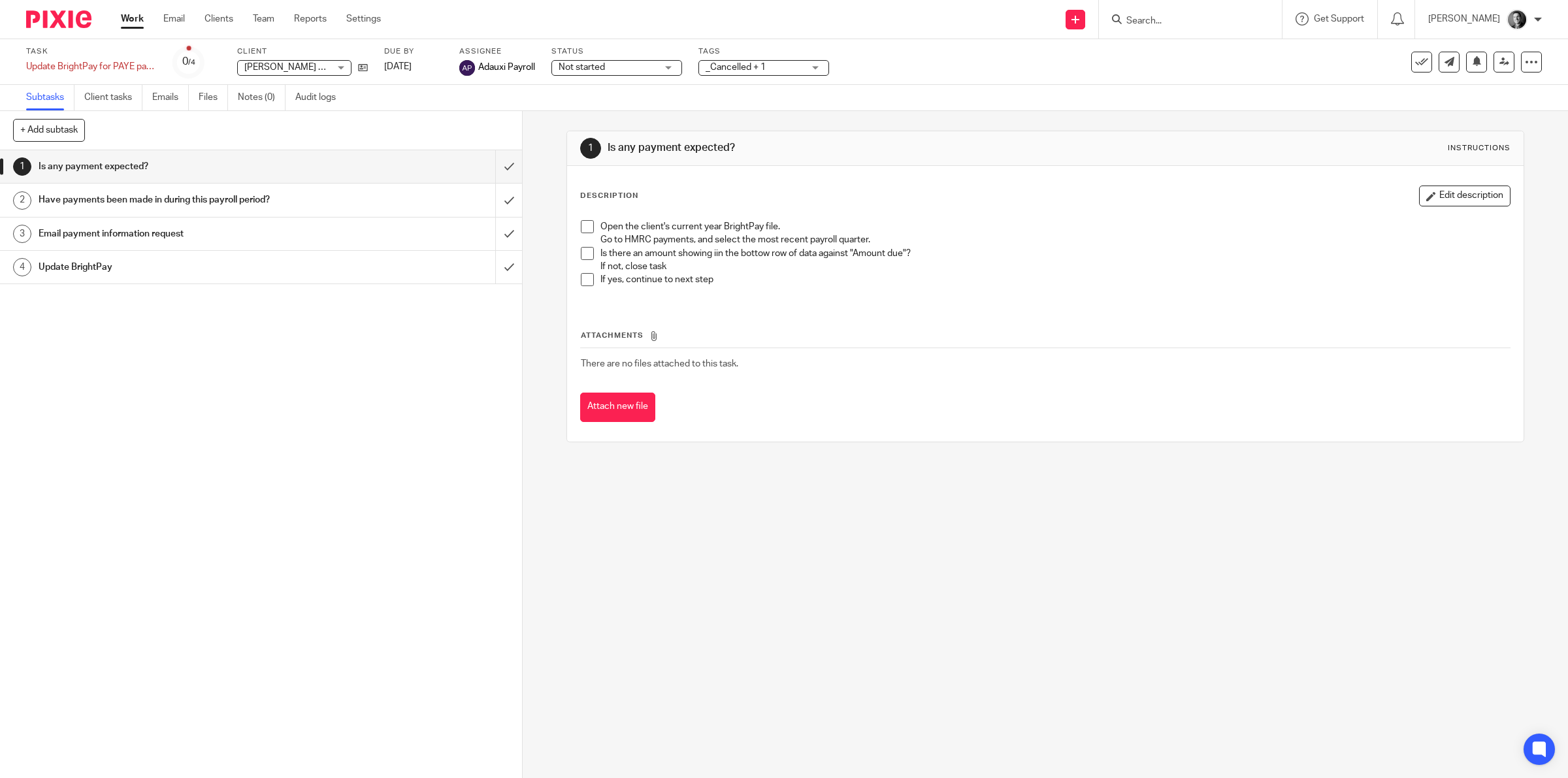
click at [1398, 57] on div "Save as a template Apply existing template Advanced task editor Copy task Make …" at bounding box center [1416, 62] width 253 height 21
click at [1415, 57] on icon at bounding box center [1421, 62] width 13 height 13
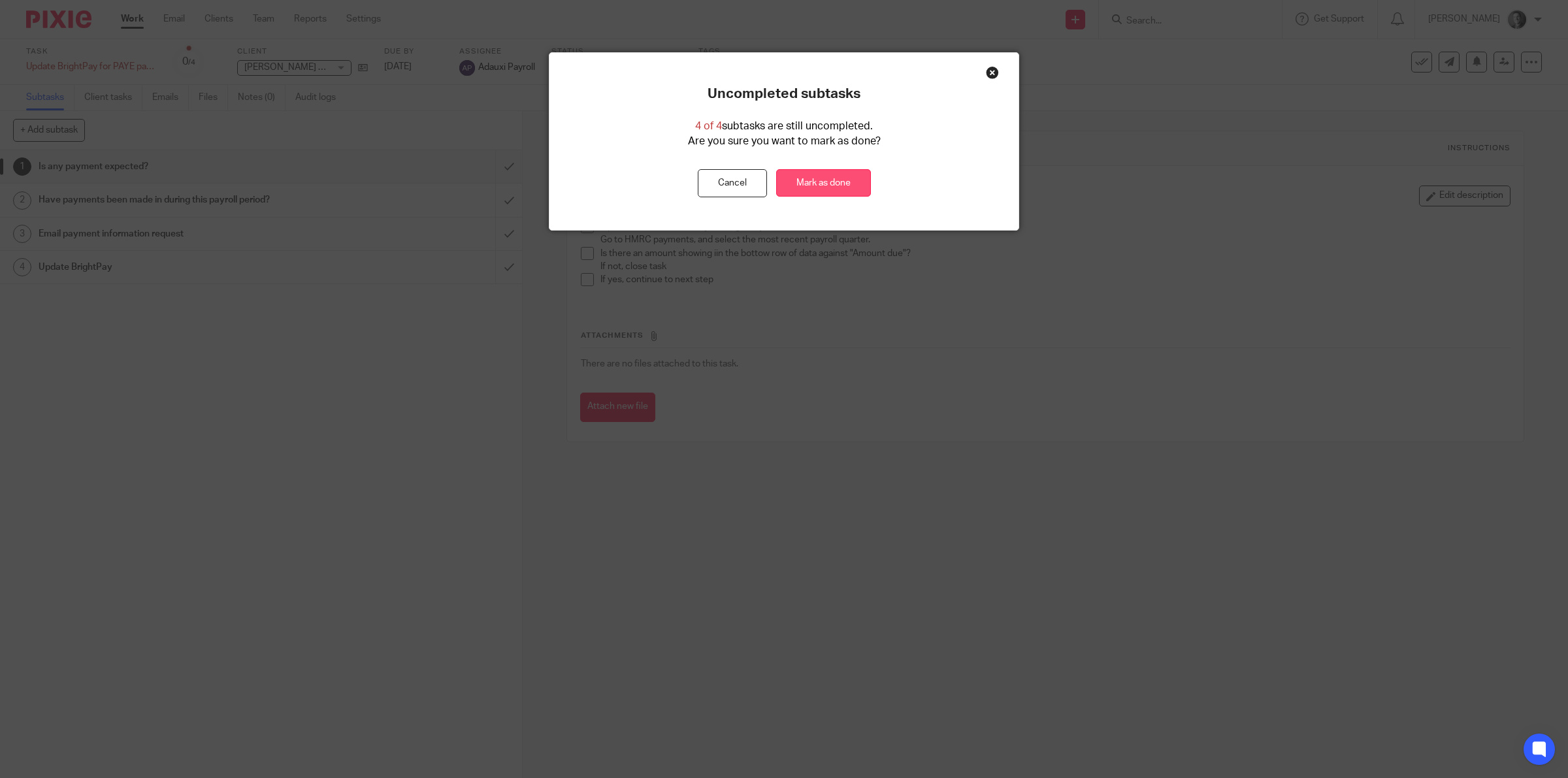
click at [821, 180] on link "Mark as done" at bounding box center [823, 183] width 95 height 28
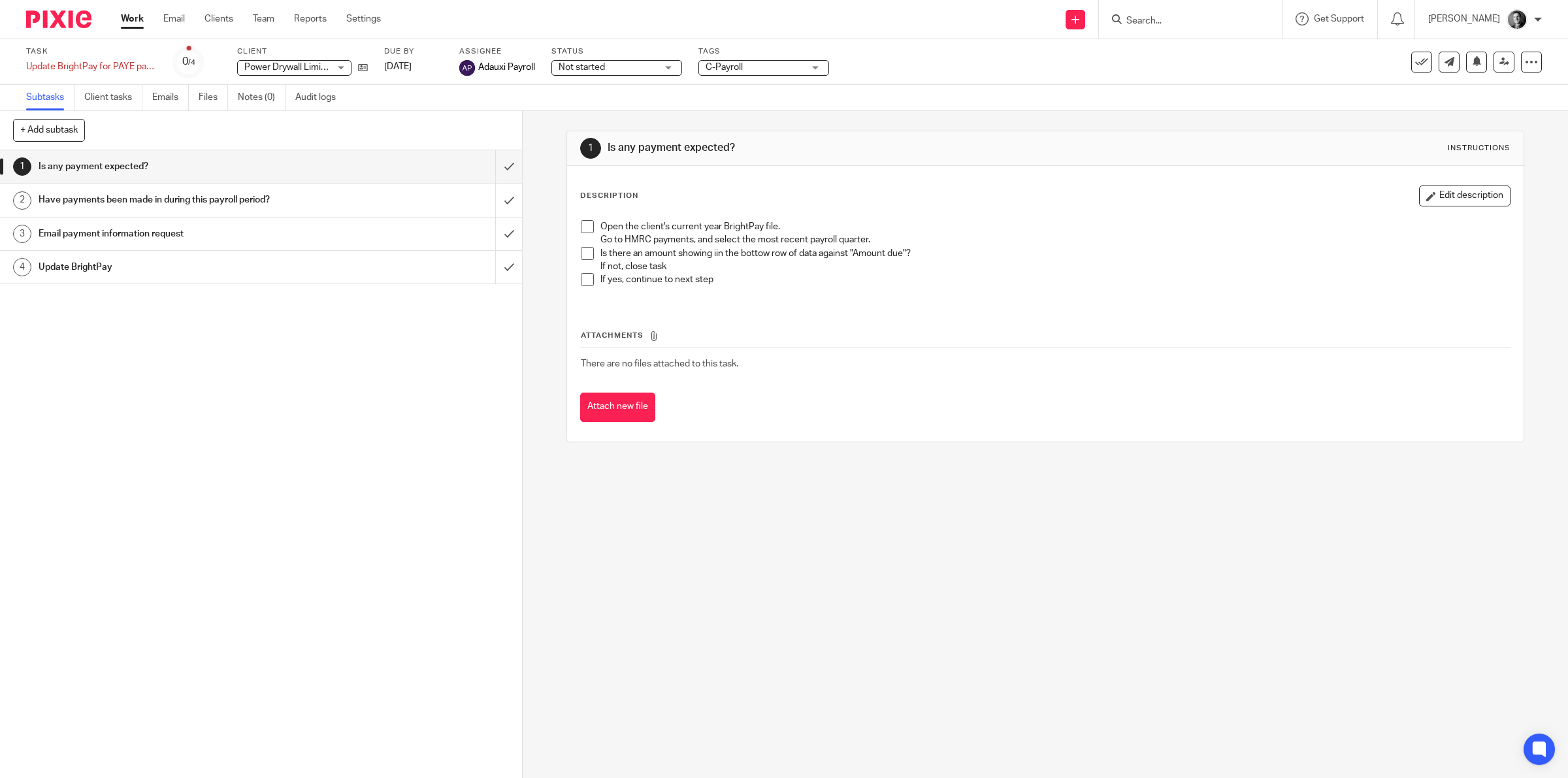
click at [746, 73] on span "C-Payroll" at bounding box center [755, 67] width 98 height 14
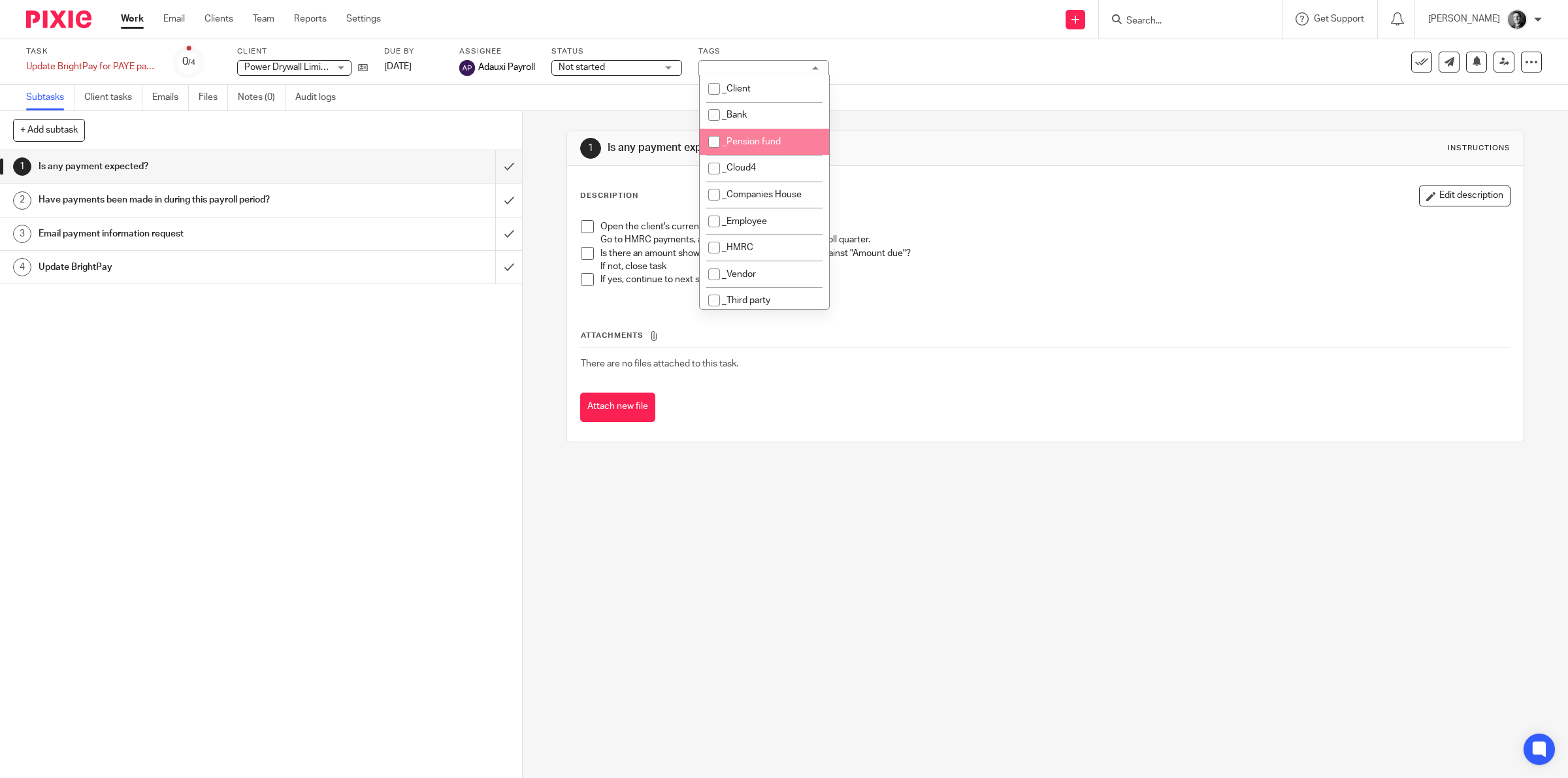
scroll to position [204, 0]
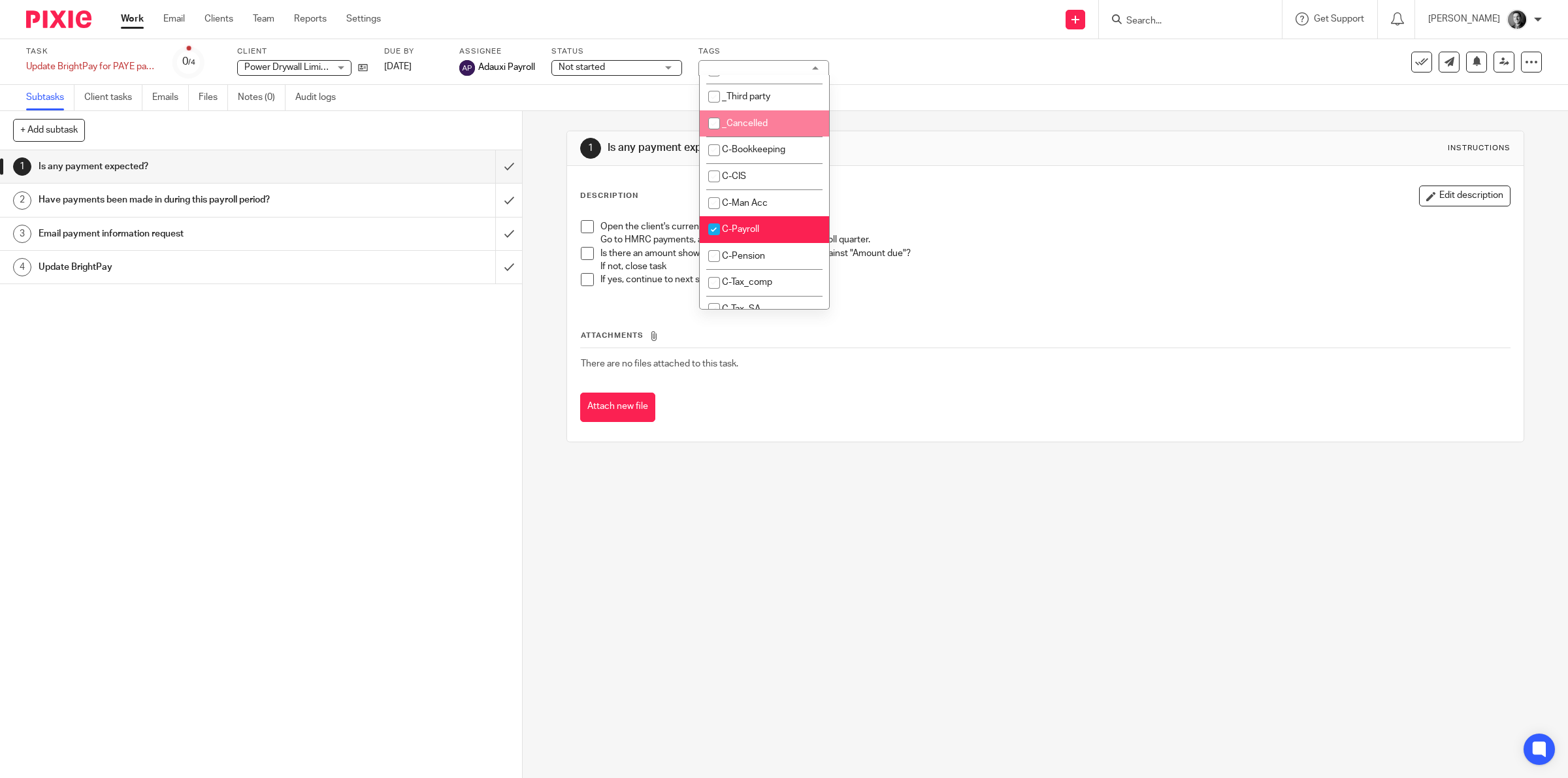
click at [782, 121] on li "_Cancelled" at bounding box center [764, 124] width 129 height 27
checkbox input "true"
click at [877, 108] on div "Subtasks Client tasks Emails Files Notes (0) Audit logs" at bounding box center [784, 98] width 1568 height 26
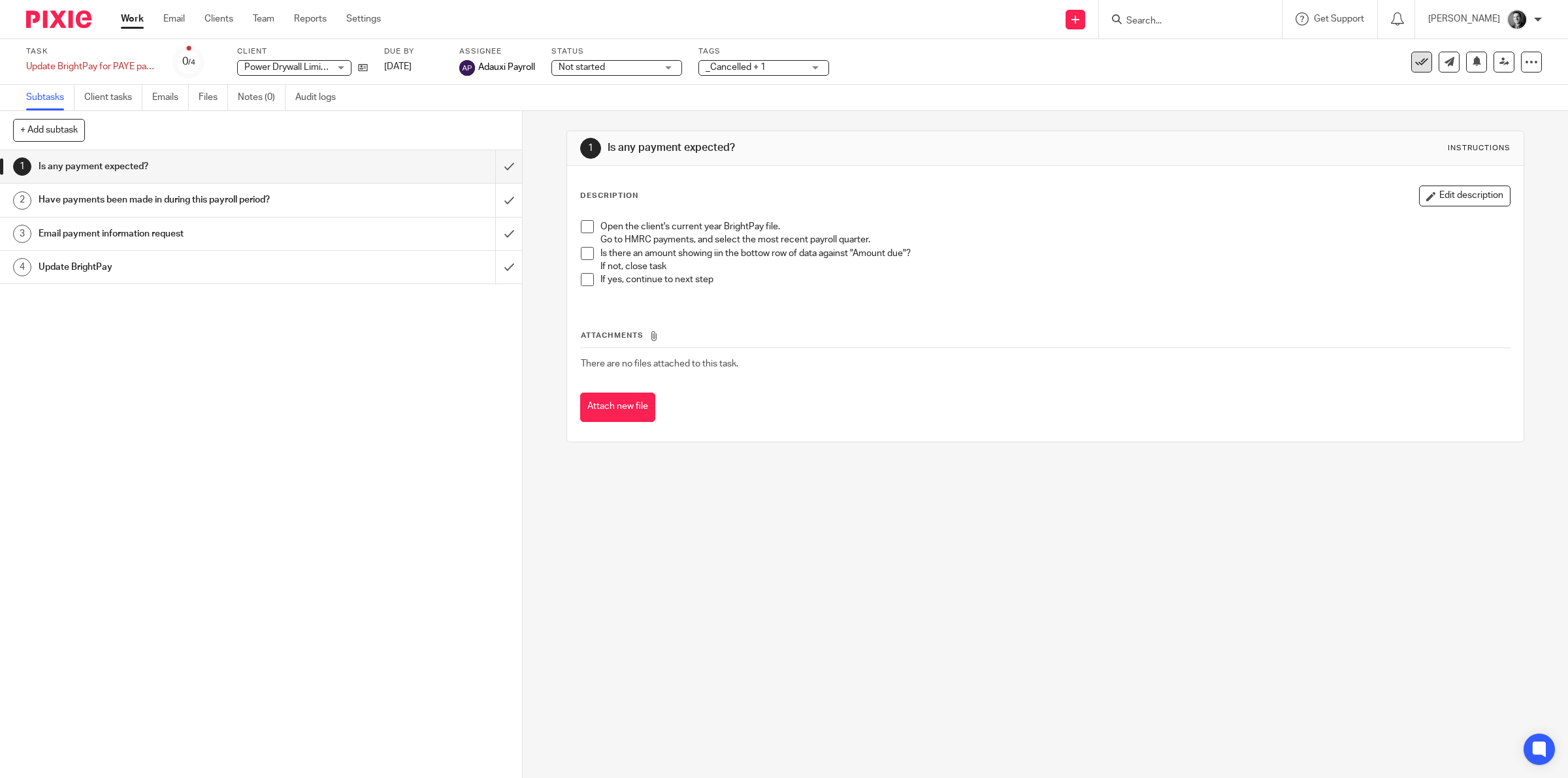
click at [1415, 61] on icon at bounding box center [1421, 62] width 13 height 13
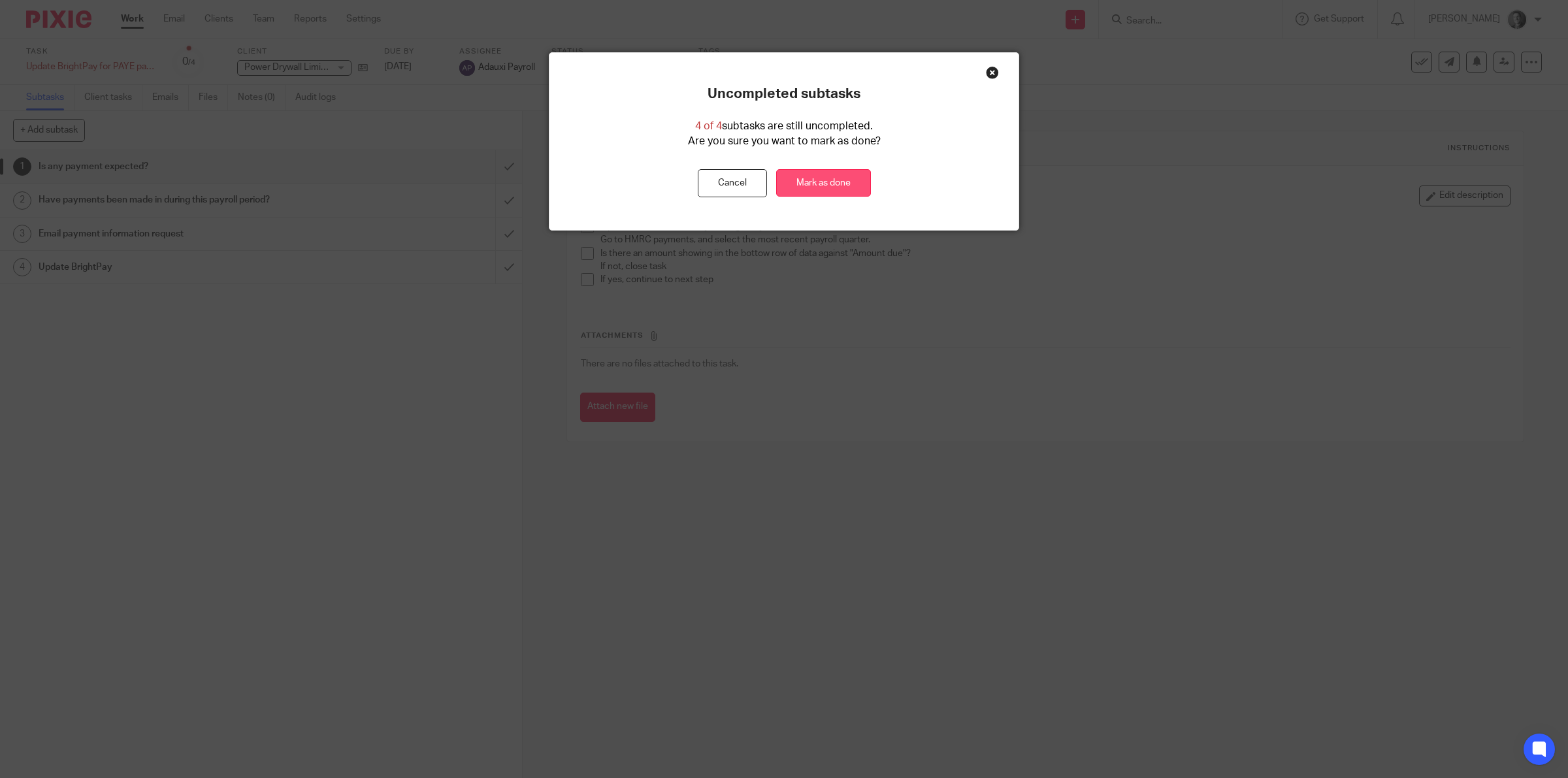
click at [847, 182] on link "Mark as done" at bounding box center [823, 183] width 95 height 28
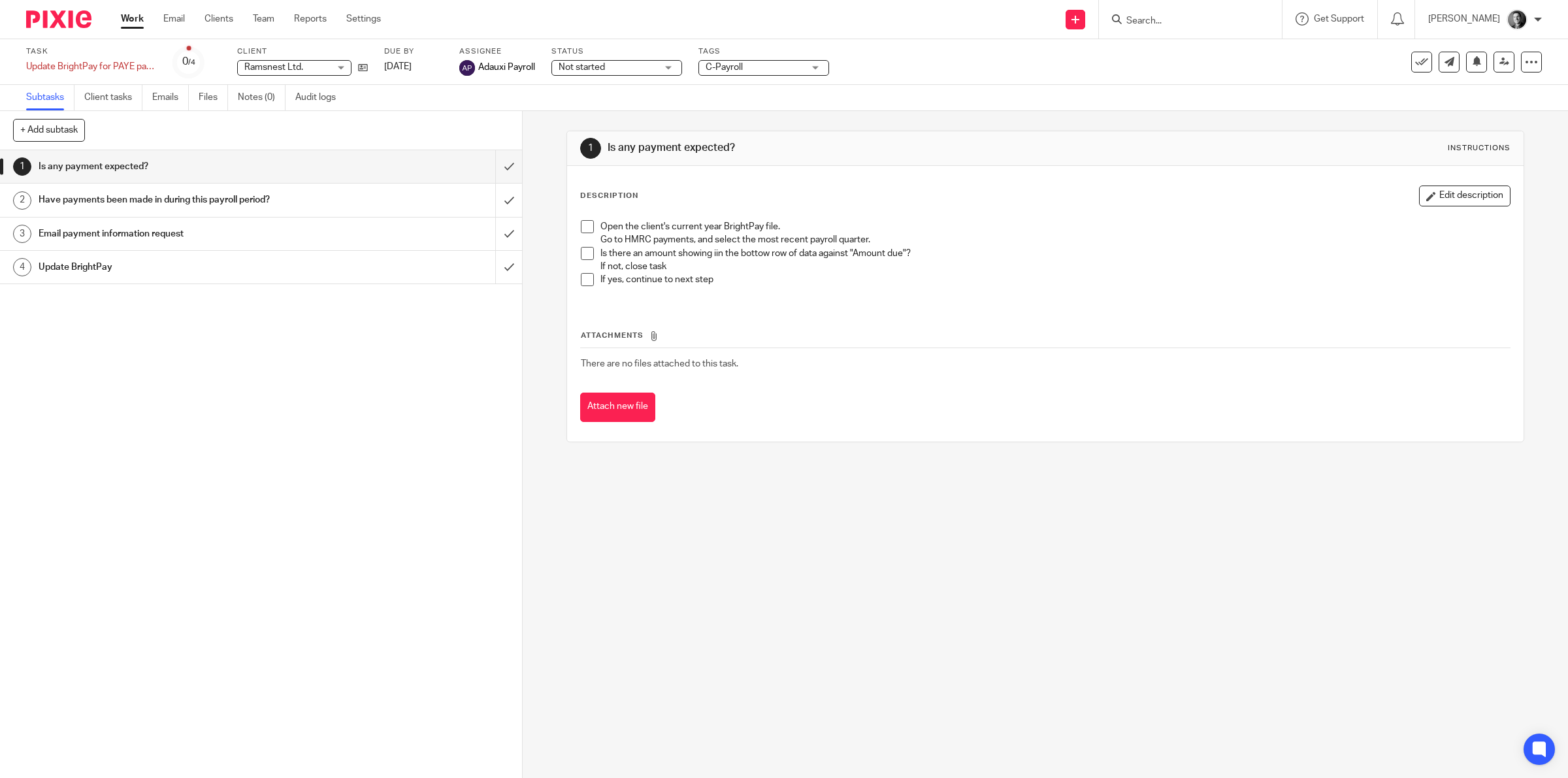
click at [756, 70] on span "C-Payroll" at bounding box center [755, 67] width 98 height 14
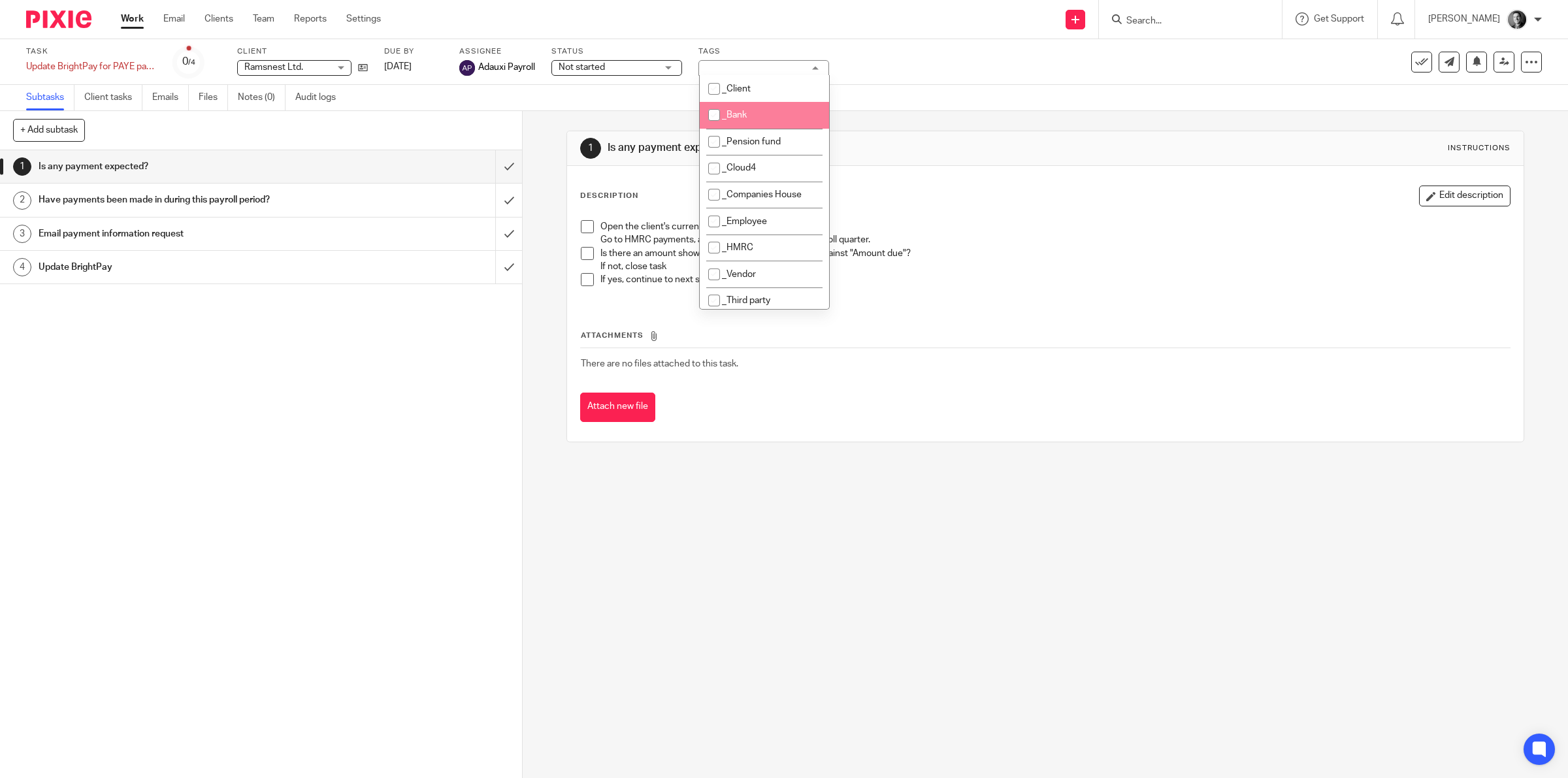
scroll to position [204, 0]
click at [765, 119] on span "_Cancelled" at bounding box center [745, 123] width 46 height 9
checkbox input "true"
click at [870, 108] on div "Subtasks Client tasks Emails Files Notes (0) Audit logs" at bounding box center [784, 98] width 1568 height 26
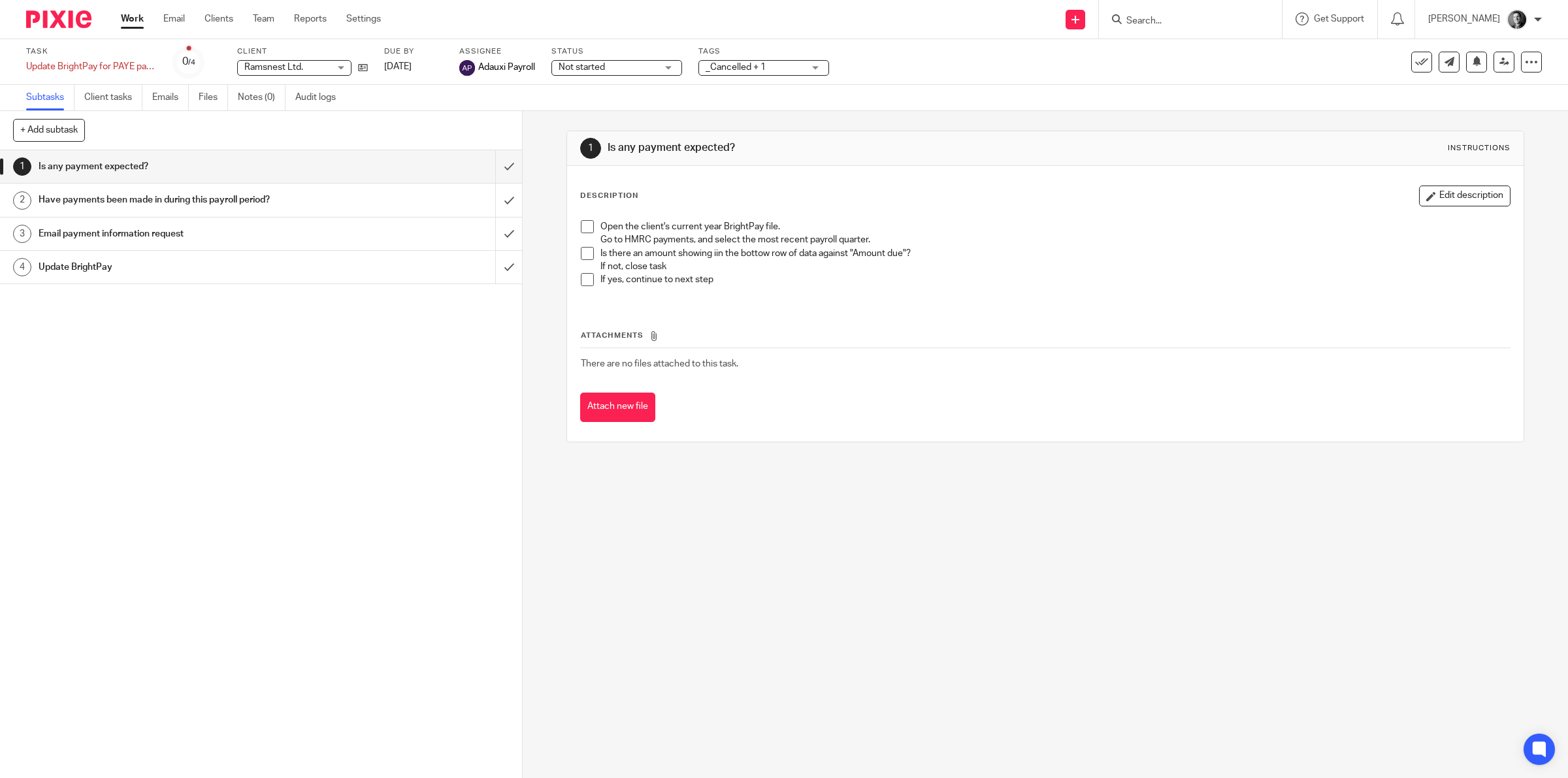
click at [1415, 57] on icon at bounding box center [1421, 62] width 13 height 13
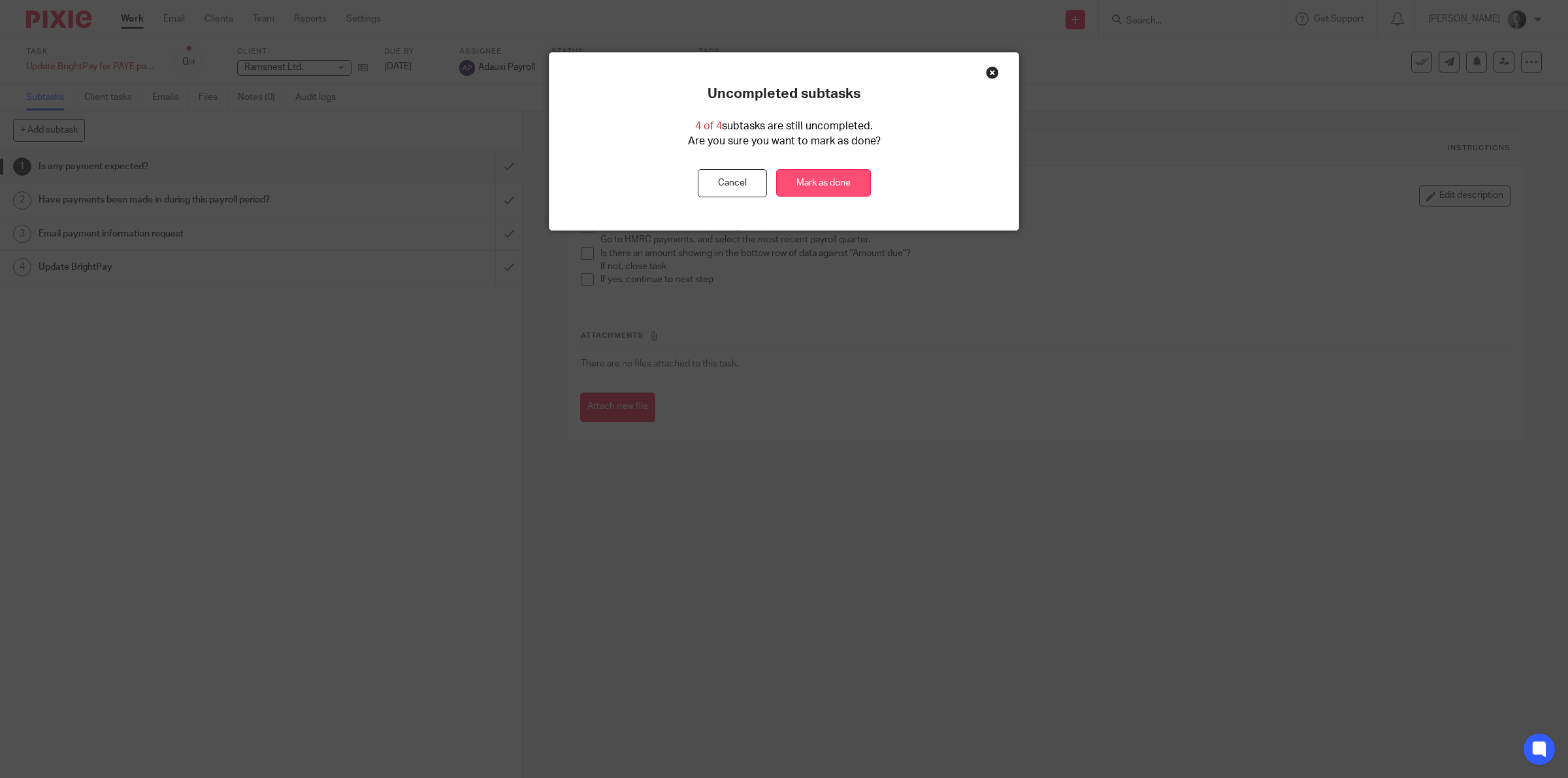
click at [841, 181] on link "Mark as done" at bounding box center [823, 183] width 95 height 28
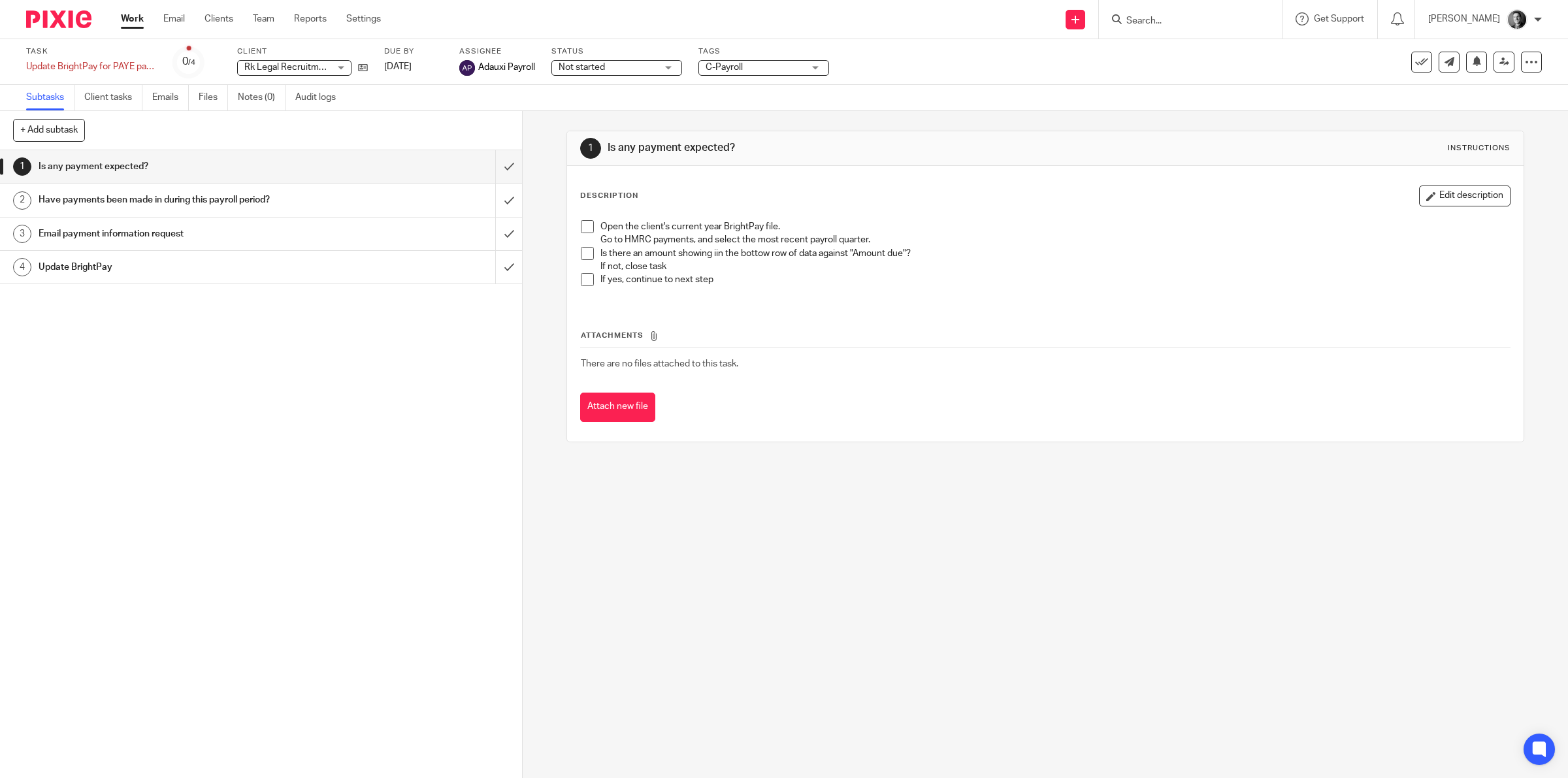
click at [804, 66] on span "C-Payroll" at bounding box center [755, 67] width 98 height 14
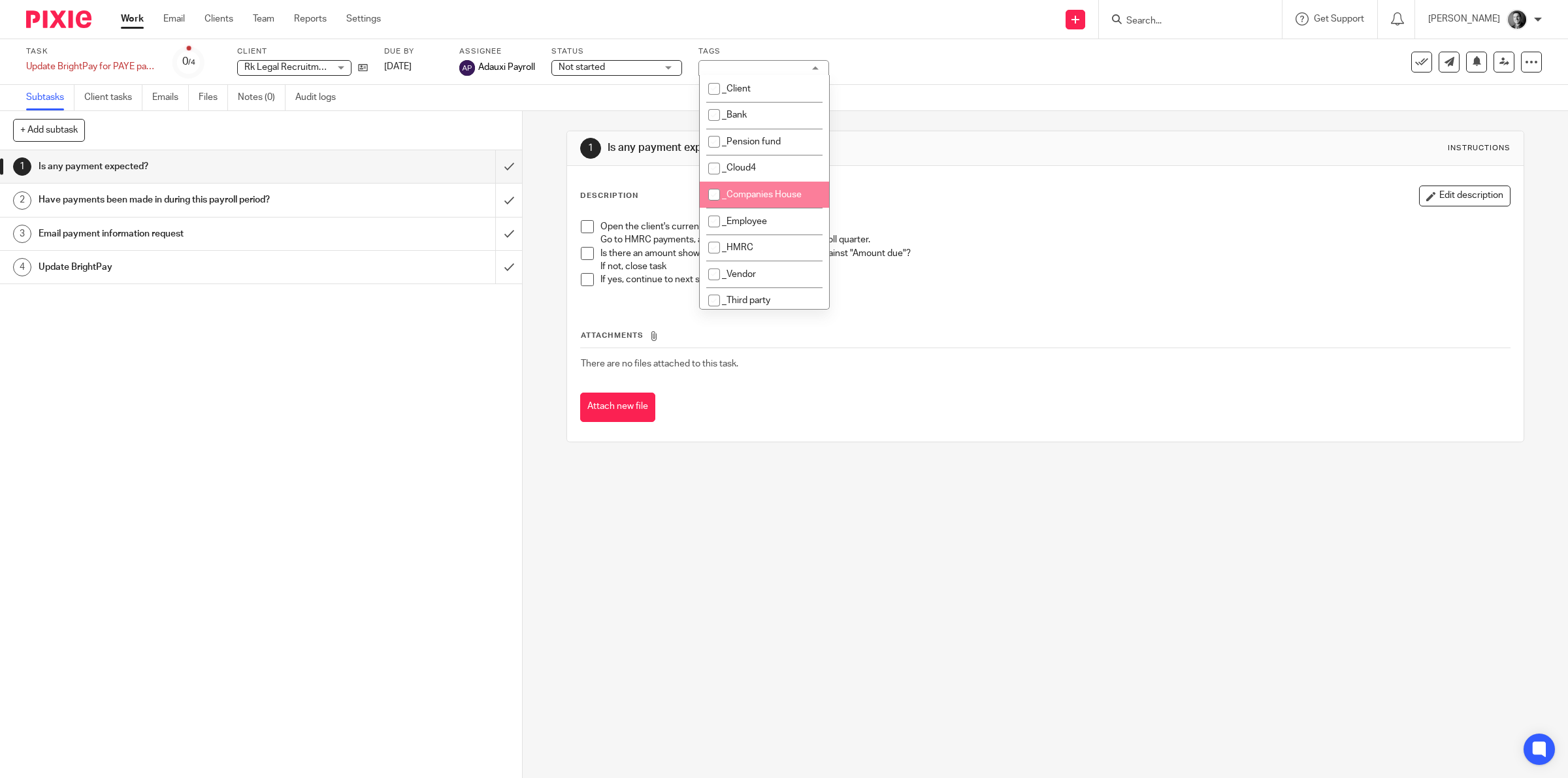
scroll to position [204, 0]
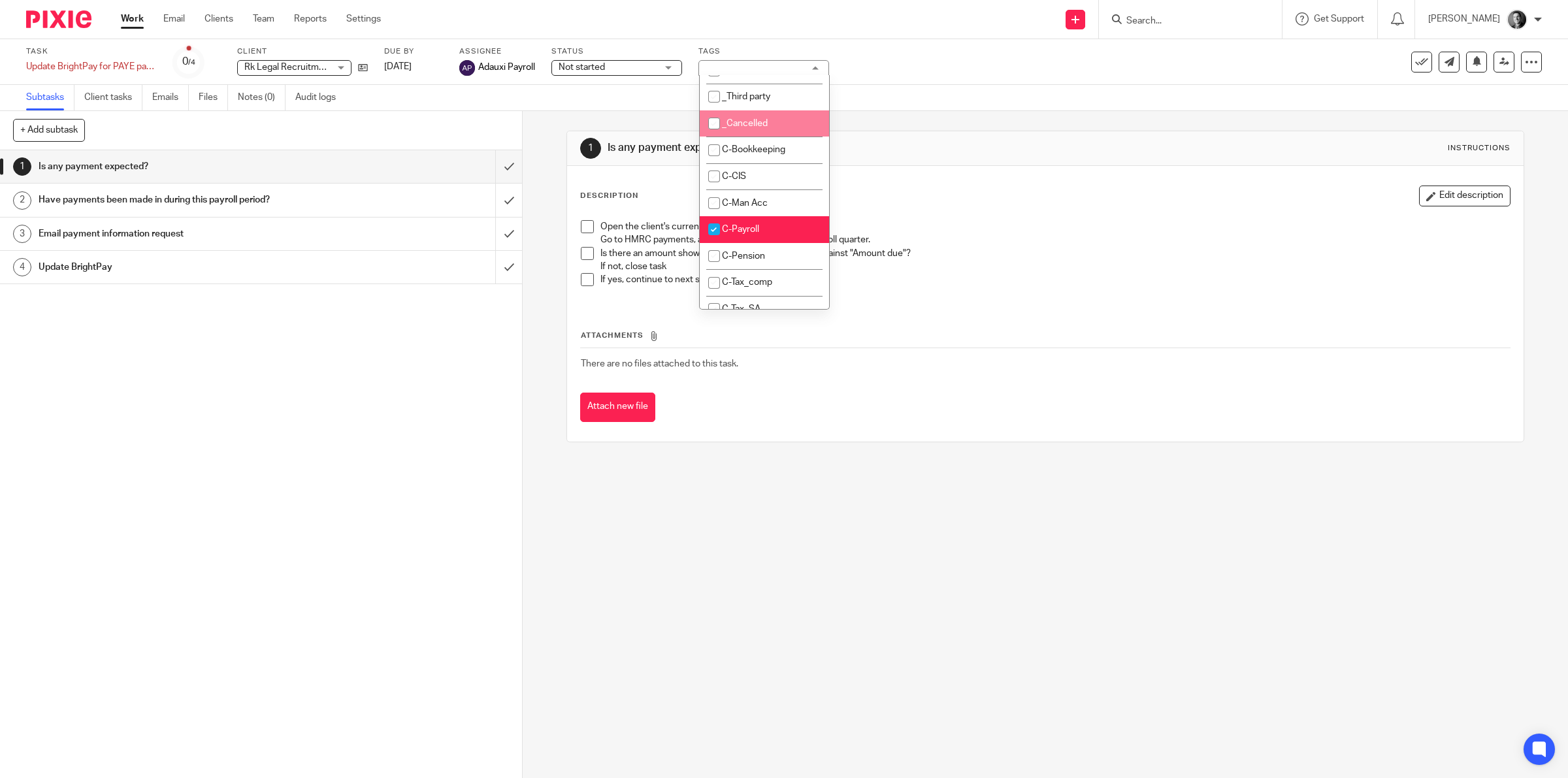
click at [792, 125] on li "_Cancelled" at bounding box center [764, 124] width 129 height 27
checkbox input "true"
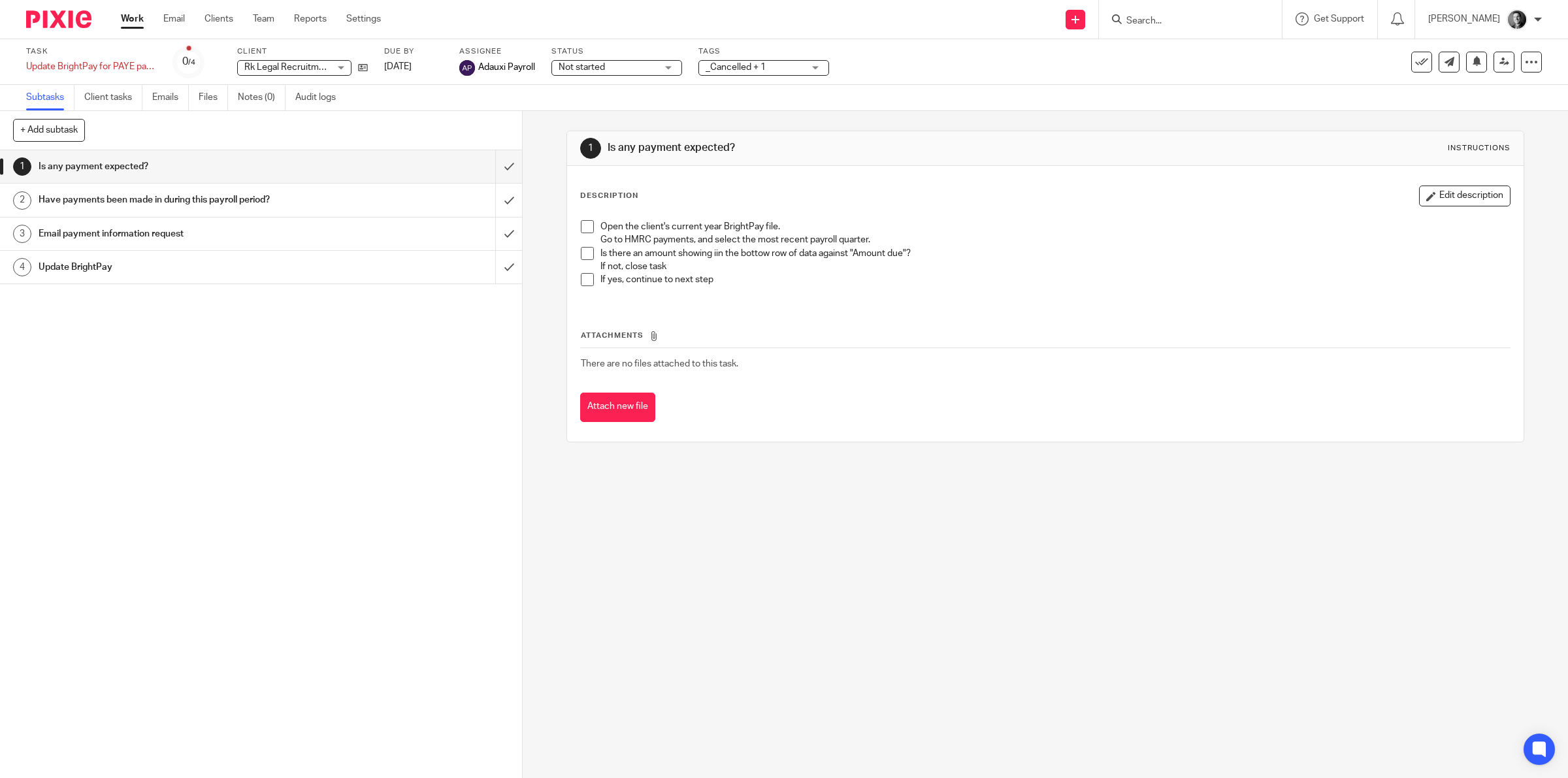
click at [944, 99] on div "Subtasks Client tasks Emails Files Notes (0) Audit logs" at bounding box center [784, 98] width 1568 height 26
click at [1418, 66] on button at bounding box center [1422, 62] width 21 height 21
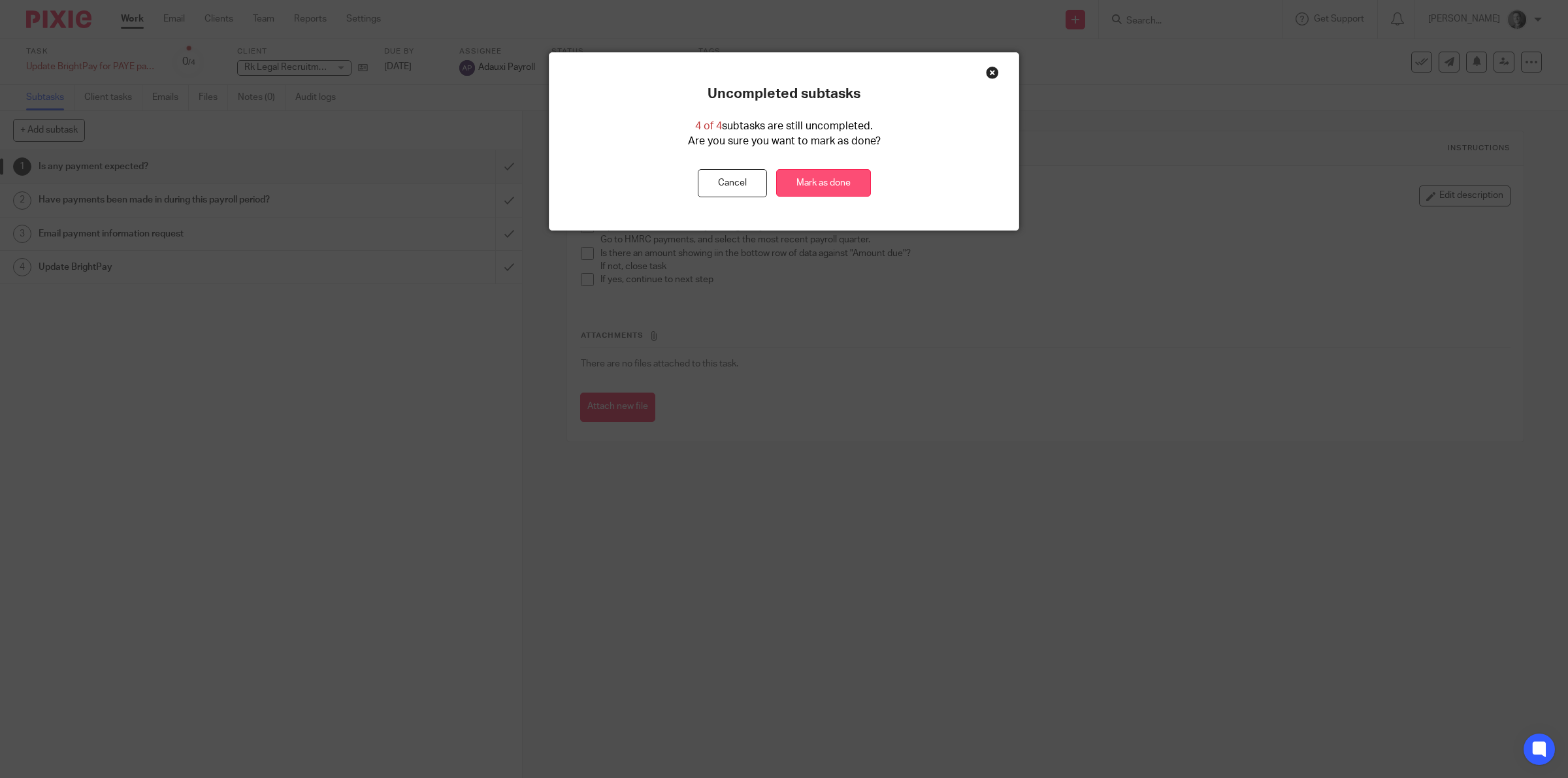
click at [856, 184] on link "Mark as done" at bounding box center [823, 183] width 95 height 28
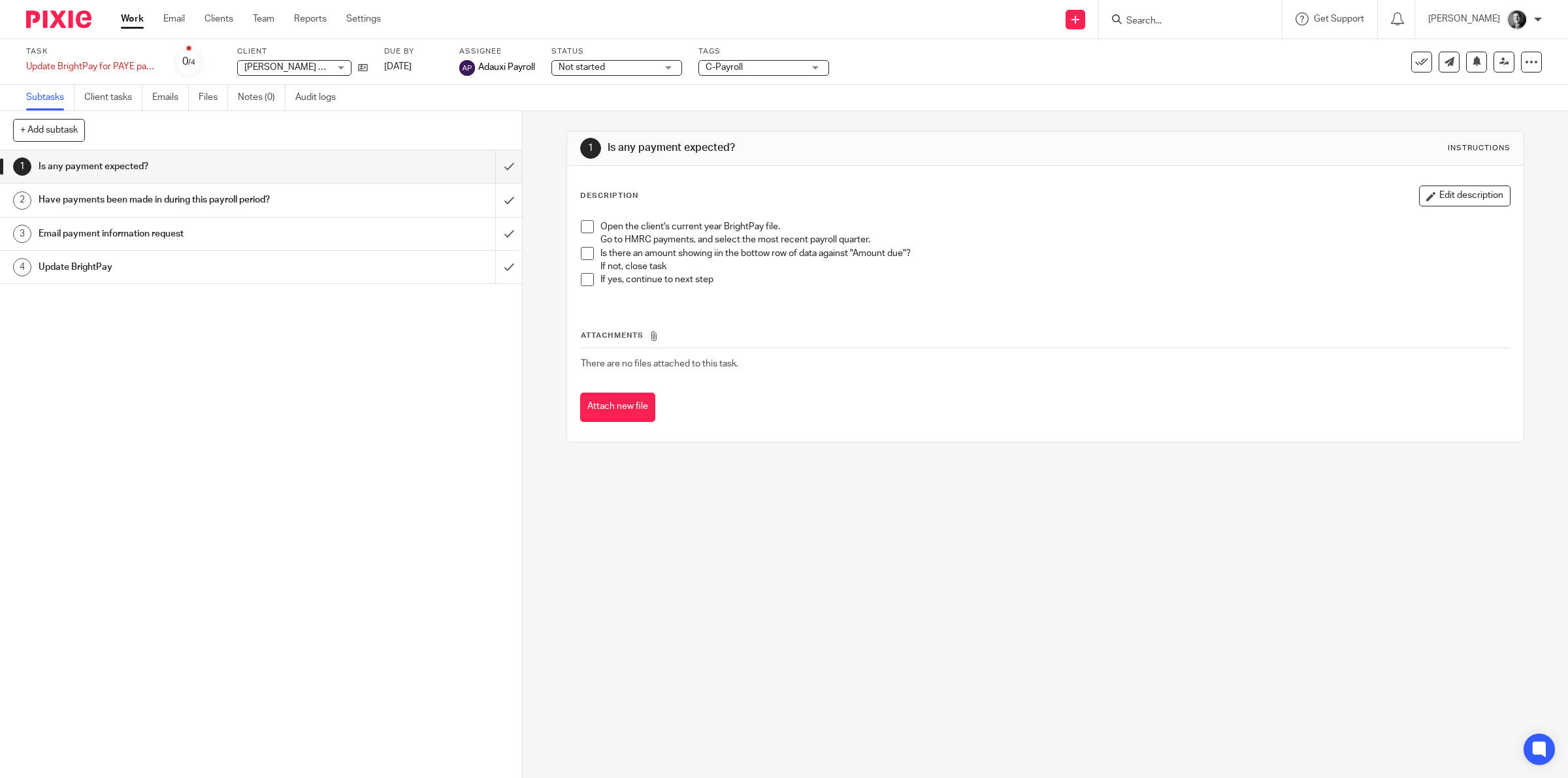
click at [794, 70] on span "C-Payroll" at bounding box center [755, 67] width 98 height 14
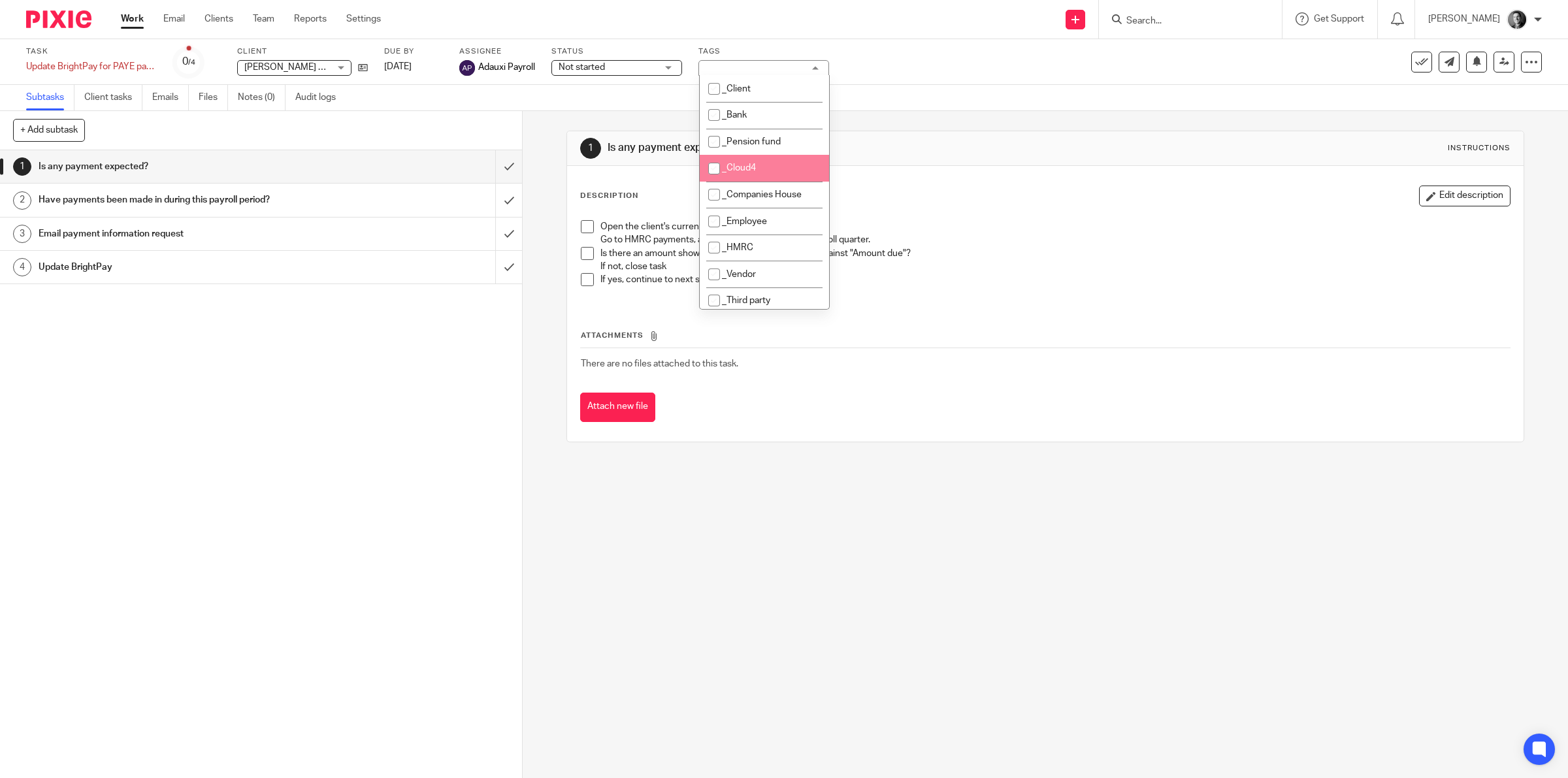
scroll to position [204, 0]
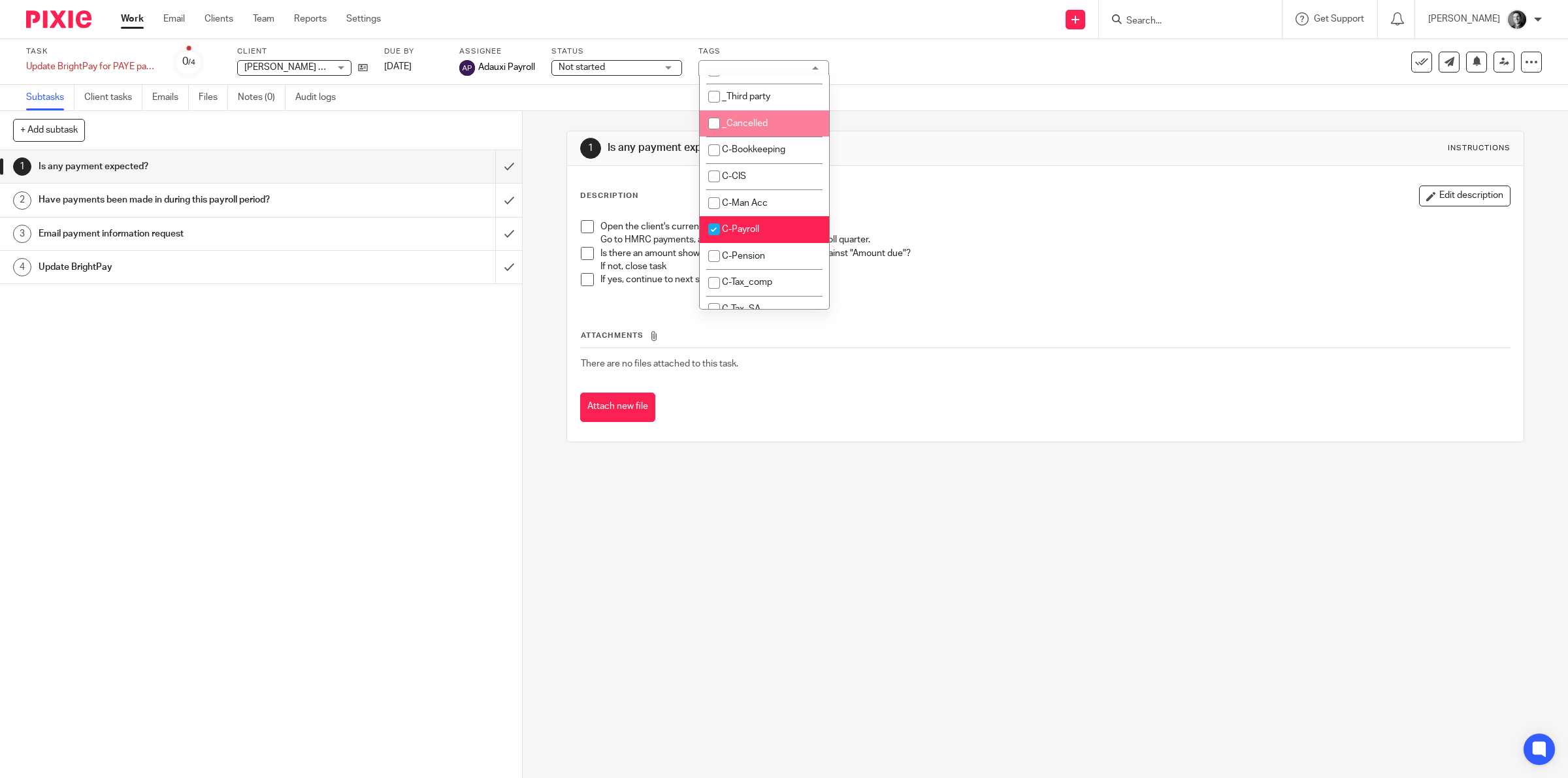
click at [773, 119] on li "_Cancelled" at bounding box center [764, 124] width 129 height 27
checkbox input "true"
click at [915, 100] on div "Subtasks Client tasks Emails Files Notes (0) Audit logs" at bounding box center [784, 98] width 1568 height 26
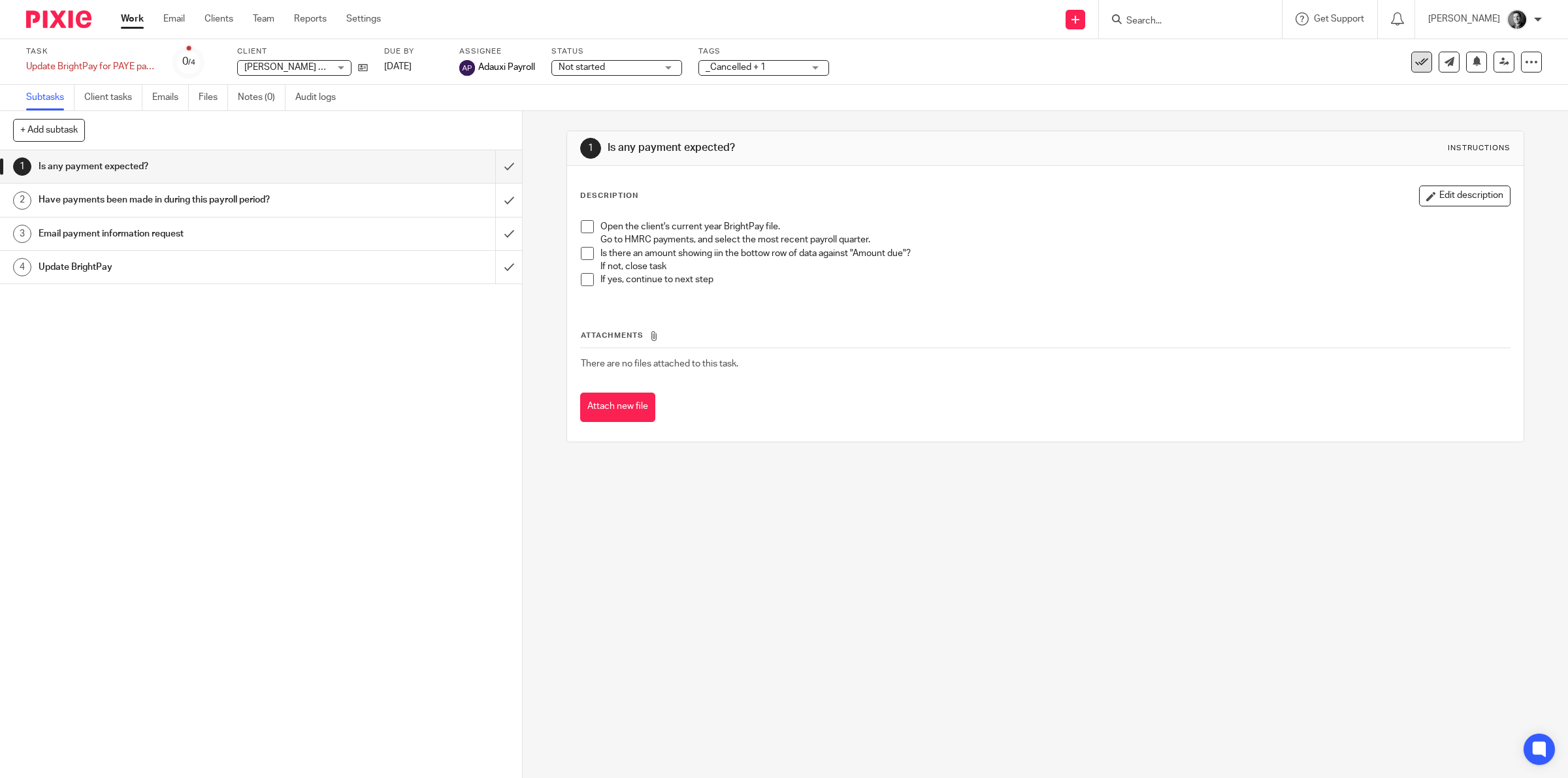
click at [1415, 57] on icon at bounding box center [1421, 62] width 13 height 13
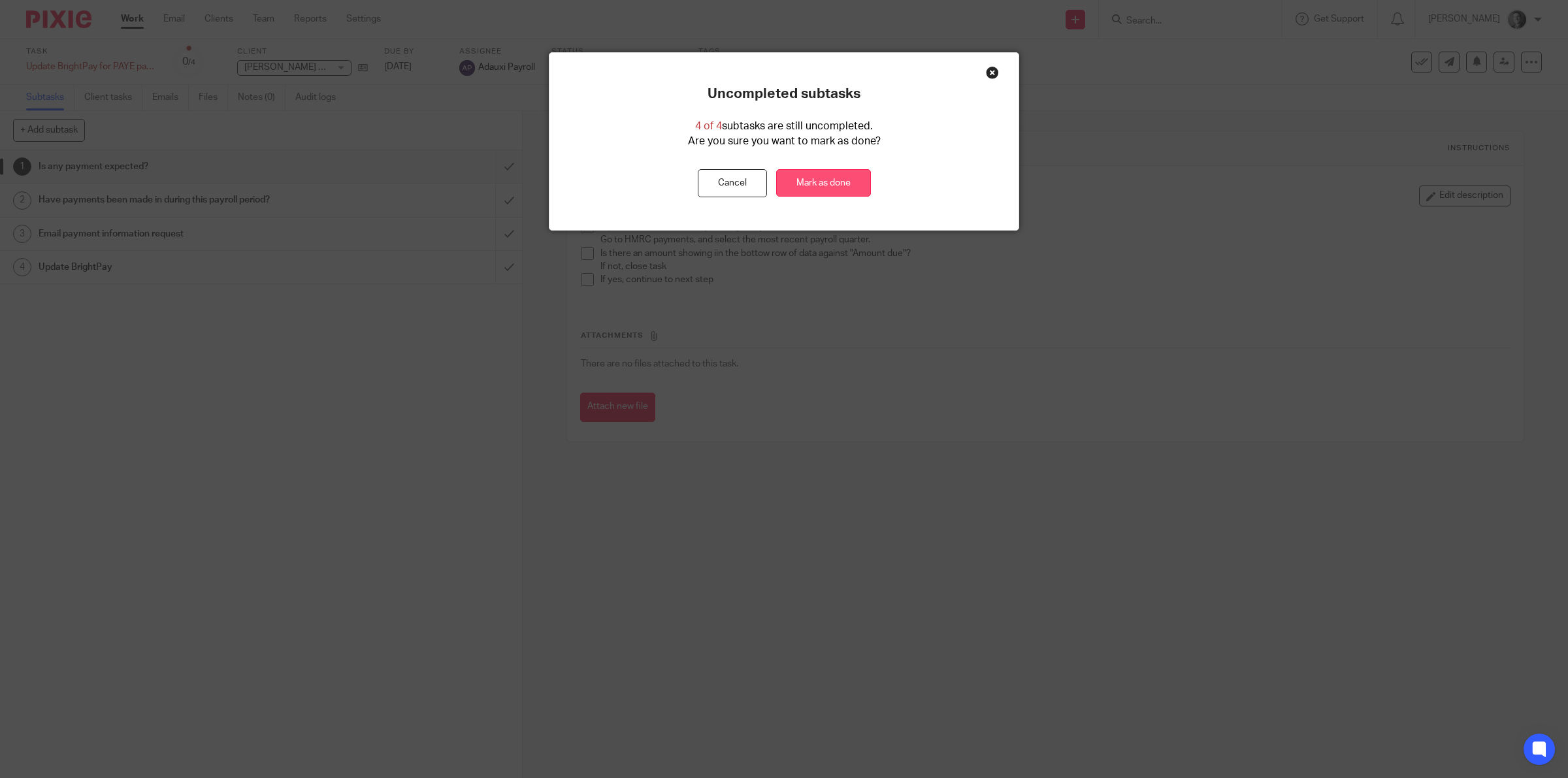
click at [847, 184] on link "Mark as done" at bounding box center [823, 183] width 95 height 28
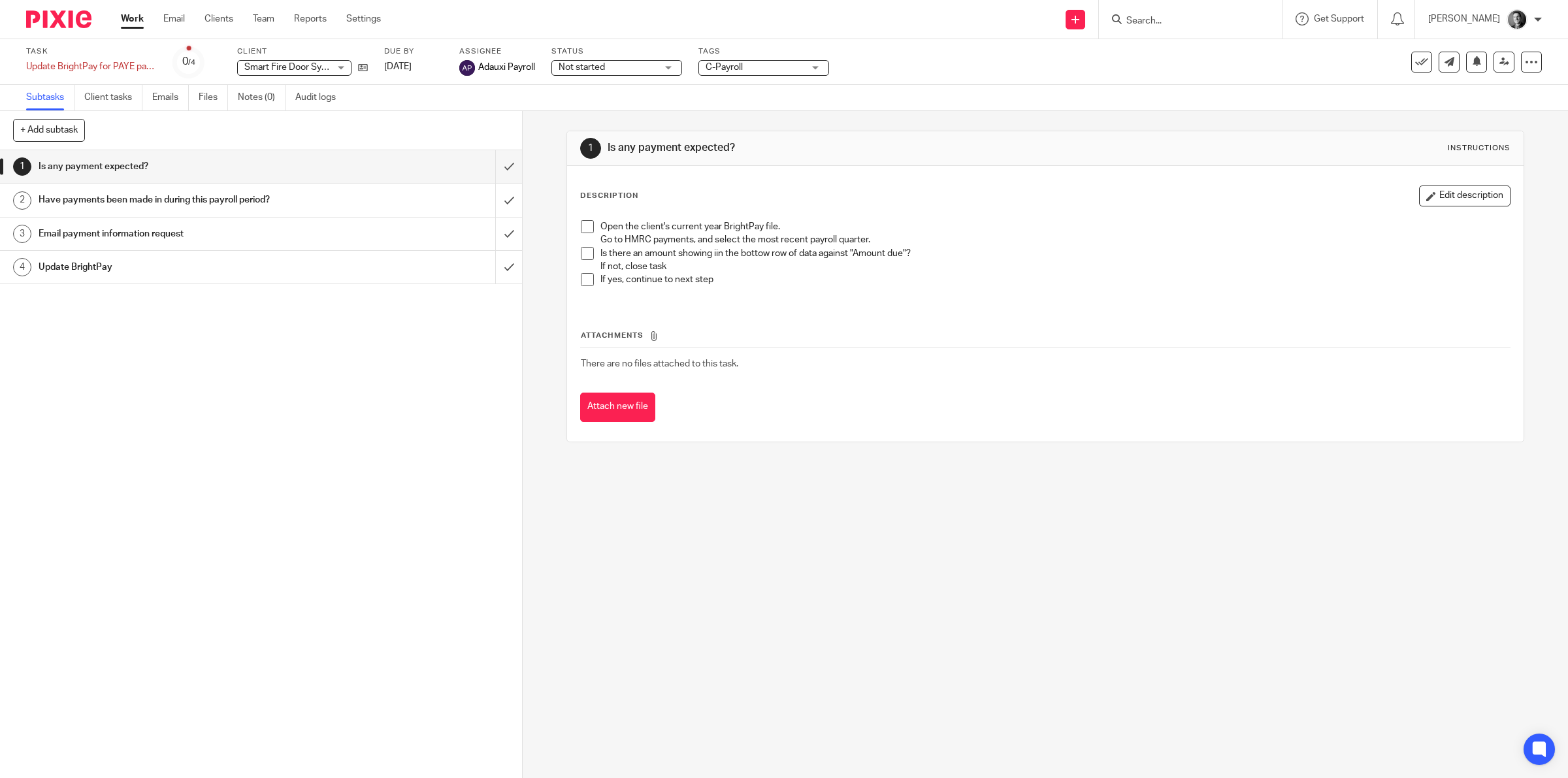
click at [773, 70] on span "C-Payroll" at bounding box center [755, 67] width 98 height 14
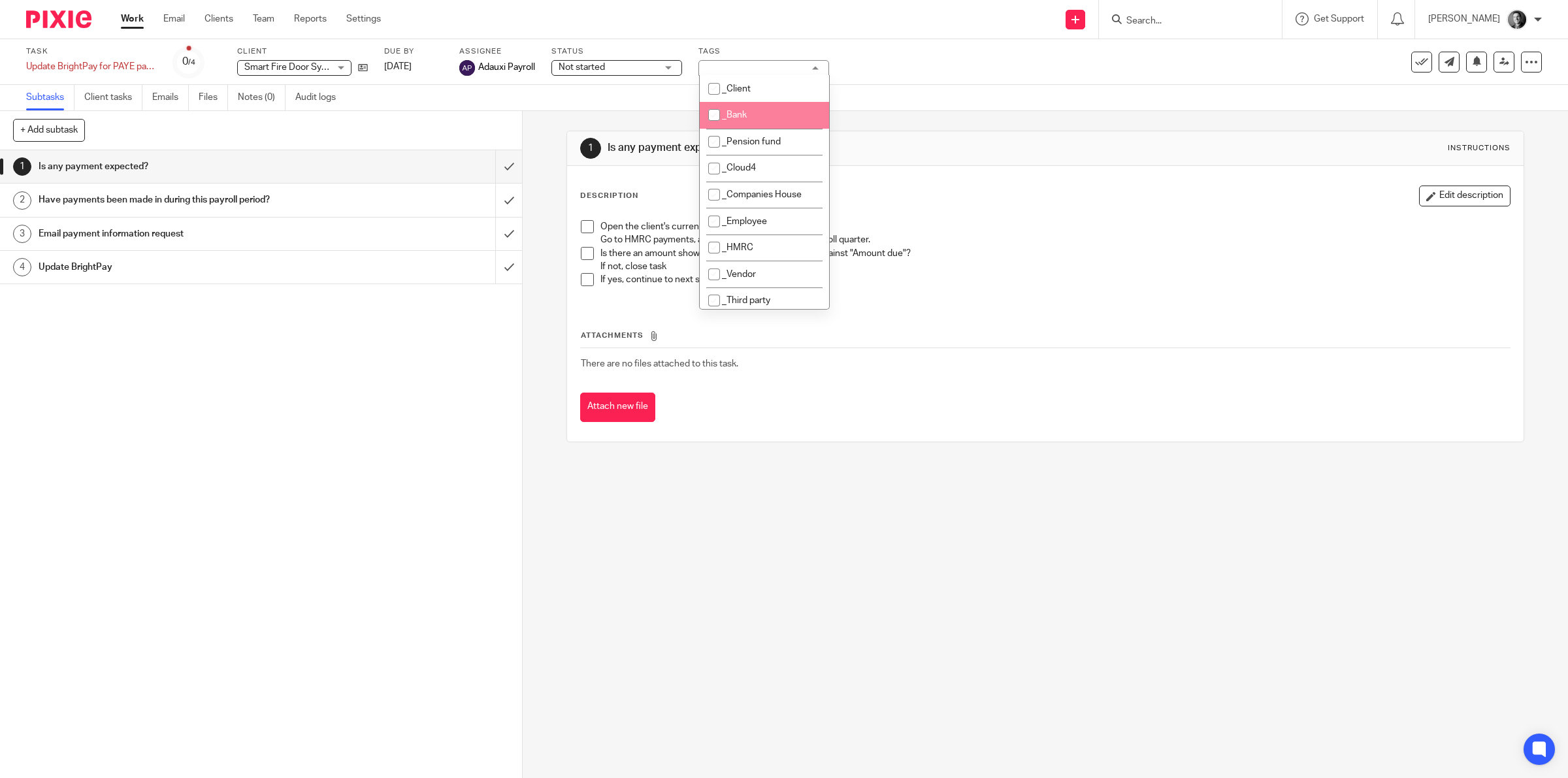
scroll to position [204, 0]
click at [777, 116] on li "_Cancelled" at bounding box center [764, 124] width 129 height 27
checkbox input "true"
click at [945, 98] on div "Subtasks Client tasks Emails Files Notes (0) Audit logs" at bounding box center [784, 98] width 1568 height 26
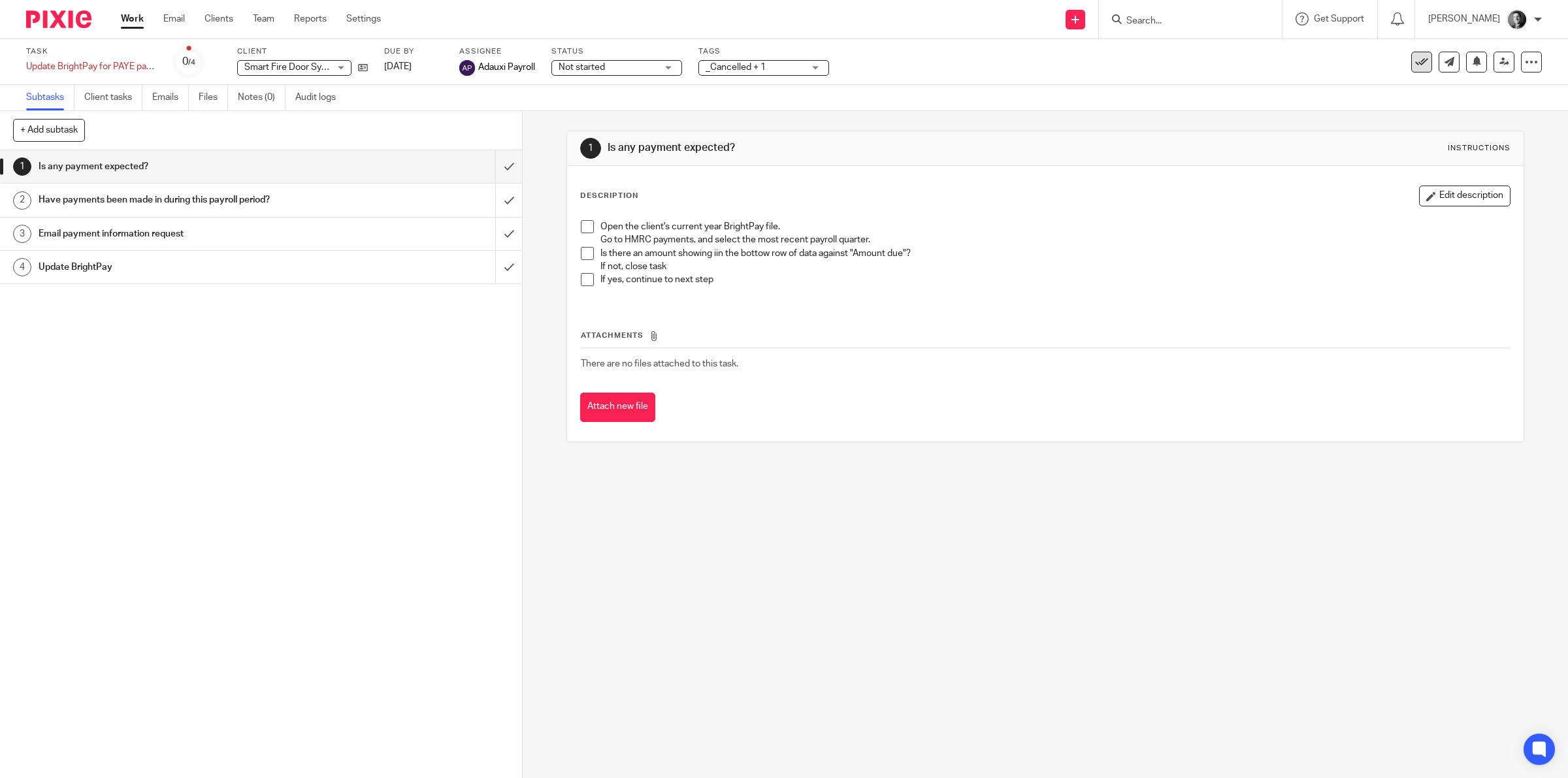
click at [1416, 64] on button at bounding box center [1422, 62] width 21 height 21
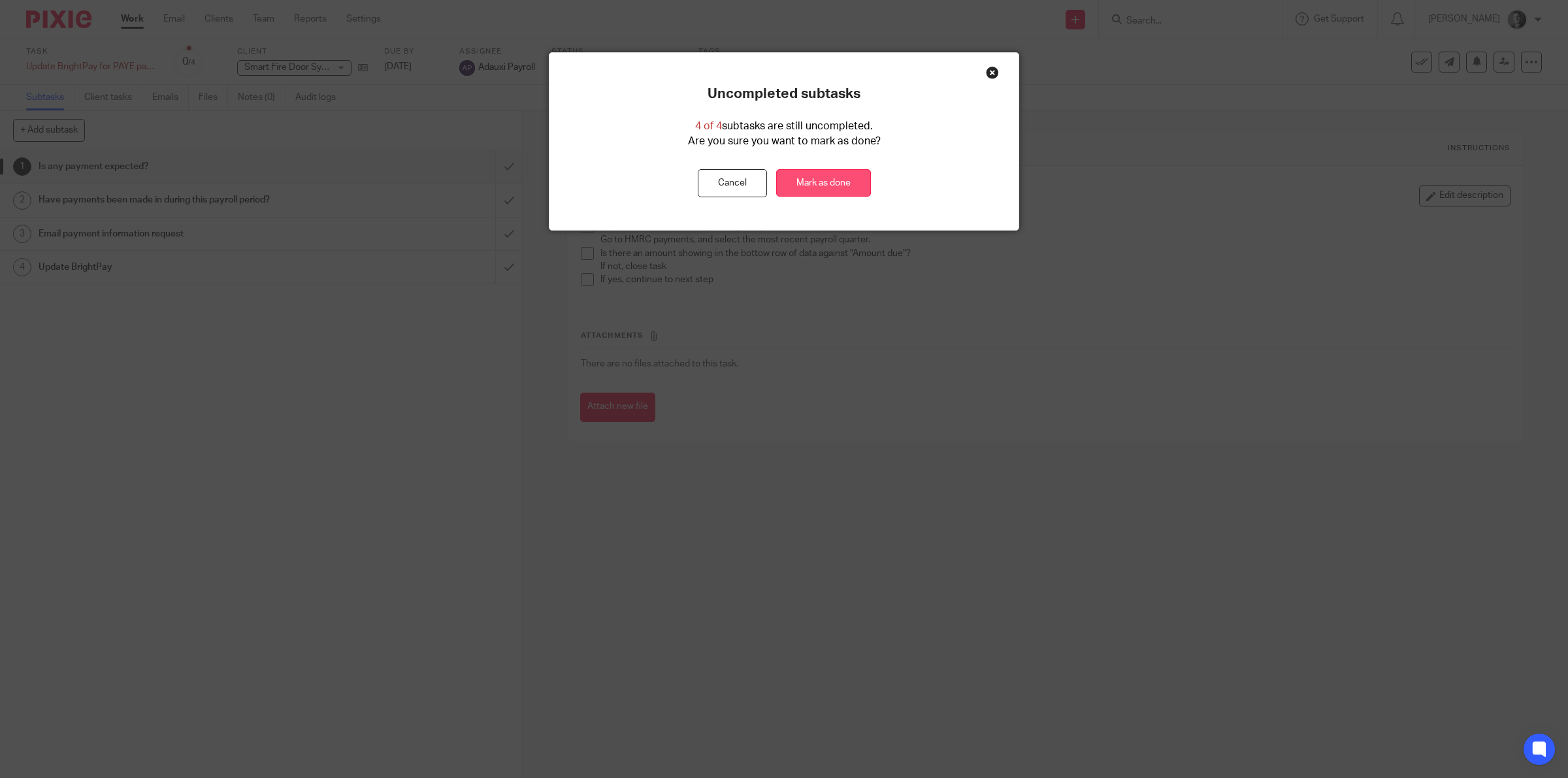
click at [846, 186] on link "Mark as done" at bounding box center [823, 183] width 95 height 28
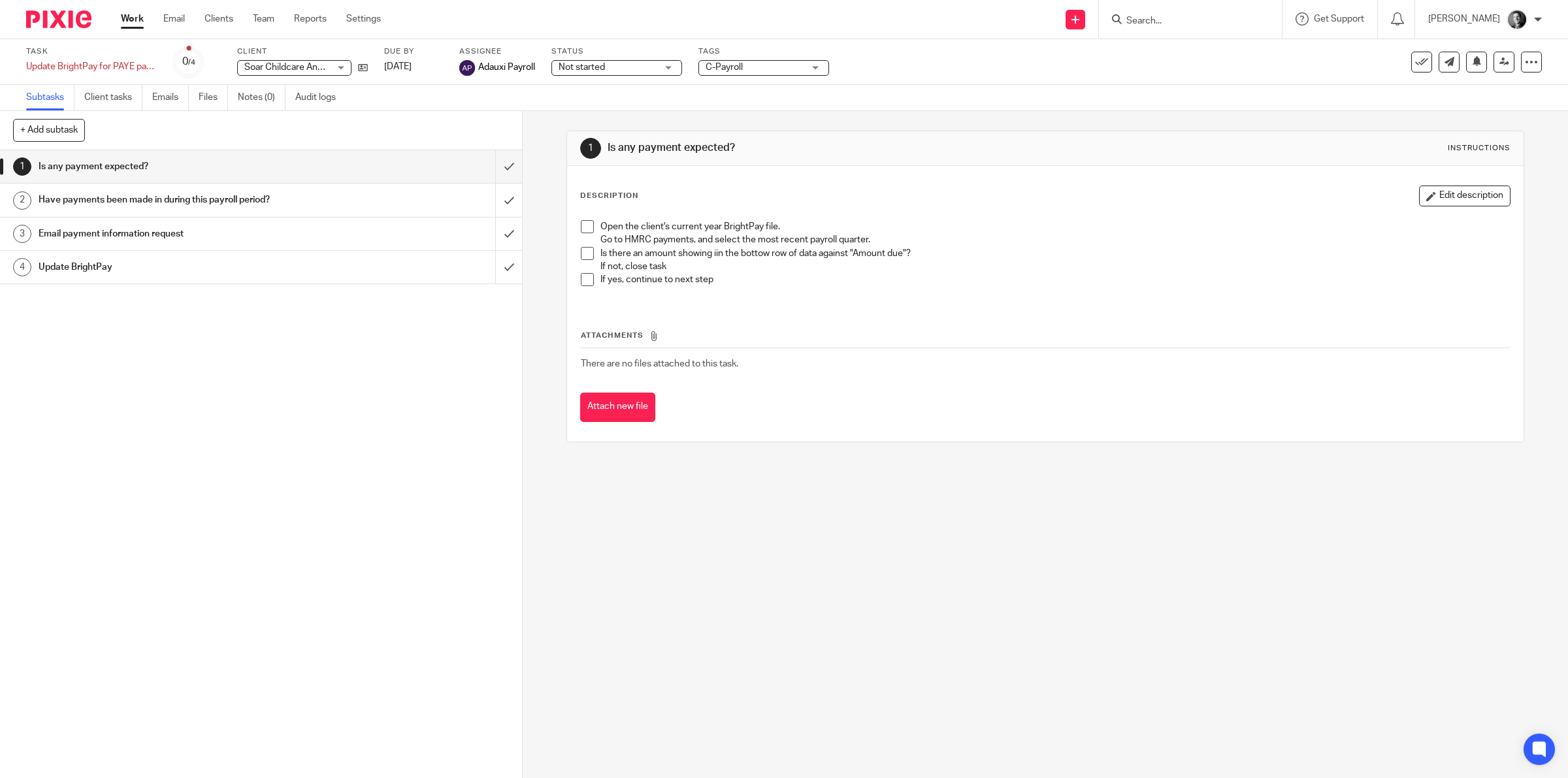
click at [712, 61] on span "C-Payroll" at bounding box center [755, 67] width 98 height 14
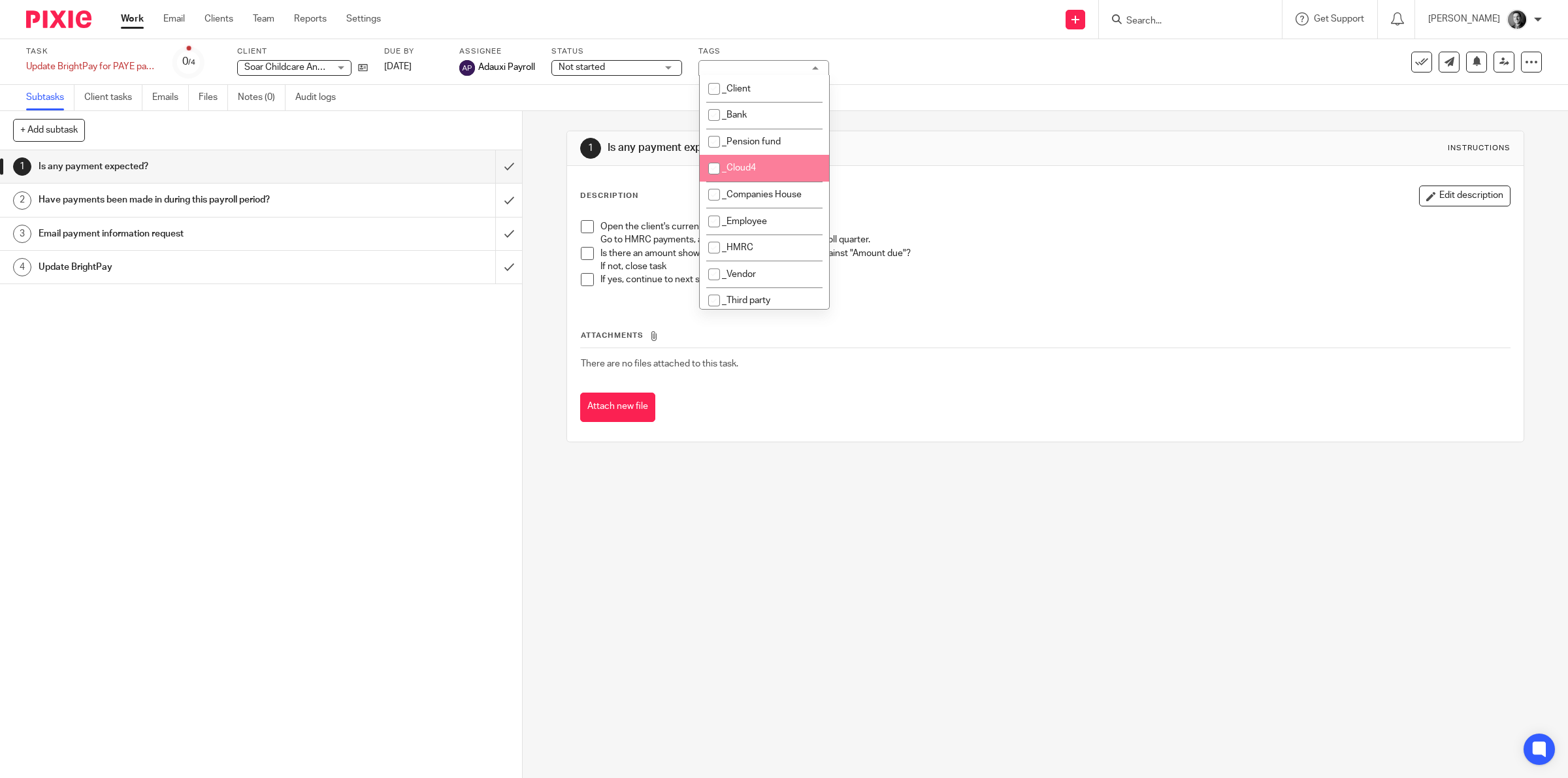
scroll to position [204, 0]
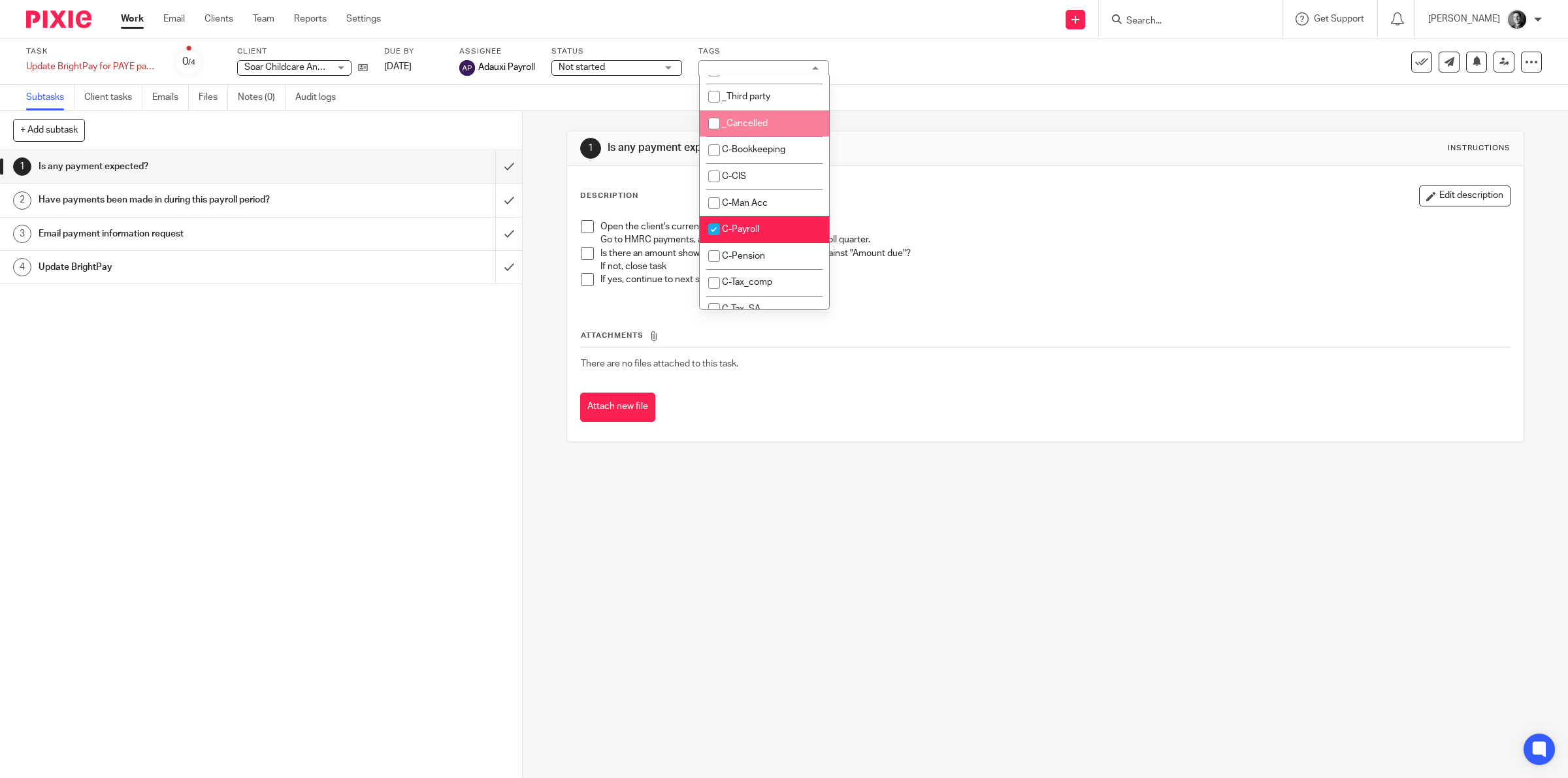
click at [789, 120] on li "_Cancelled" at bounding box center [764, 124] width 129 height 27
checkbox input "true"
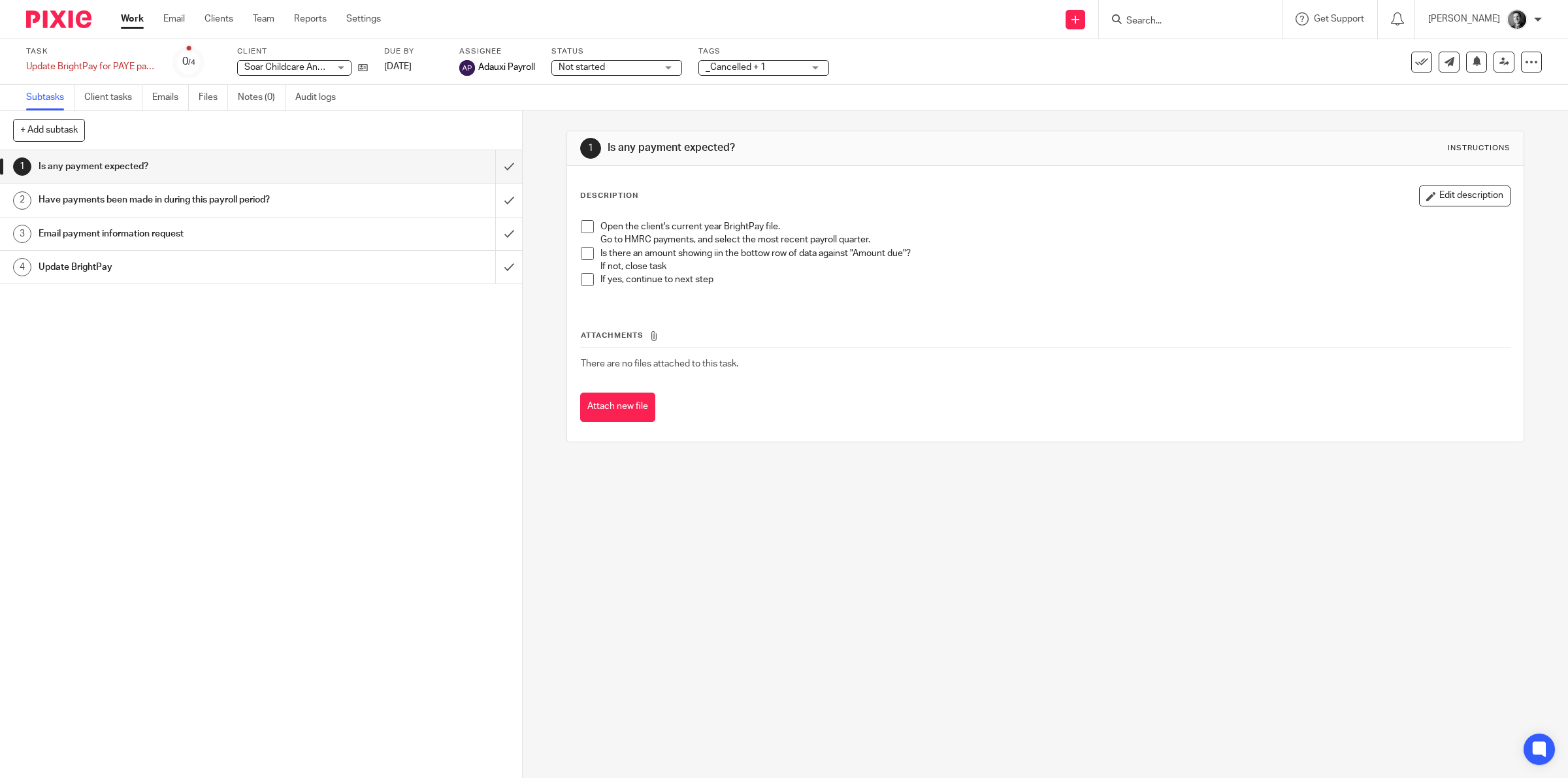
drag, startPoint x: 863, startPoint y: 84, endPoint x: 1049, endPoint y: 77, distance: 186.1
click at [863, 84] on div "Task Update BrightPay for PAYE payments made Save Update BrightPay for PAYE pay…" at bounding box center [784, 62] width 1568 height 46
click at [1415, 61] on icon at bounding box center [1421, 62] width 13 height 13
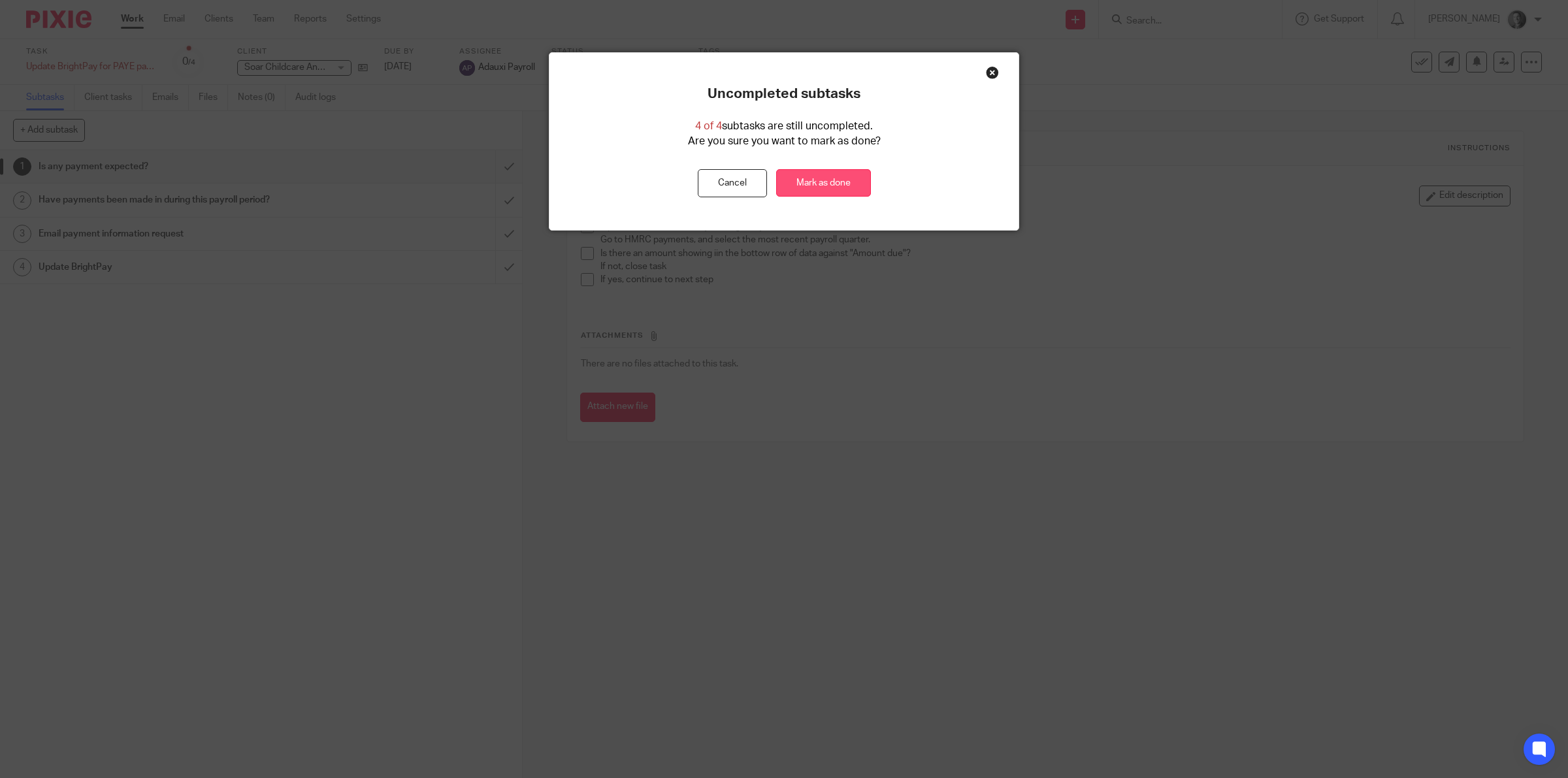
click at [827, 173] on link "Mark as done" at bounding box center [823, 183] width 95 height 28
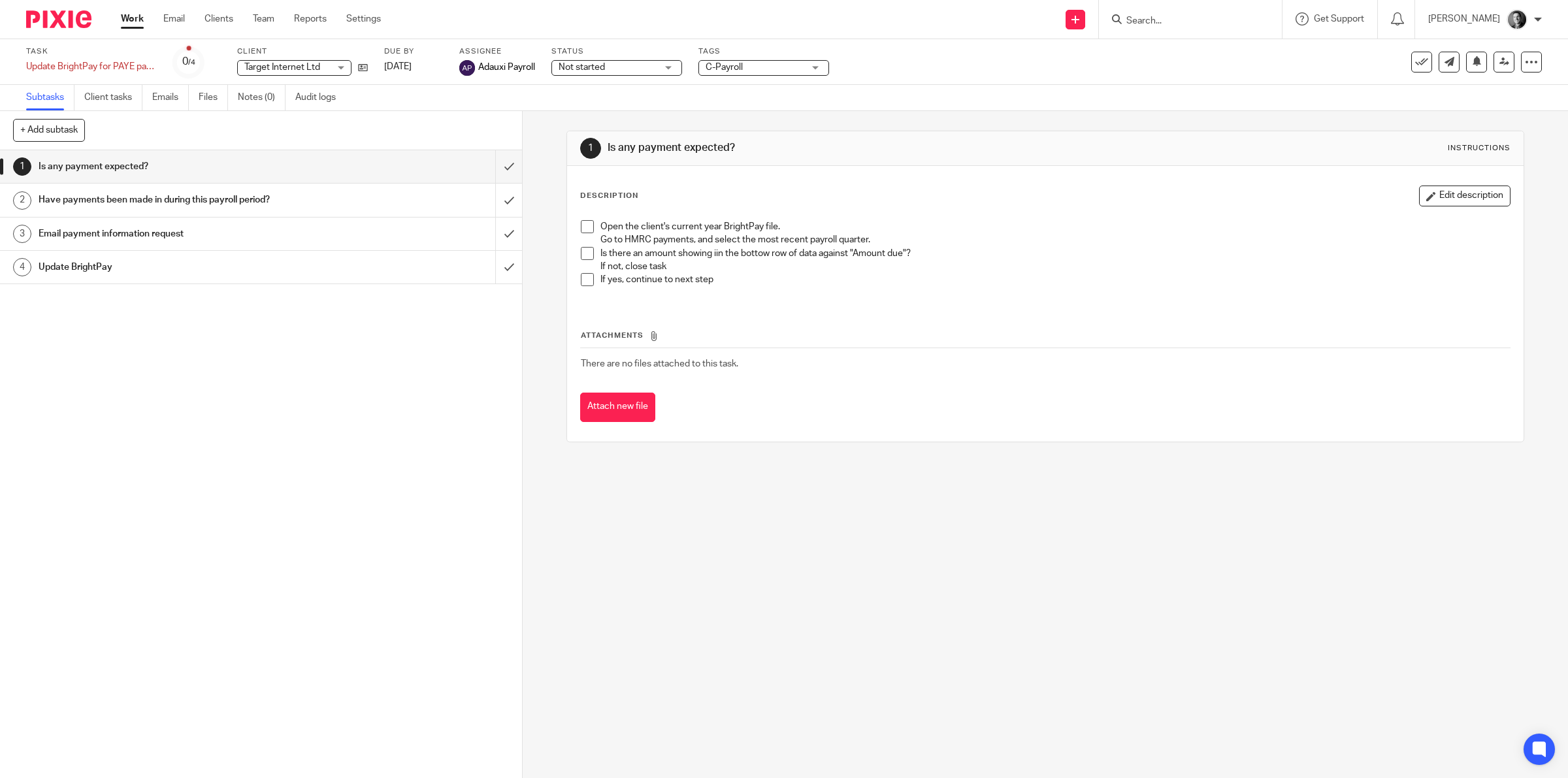
click at [759, 66] on span "C-Payroll" at bounding box center [755, 67] width 98 height 14
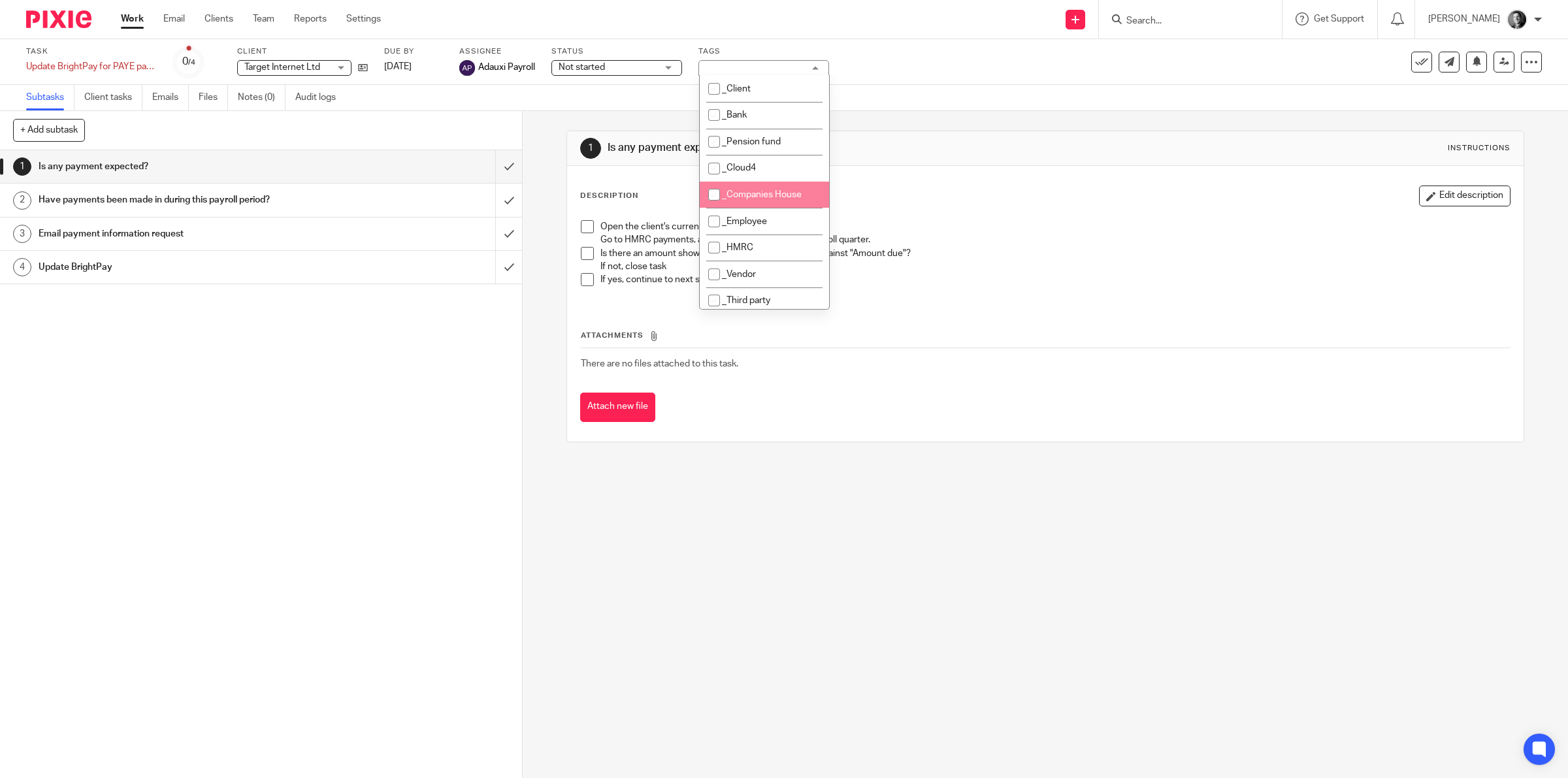
scroll to position [204, 0]
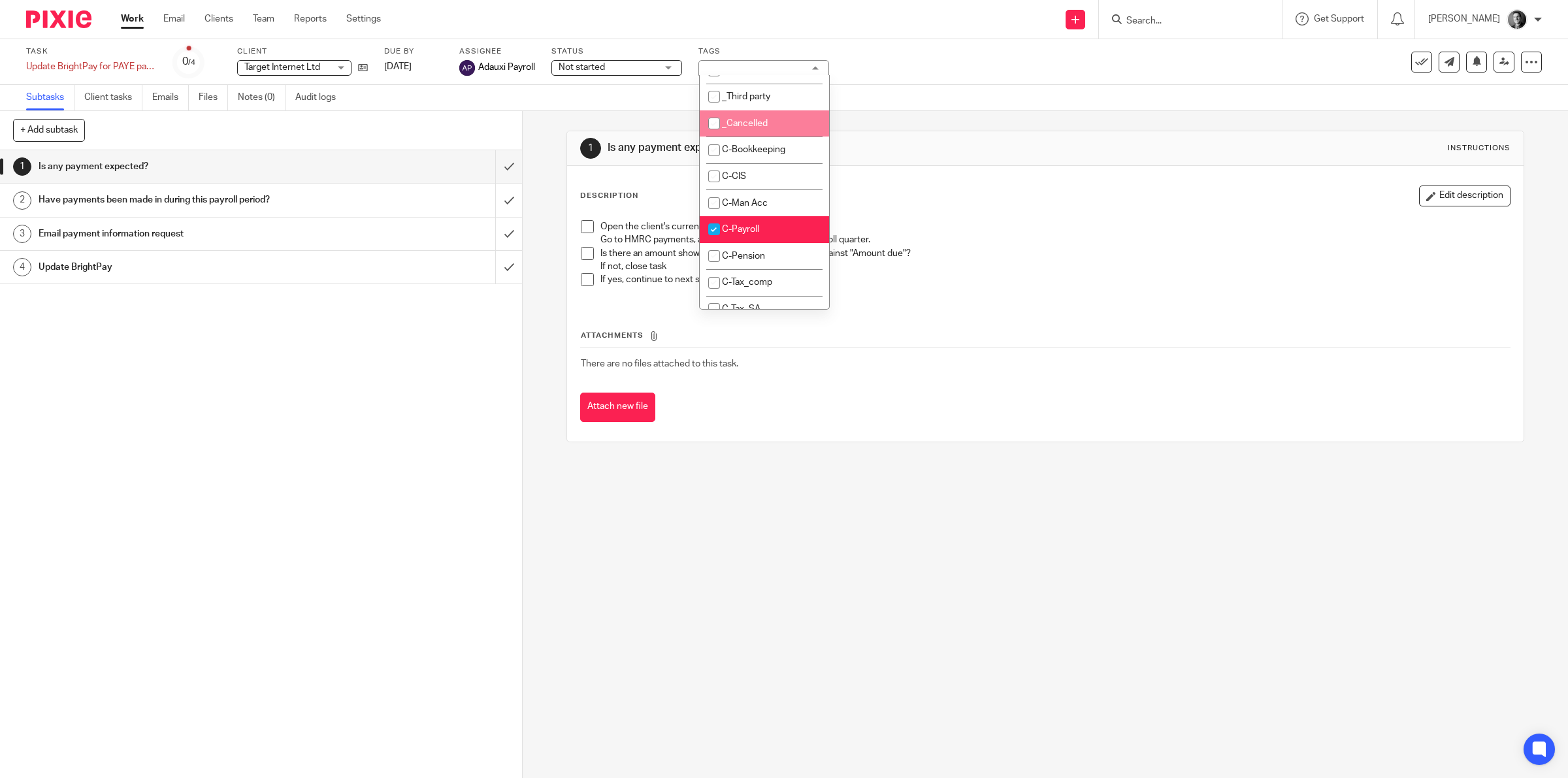
click at [764, 119] on span "_Cancelled" at bounding box center [745, 123] width 46 height 9
checkbox input "true"
click at [993, 87] on div "Subtasks Client tasks Emails Files Notes (0) Audit logs" at bounding box center [784, 98] width 1568 height 26
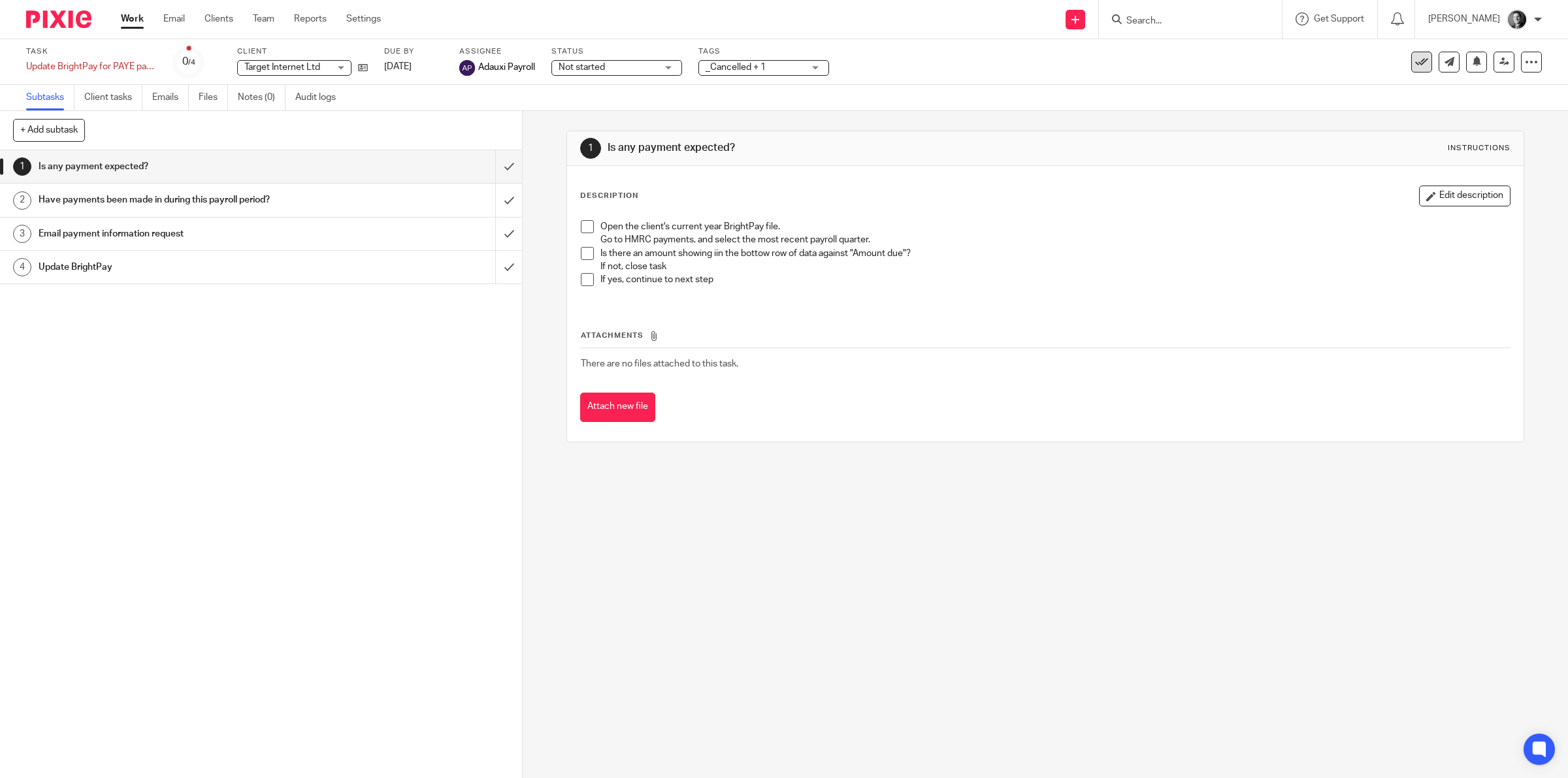
click at [1416, 66] on button at bounding box center [1422, 62] width 21 height 21
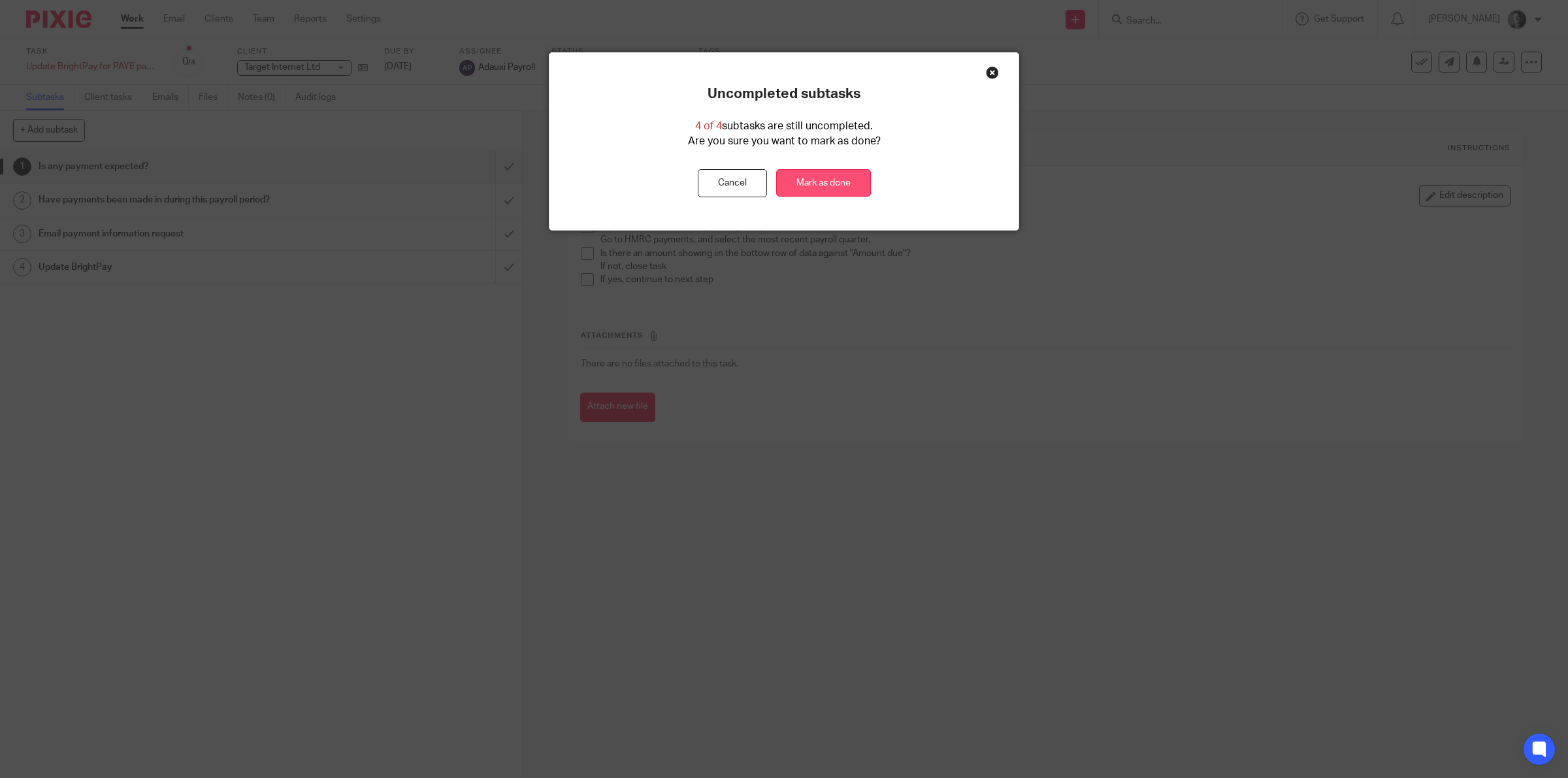
click at [785, 179] on link "Mark as done" at bounding box center [823, 183] width 95 height 28
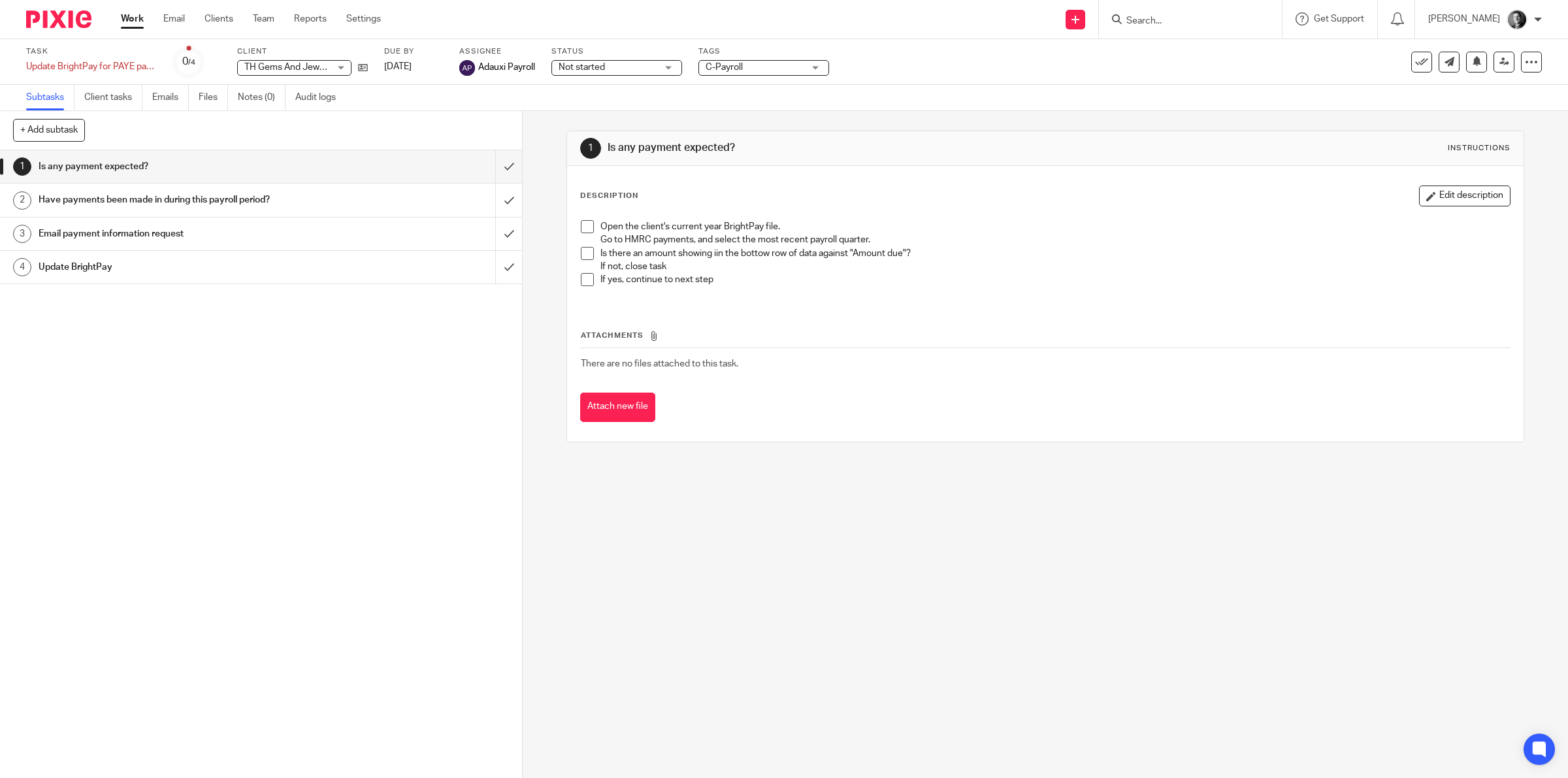
click at [795, 67] on span "C-Payroll" at bounding box center [755, 67] width 98 height 14
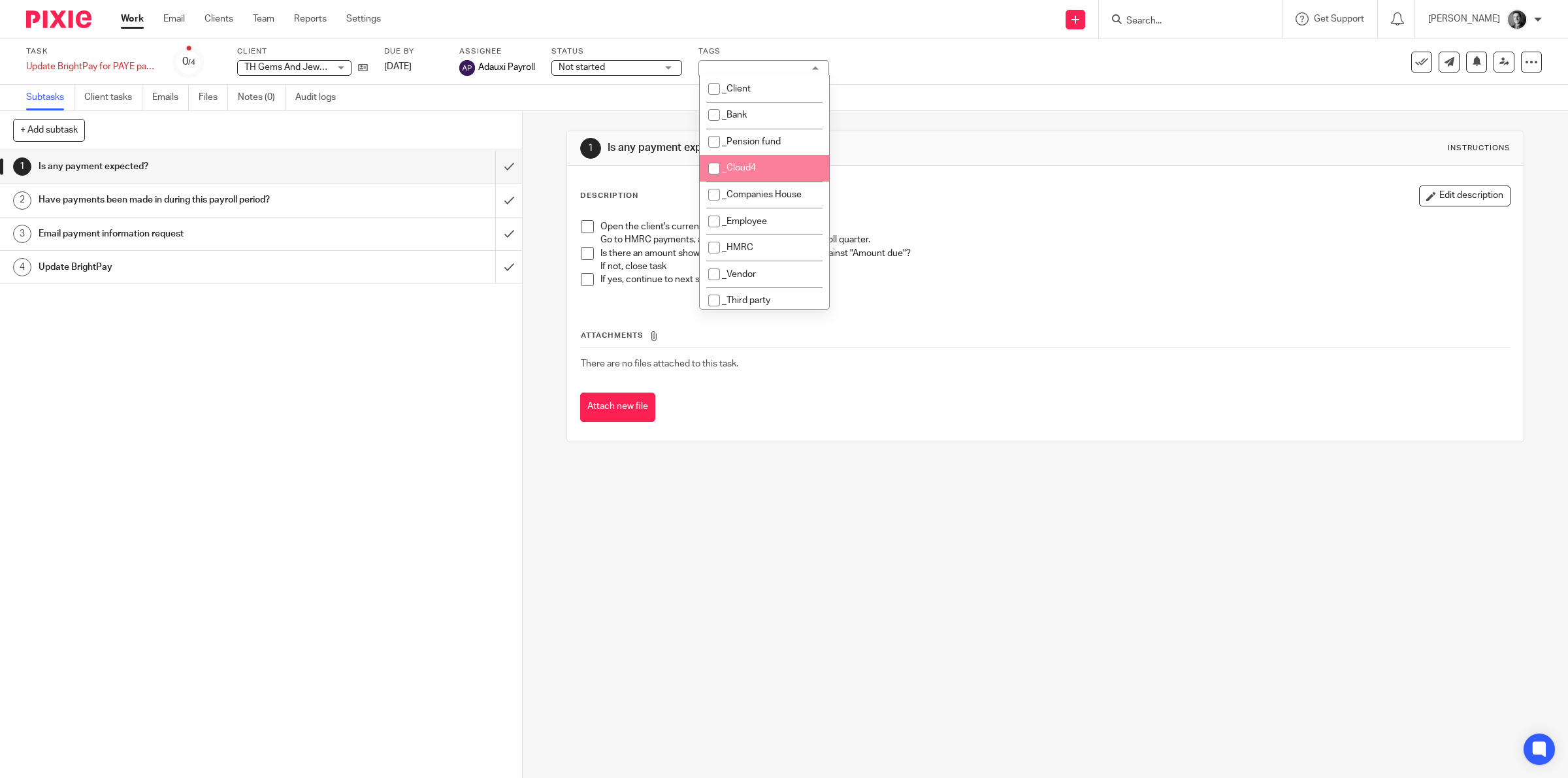
scroll to position [204, 0]
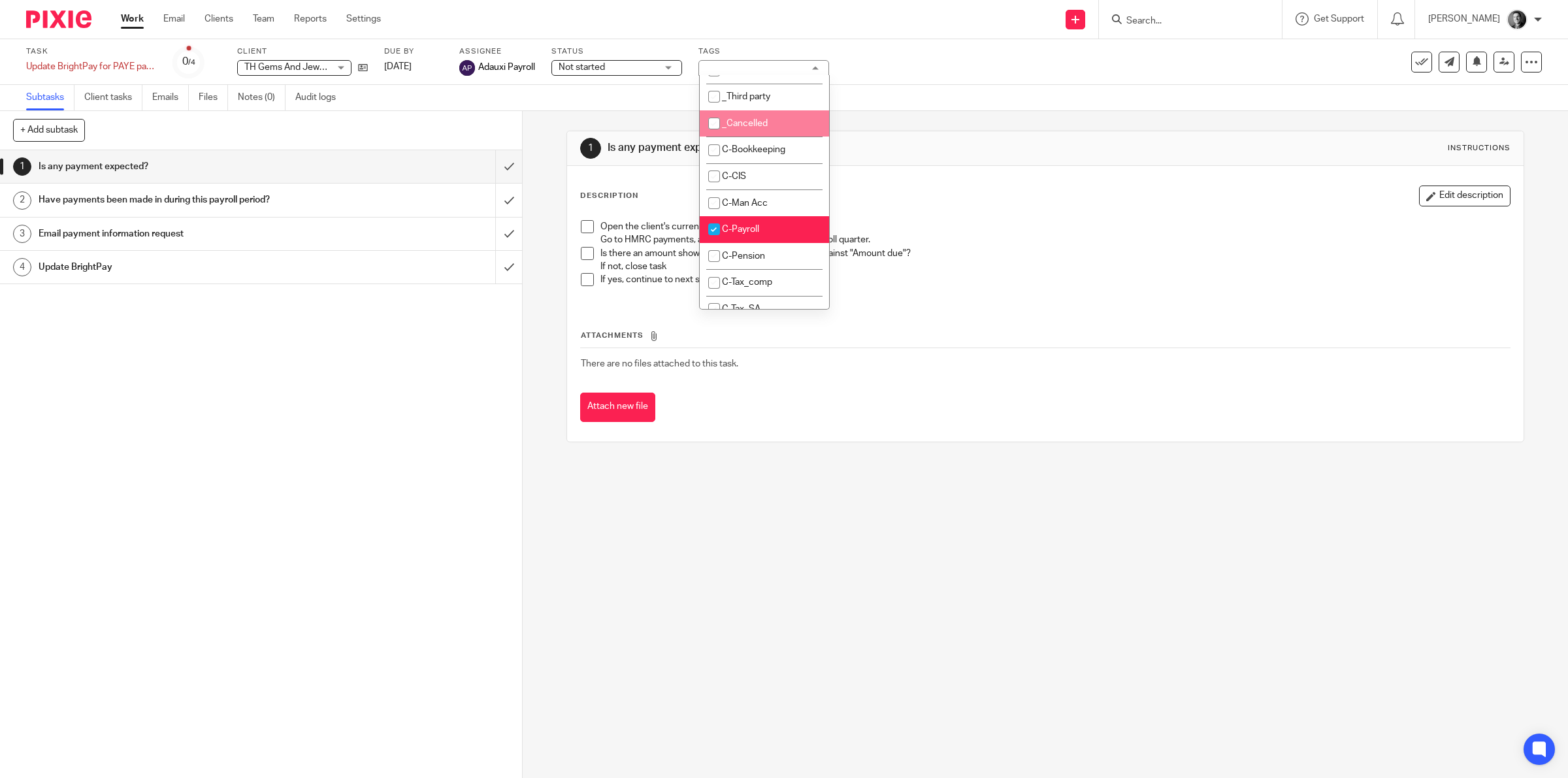
click at [792, 126] on li "_Cancelled" at bounding box center [764, 124] width 129 height 27
checkbox input "true"
click at [954, 120] on div "1 Is any payment expected? Instructions Description Edit description Open the c…" at bounding box center [1045, 287] width 958 height 351
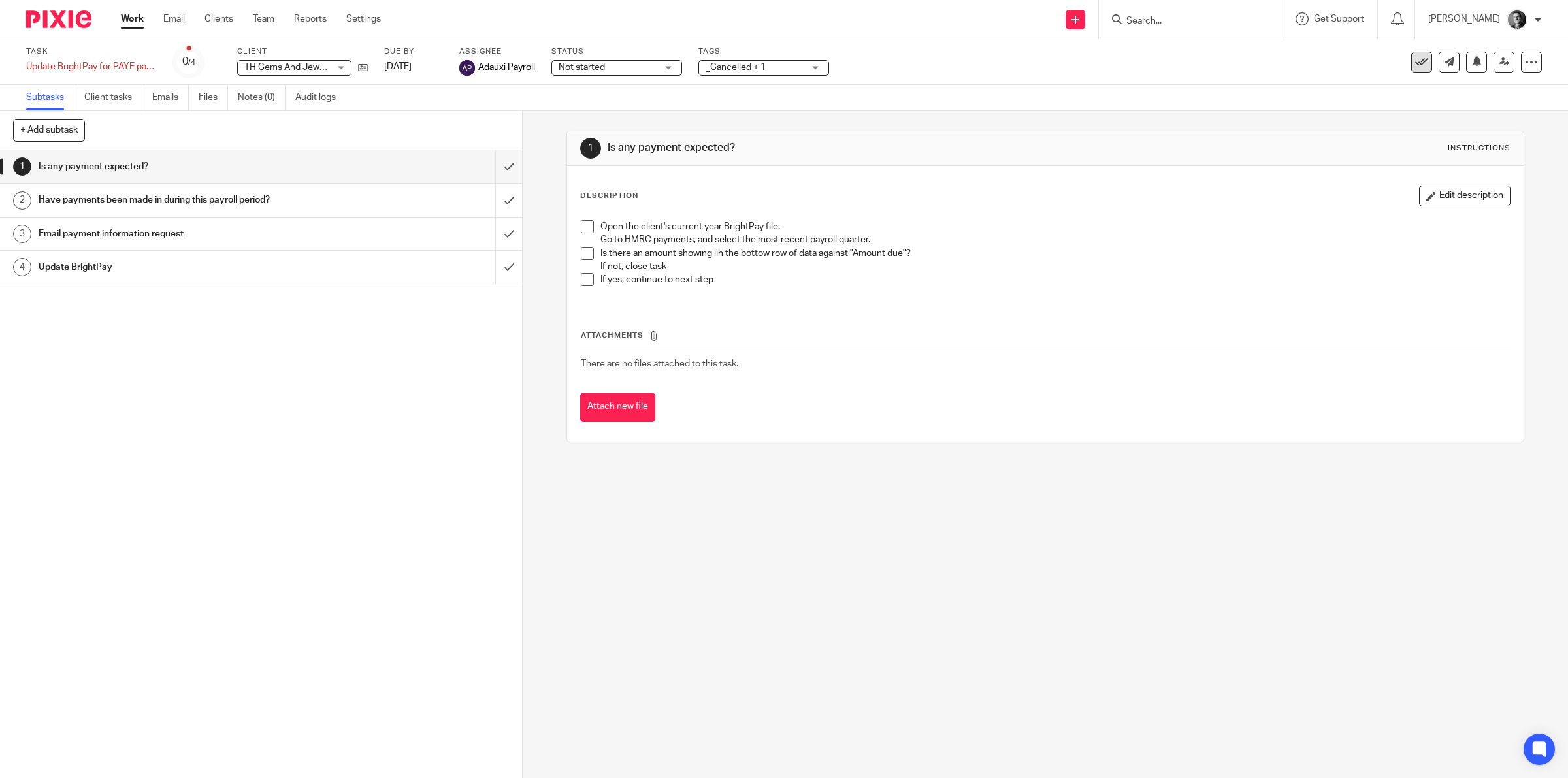
click at [1415, 60] on icon at bounding box center [1421, 62] width 13 height 13
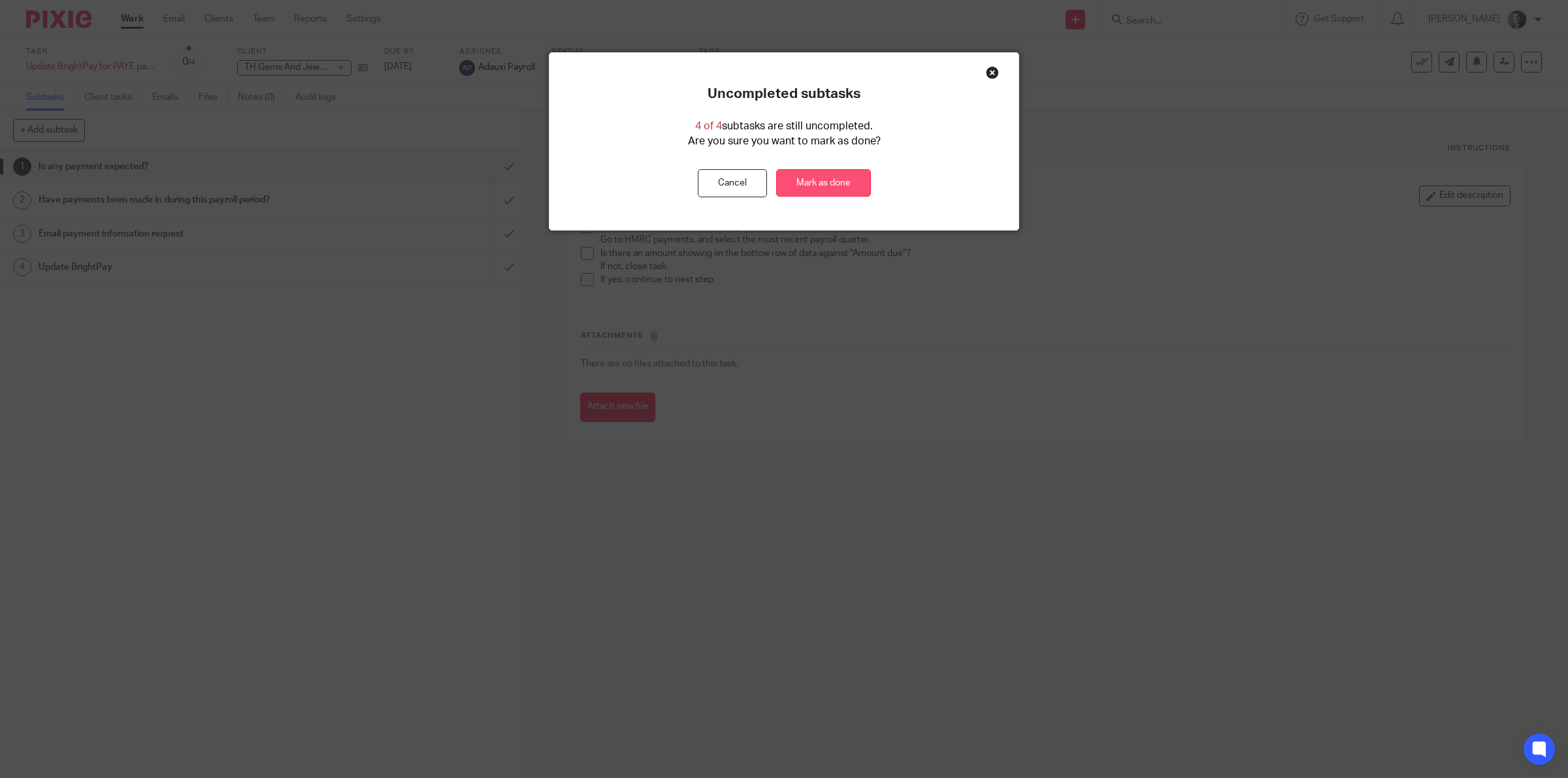
click at [822, 178] on link "Mark as done" at bounding box center [823, 183] width 95 height 28
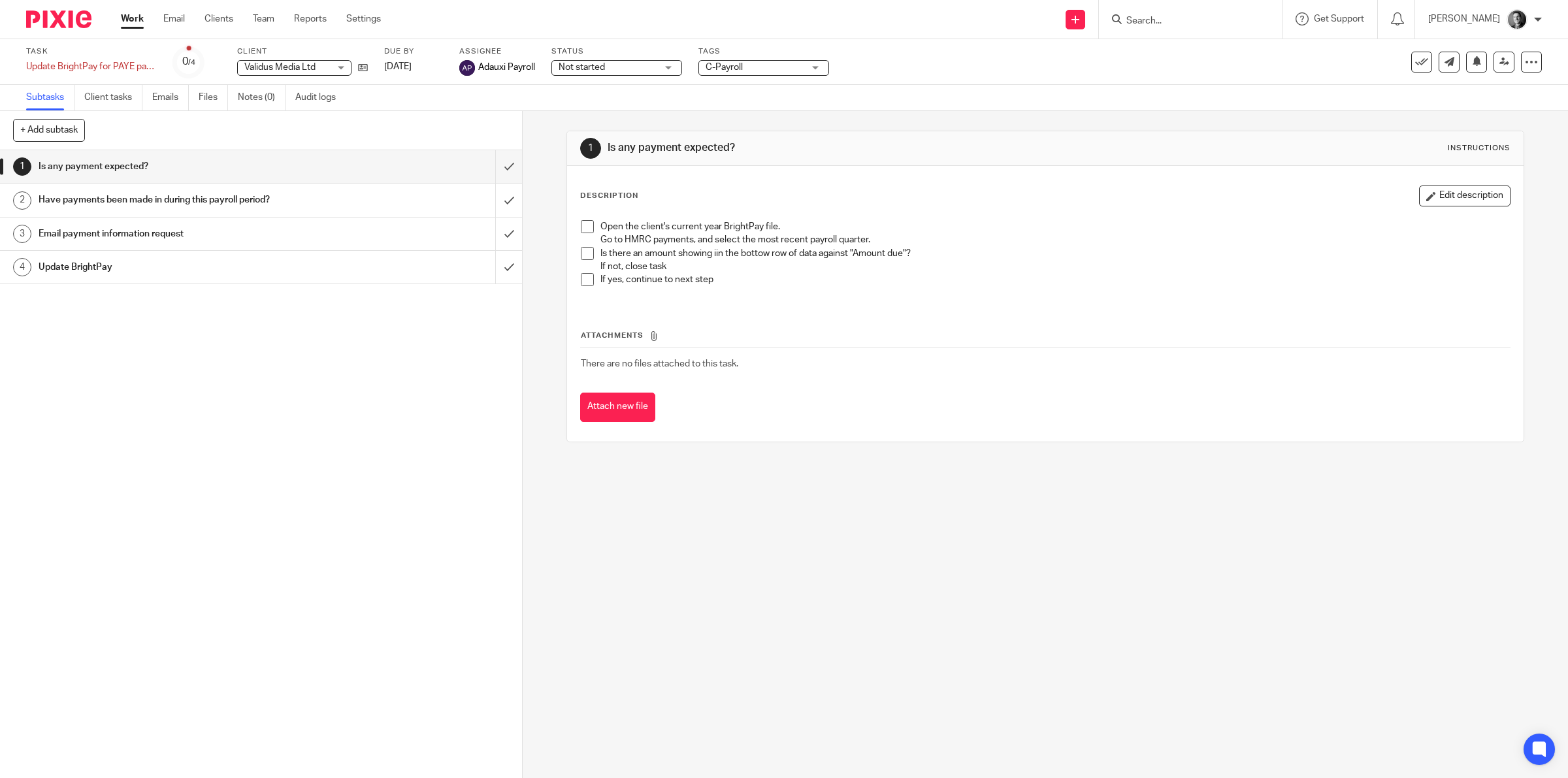
click at [792, 73] on span "C-Payroll" at bounding box center [755, 67] width 98 height 14
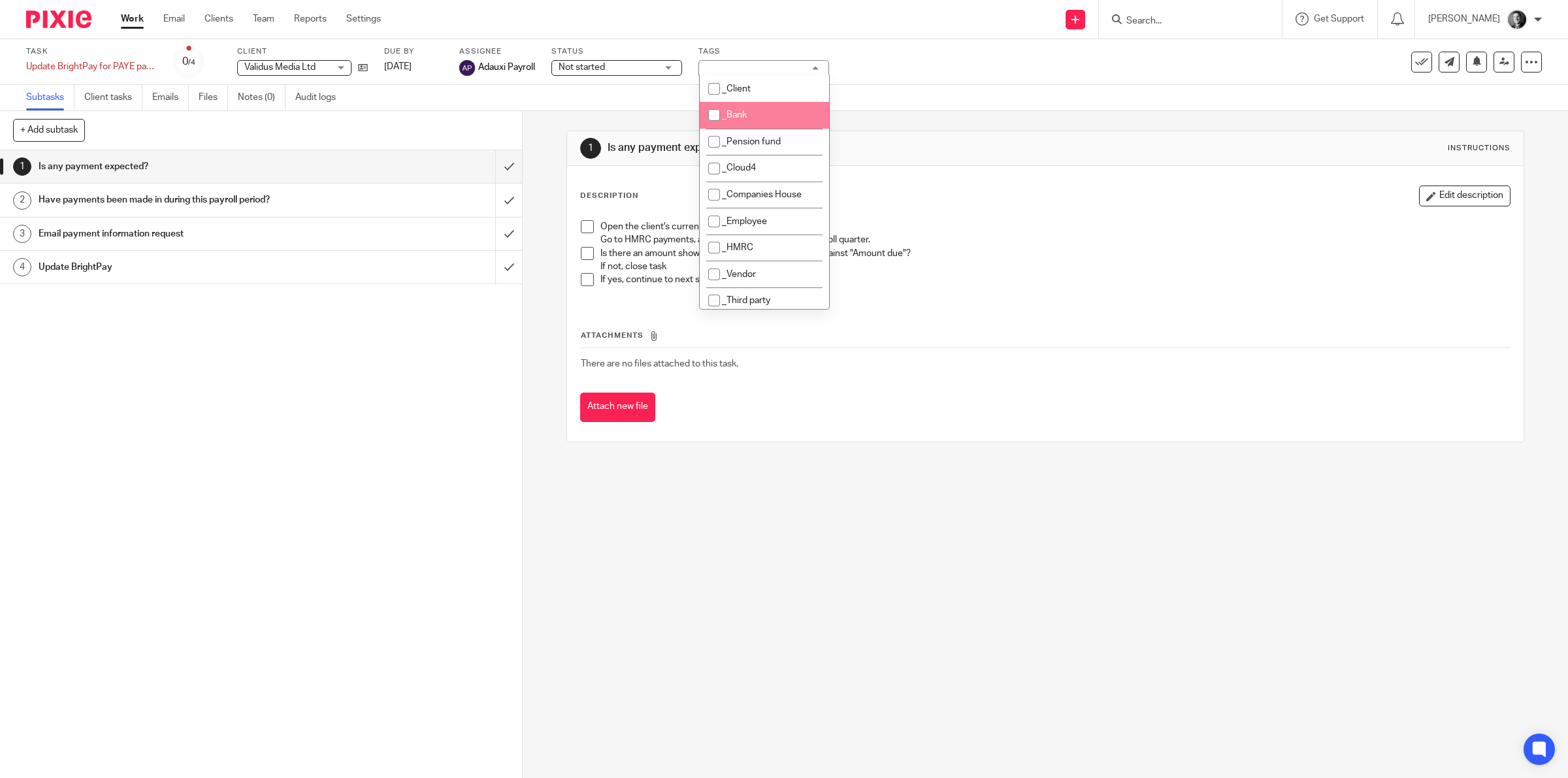
scroll to position [204, 0]
click at [789, 115] on li "_Cancelled" at bounding box center [764, 124] width 129 height 27
checkbox input "true"
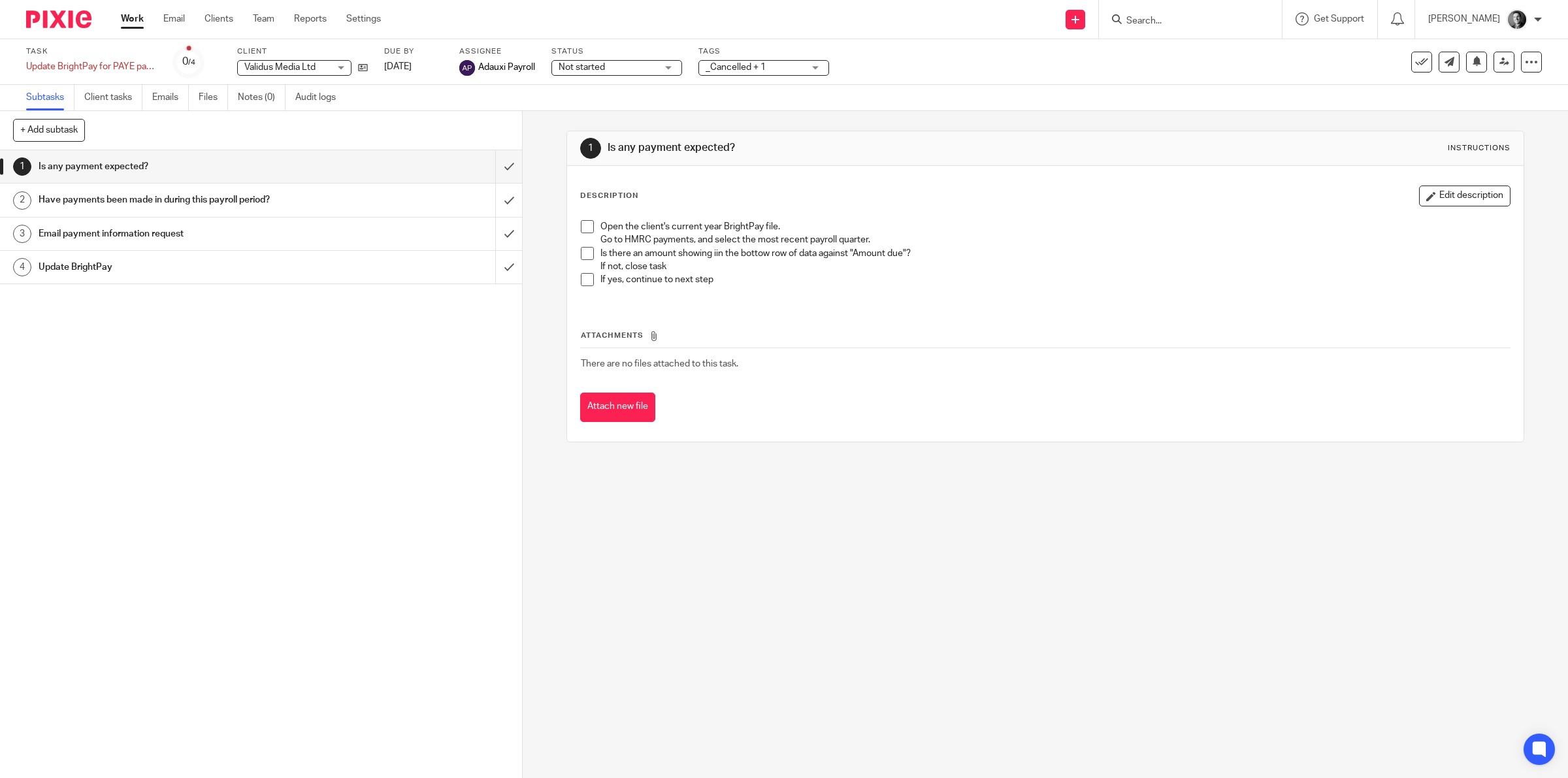
click at [940, 85] on div "Subtasks Client tasks Emails Files Notes (0) Audit logs" at bounding box center [784, 98] width 1568 height 26
click at [1415, 63] on icon at bounding box center [1421, 62] width 13 height 13
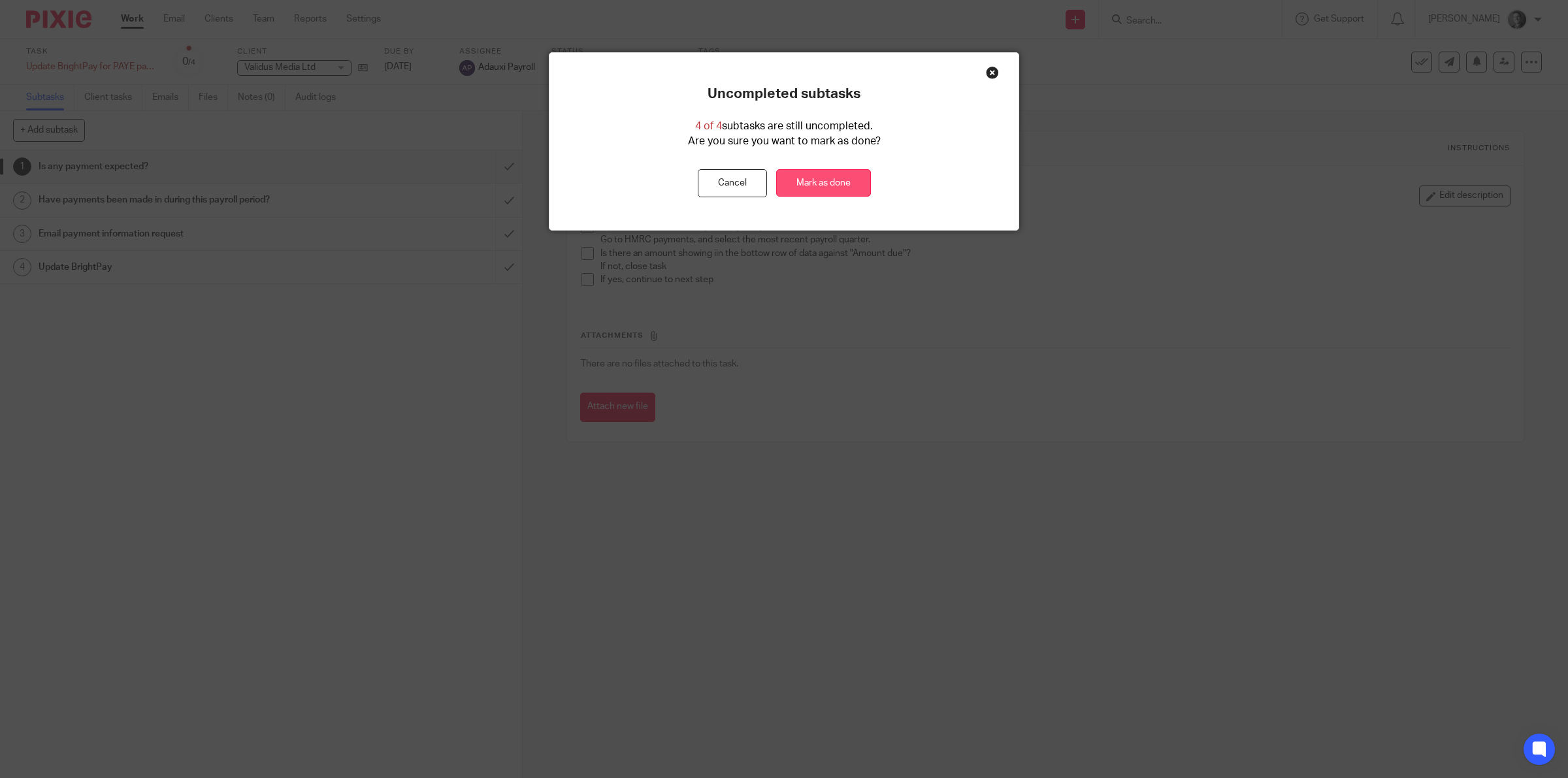
click at [850, 188] on link "Mark as done" at bounding box center [823, 183] width 95 height 28
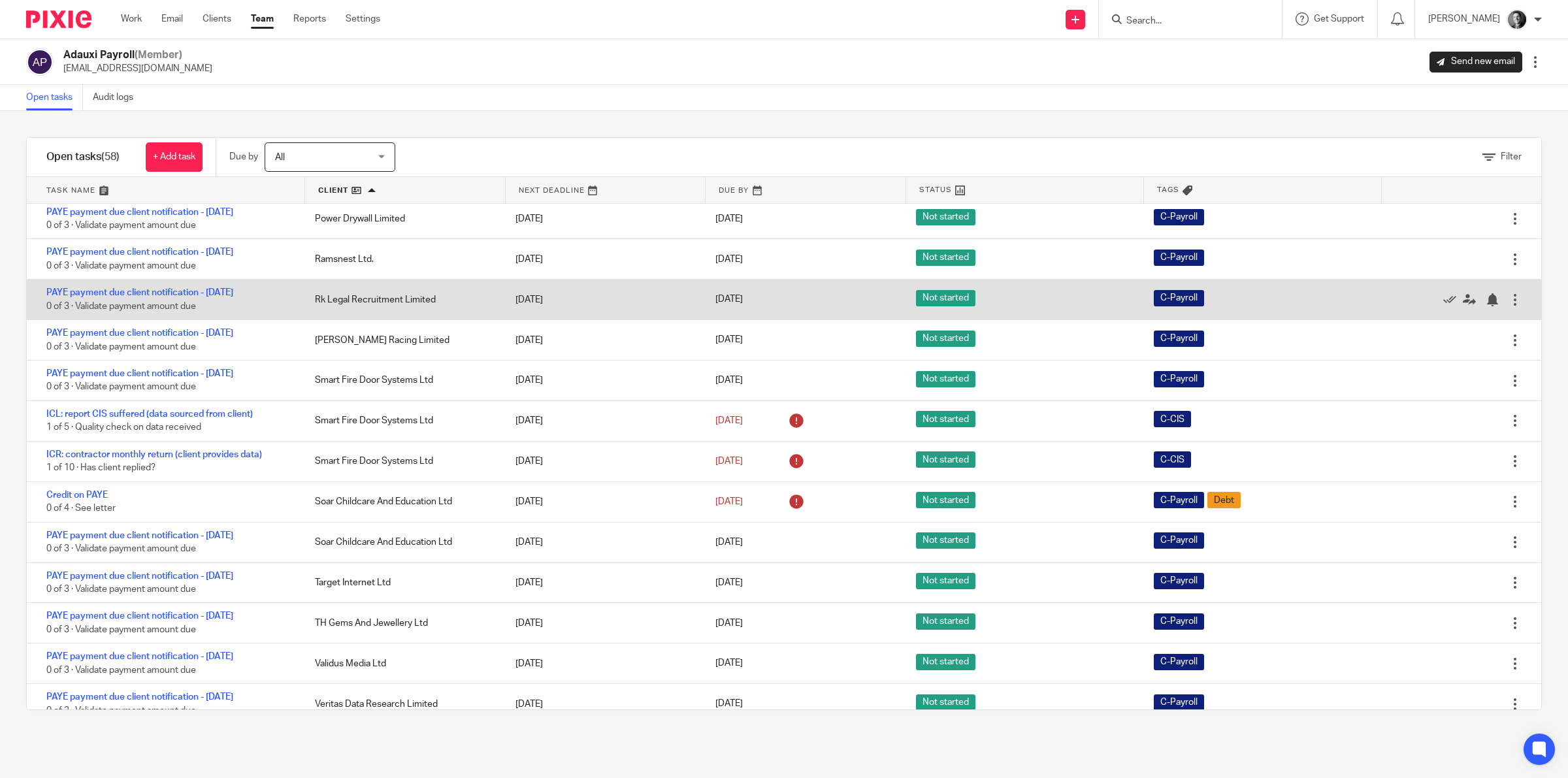
scroll to position [1879, 0]
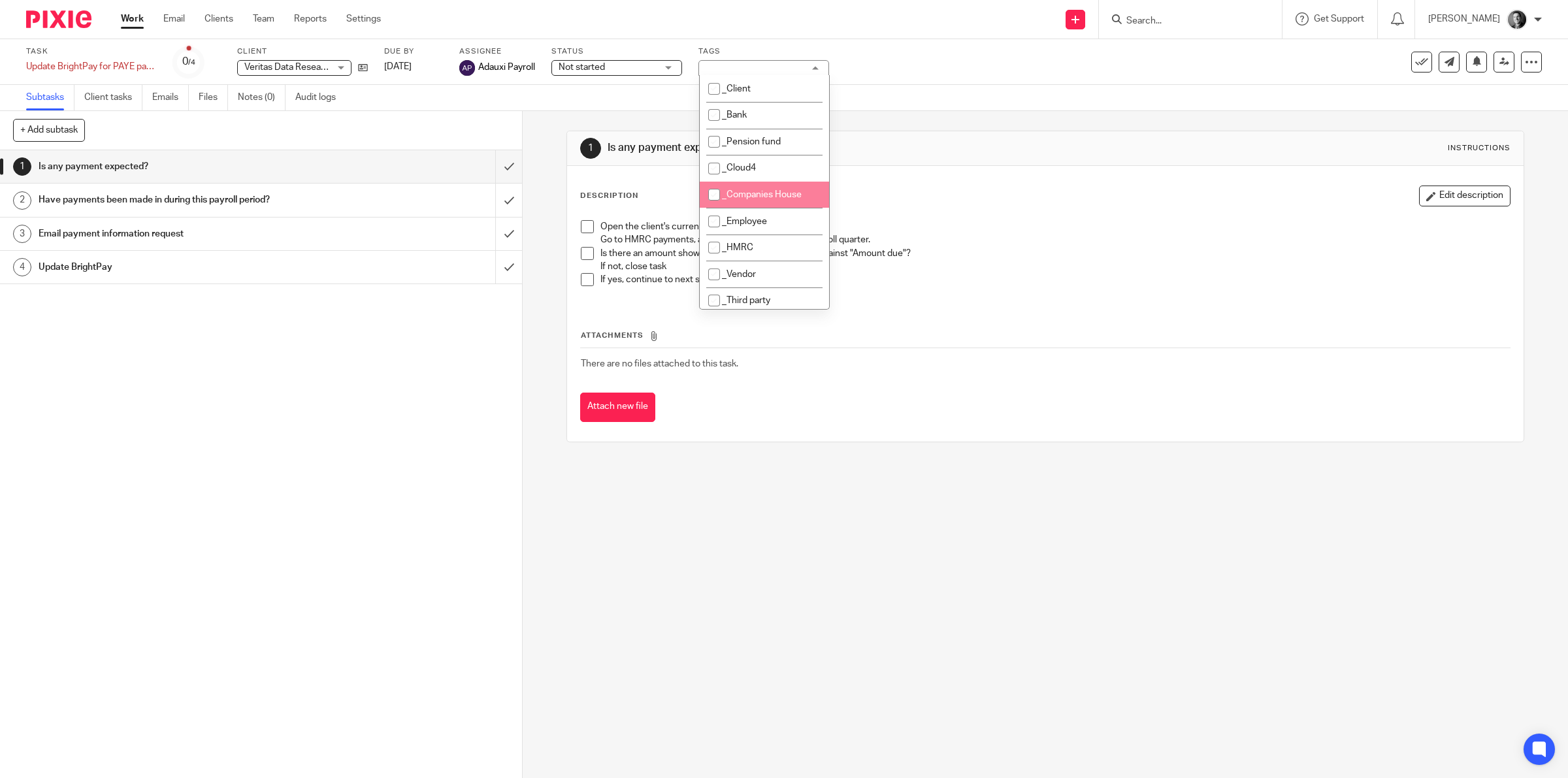
scroll to position [204, 0]
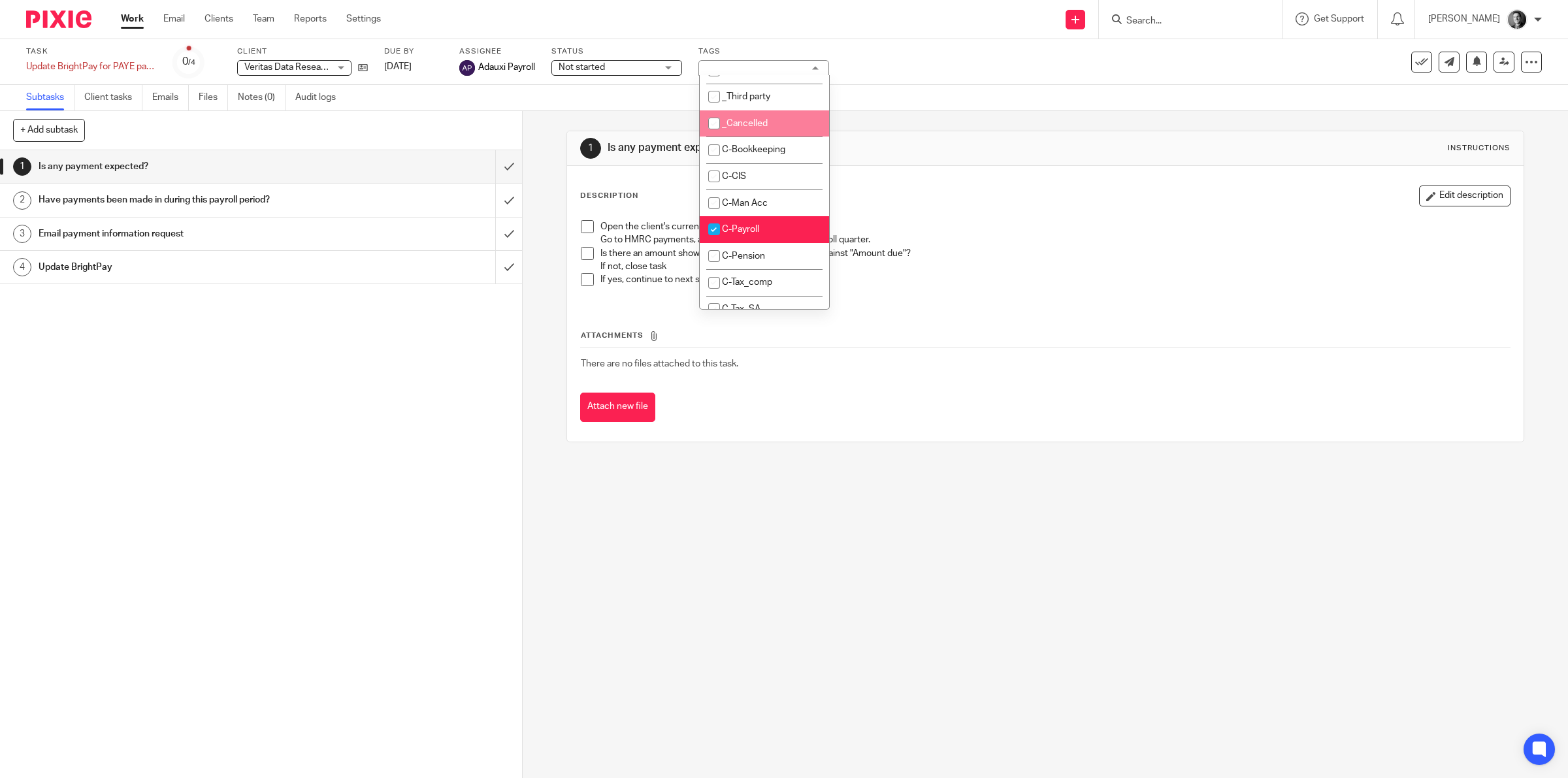
click at [781, 124] on li "_Cancelled" at bounding box center [764, 124] width 129 height 27
checkbox input "true"
drag, startPoint x: 895, startPoint y: 73, endPoint x: 939, endPoint y: 69, distance: 44.2
click at [895, 73] on div "Task Update BrightPay for PAYE payments made Save Update BrightPay for PAYE pay…" at bounding box center [658, 62] width 1263 height 31
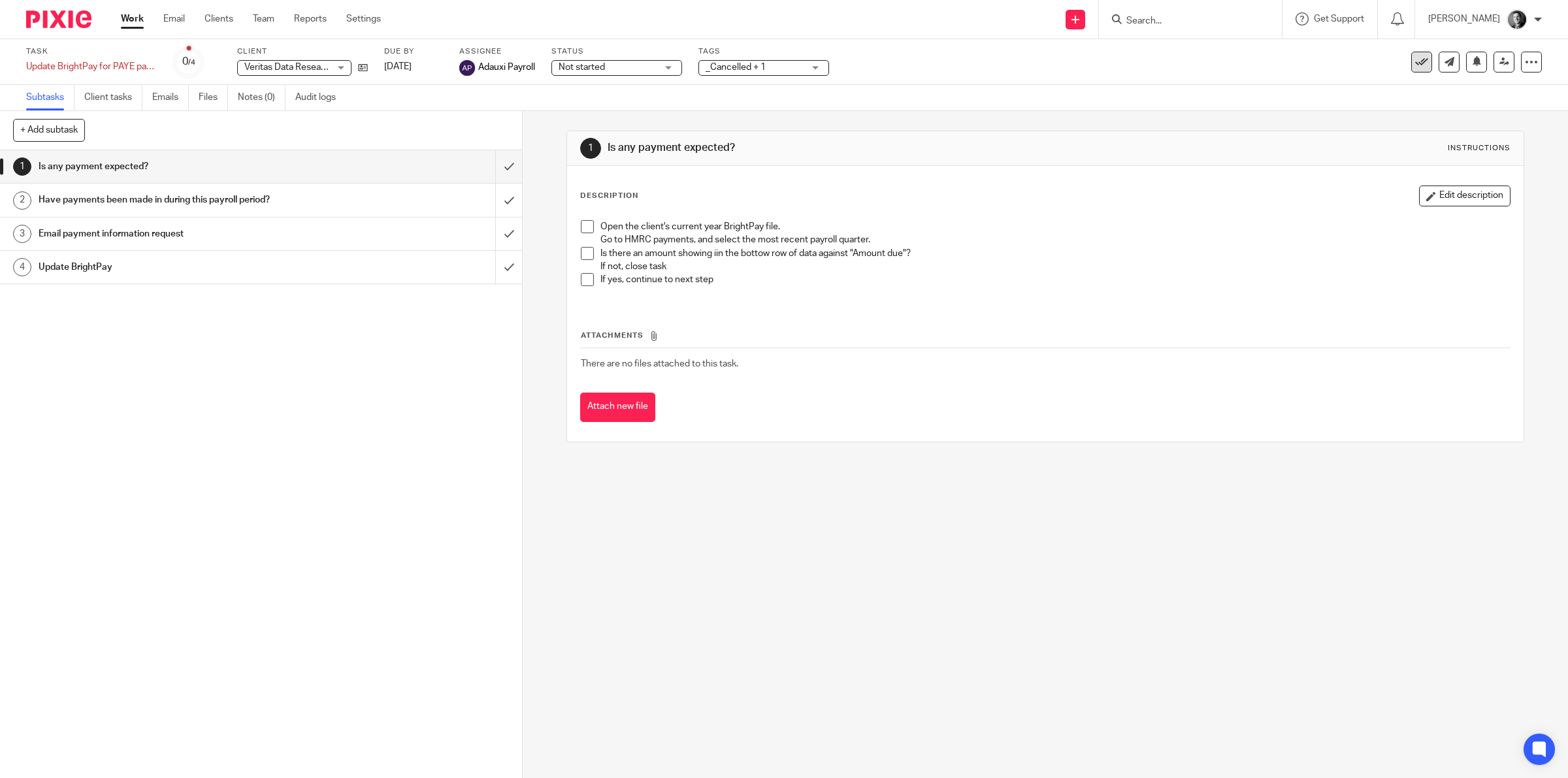
click at [1415, 63] on icon at bounding box center [1421, 62] width 13 height 13
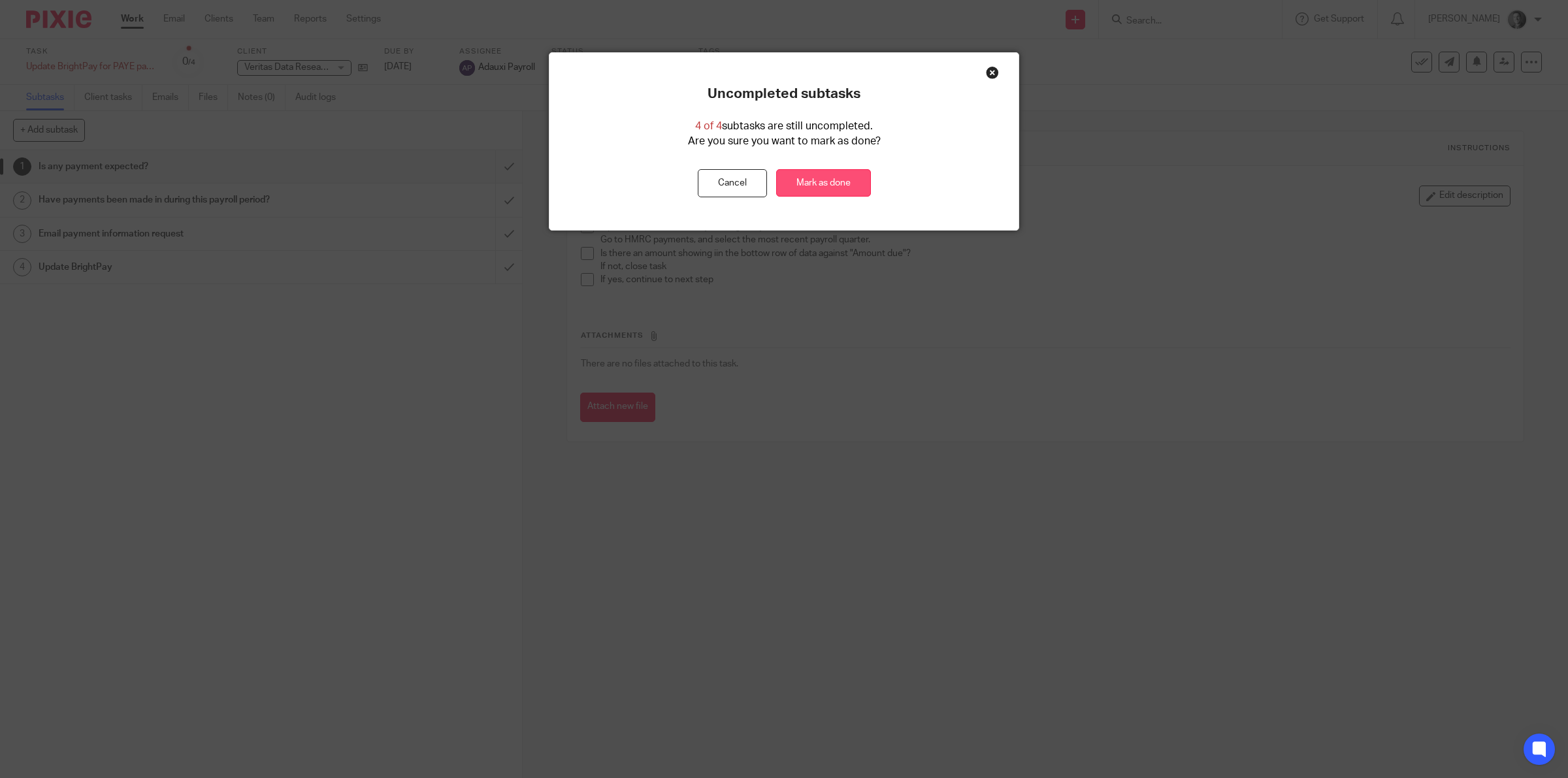
click at [834, 183] on link "Mark as done" at bounding box center [823, 183] width 95 height 28
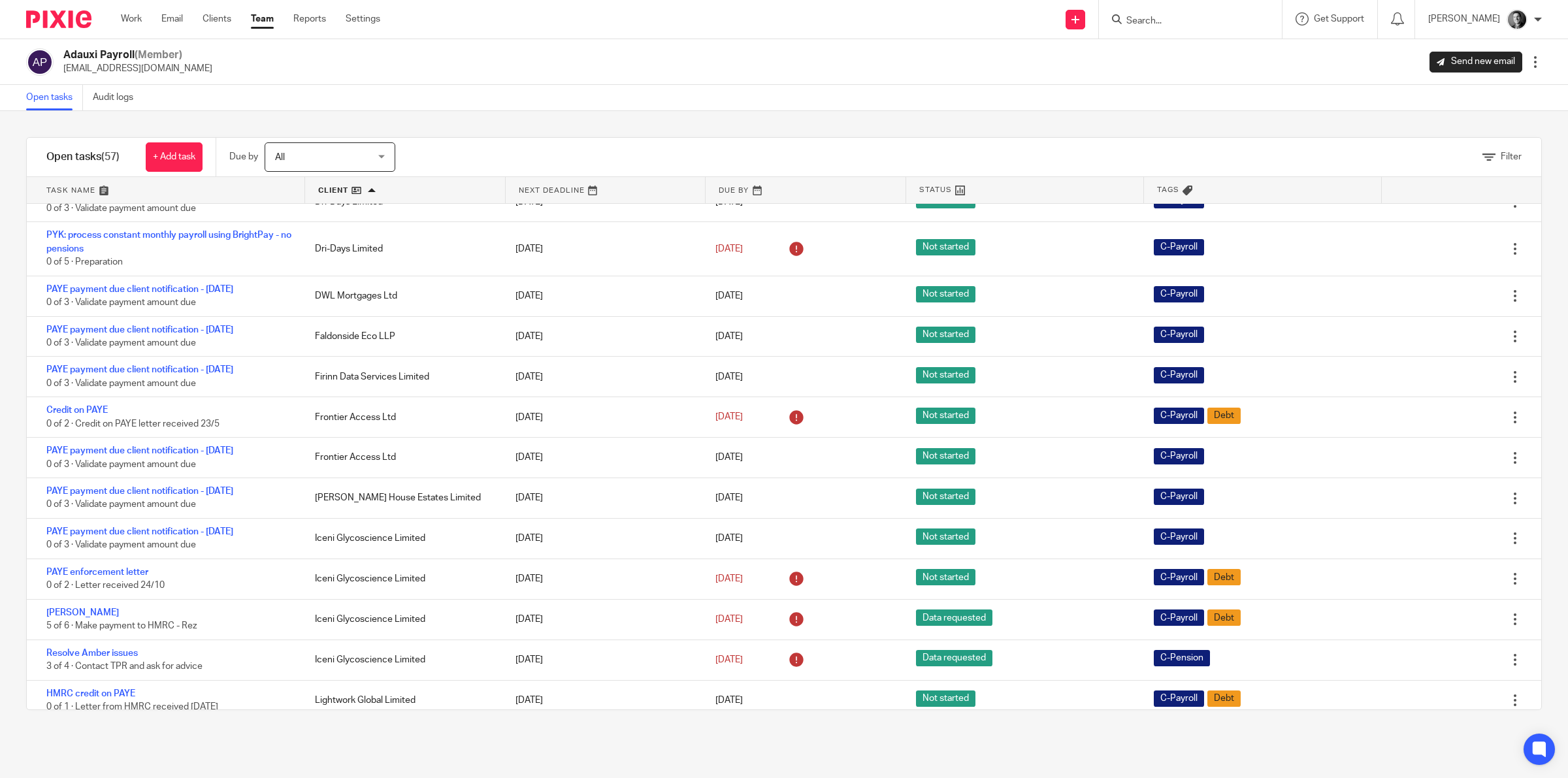
scroll to position [979, 0]
